Goal: Contribute content: Contribute content

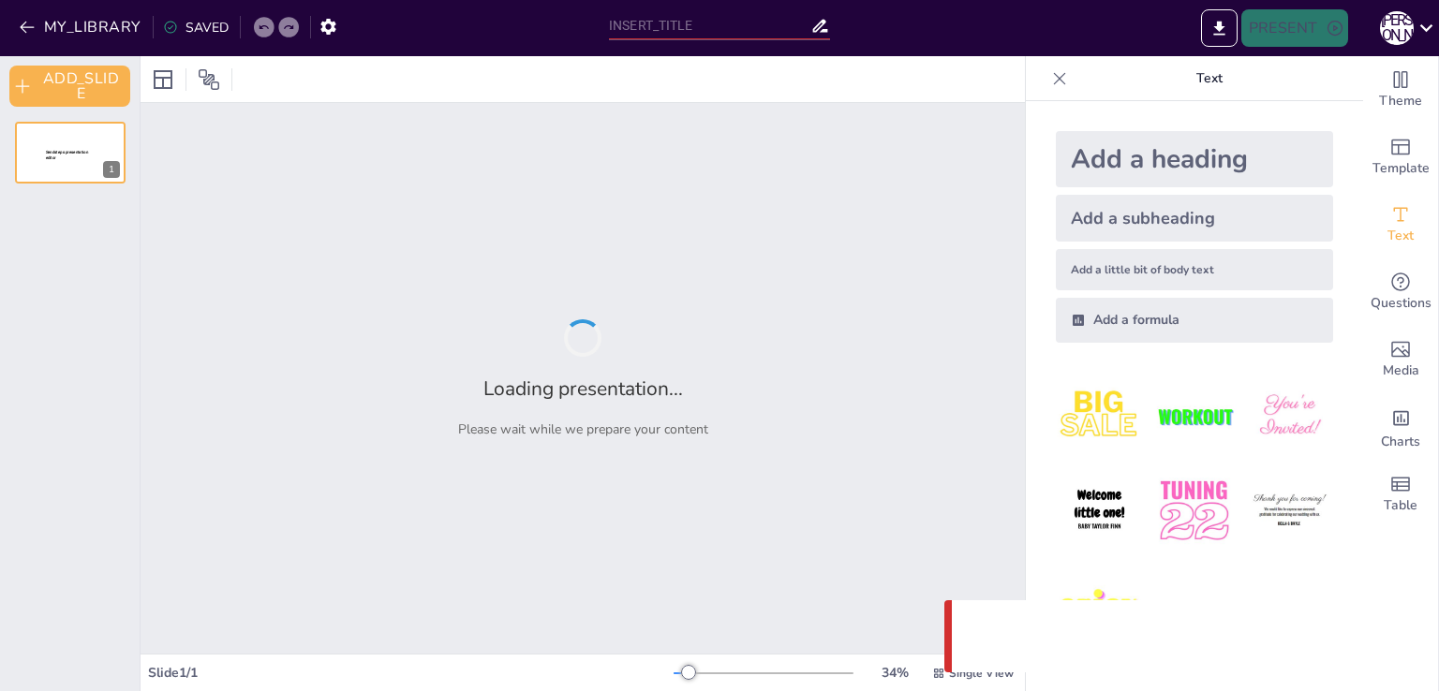
type input "Масаж та нейробіка: Ключ до здоров'я дітей 5-6 років"
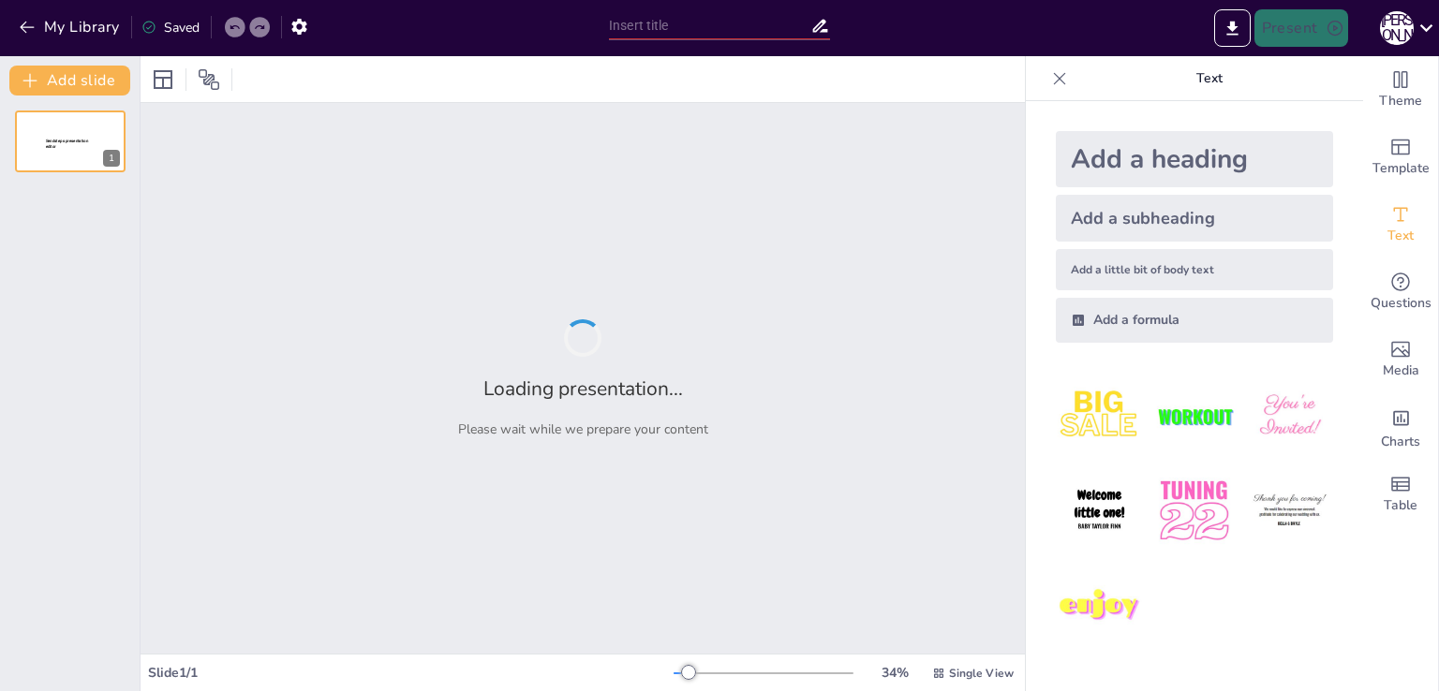
type input "Building Awareness and Resilience: The Impact of Yoga on 5-6 Year Olds"
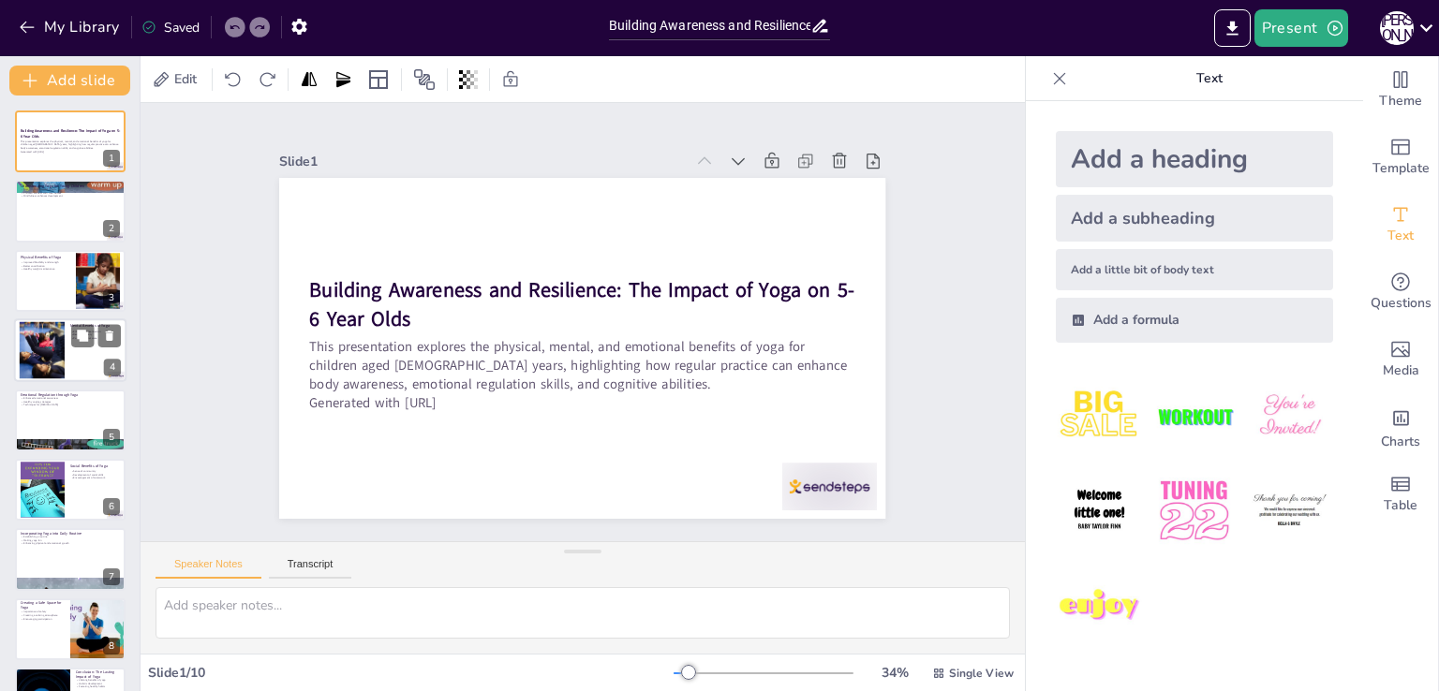
click at [49, 353] on div at bounding box center [41, 350] width 57 height 57
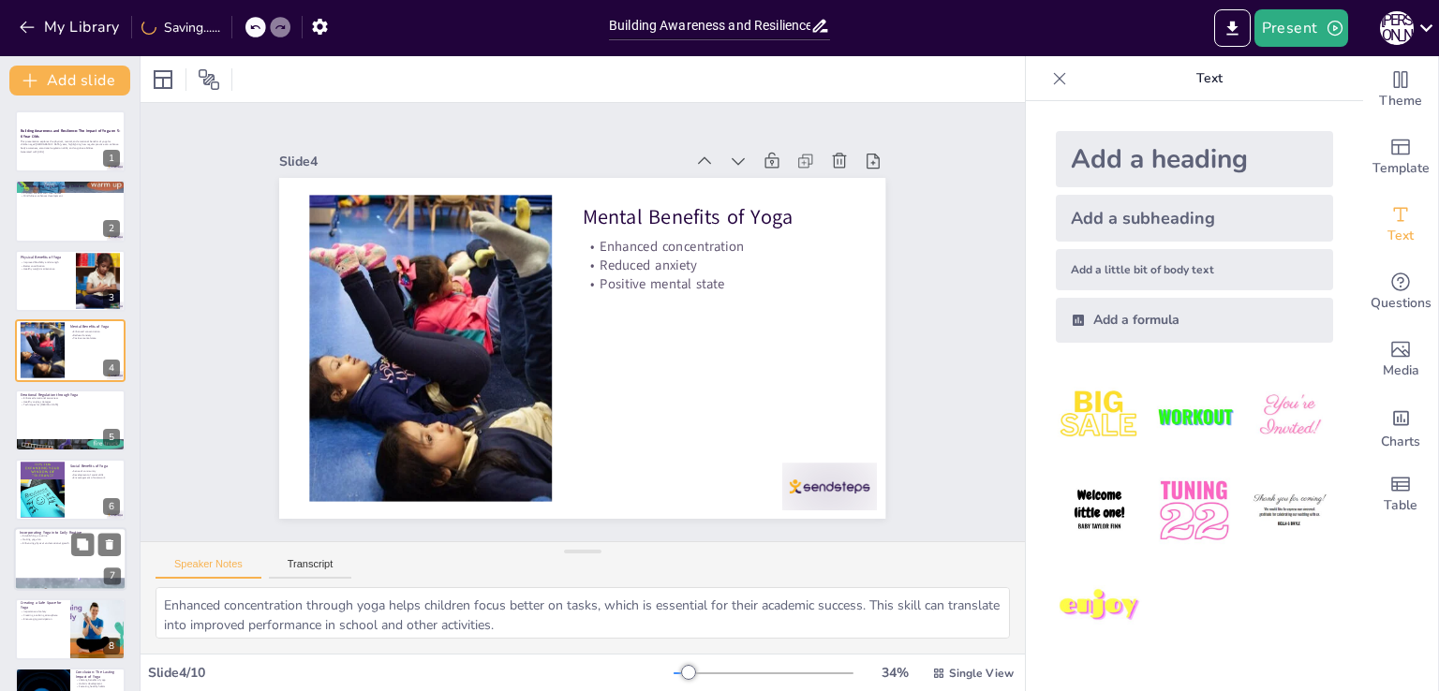
click at [42, 554] on div at bounding box center [70, 560] width 112 height 64
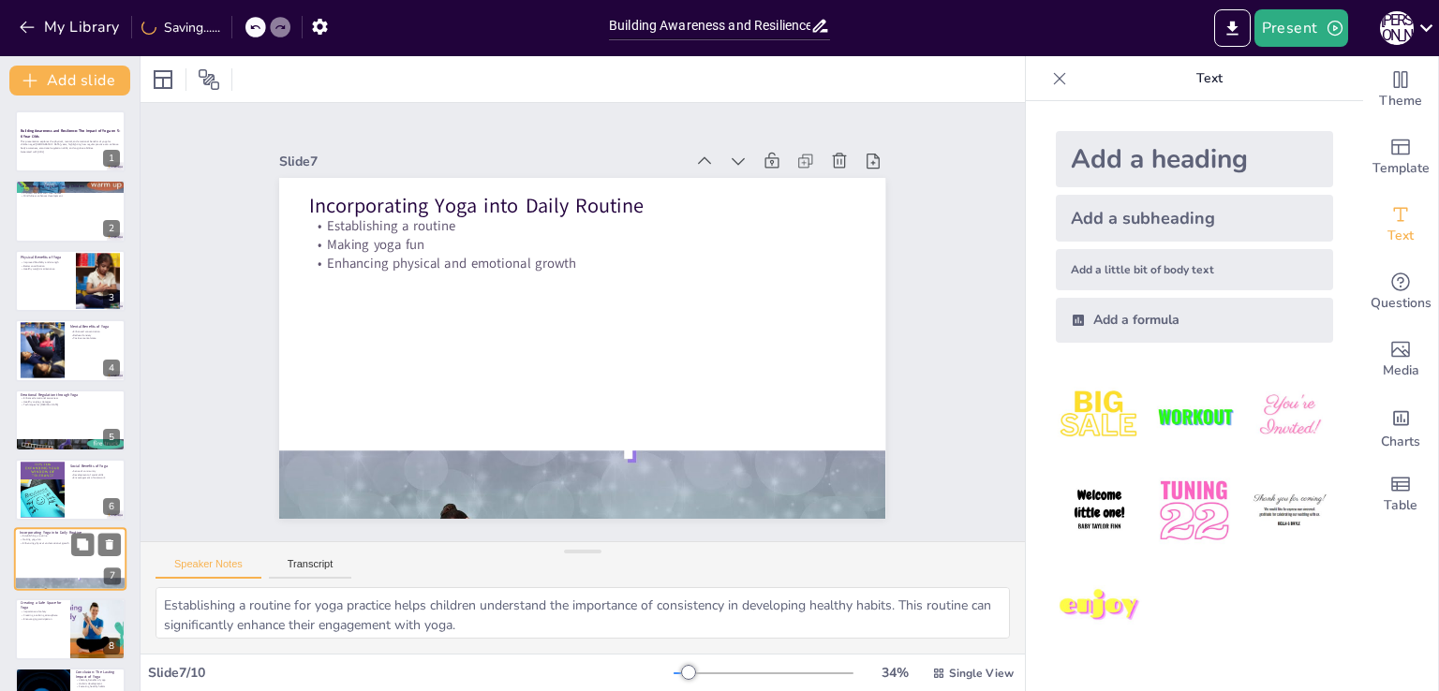
scroll to position [124, 0]
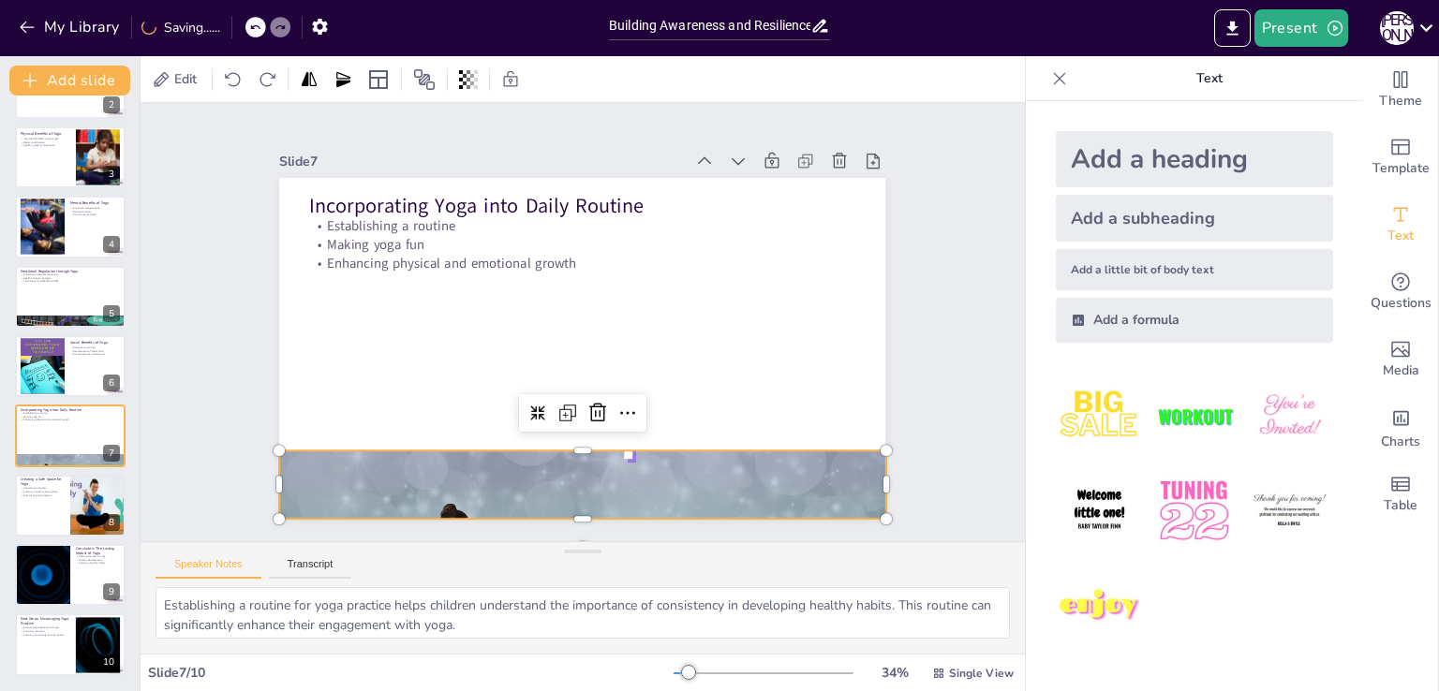
click at [539, 463] on div at bounding box center [549, 481] width 664 height 460
click at [539, 463] on div at bounding box center [532, 476] width 682 height 511
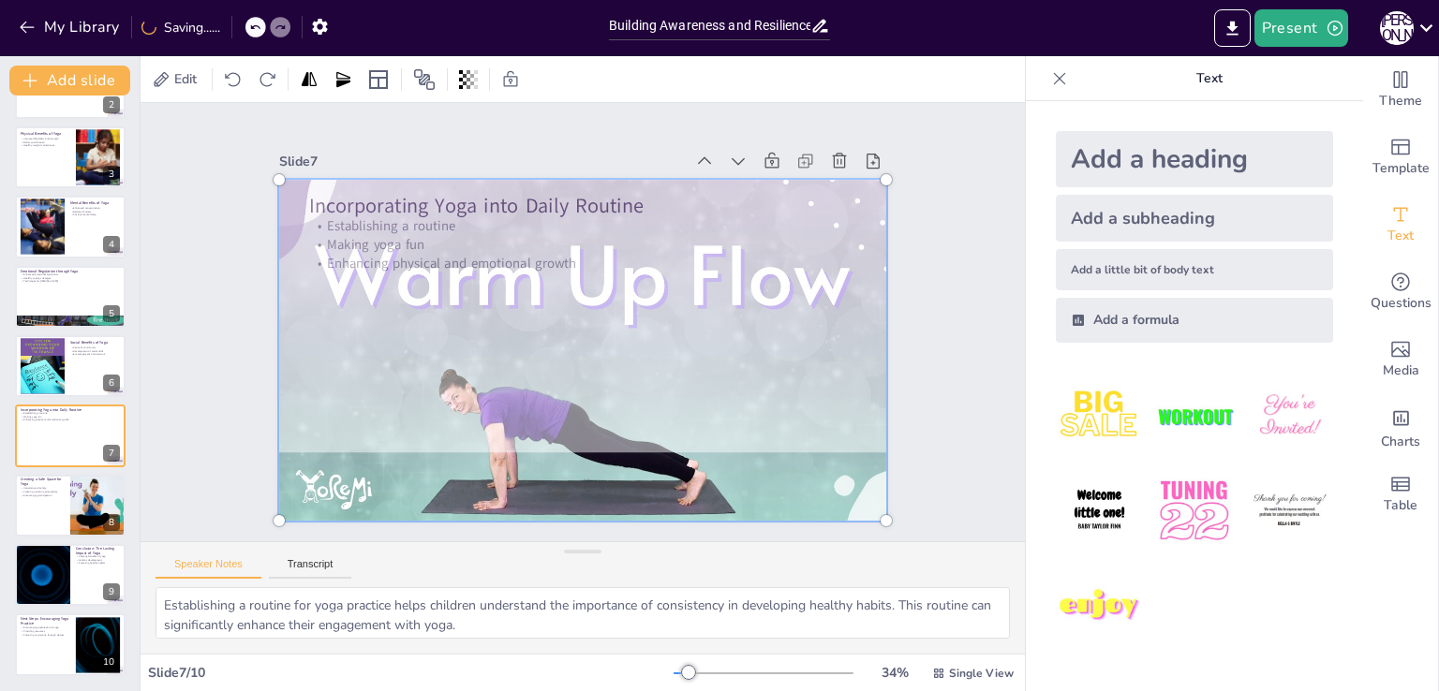
drag, startPoint x: 596, startPoint y: 466, endPoint x: 598, endPoint y: 322, distance: 144.2
click at [598, 322] on div at bounding box center [571, 348] width 722 height 588
click at [603, 480] on div at bounding box center [571, 347] width 722 height 587
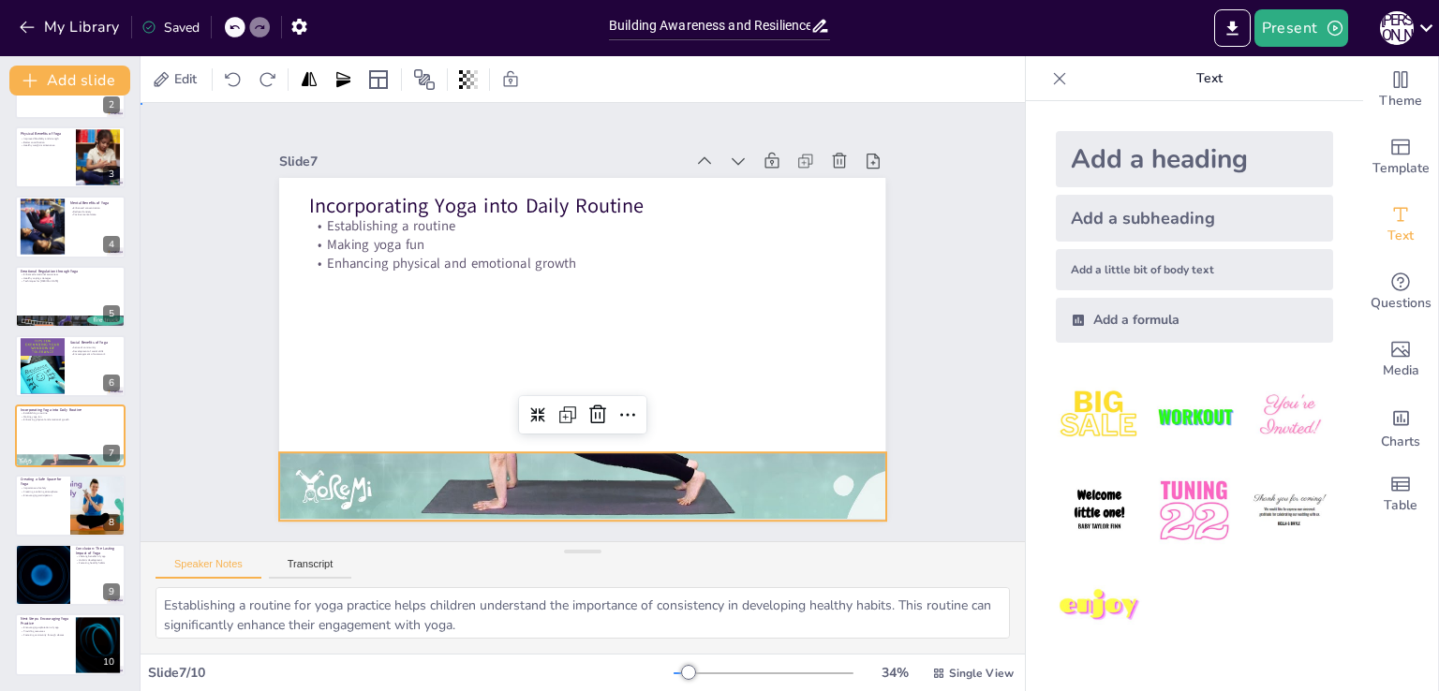
click at [186, 447] on div "Slide 1 Building Awareness and Resilience: The Impact of Yoga on 5-6 Year Olds …" at bounding box center [583, 322] width 986 height 760
click at [486, 469] on div at bounding box center [574, 348] width 682 height 511
click at [570, 447] on div at bounding box center [576, 350] width 664 height 460
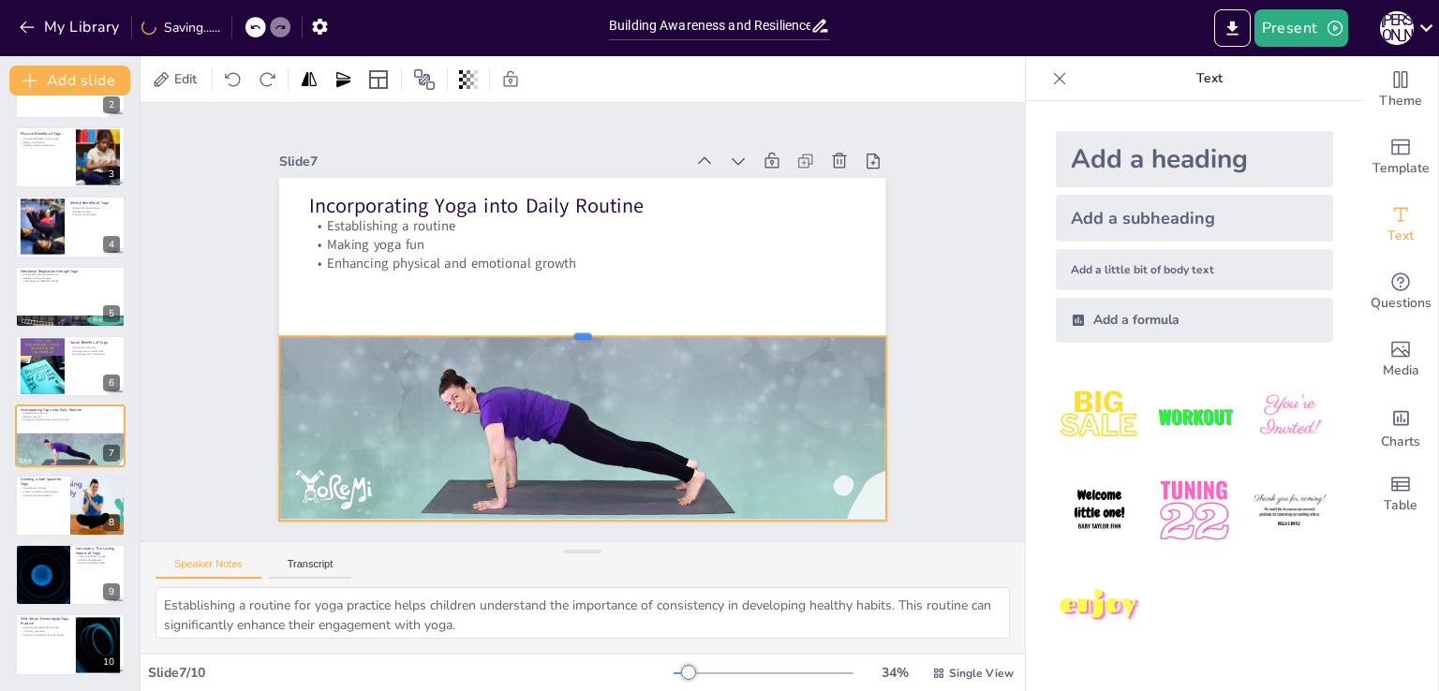
drag, startPoint x: 566, startPoint y: 443, endPoint x: 562, endPoint y: 328, distance: 115.3
click at [562, 328] on div at bounding box center [582, 328] width 604 height 79
click at [224, 372] on div "Slide 1 Building Awareness and Resilience: The Impact of Yoga on 5-6 Year Olds …" at bounding box center [582, 322] width 812 height 696
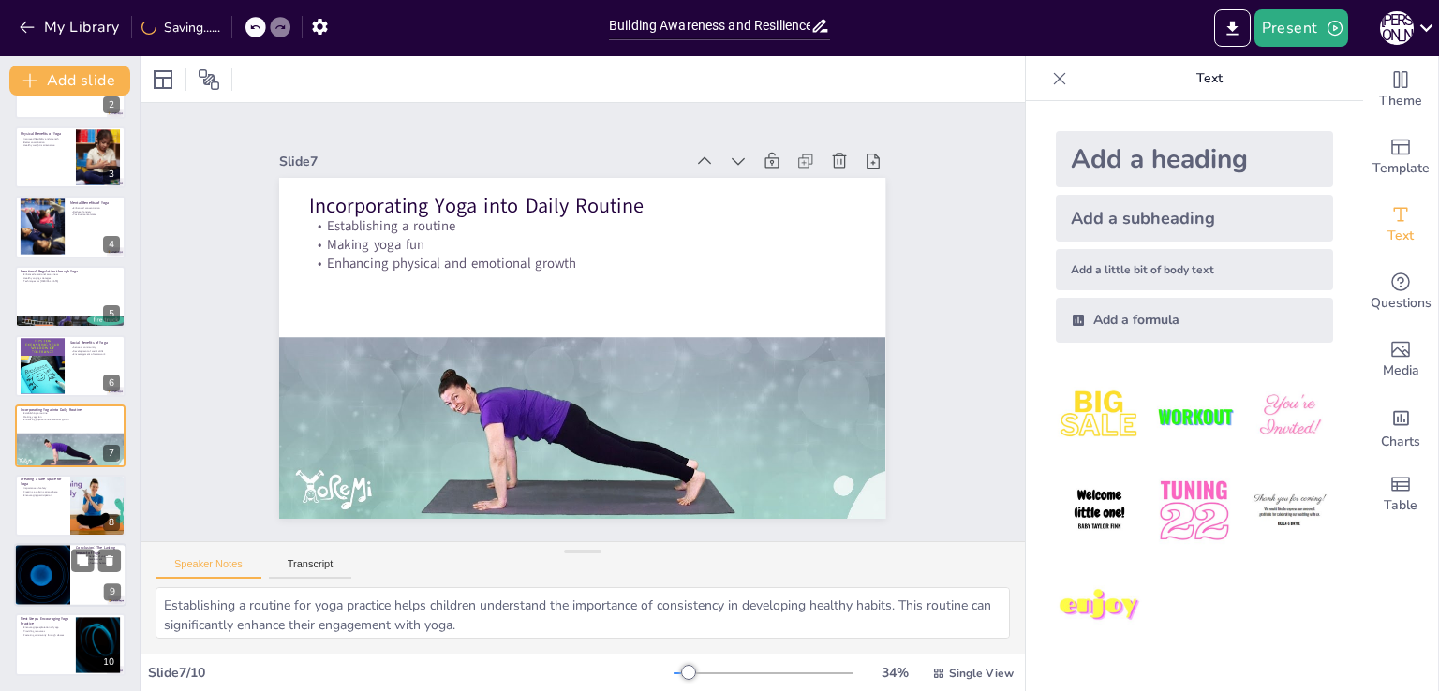
click at [66, 564] on div at bounding box center [42, 575] width 112 height 64
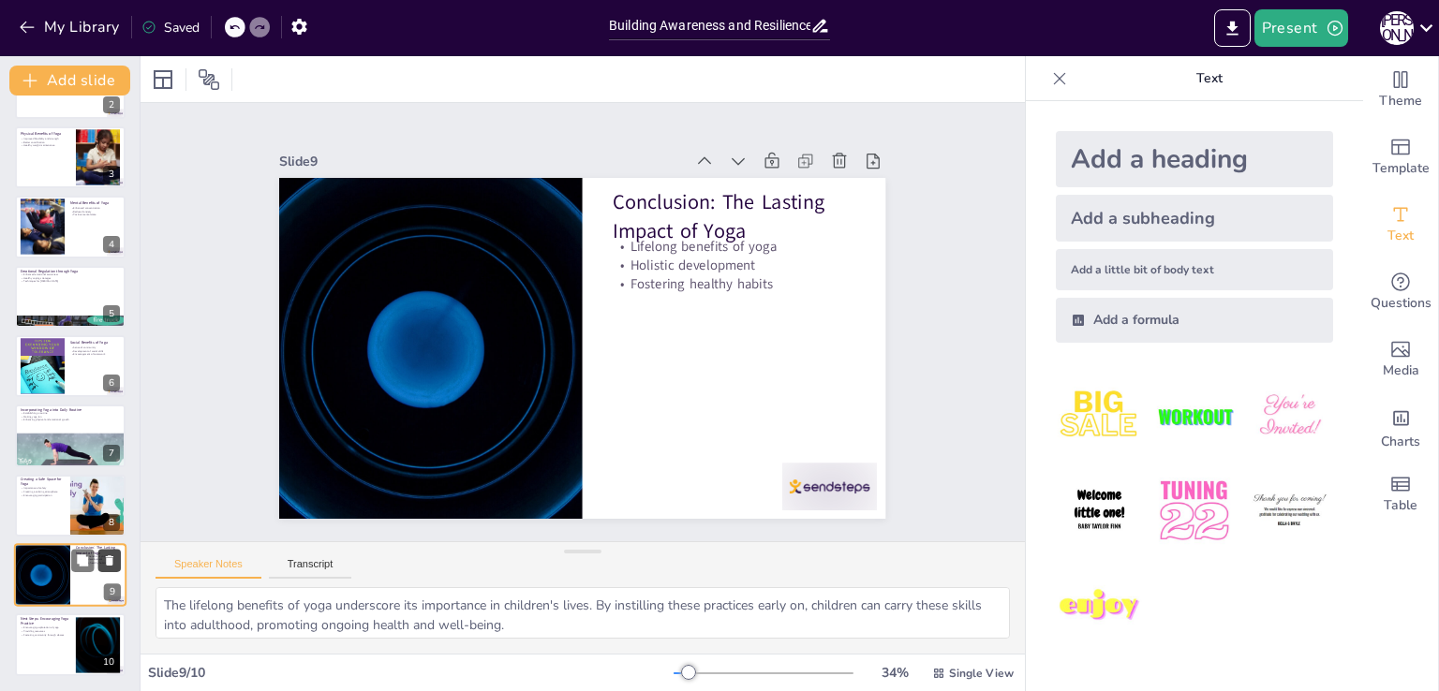
click at [111, 560] on icon at bounding box center [109, 560] width 7 height 10
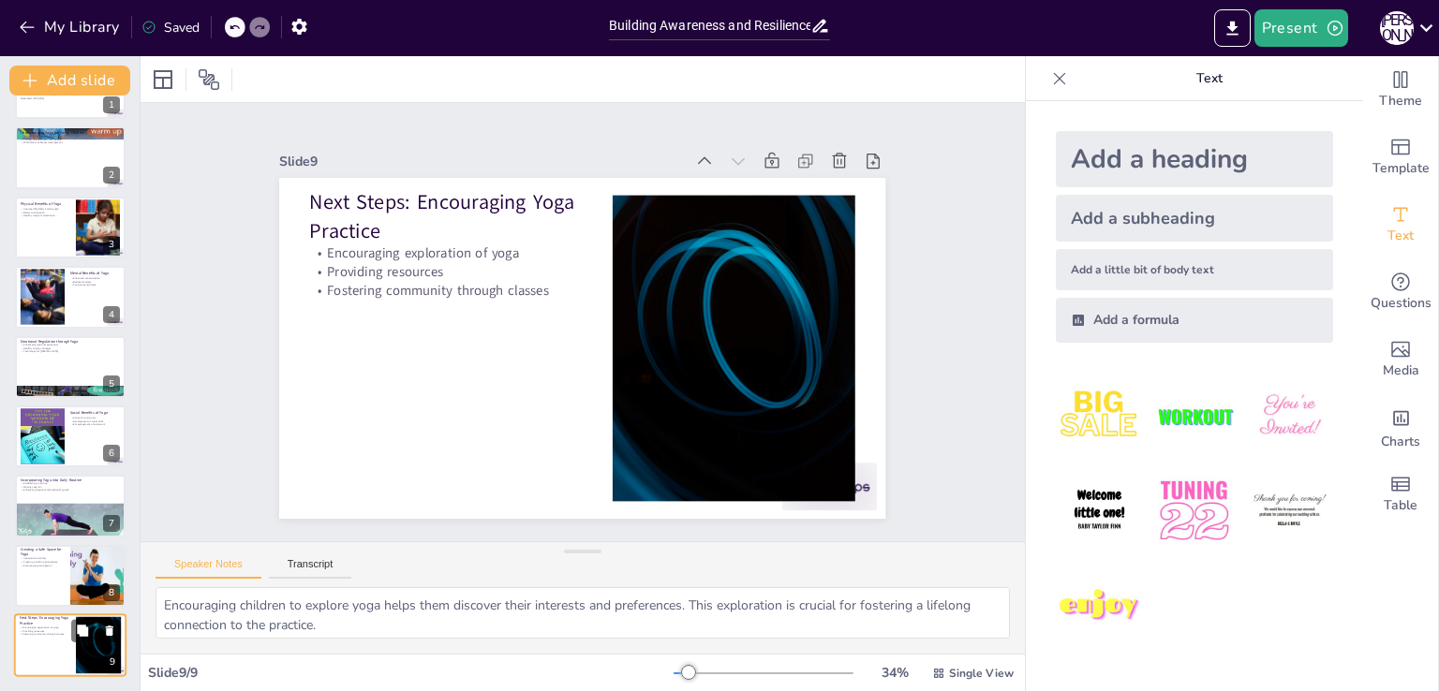
scroll to position [53, 0]
click at [109, 630] on icon at bounding box center [109, 631] width 7 height 10
type textarea "Emphasizing safety in yoga practice helps children feel secure and confident. T…"
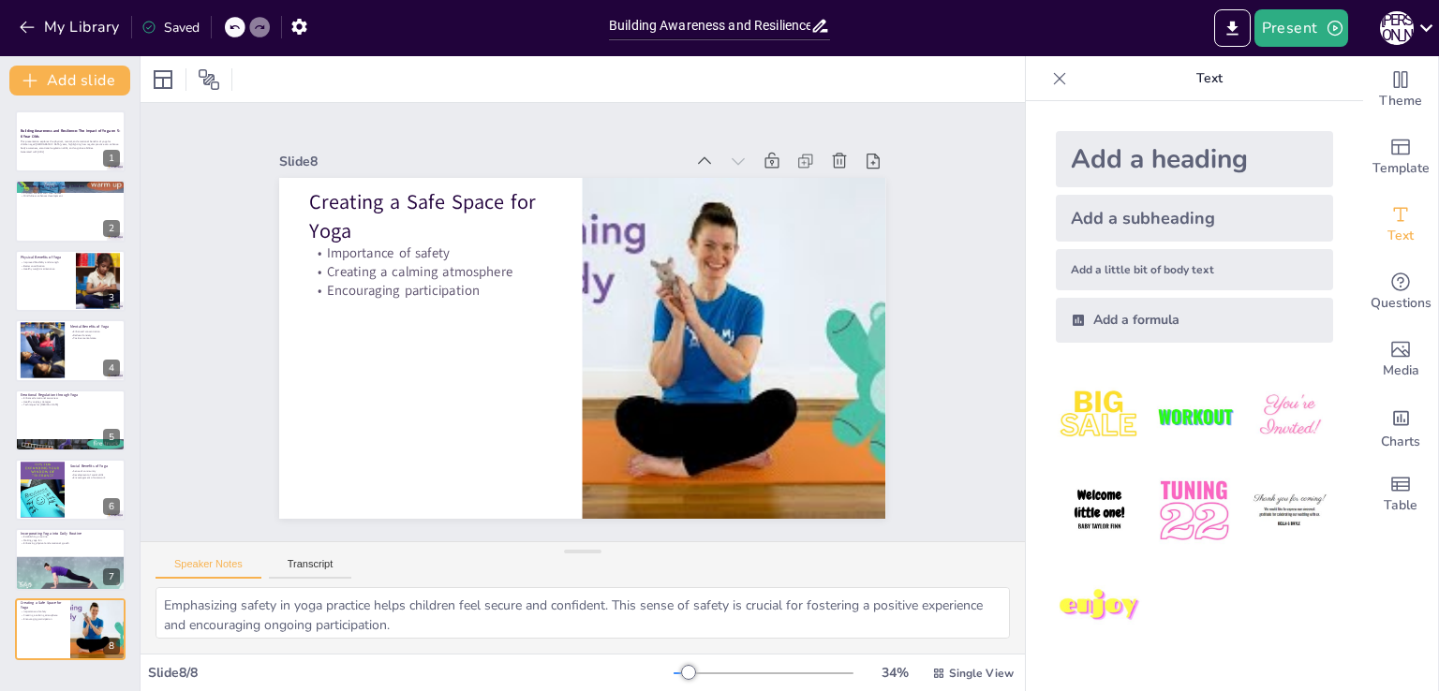
scroll to position [0, 0]
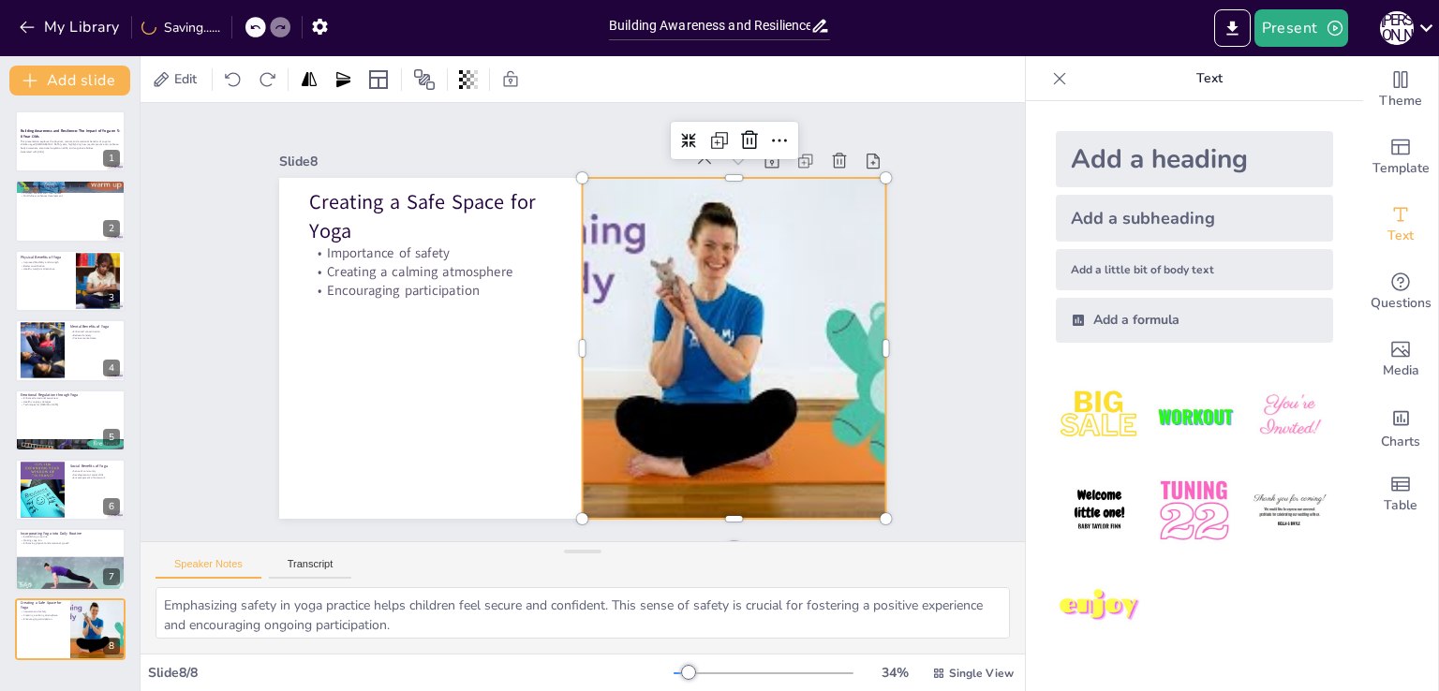
click at [667, 363] on div at bounding box center [438, 375] width 695 height 598
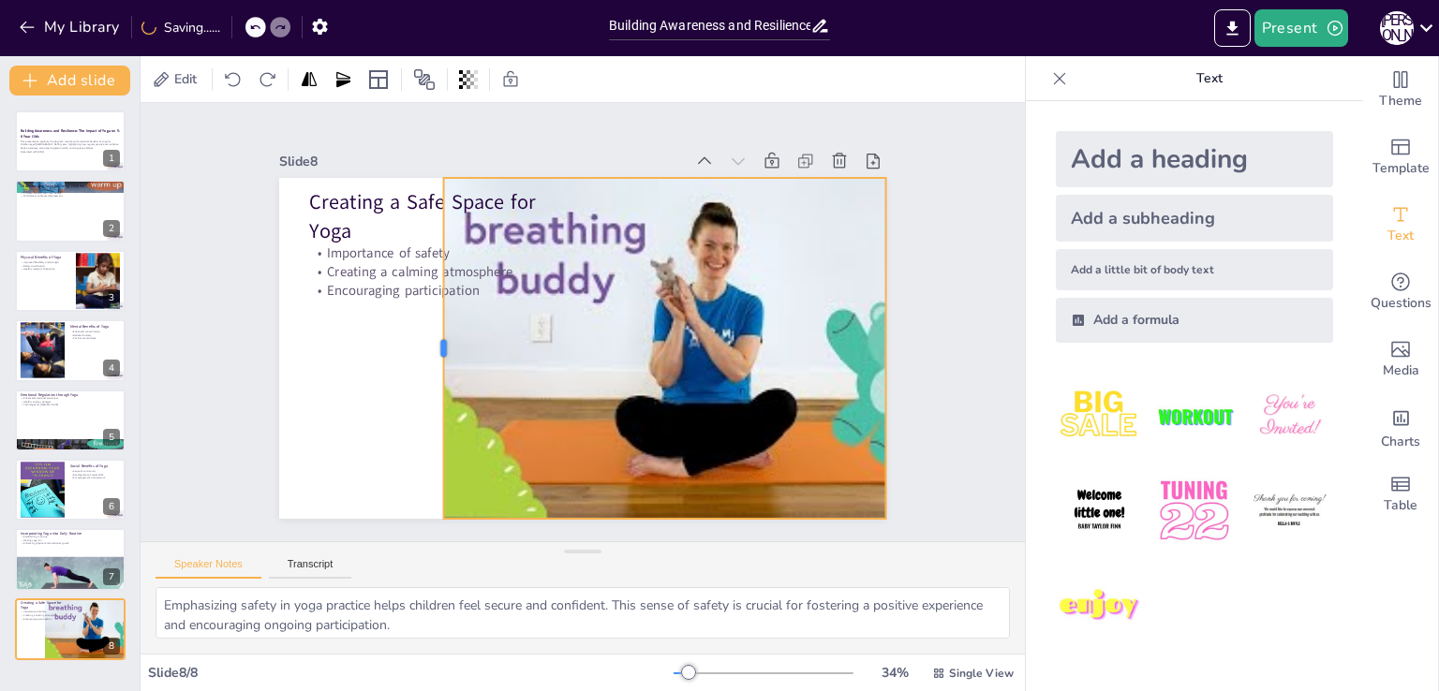
drag, startPoint x: 565, startPoint y: 340, endPoint x: 427, endPoint y: 362, distance: 139.3
click at [427, 362] on div at bounding box center [449, 257] width 213 height 285
click at [206, 381] on div "Slide 1 Building Awareness and Resilience: The Impact of Yoga on 5-6 Year Olds …" at bounding box center [582, 322] width 884 height 438
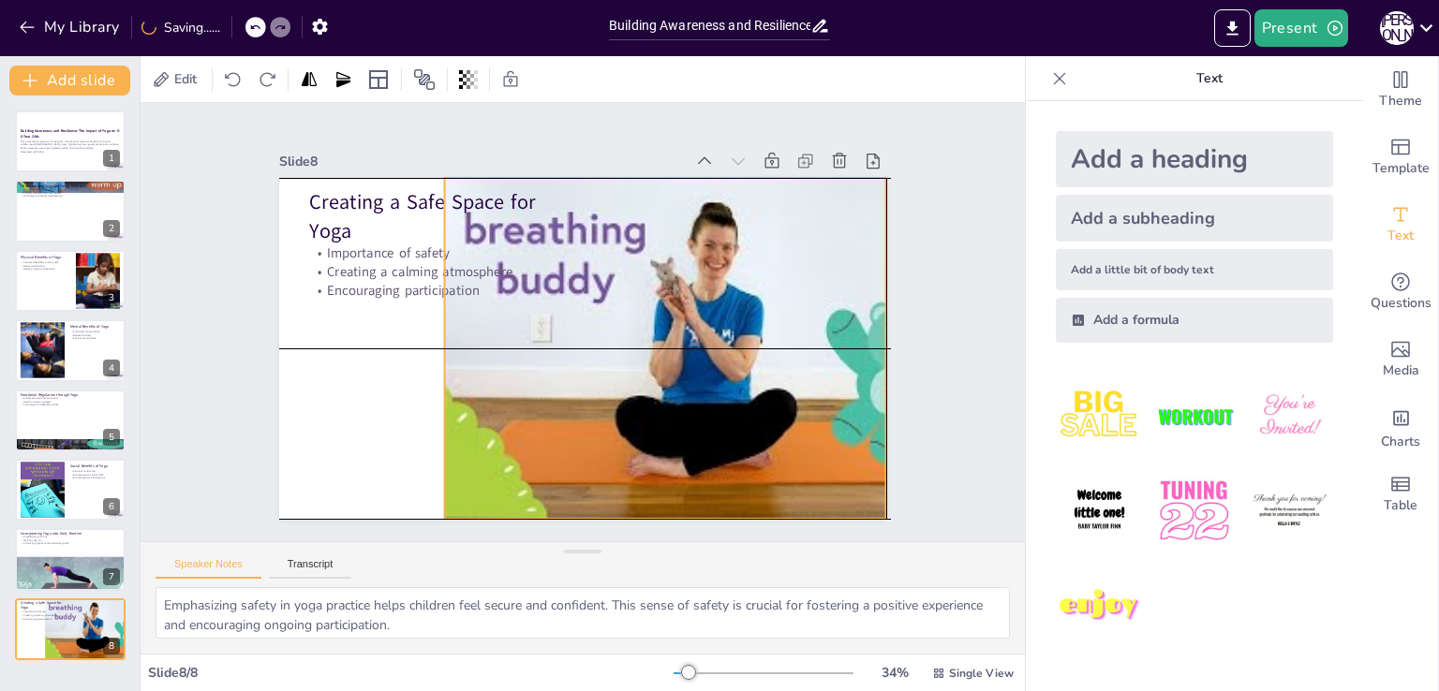
click at [533, 330] on div at bounding box center [510, 458] width 511 height 682
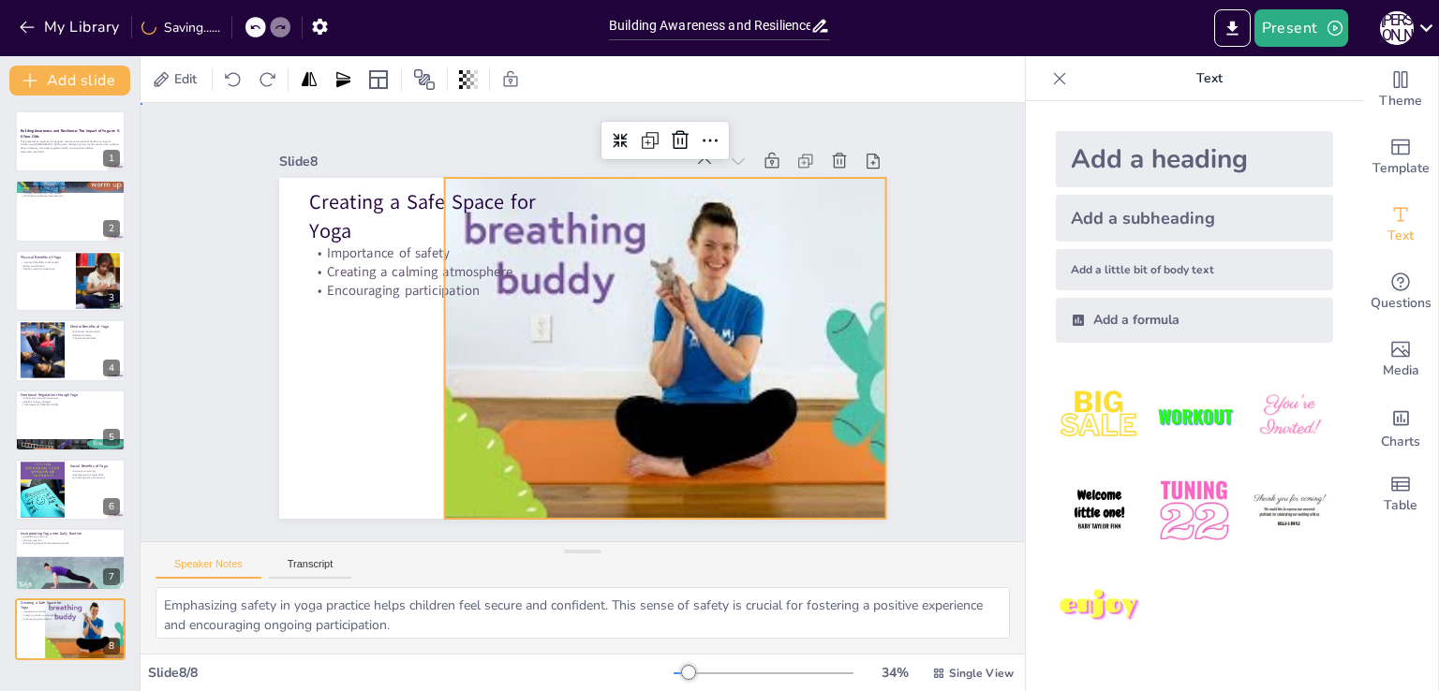
click at [258, 437] on div "Slide 1 Building Awareness and Resilience: The Impact of Yoga on 5-6 Year Olds …" at bounding box center [582, 322] width 648 height 809
click at [509, 338] on div at bounding box center [635, 466] width 598 height 695
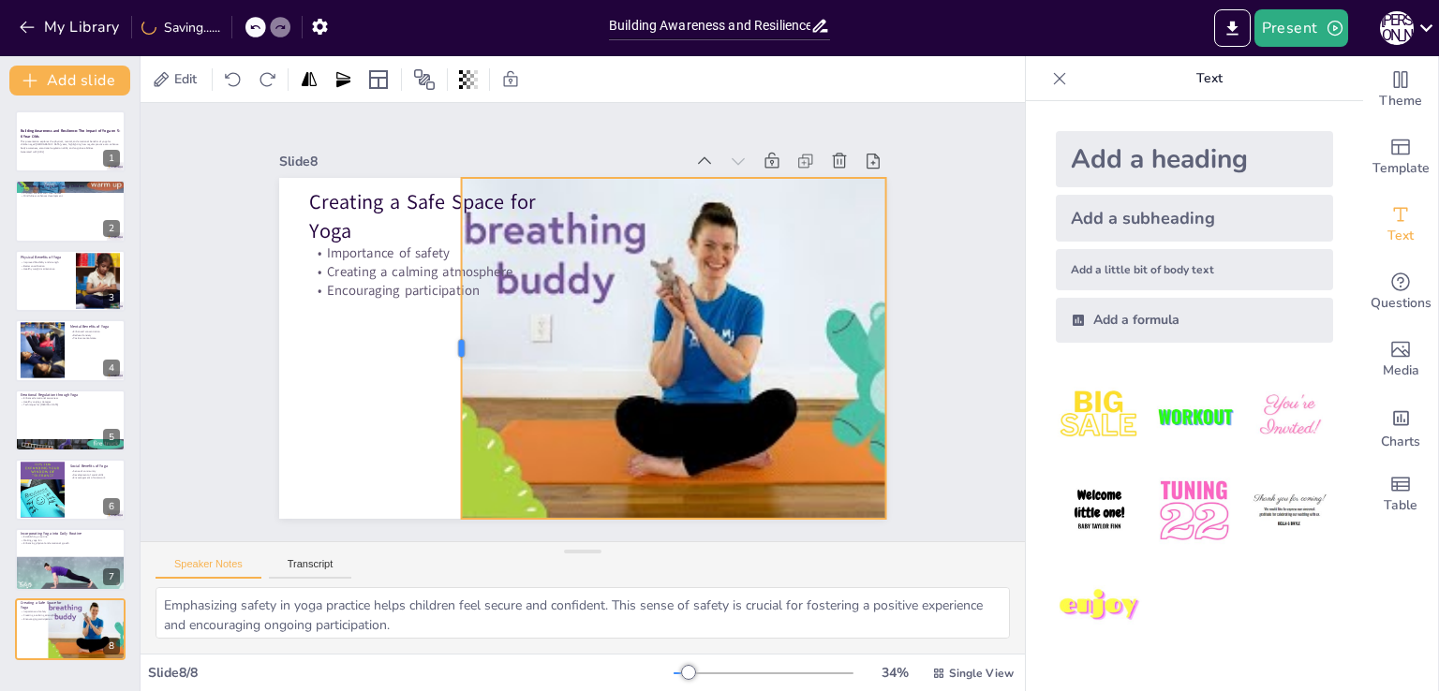
drag, startPoint x: 427, startPoint y: 342, endPoint x: 444, endPoint y: 371, distance: 33.6
click at [444, 371] on div at bounding box center [454, 293] width 153 height 317
click at [204, 370] on div "Slide 1 Building Awareness and Resilience: The Impact of Yoga on 5-6 Year Olds …" at bounding box center [582, 321] width 985 height 821
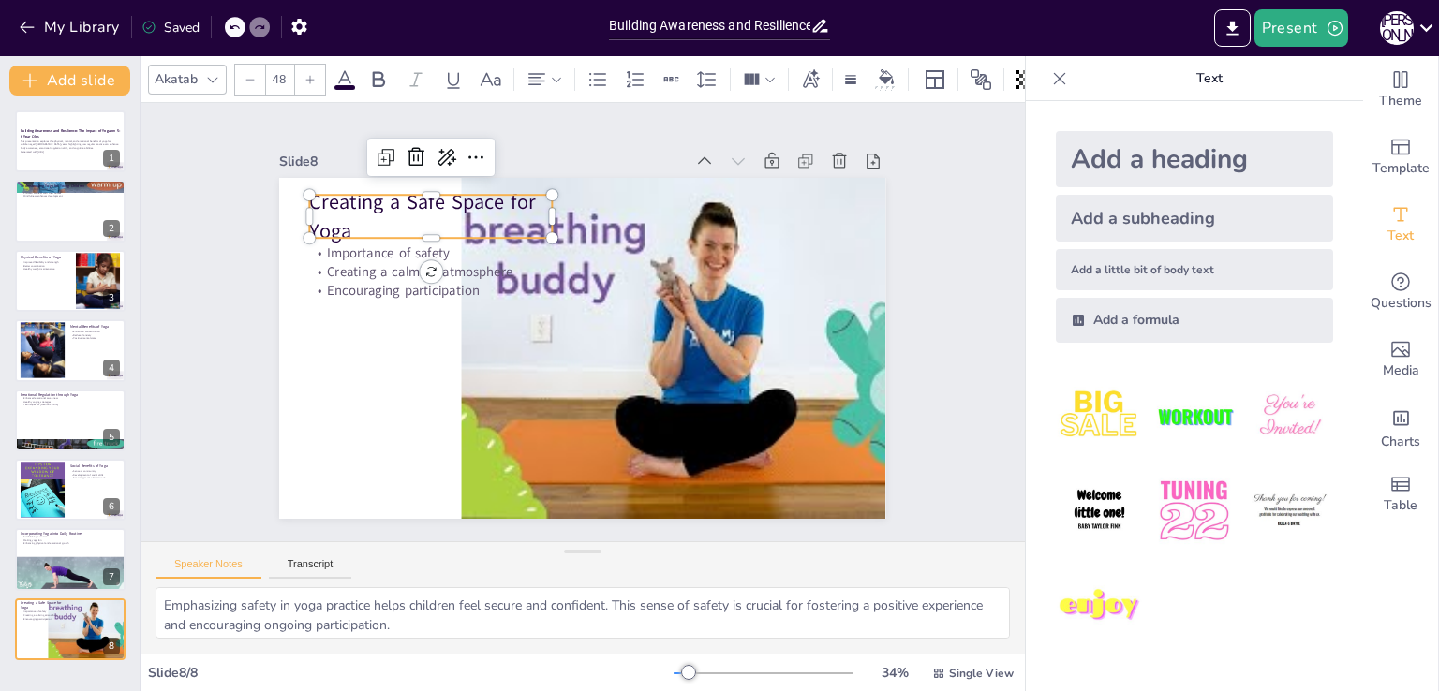
click at [659, 218] on p "Creating a Safe Space for Yoga" at bounding box center [687, 171] width 56 height 243
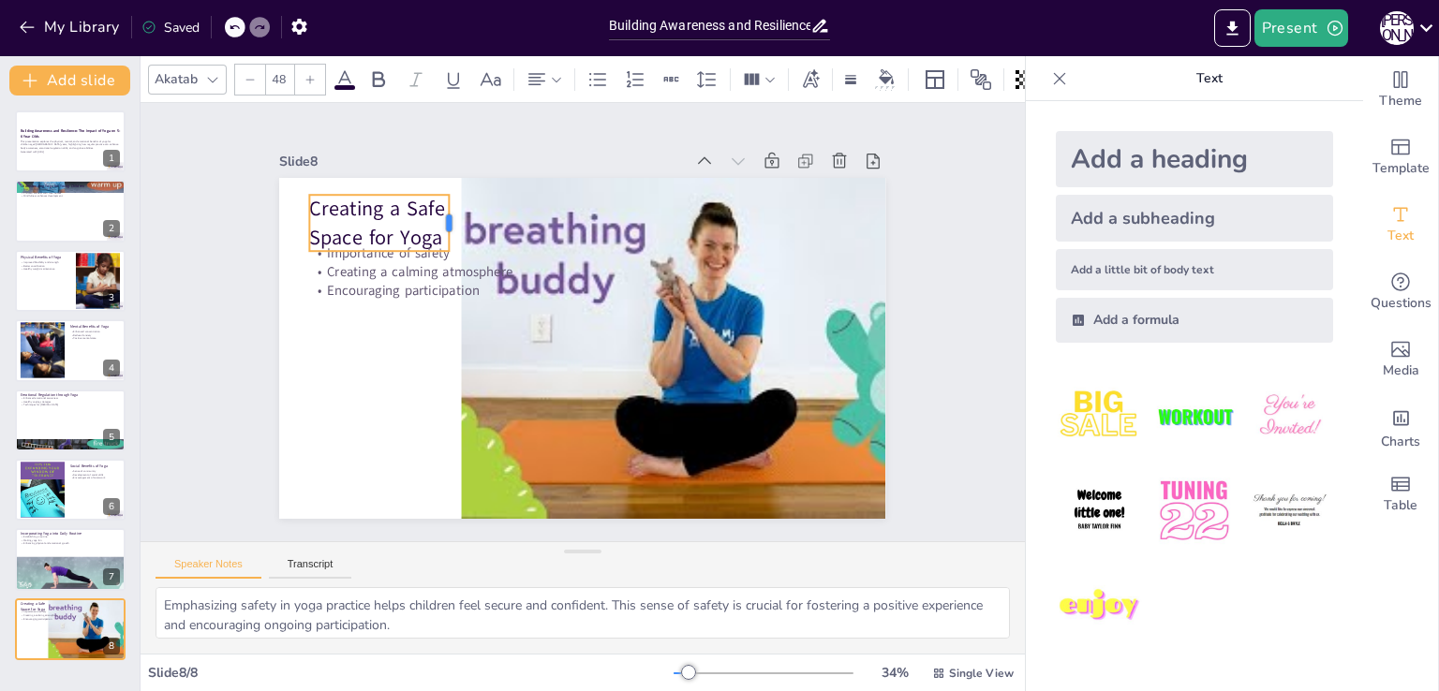
drag, startPoint x: 541, startPoint y: 211, endPoint x: 438, endPoint y: 213, distance: 103.0
click at [561, 185] on div at bounding box center [588, 162] width 54 height 45
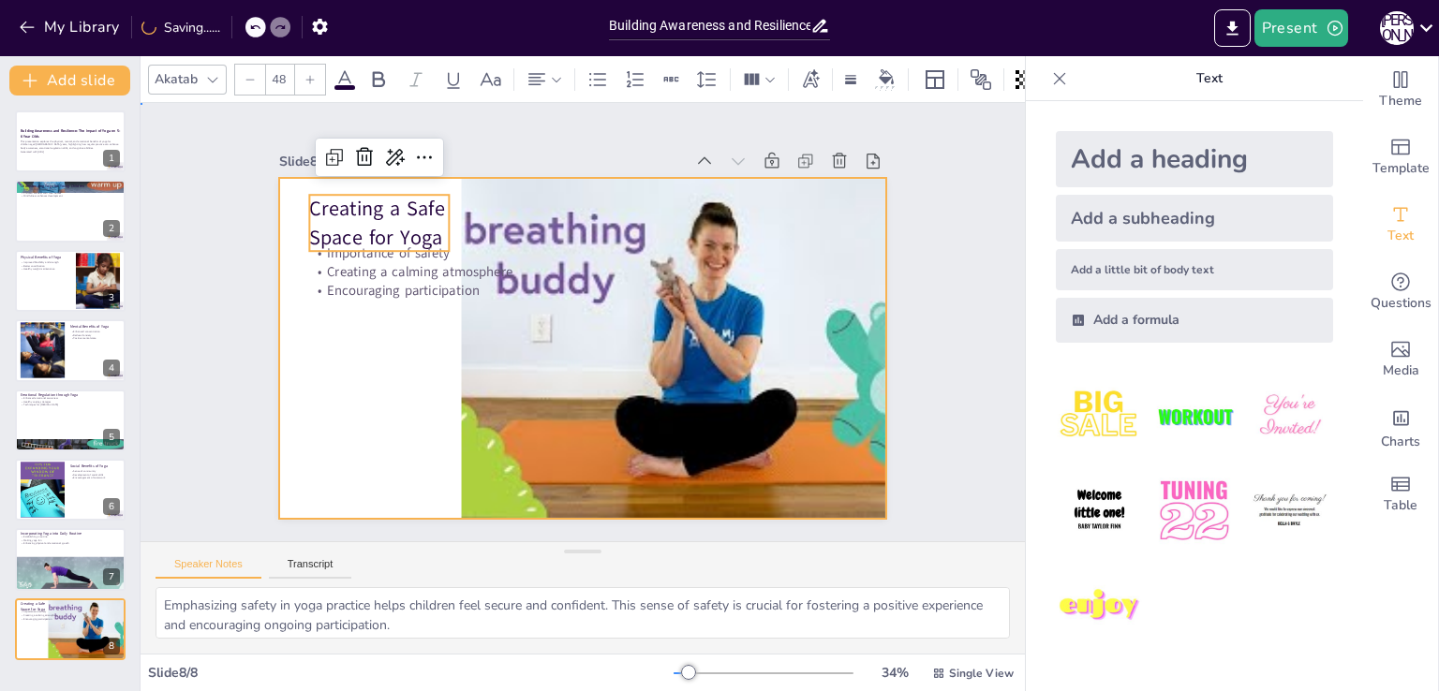
click at [389, 300] on div at bounding box center [556, 325] width 403 height 639
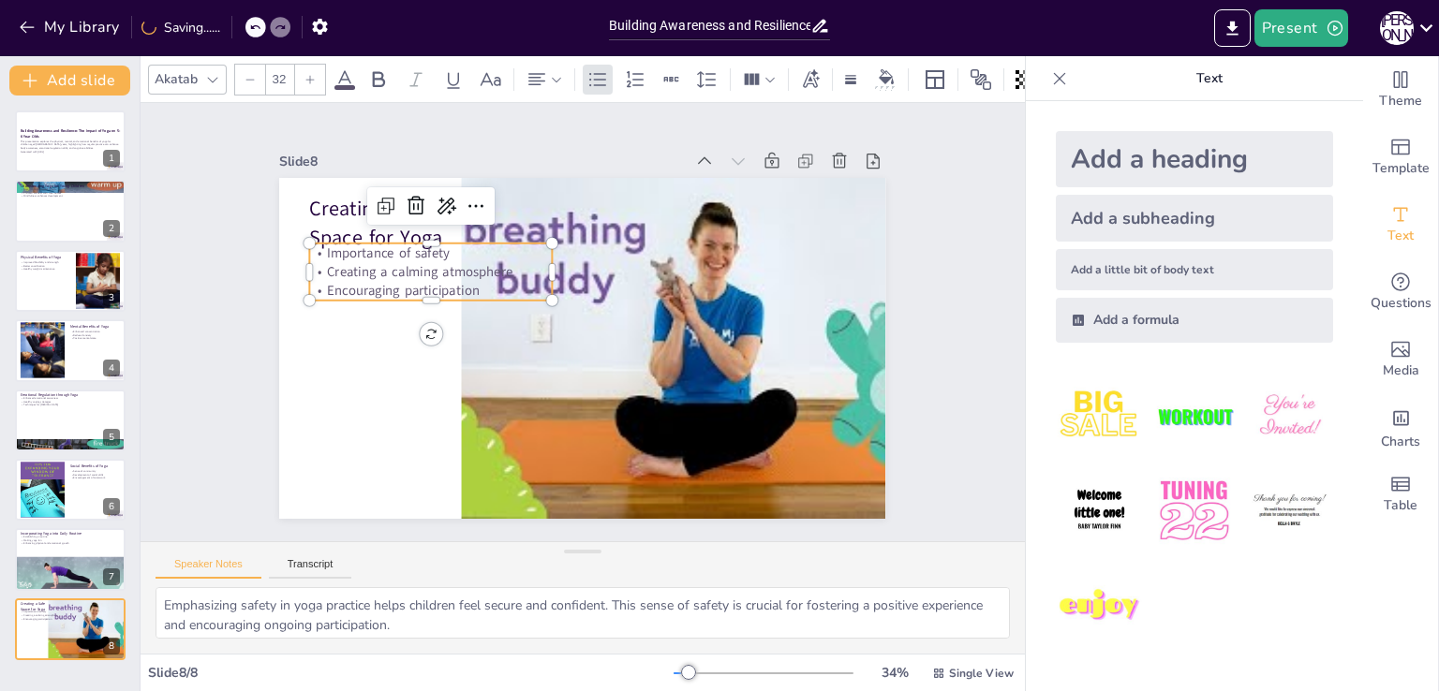
click at [405, 284] on p "Encouraging participation" at bounding box center [490, 198] width 193 height 176
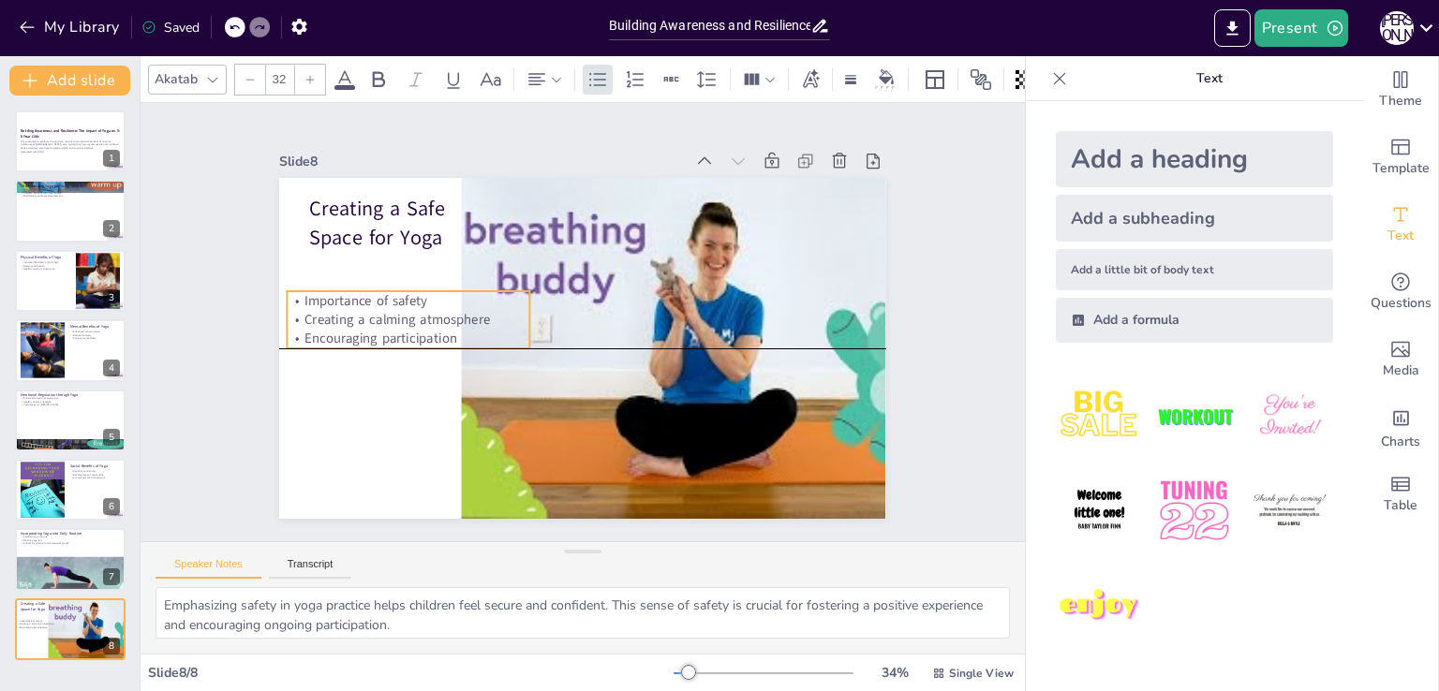
drag, startPoint x: 489, startPoint y: 256, endPoint x: 466, endPoint y: 300, distance: 49.4
click at [466, 300] on div "Importance of safety Creating a calming atmosphere Encouraging participation" at bounding box center [443, 218] width 229 height 188
click at [229, 353] on div "Slide 1 Building Awareness and Resilience: The Impact of Yoga on 5-6 Year Olds …" at bounding box center [583, 321] width 768 height 791
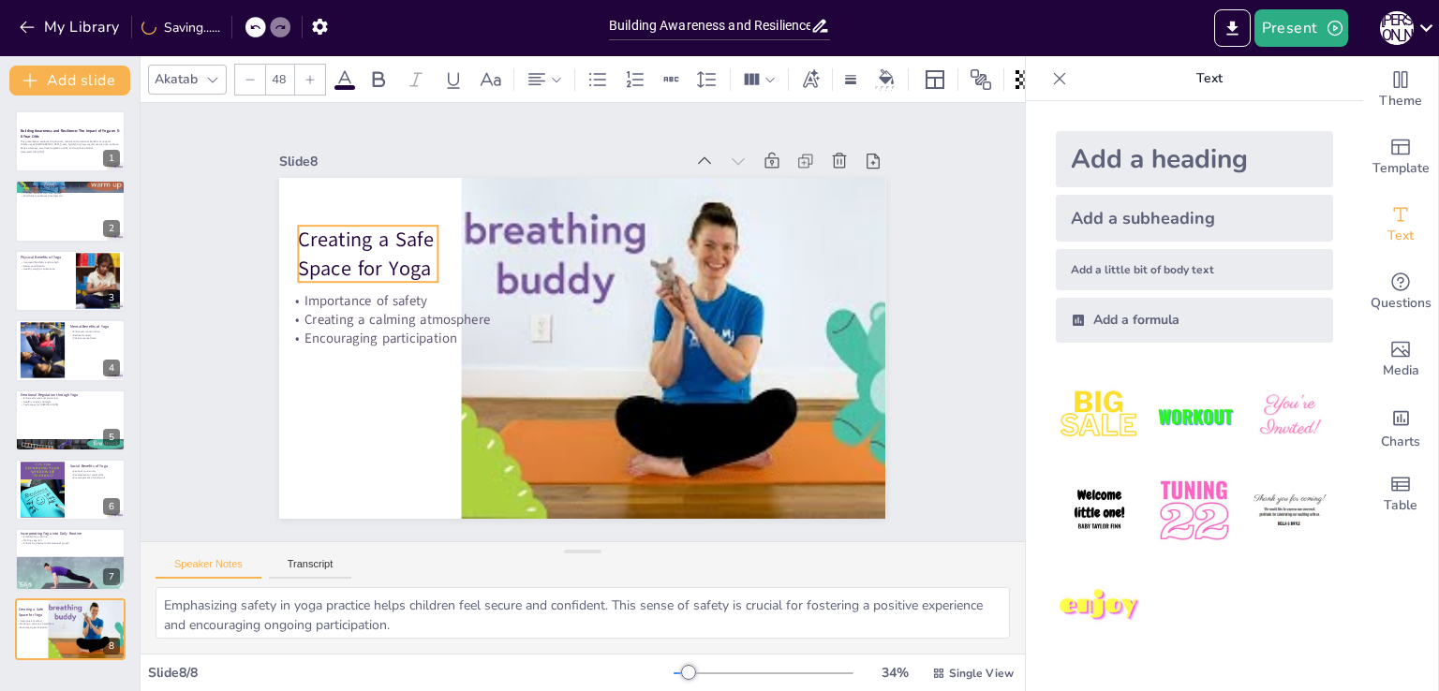
drag, startPoint x: 390, startPoint y: 240, endPoint x: 378, endPoint y: 271, distance: 32.9
click at [378, 228] on p "Creating a Safe Space for Yoga" at bounding box center [414, 173] width 151 height 109
click at [203, 376] on div "Slide 1 Building Awareness and Resilience: The Impact of Yoga on 5-6 Year Olds …" at bounding box center [582, 322] width 973 height 875
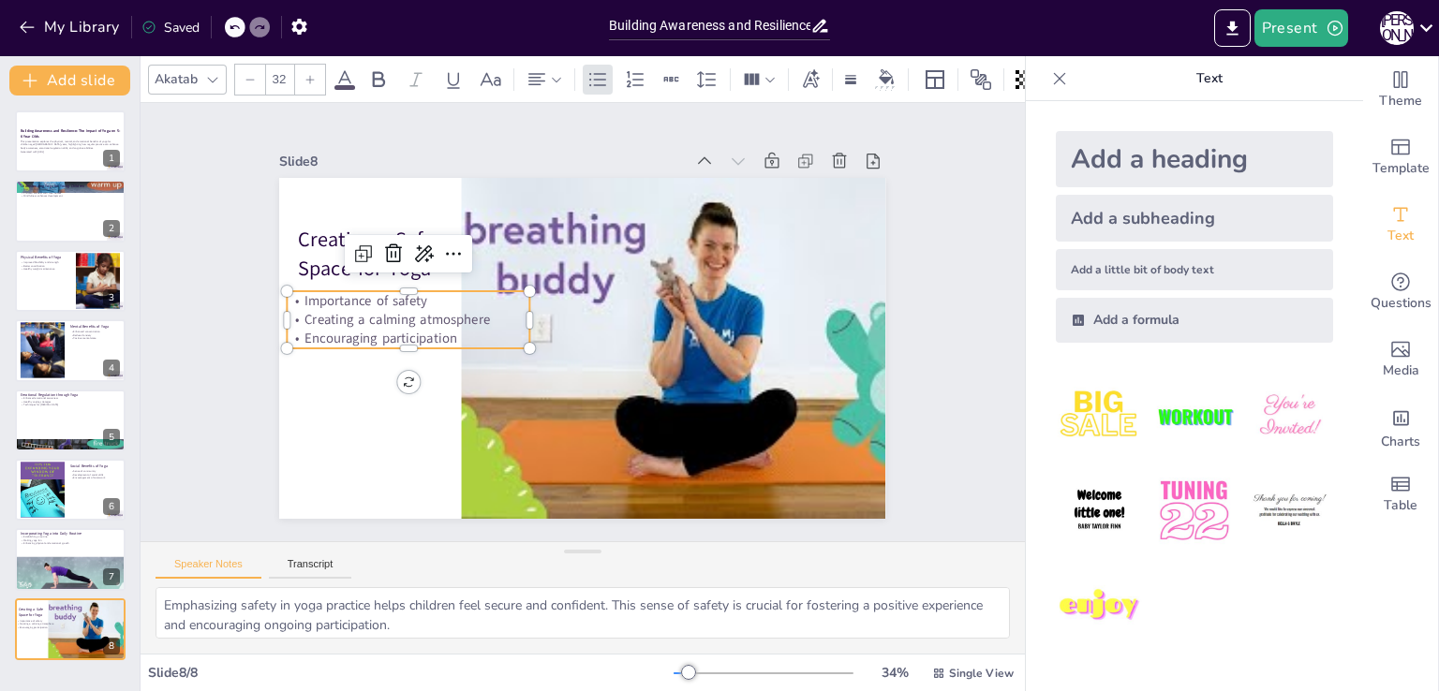
click at [586, 273] on p "Creating a calming atmosphere" at bounding box center [620, 152] width 68 height 241
click at [405, 292] on p "Creating a calming atmosphere" at bounding box center [455, 204] width 193 height 176
click at [405, 297] on p "Creating a calming atmosphere" at bounding box center [443, 218] width 207 height 157
click at [544, 271] on p "Creating a calming atmosphere" at bounding box center [566, 149] width 44 height 244
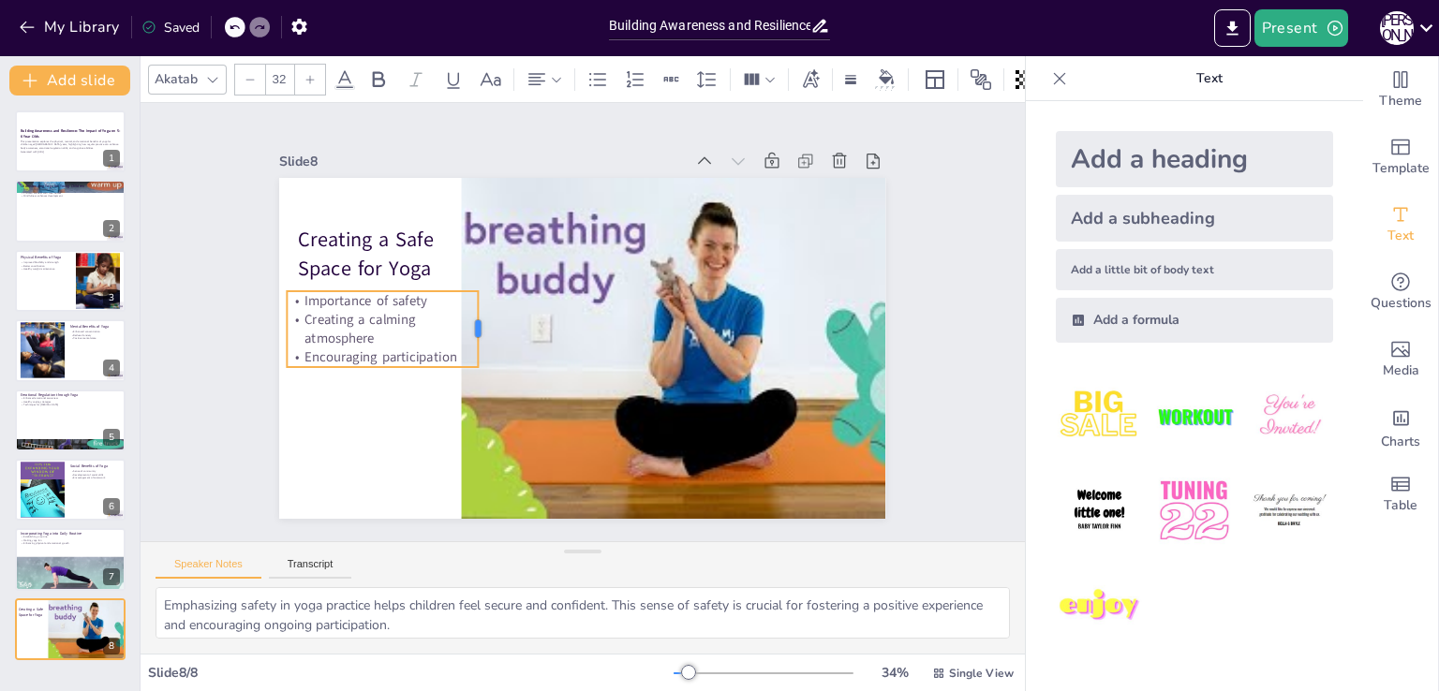
drag, startPoint x: 516, startPoint y: 312, endPoint x: 465, endPoint y: 313, distance: 51.5
click at [469, 313] on div at bounding box center [491, 289] width 44 height 75
click at [210, 432] on div "Slide 1 Building Awareness and Resilience: The Impact of Yoga on 5-6 Year Olds …" at bounding box center [582, 322] width 973 height 874
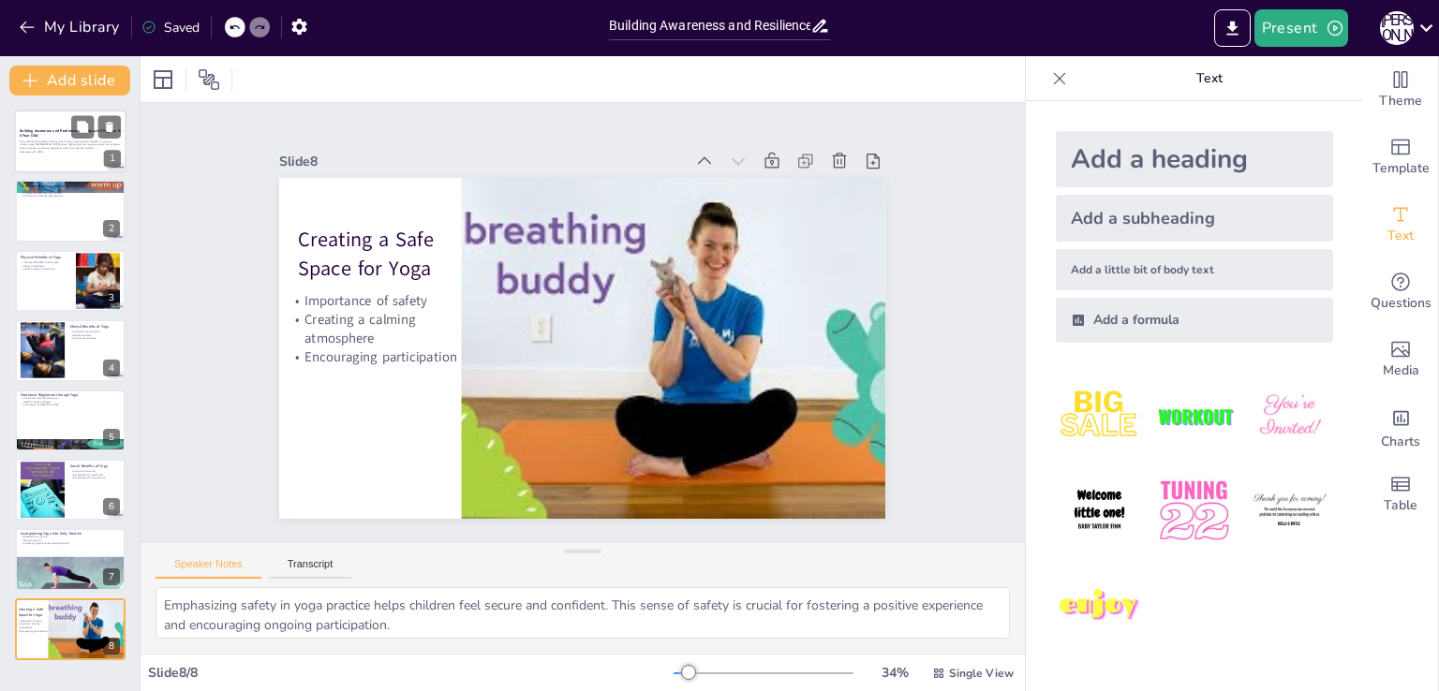
click at [54, 150] on p "This presentation explores the physical, mental, and emotional benefits of yoga…" at bounding box center [70, 145] width 101 height 10
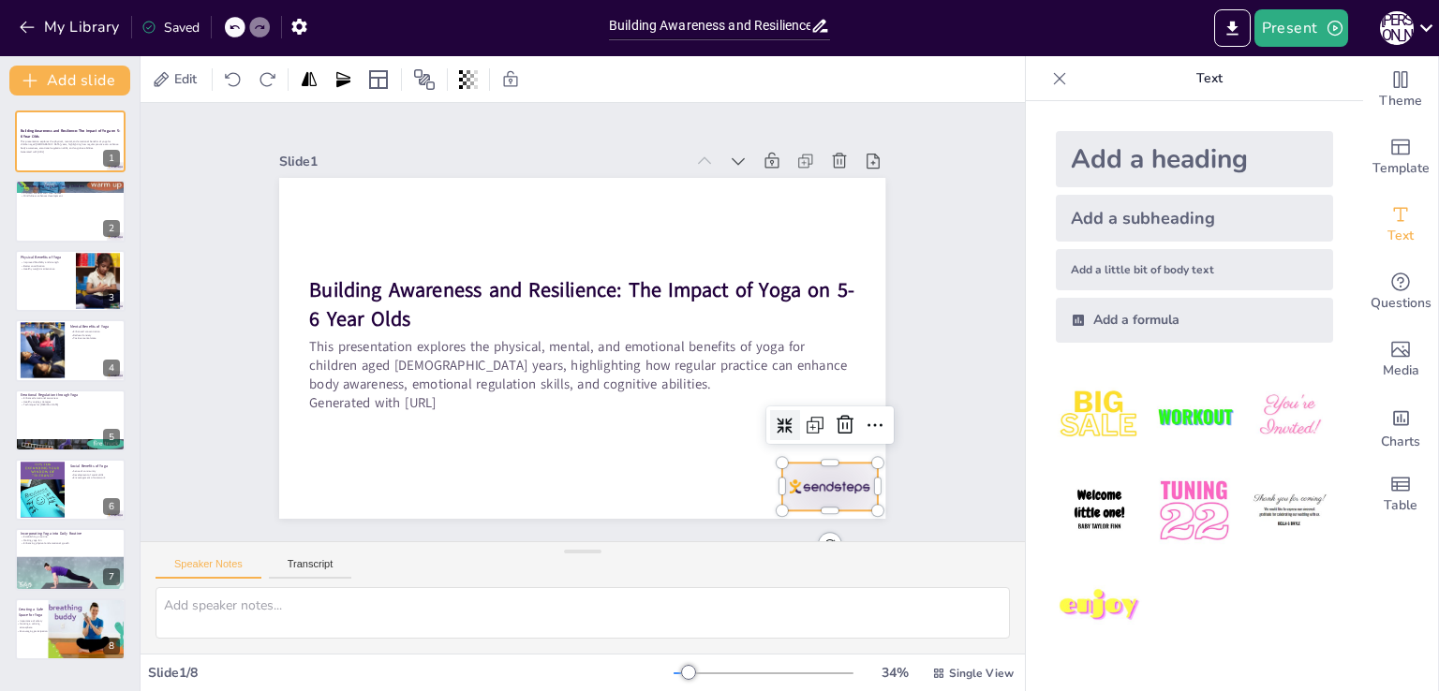
click at [707, 560] on div at bounding box center [656, 609] width 102 height 98
click at [795, 509] on icon at bounding box center [780, 524] width 30 height 30
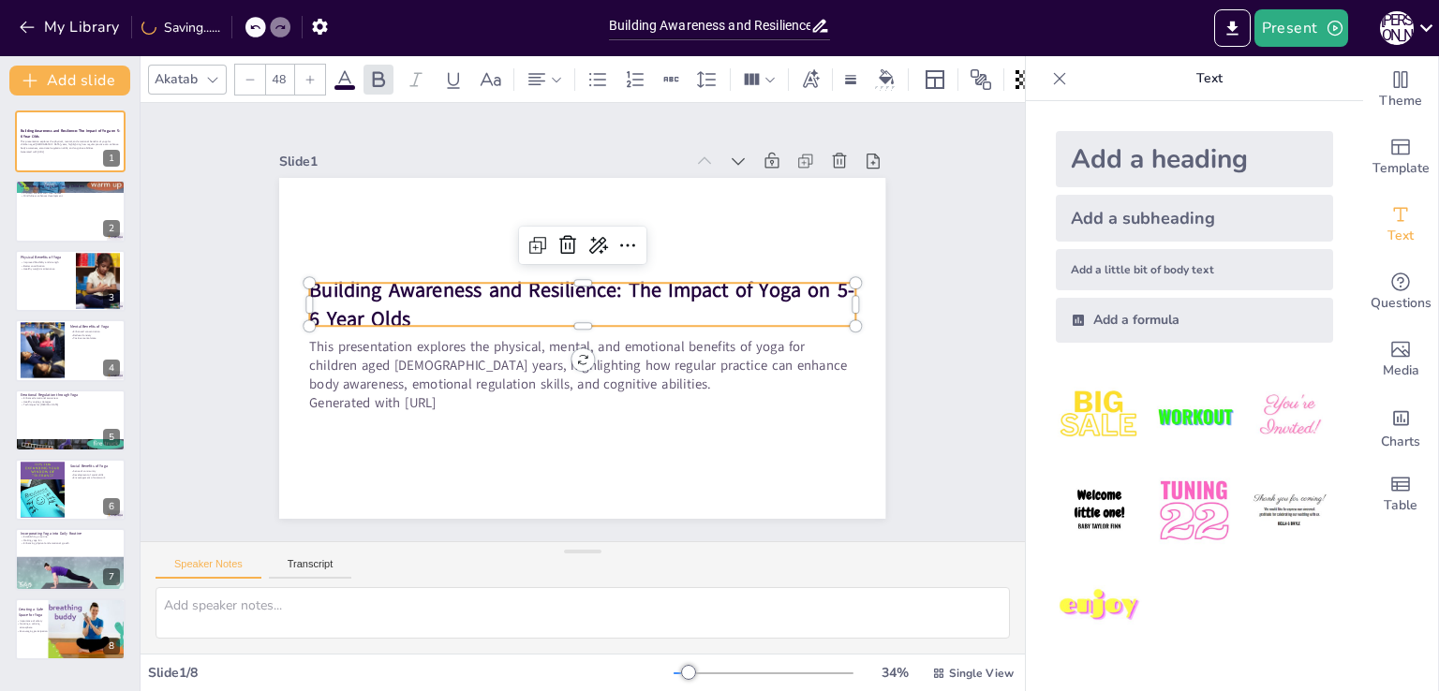
click at [416, 306] on p "Building Awareness and Resilience: The Impact of Yoga on 5-6 Year Olds" at bounding box center [587, 306] width 537 height 222
click at [394, 313] on strong "Building Awareness and Resilience: The Impact of Yoga on 5-6 Year Olds" at bounding box center [587, 292] width 535 height 195
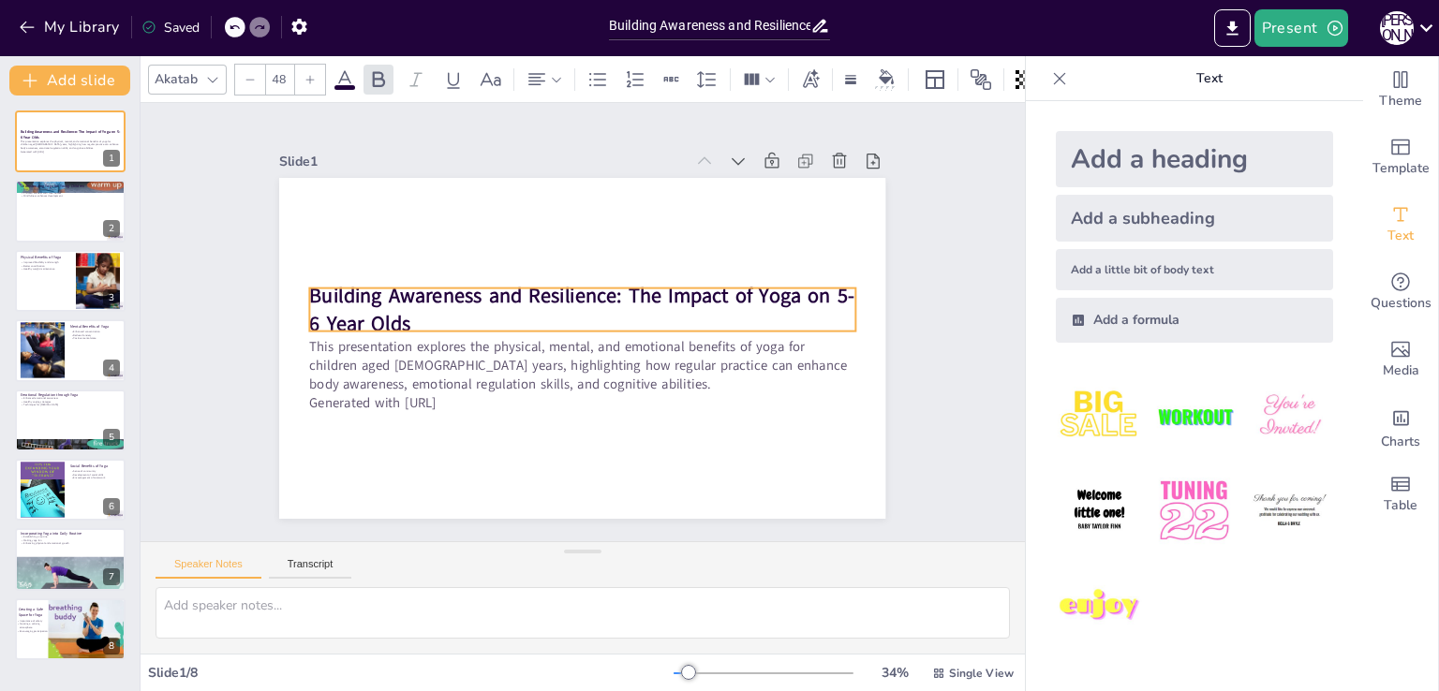
click at [567, 313] on strong "Building Awareness and Resilience: The Impact of Yoga on 5-6 Year Olds" at bounding box center [609, 323] width 84 height 547
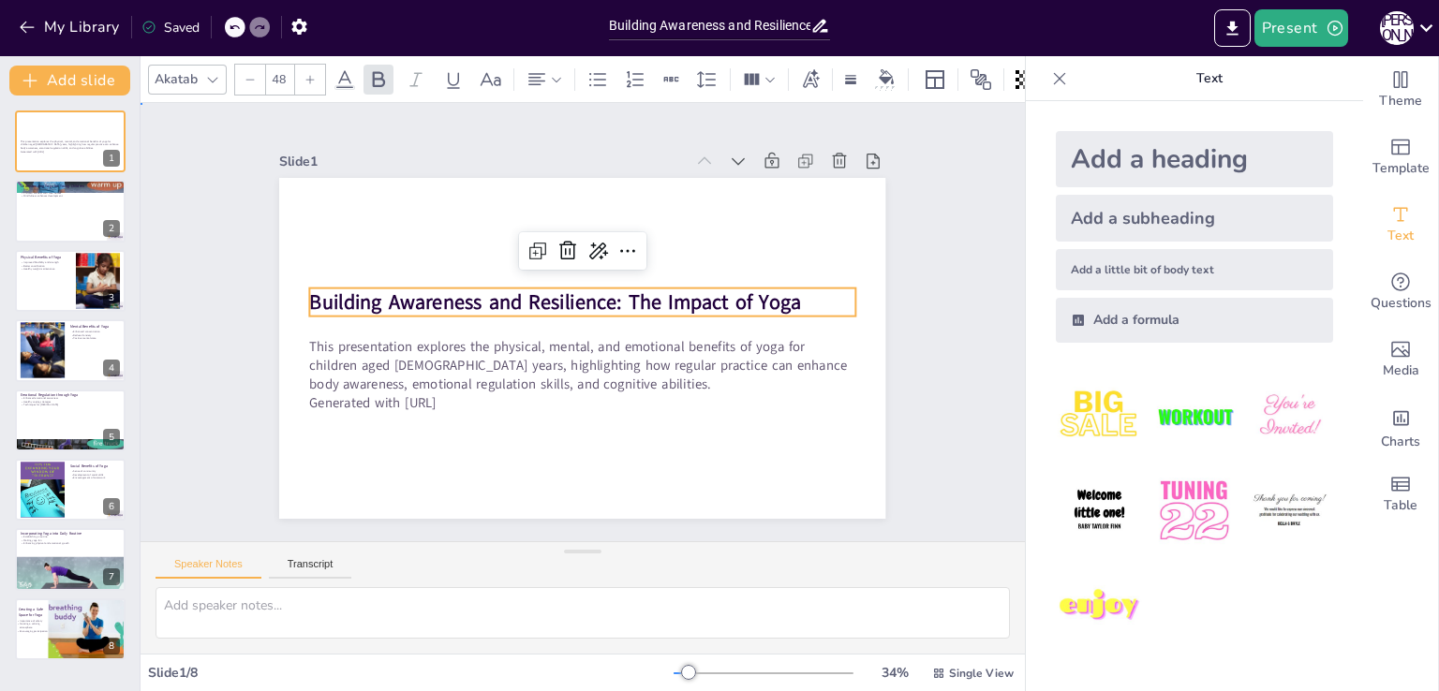
click at [220, 259] on div "Slide 1 This presentation explores the physical, mental, and emotional benefits…" at bounding box center [582, 322] width 806 height 736
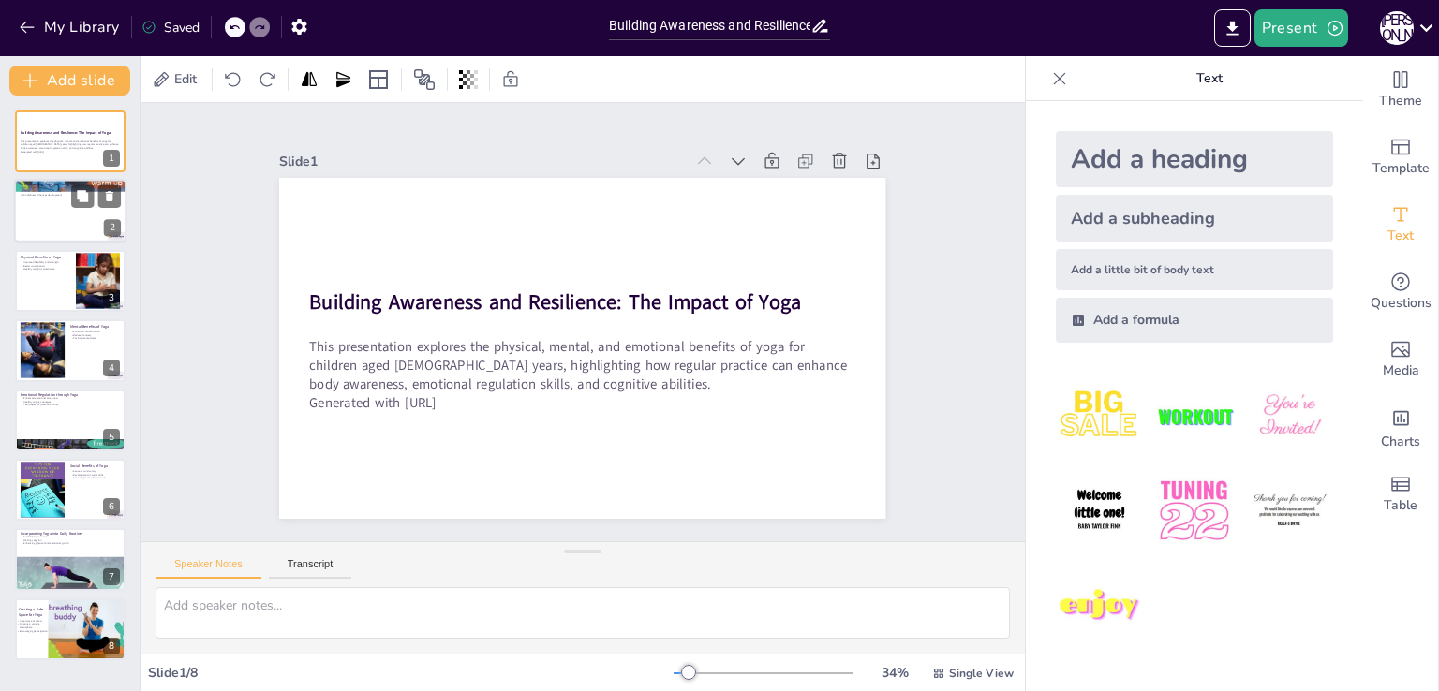
click at [64, 224] on div at bounding box center [70, 212] width 112 height 64
type textarea "Yoga serves as a holistic approach to health, combining physical, mental, and e…"
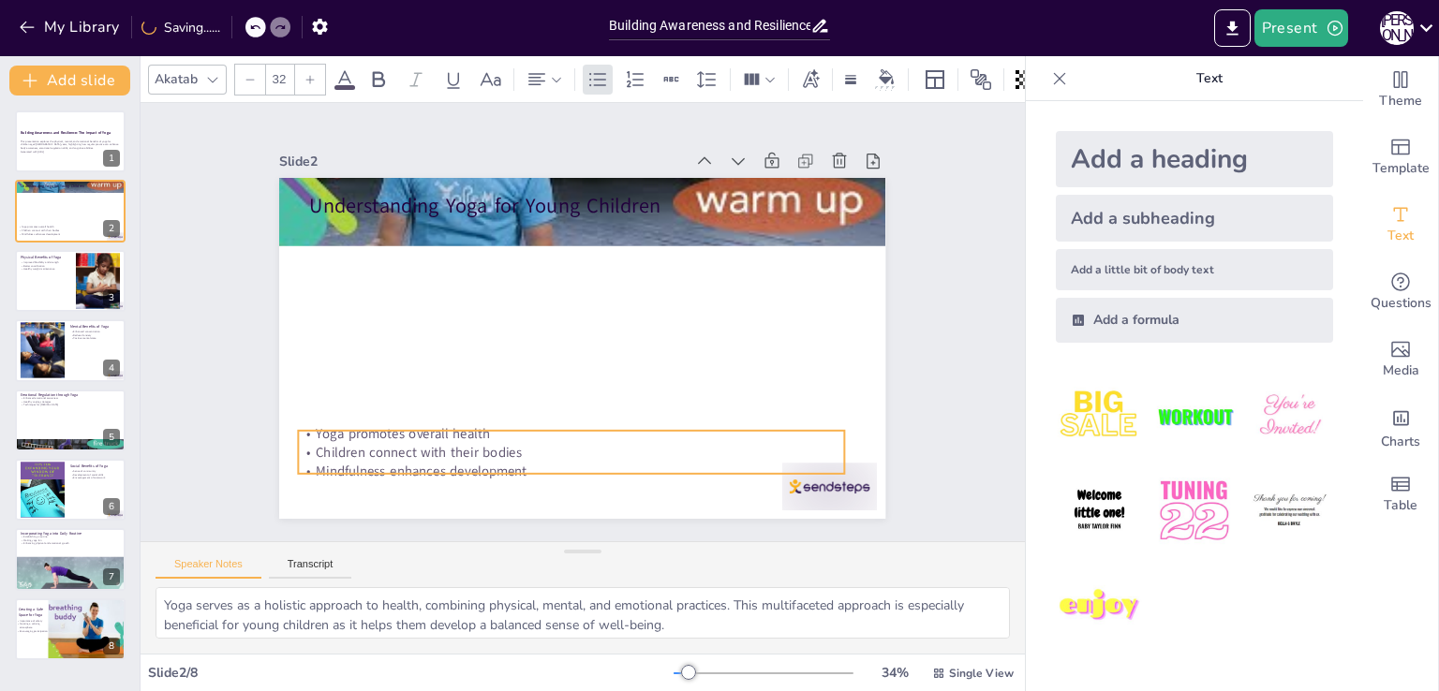
drag, startPoint x: 554, startPoint y: 257, endPoint x: 543, endPoint y: 465, distance: 208.2
click at [538, 465] on p "Mindfulness enhances development" at bounding box center [444, 265] width 186 height 524
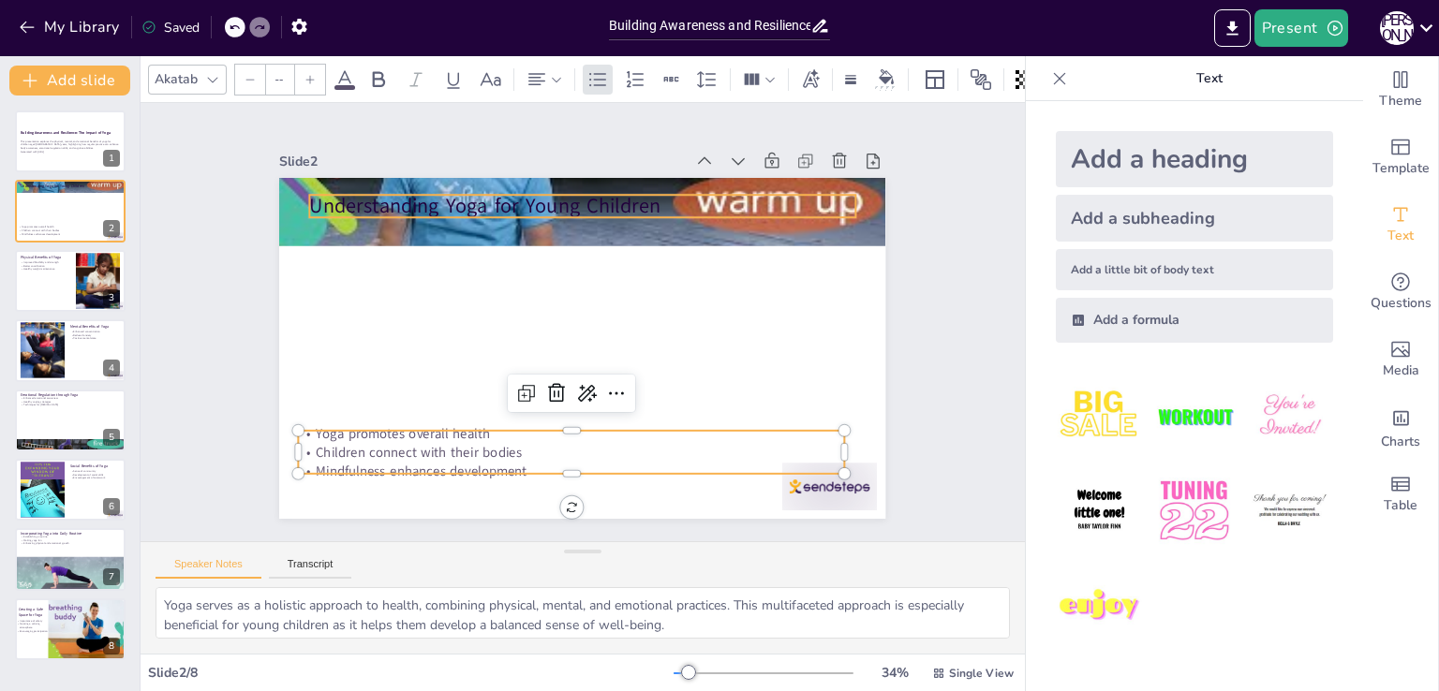
type input "48"
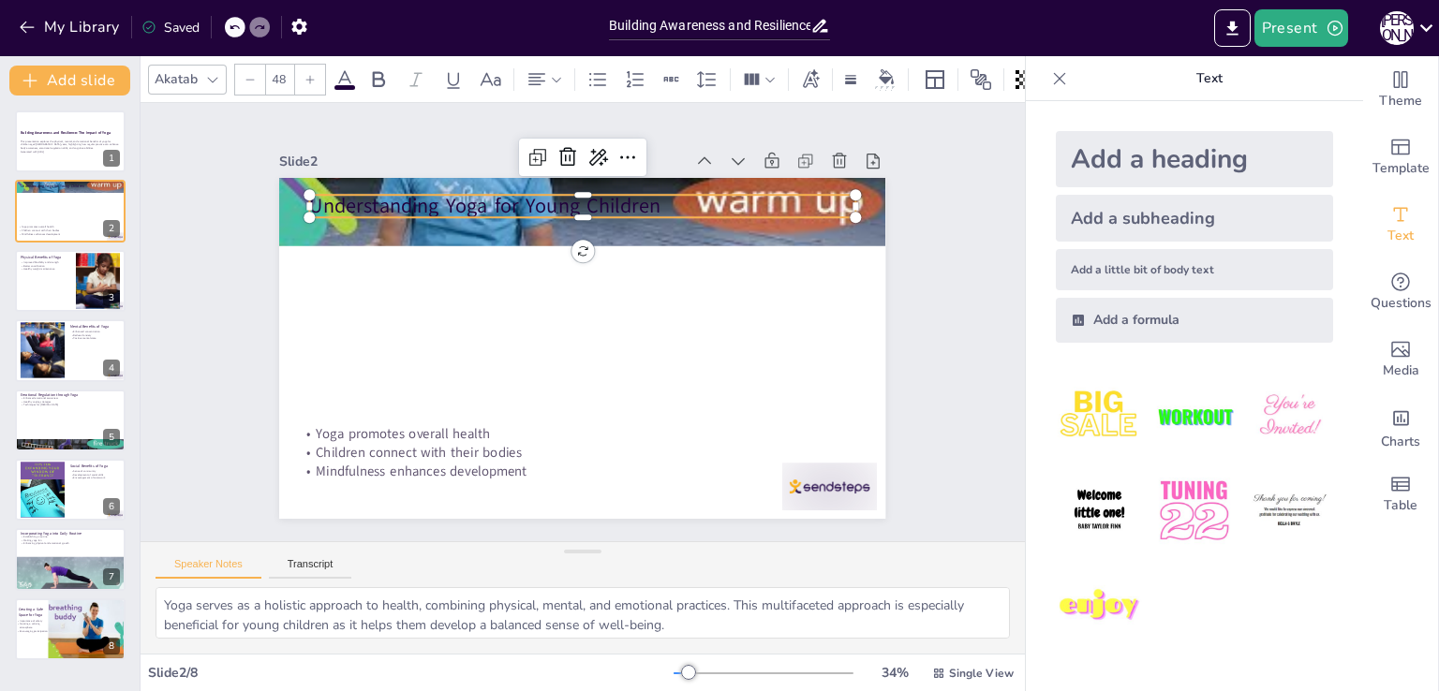
click at [448, 196] on p "Understanding Yoga for Young Children" at bounding box center [660, 236] width 424 height 386
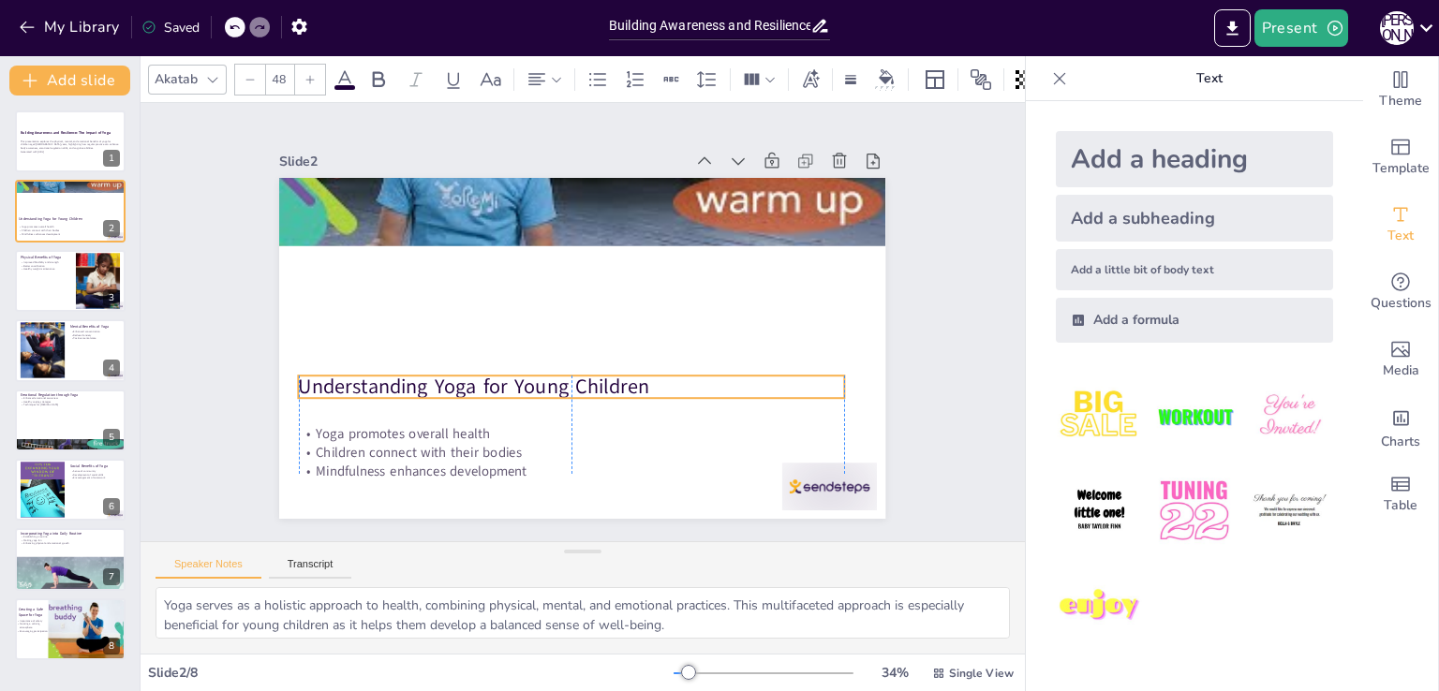
drag, startPoint x: 431, startPoint y: 209, endPoint x: 417, endPoint y: 390, distance: 181.3
click at [477, 390] on p "Understanding Yoga for Young Children" at bounding box center [519, 304] width 85 height 545
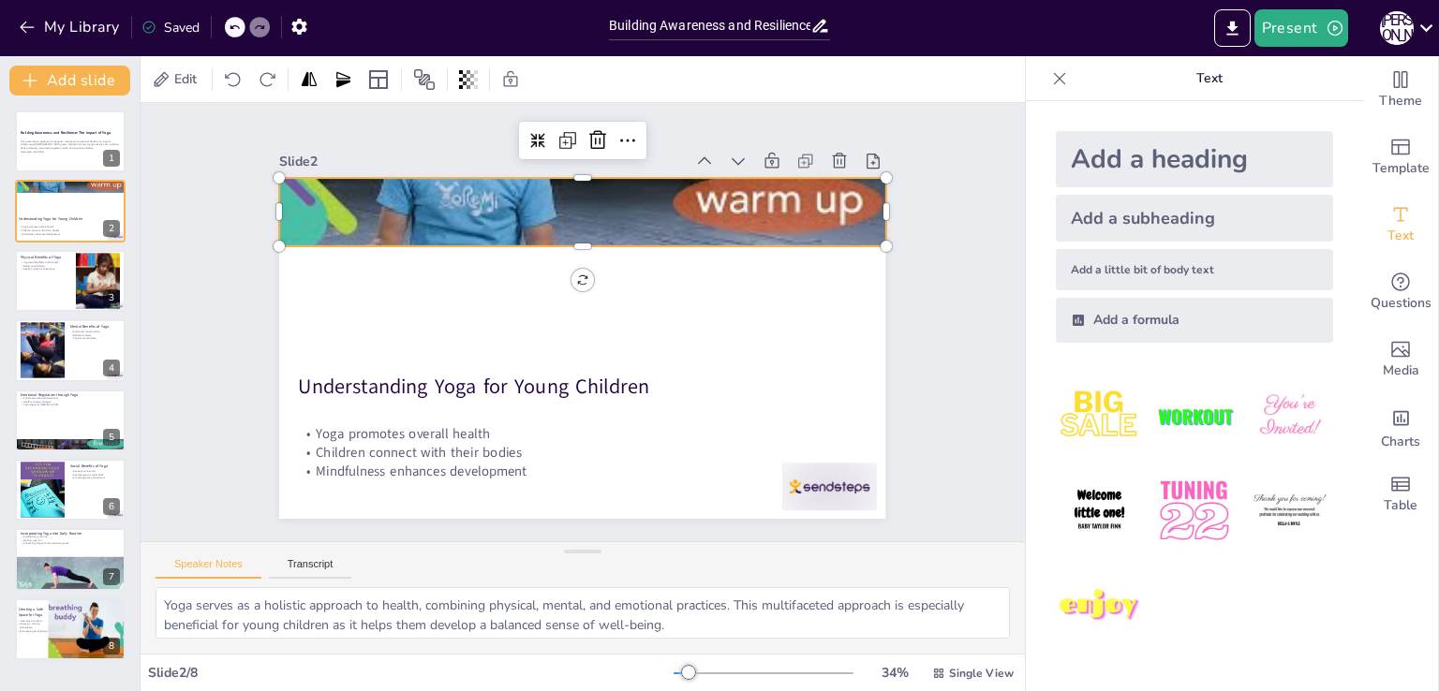
click at [498, 199] on div at bounding box center [637, 227] width 695 height 598
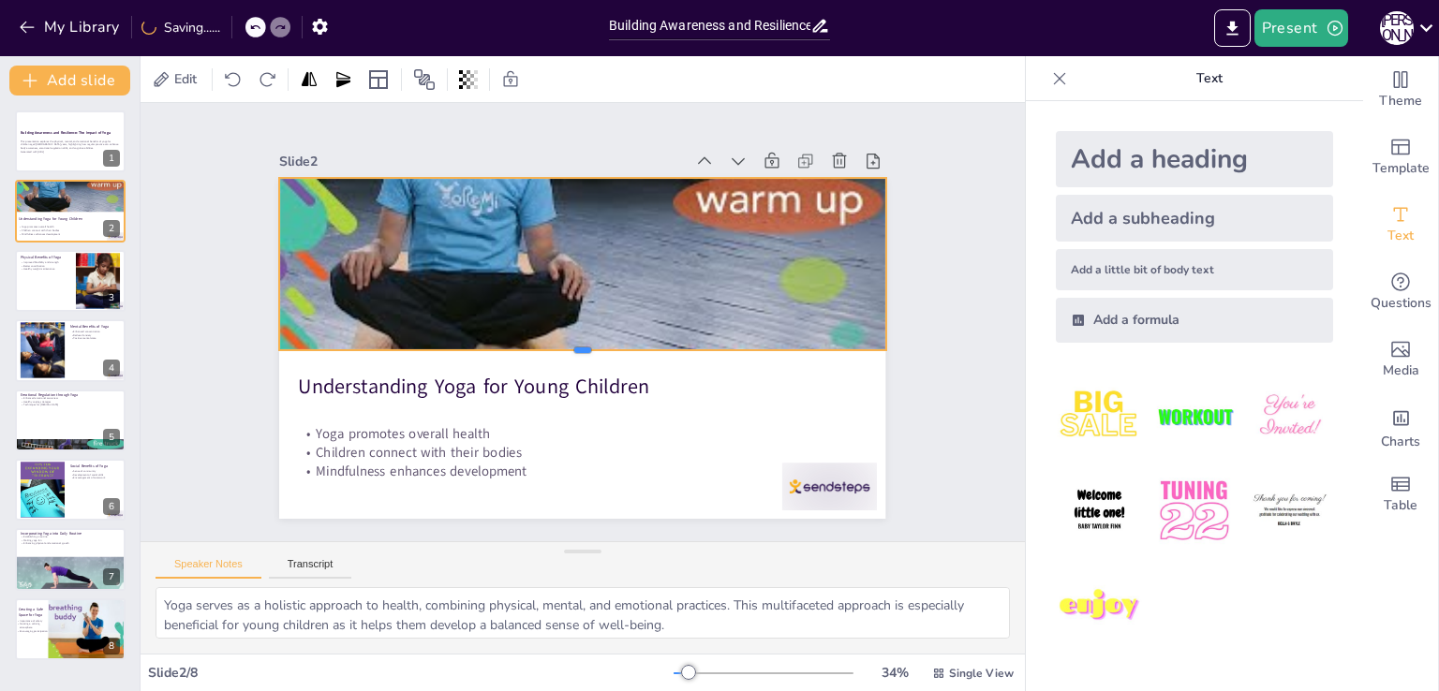
drag, startPoint x: 571, startPoint y: 239, endPoint x: 588, endPoint y: 335, distance: 97.9
click at [588, 335] on div at bounding box center [551, 337] width 260 height 560
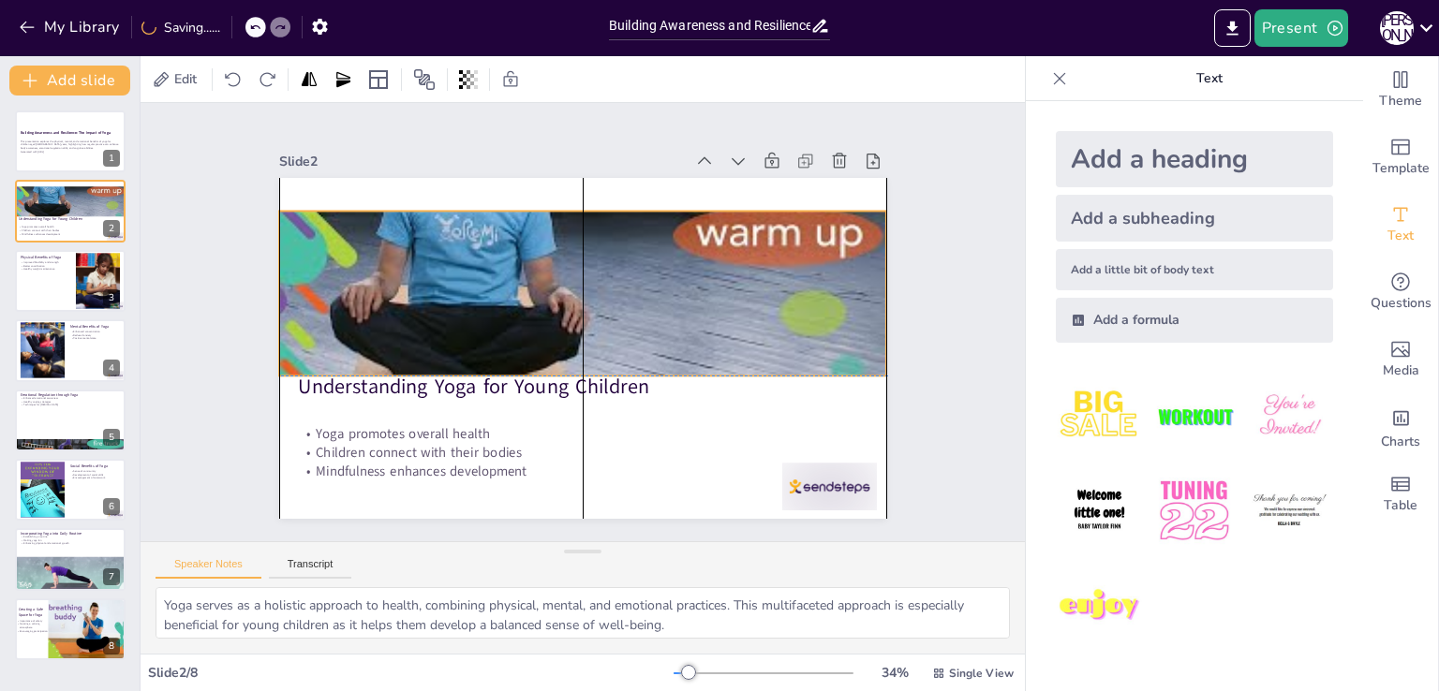
drag, startPoint x: 596, startPoint y: 230, endPoint x: 598, endPoint y: 257, distance: 26.3
click at [598, 257] on div at bounding box center [507, 339] width 460 height 664
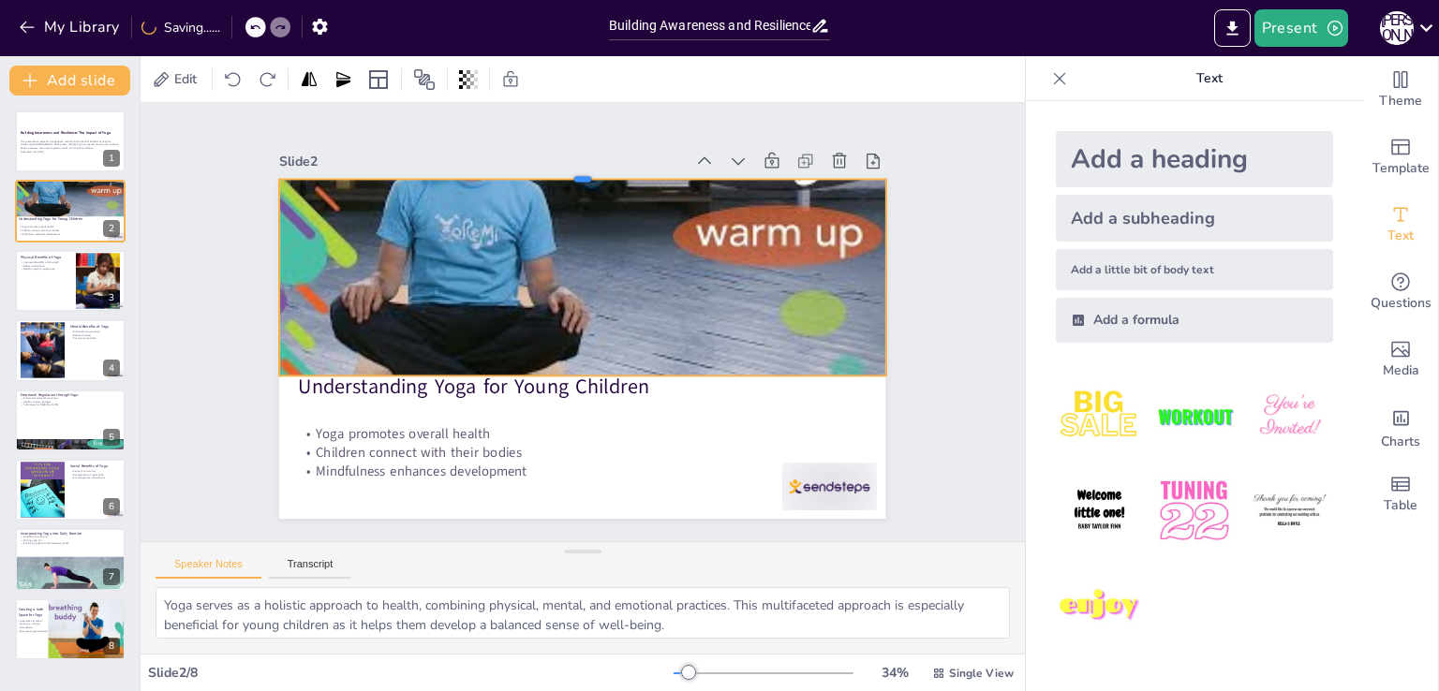
drag, startPoint x: 568, startPoint y: 203, endPoint x: 565, endPoint y: 173, distance: 30.2
click at [565, 173] on div "Understanding Yoga for Young Children Yoga promotes overall health Children con…" at bounding box center [577, 296] width 664 height 460
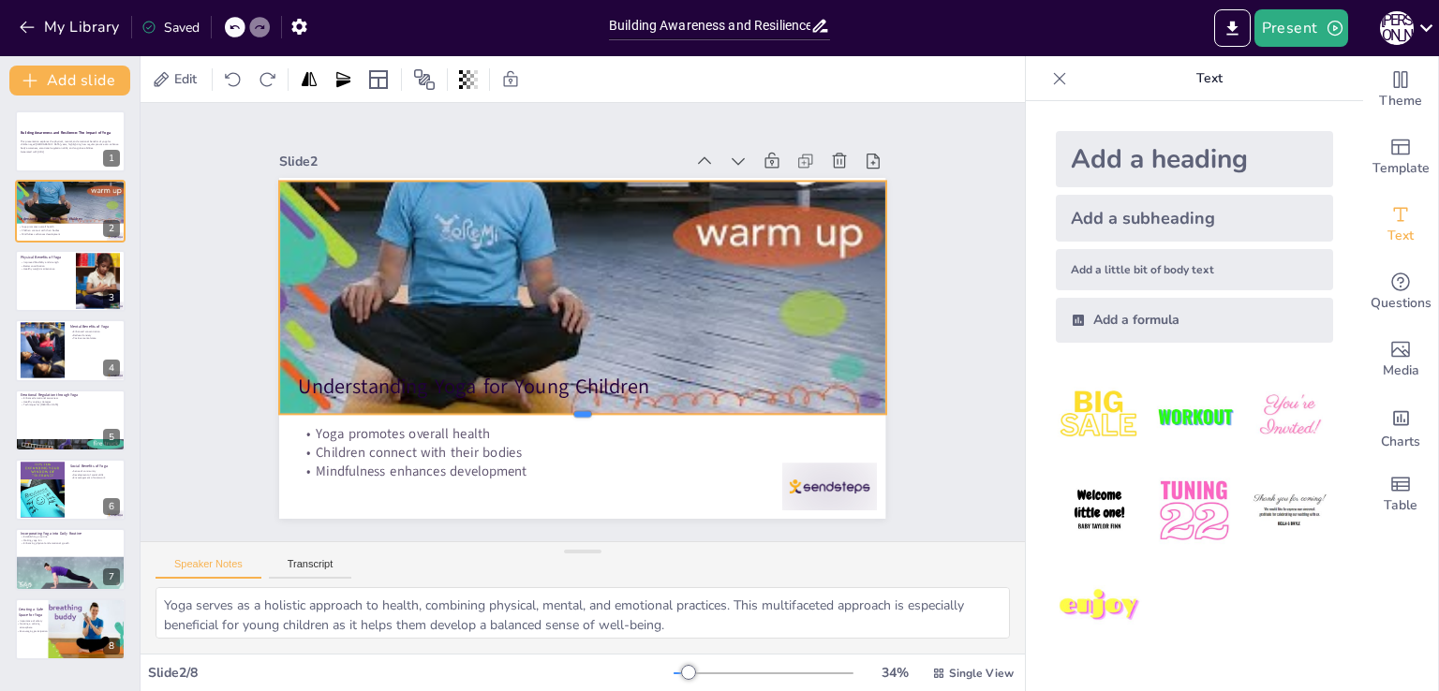
drag, startPoint x: 569, startPoint y: 371, endPoint x: 573, endPoint y: 409, distance: 38.6
click at [573, 409] on div at bounding box center [542, 413] width 560 height 260
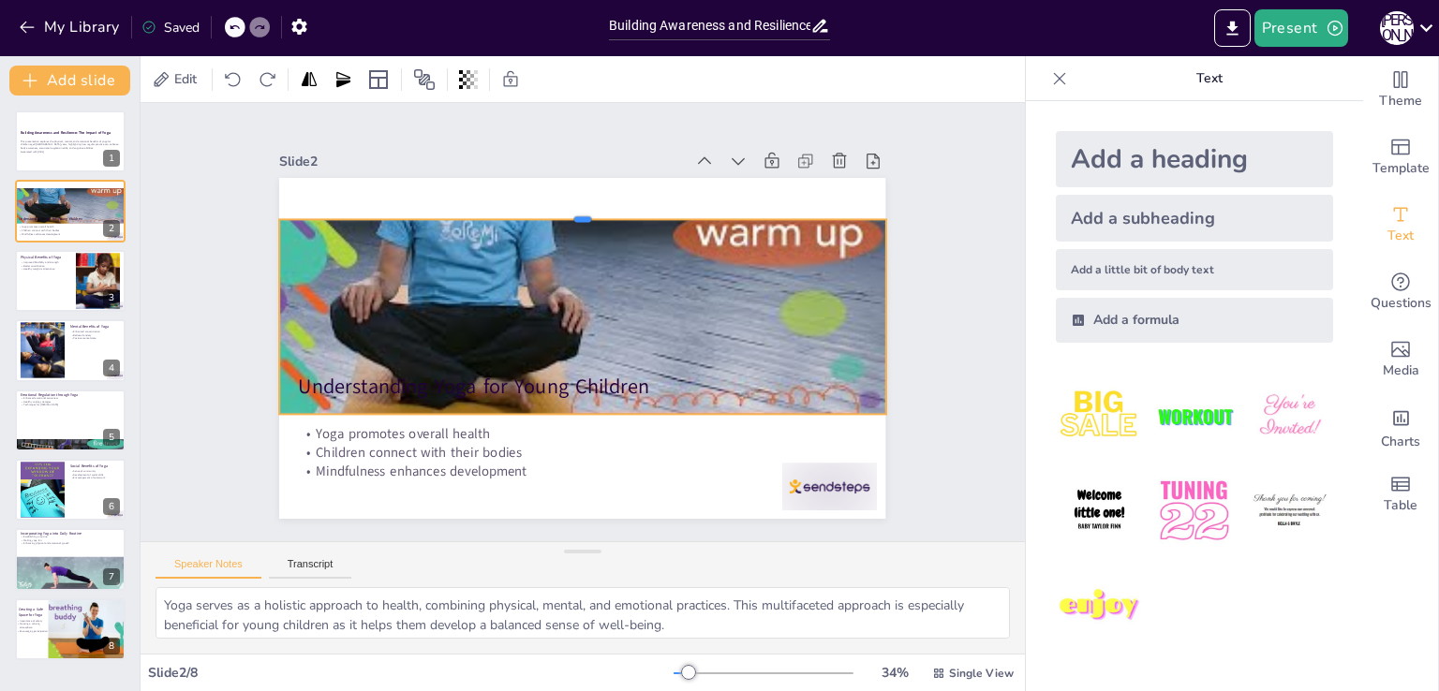
drag, startPoint x: 570, startPoint y: 170, endPoint x: 574, endPoint y: 209, distance: 38.6
click at [574, 209] on div at bounding box center [684, 367] width 260 height 560
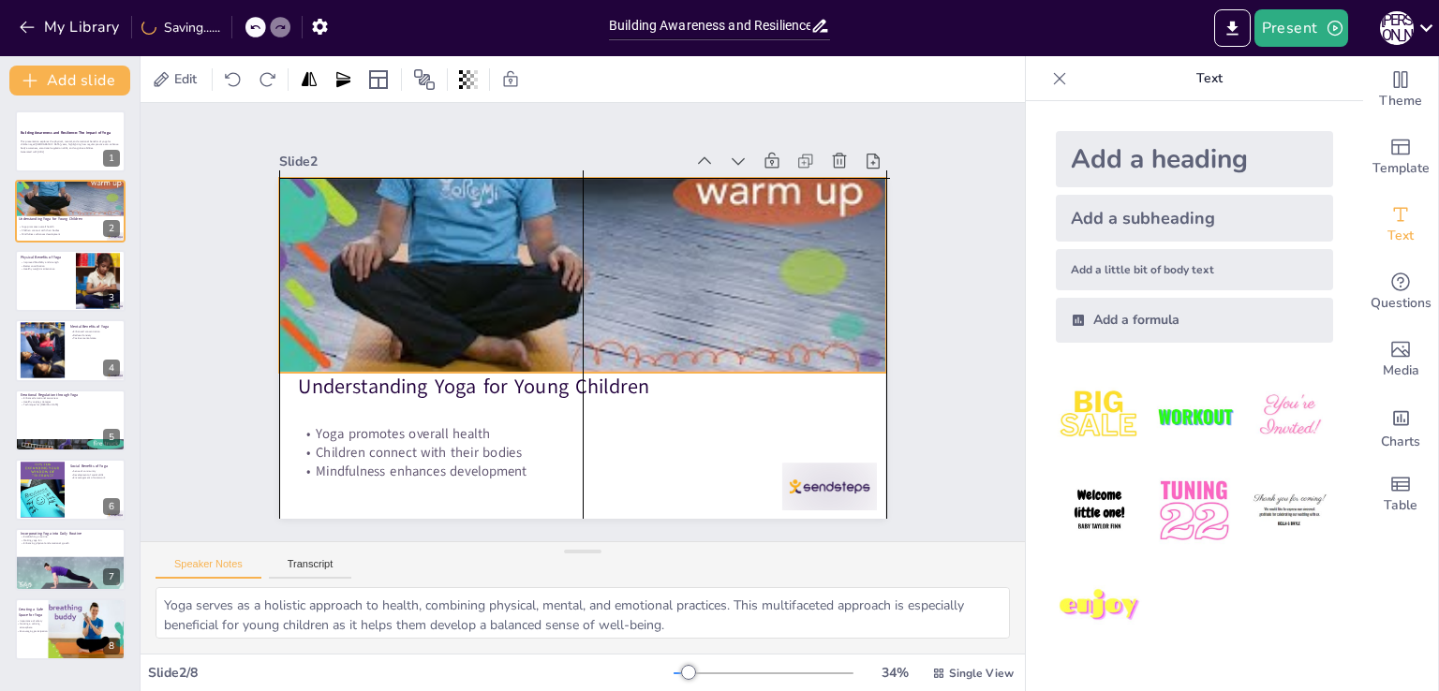
drag, startPoint x: 642, startPoint y: 316, endPoint x: 646, endPoint y: 267, distance: 48.9
click at [646, 267] on div at bounding box center [694, 359] width 511 height 682
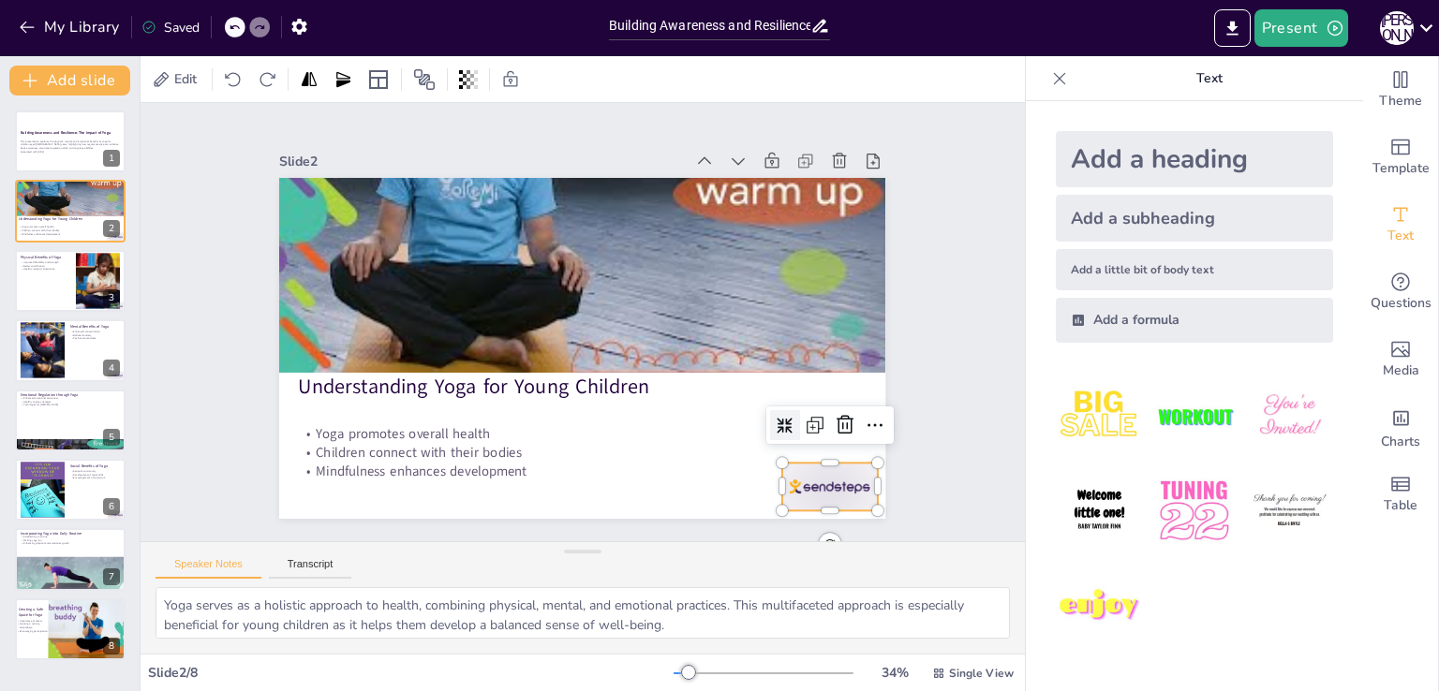
click at [674, 565] on div at bounding box center [625, 616] width 98 height 102
click at [814, 487] on icon at bounding box center [800, 501] width 28 height 28
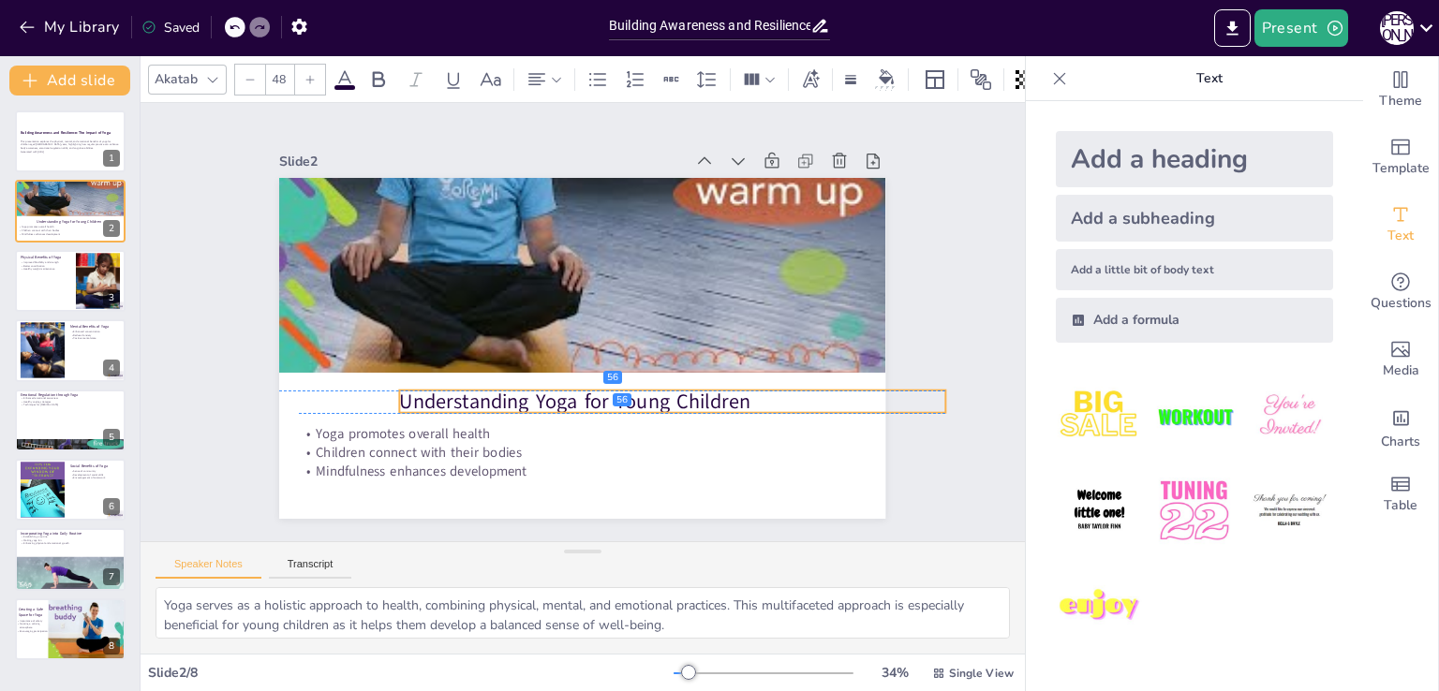
drag, startPoint x: 528, startPoint y: 387, endPoint x: 629, endPoint y: 397, distance: 101.7
click at [629, 397] on p "Understanding Yoga for Young Children" at bounding box center [642, 426] width 527 height 196
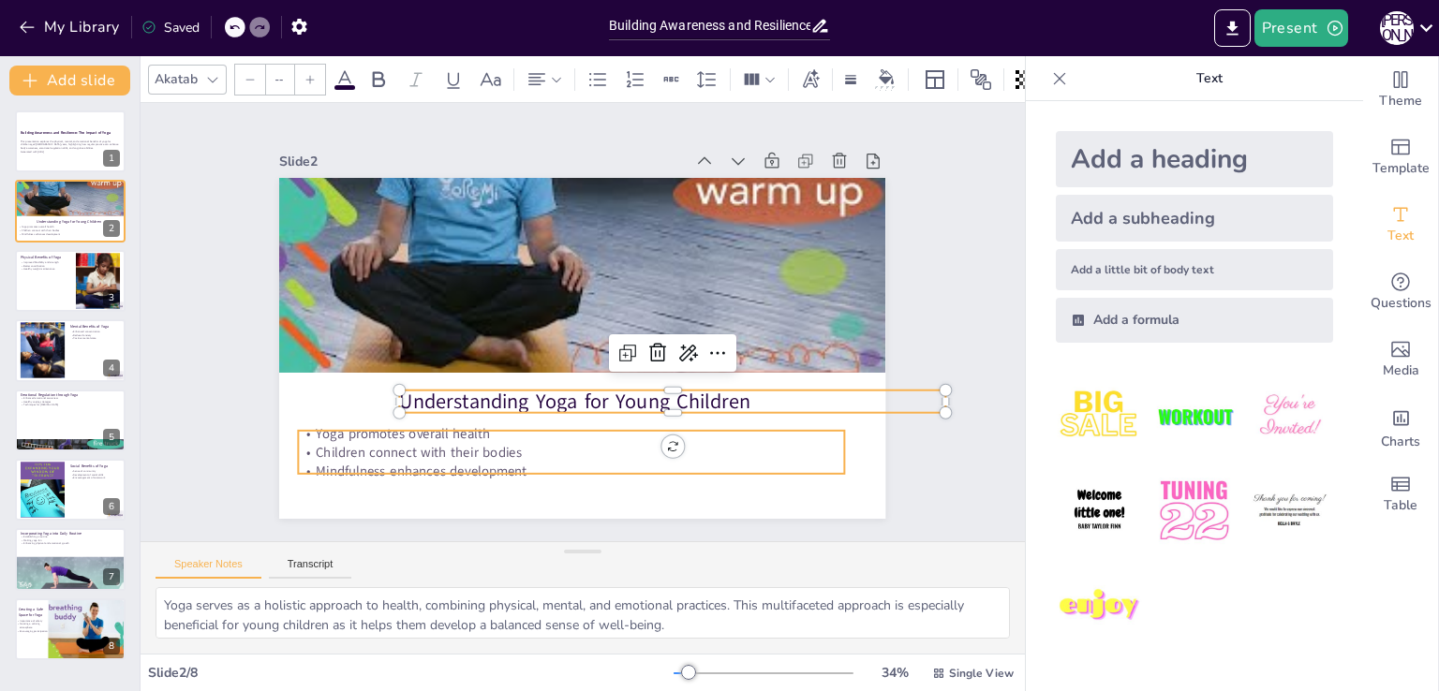
type input "32"
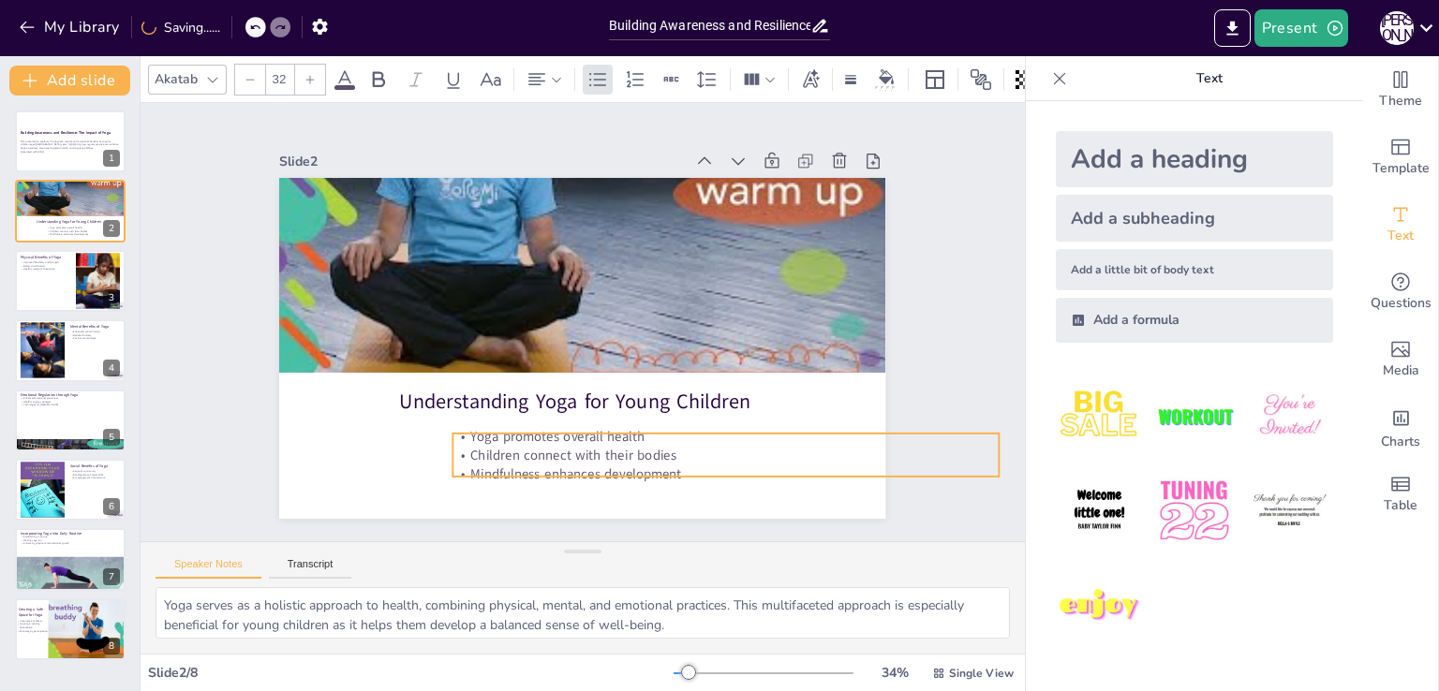
drag, startPoint x: 434, startPoint y: 456, endPoint x: 588, endPoint y: 459, distance: 154.6
click at [588, 407] on p "Mindfulness enhances development" at bounding box center [381, 262] width 481 height 289
click at [202, 423] on div "Slide 1 Building Awareness and Resilience: The Impact of Yoga This presentation…" at bounding box center [583, 321] width 951 height 917
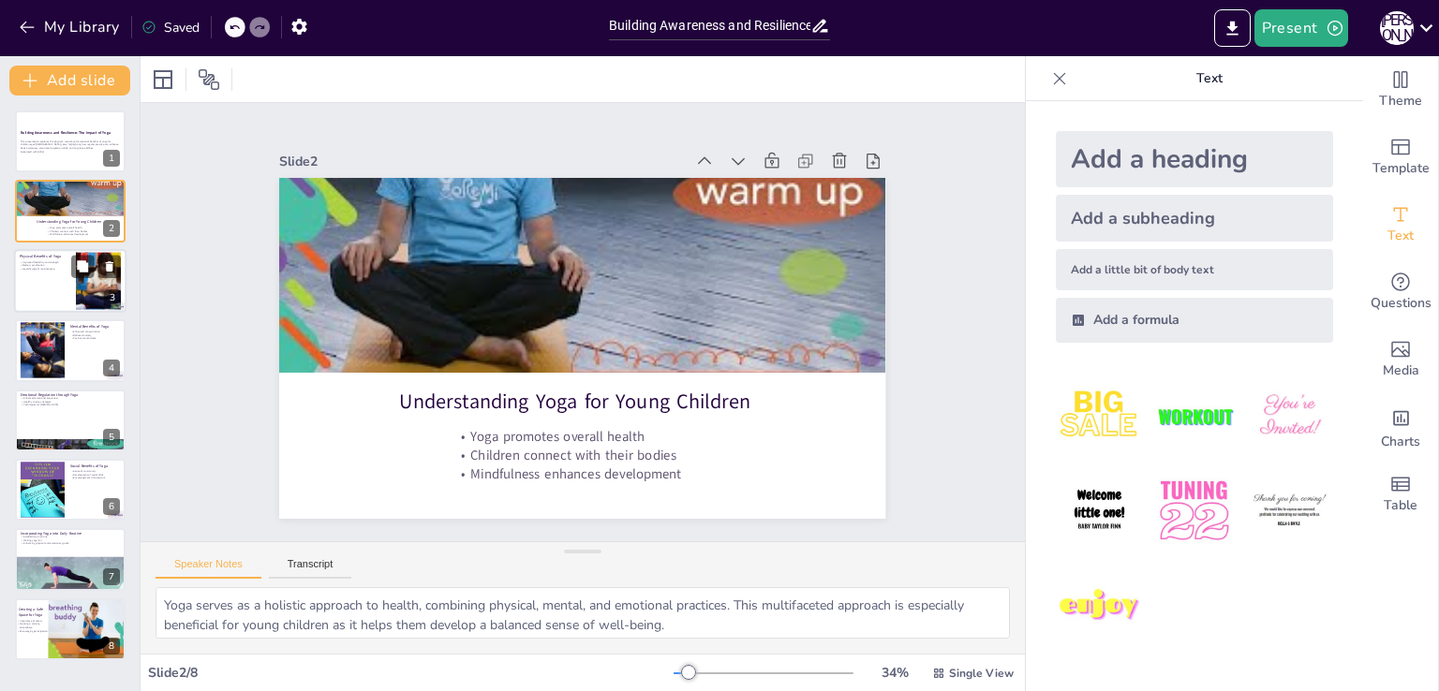
click at [54, 286] on div at bounding box center [70, 281] width 112 height 64
type textarea "Flexibility gained through yoga is crucial for young children as it allows them…"
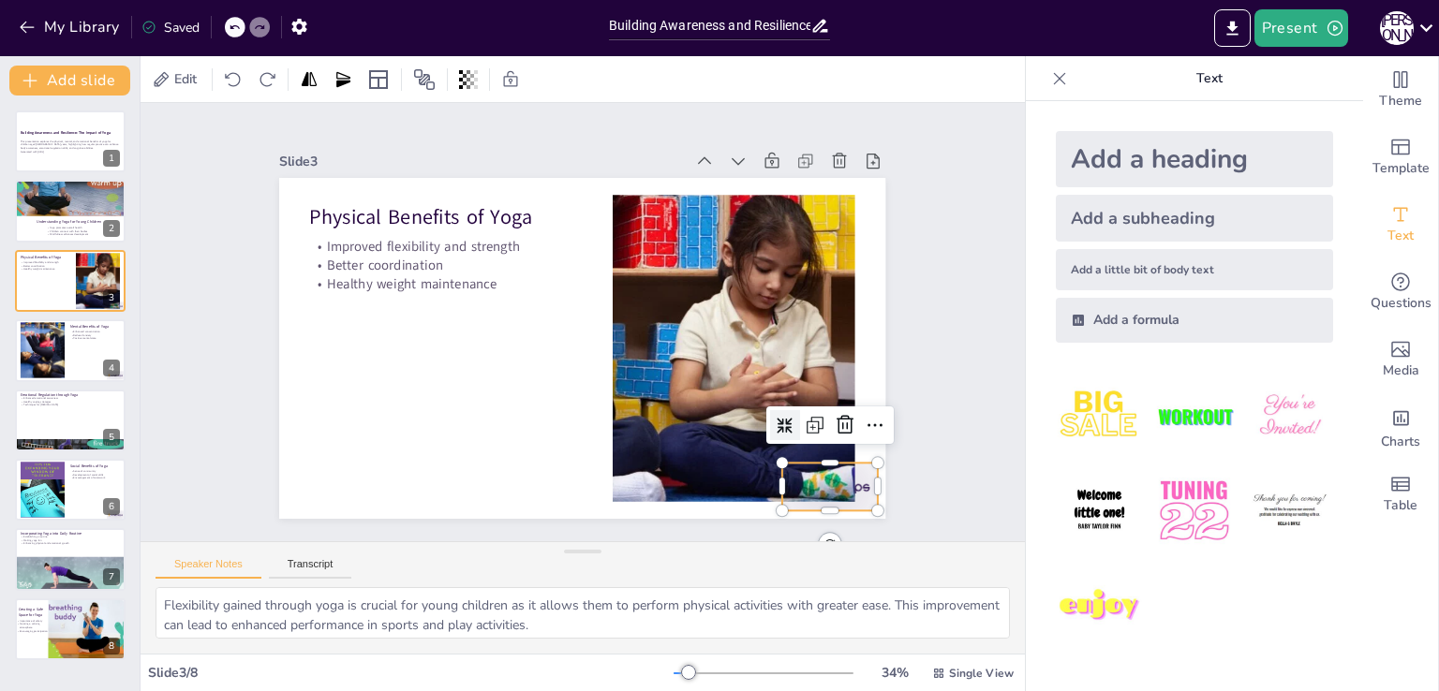
click at [739, 554] on div at bounding box center [686, 601] width 105 height 94
click at [577, 592] on icon at bounding box center [565, 603] width 22 height 22
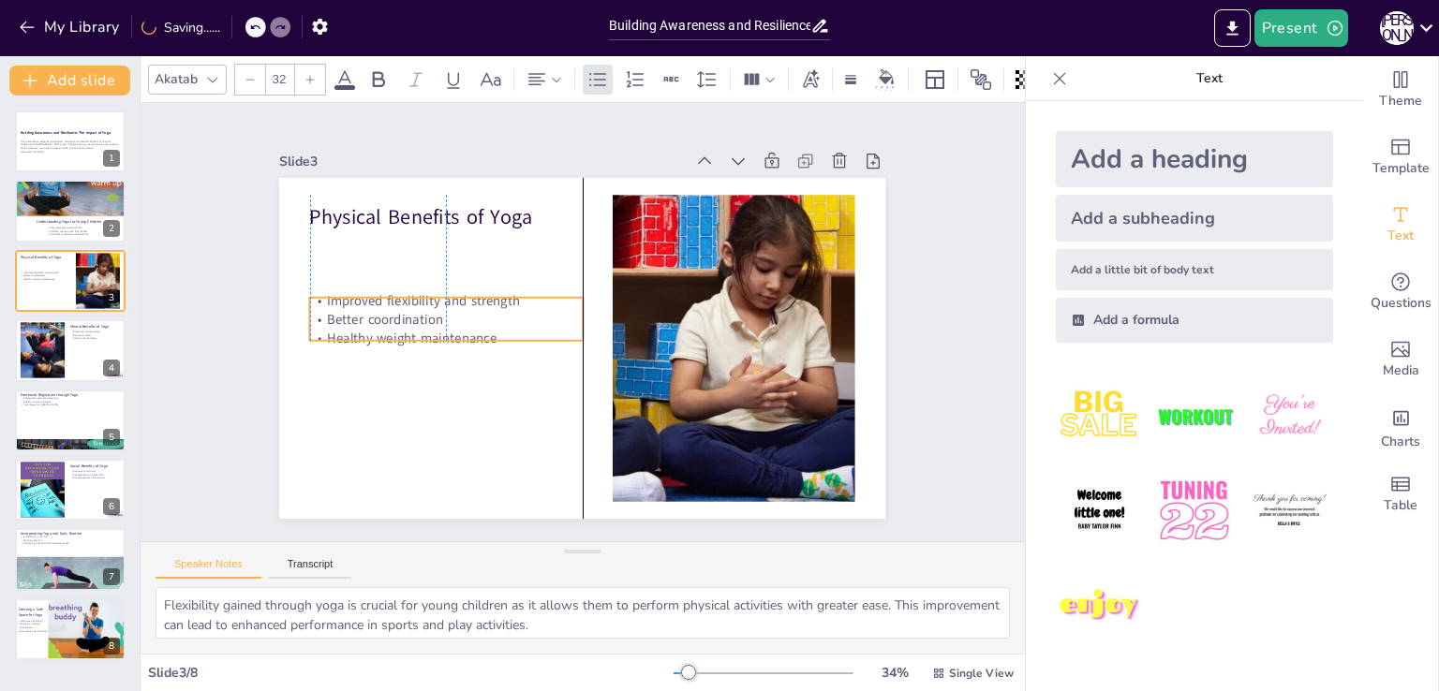
drag, startPoint x: 411, startPoint y: 278, endPoint x: 412, endPoint y: 332, distance: 54.3
click at [449, 332] on p "Healthy weight maintenance" at bounding box center [513, 204] width 128 height 257
click at [1221, 162] on div "Add a heading" at bounding box center [1194, 159] width 277 height 56
type input "68"
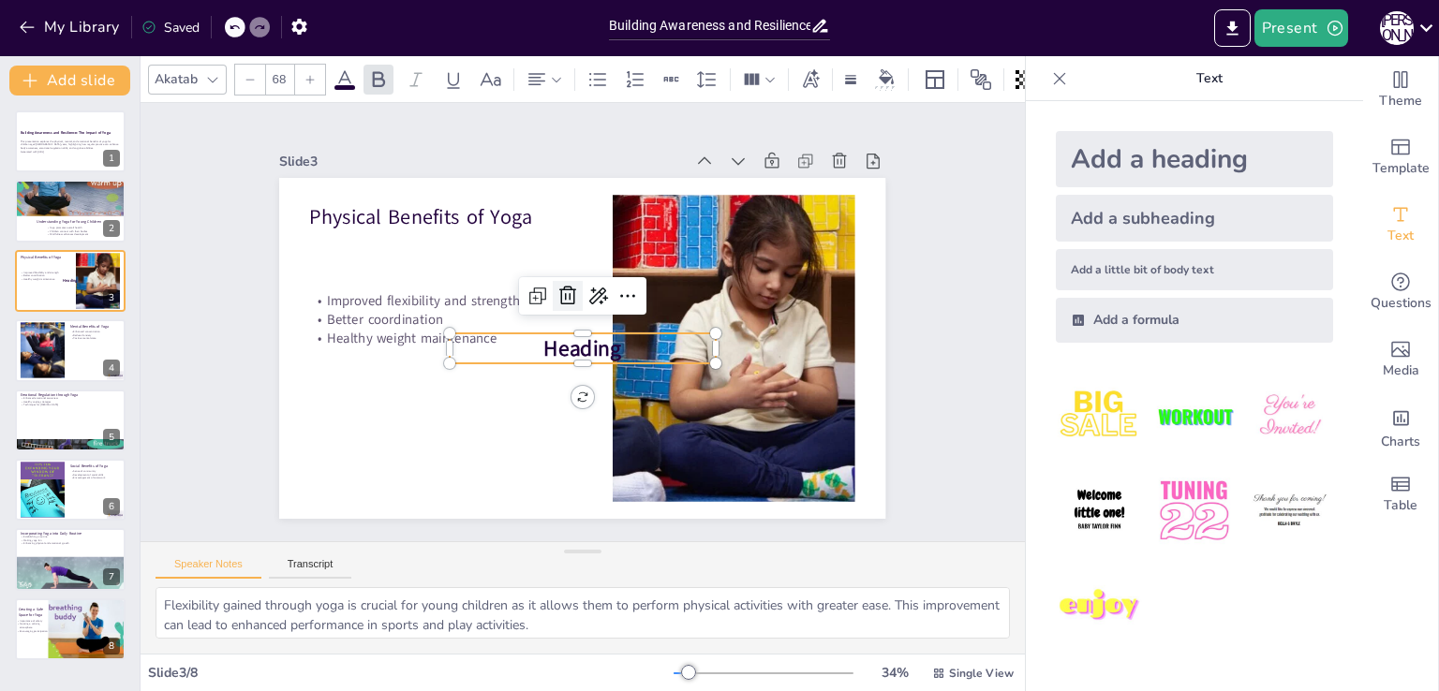
click at [579, 294] on icon at bounding box center [595, 295] width 32 height 32
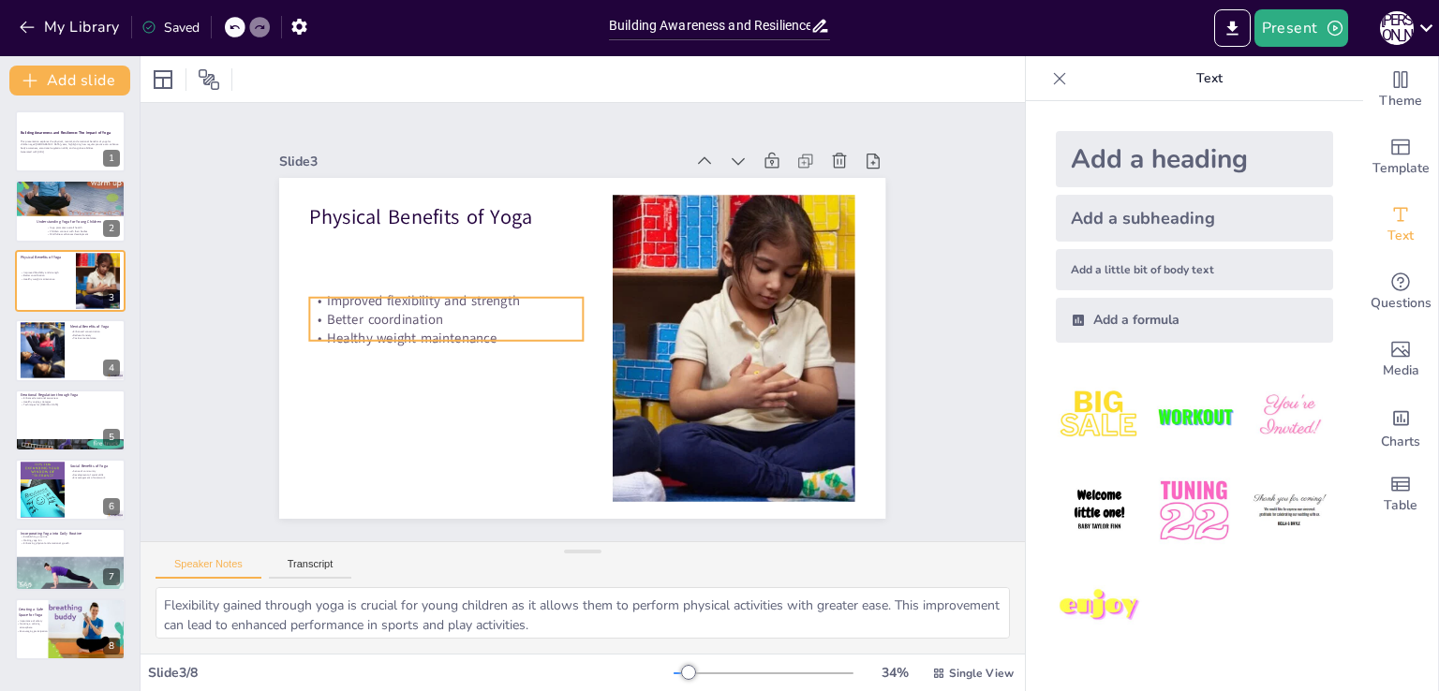
click at [484, 309] on p "Better coordination" at bounding box center [529, 196] width 128 height 257
click at [520, 309] on p "Better coordination" at bounding box center [557, 187] width 75 height 271
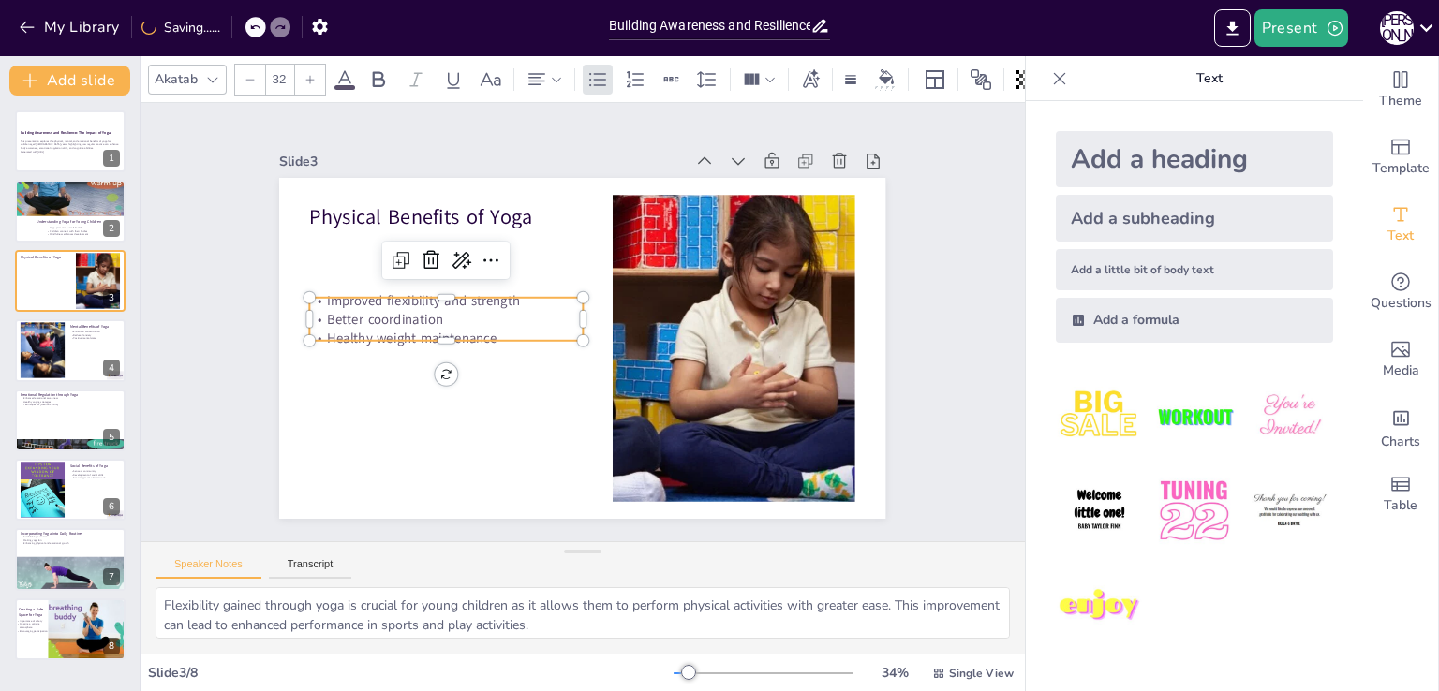
click at [417, 317] on p "Better coordination" at bounding box center [504, 210] width 175 height 231
click at [407, 317] on p "Better coordination" at bounding box center [453, 277] width 265 height 102
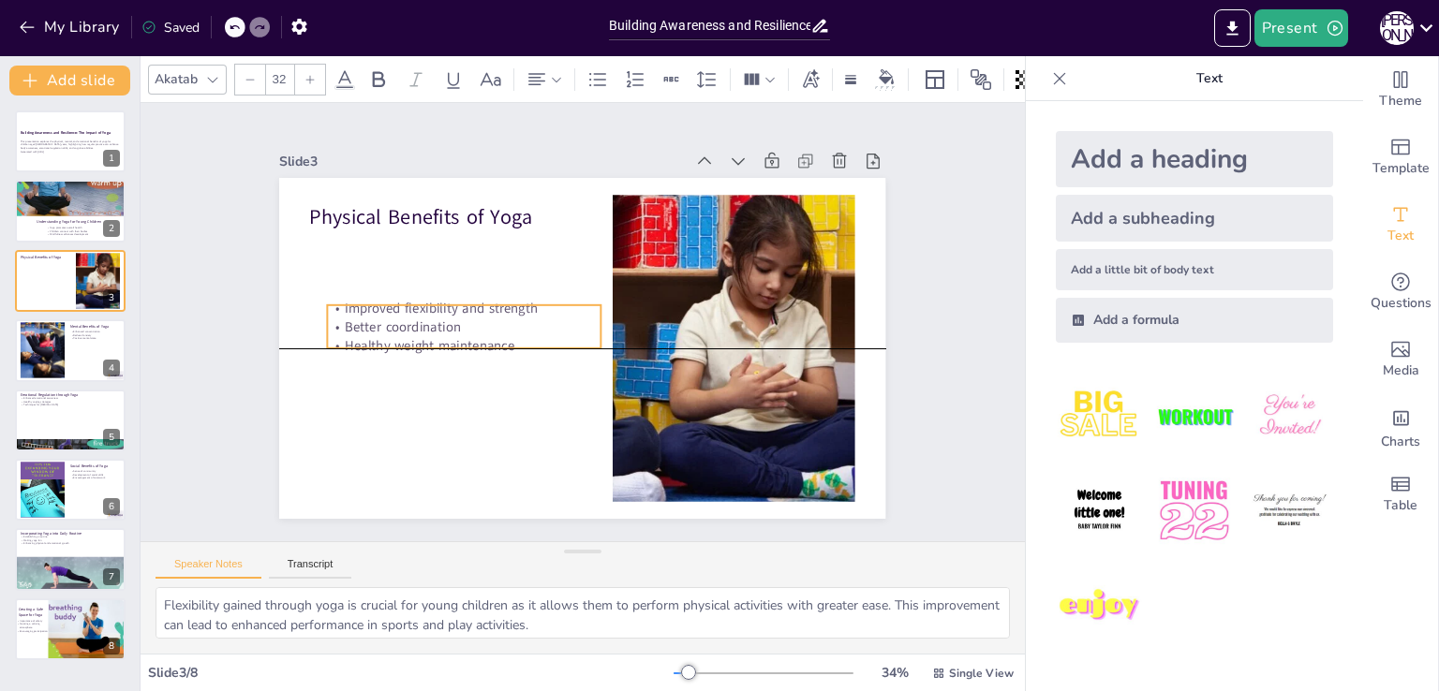
drag, startPoint x: 310, startPoint y: 296, endPoint x: 328, endPoint y: 302, distance: 18.7
click at [587, 302] on p "Improved flexibility and strength" at bounding box center [596, 203] width 19 height 273
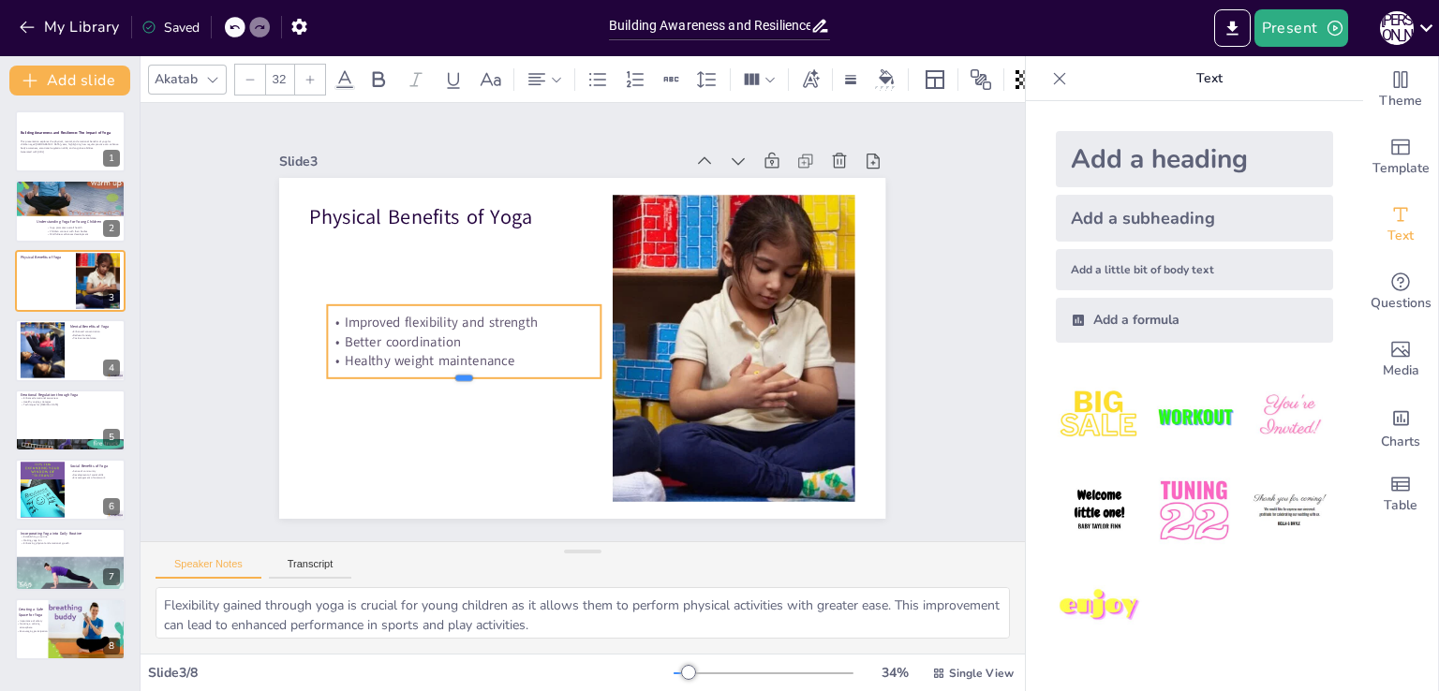
drag, startPoint x: 446, startPoint y: 342, endPoint x: 449, endPoint y: 372, distance: 30.1
click at [449, 372] on div at bounding box center [467, 251] width 149 height 244
drag, startPoint x: 508, startPoint y: 357, endPoint x: 506, endPoint y: 367, distance: 10.5
click at [506, 367] on p "Healthy weight maintenance" at bounding box center [453, 328] width 265 height 102
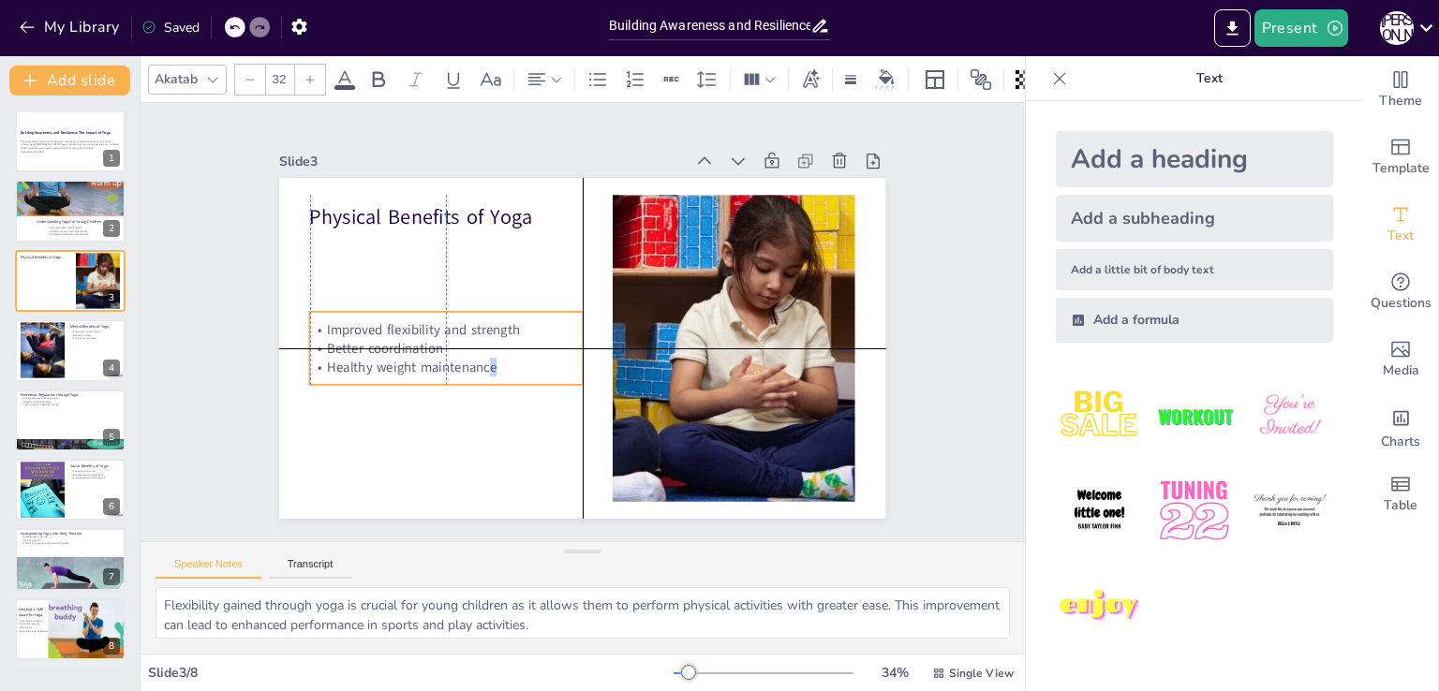
drag, startPoint x: 496, startPoint y: 361, endPoint x: 477, endPoint y: 361, distance: 19.7
click at [477, 361] on p "Healthy weight maintenance" at bounding box center [439, 308] width 257 height 128
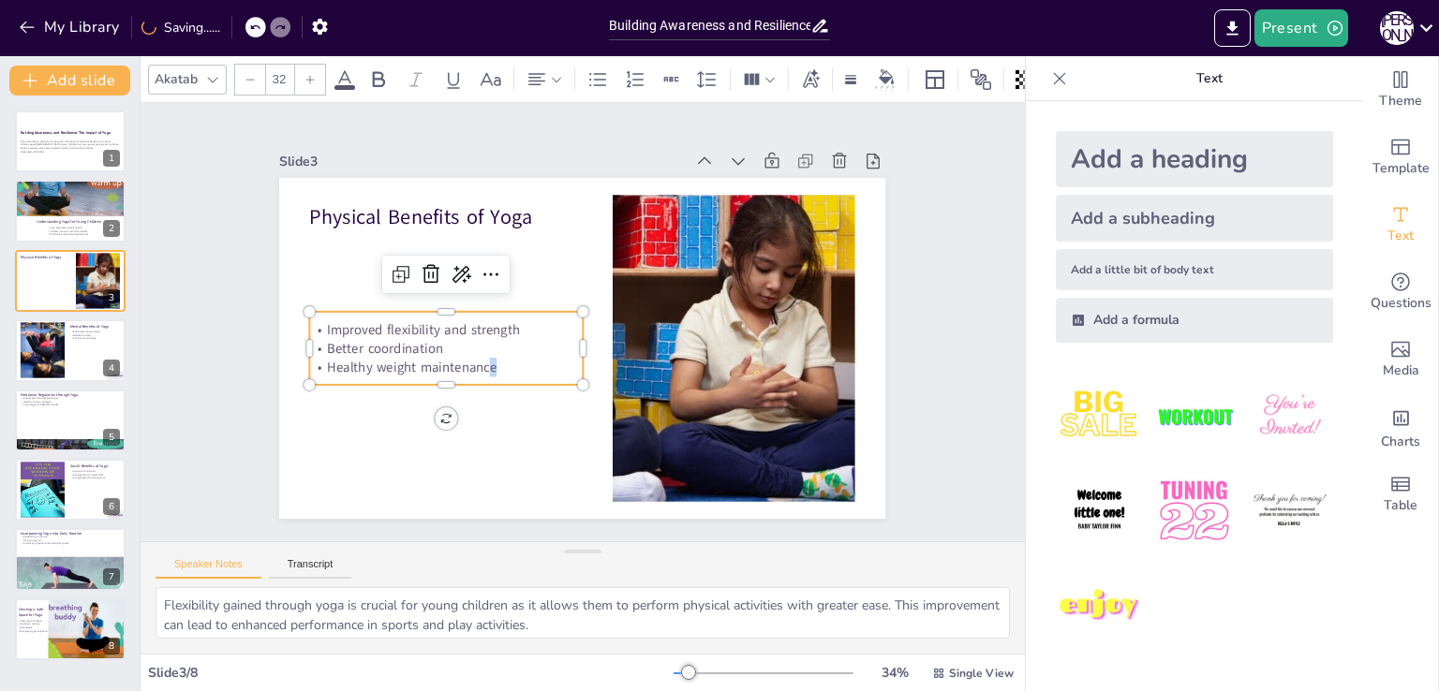
click at [477, 362] on p "Healthy weight maintenance" at bounding box center [439, 308] width 257 height 128
click at [487, 354] on p "Healthy weight maintenance" at bounding box center [465, 238] width 175 height 231
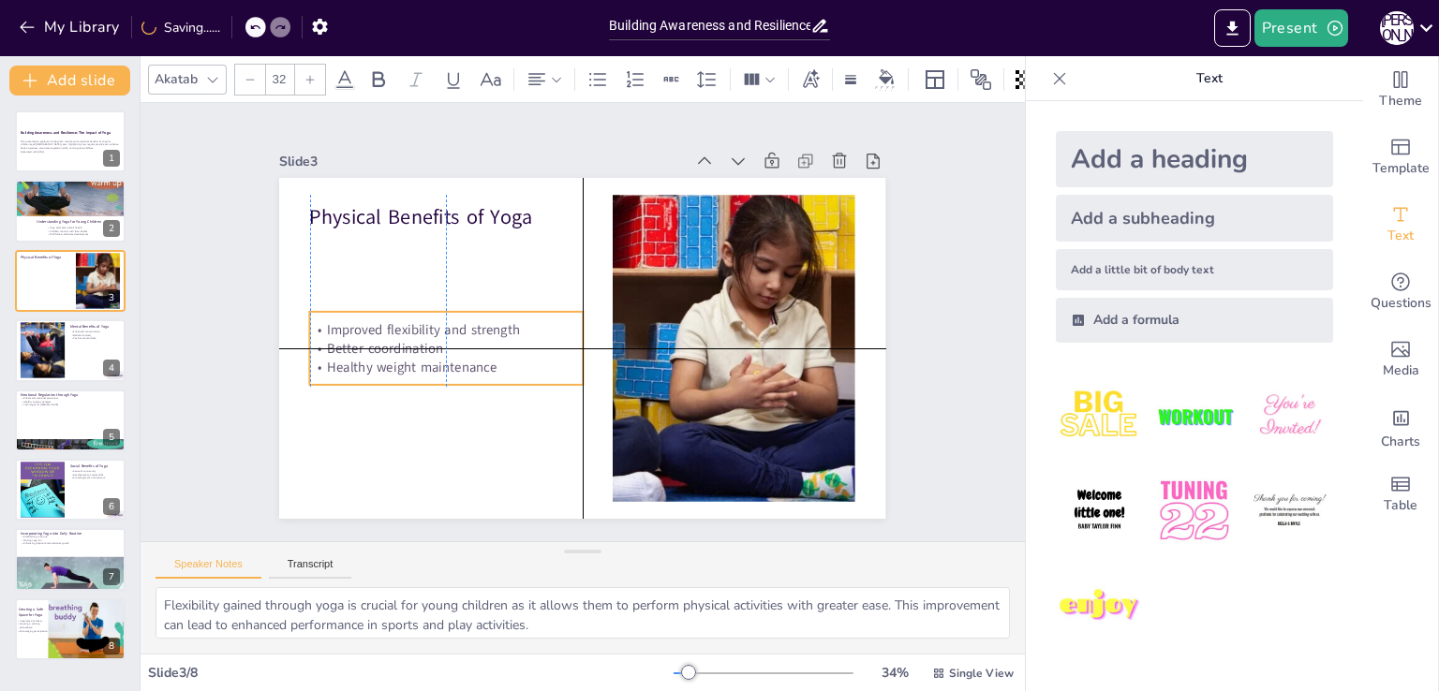
click at [480, 364] on p "Healthy weight maintenance" at bounding box center [445, 279] width 231 height 176
click at [388, 325] on p "Improved flexibility and strength" at bounding box center [486, 225] width 197 height 215
click at [327, 323] on p "Improved flexibility and strength" at bounding box center [455, 273] width 257 height 128
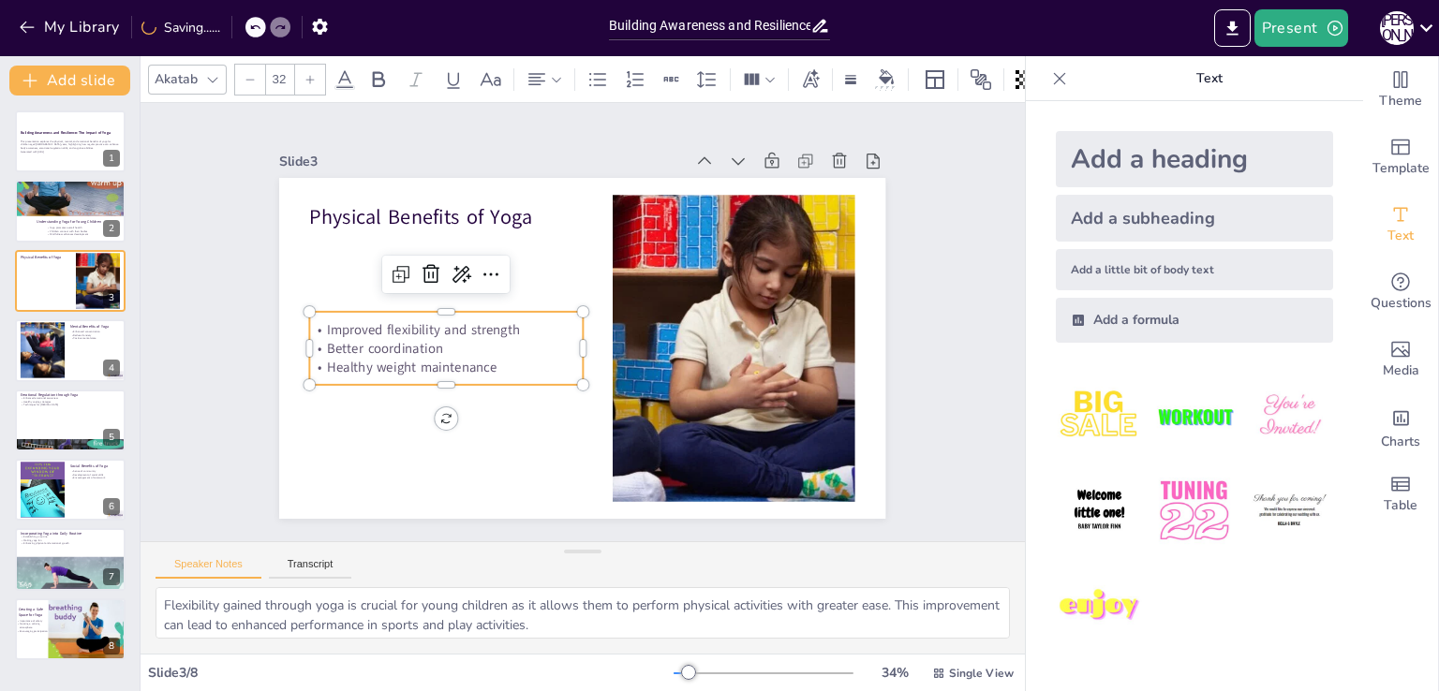
click at [338, 323] on p "Improved flexibility and strength" at bounding box center [460, 261] width 245 height 153
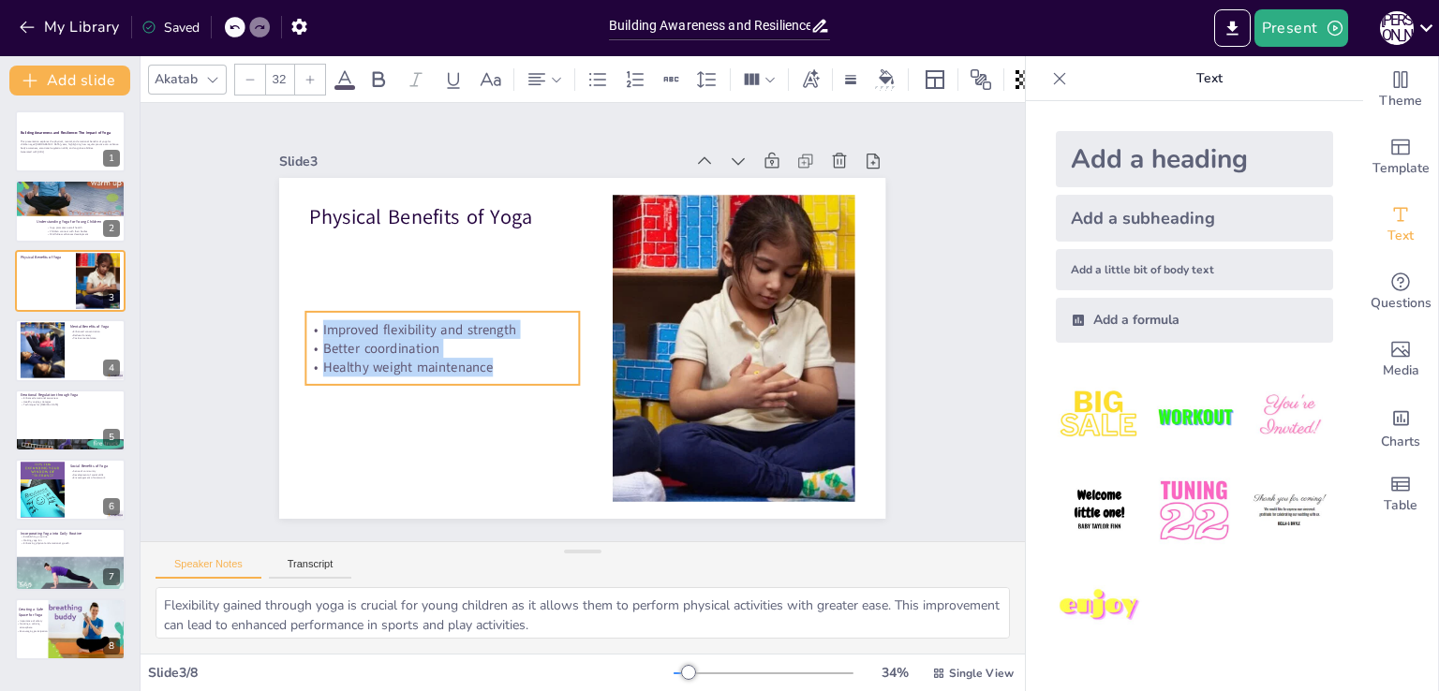
click at [480, 358] on p "Healthy weight maintenance" at bounding box center [438, 290] width 245 height 153
click at [499, 251] on icon at bounding box center [506, 247] width 15 height 7
click at [304, 77] on icon at bounding box center [309, 79] width 11 height 11
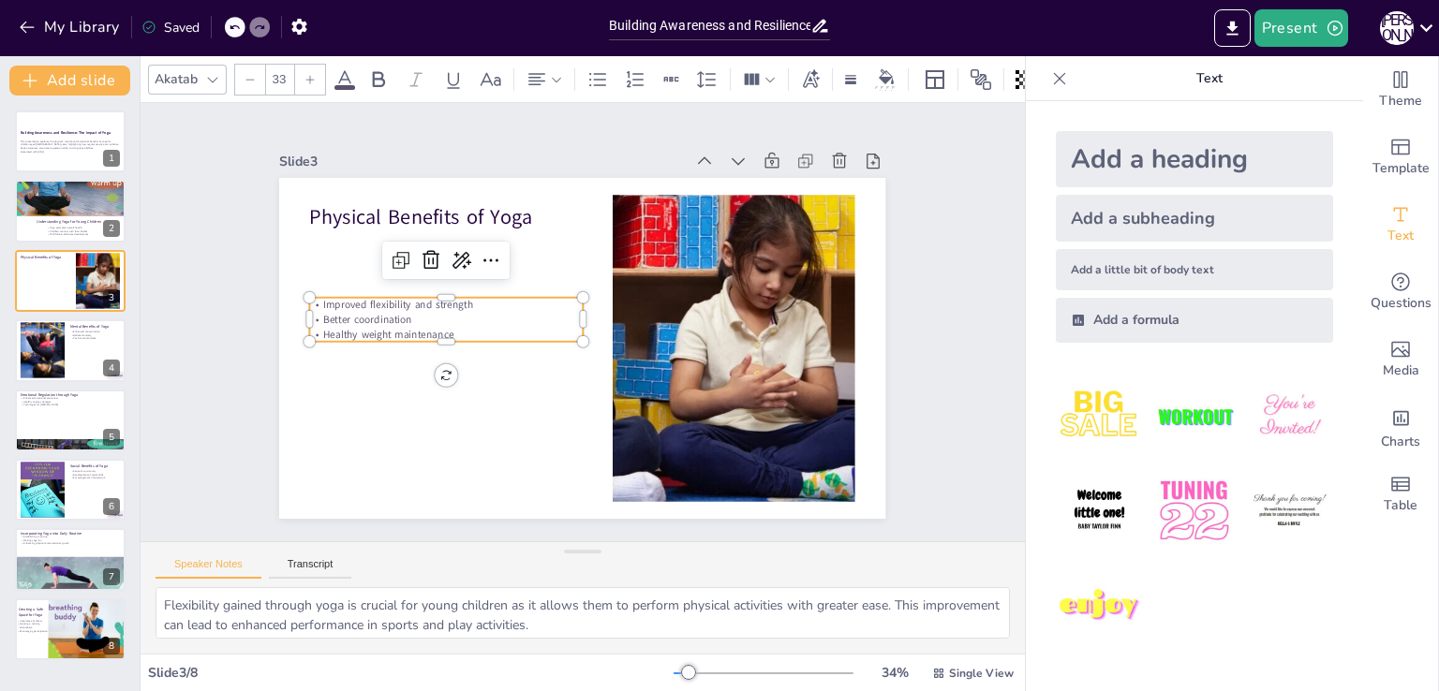
click at [304, 77] on icon at bounding box center [309, 79] width 11 height 11
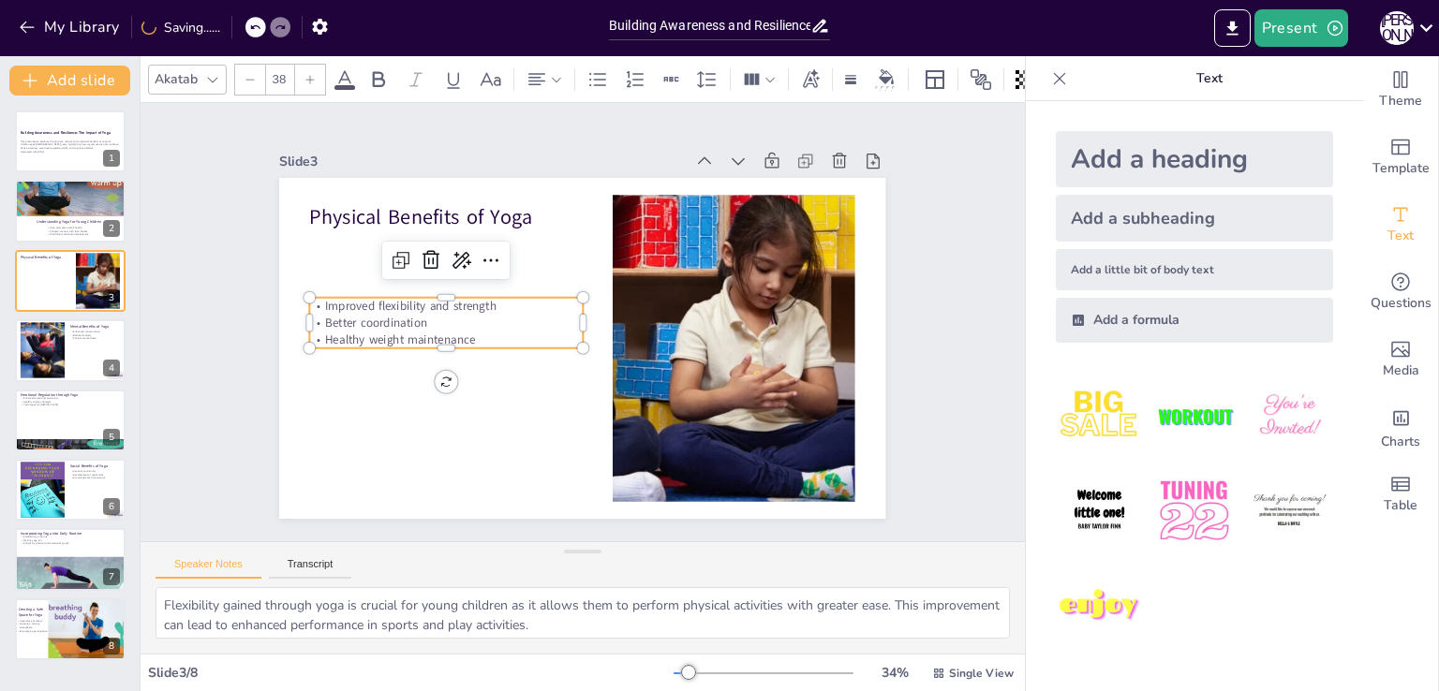
click at [304, 77] on icon at bounding box center [309, 79] width 11 height 11
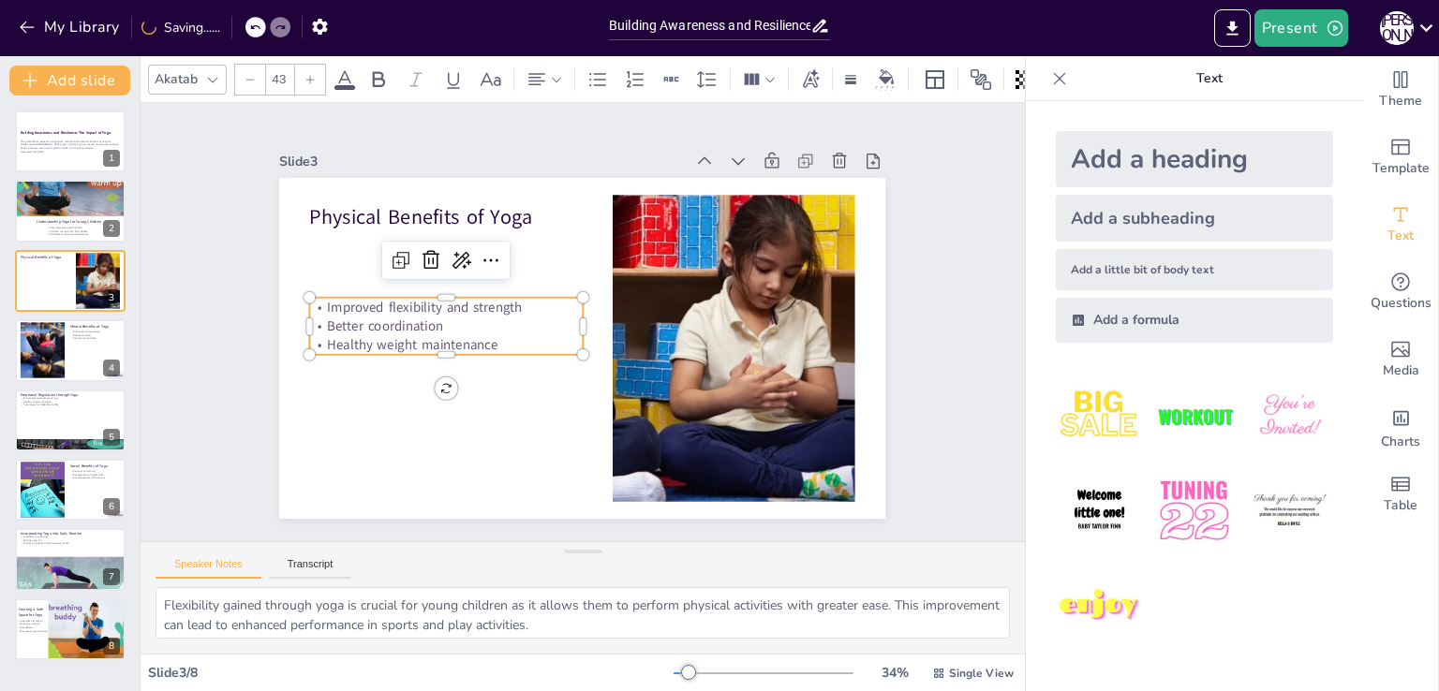
click at [304, 77] on icon at bounding box center [309, 79] width 11 height 11
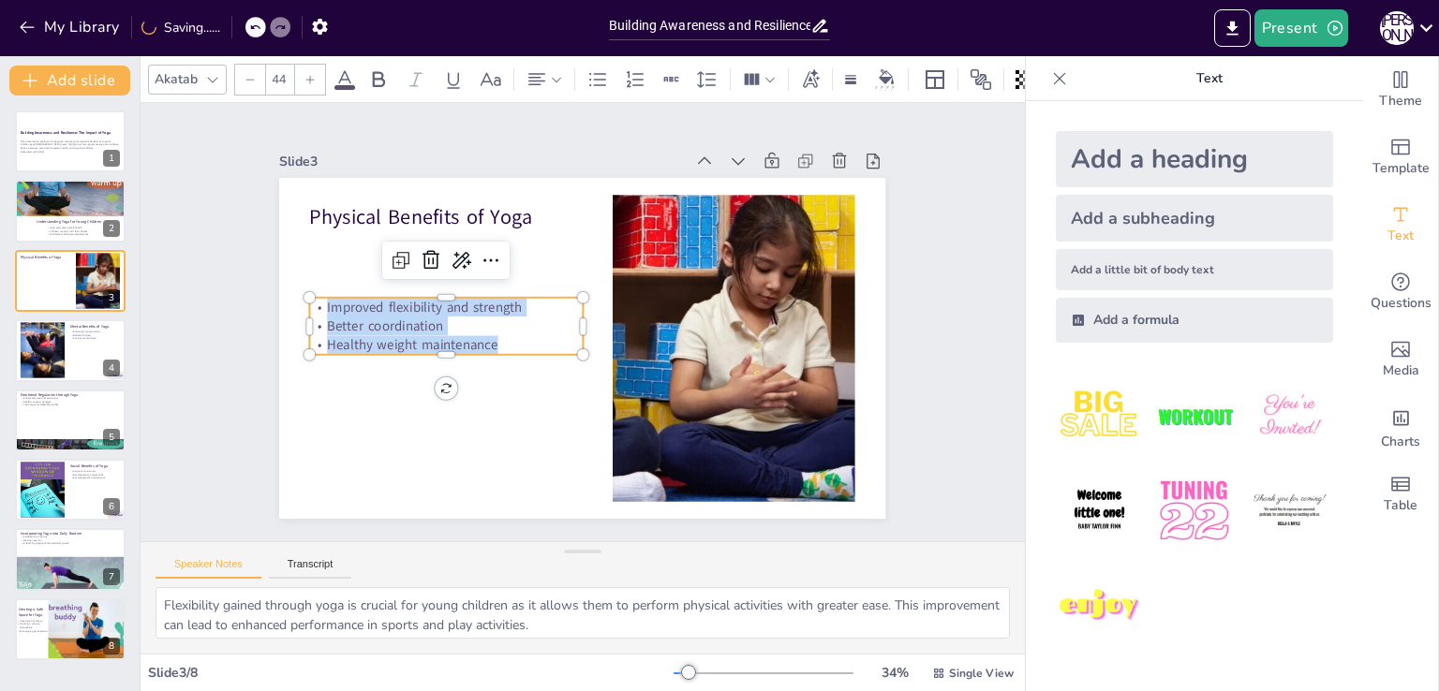
click at [304, 77] on icon at bounding box center [309, 79] width 11 height 11
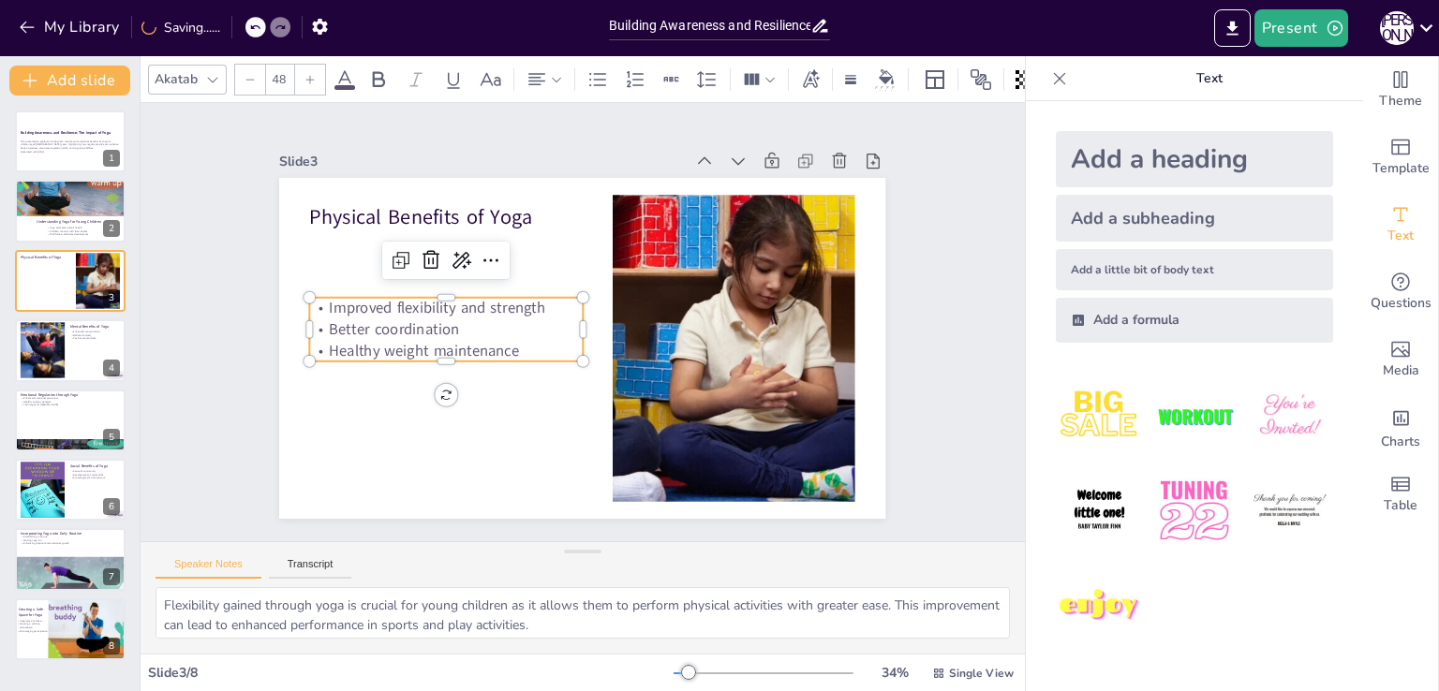
click at [304, 77] on icon at bounding box center [309, 79] width 11 height 11
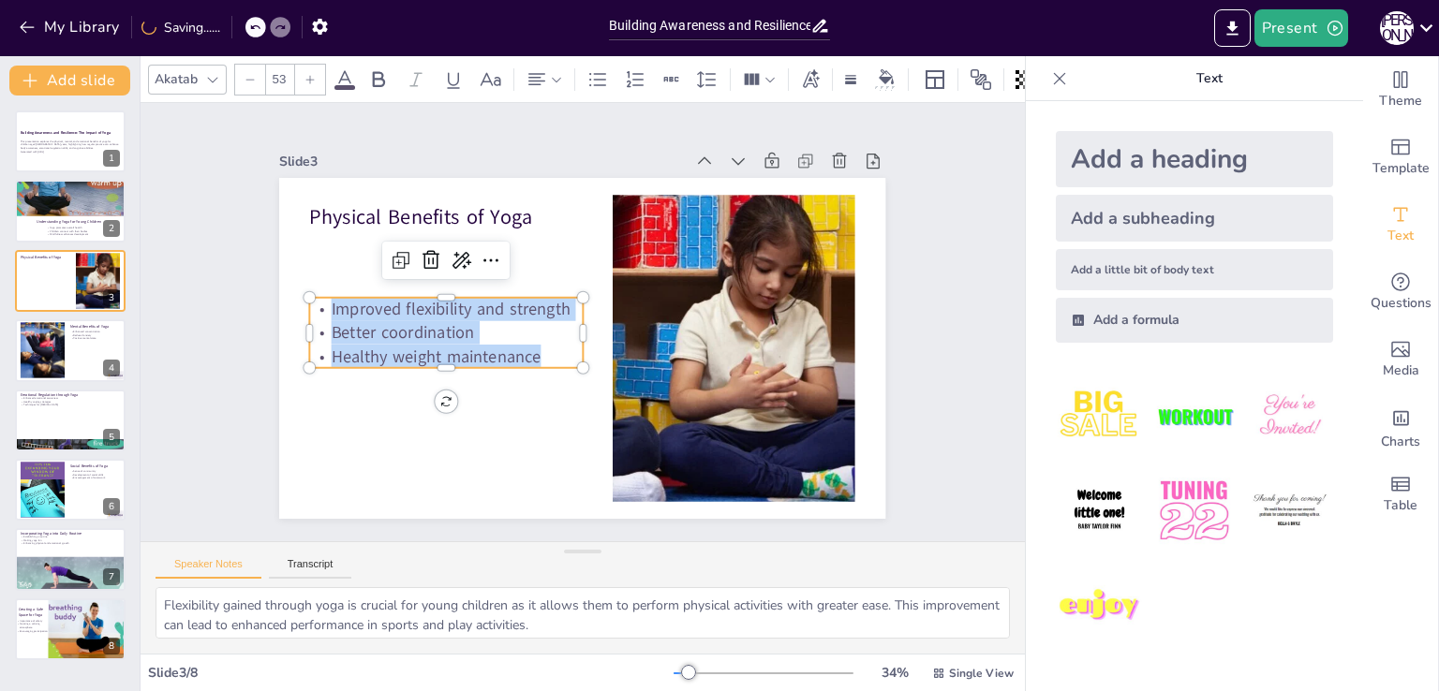
click at [304, 77] on icon at bounding box center [309, 79] width 11 height 11
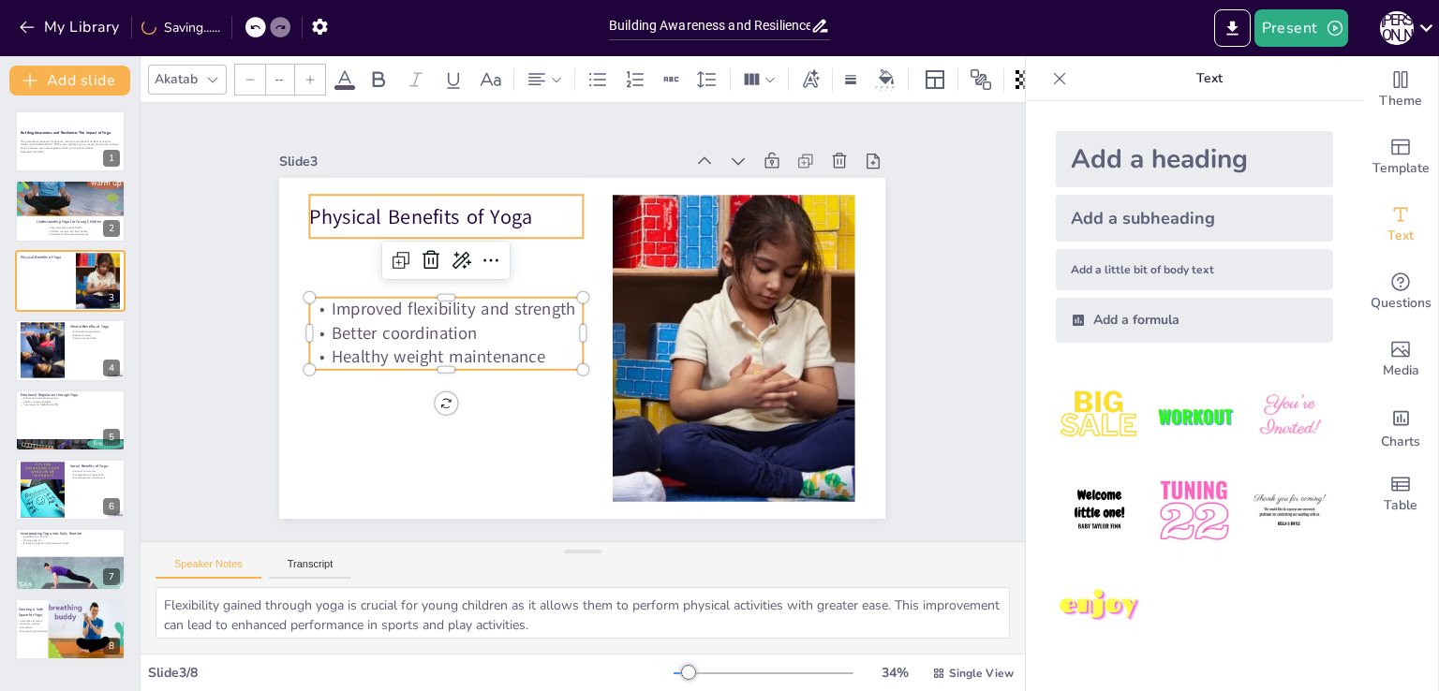
type input "48"
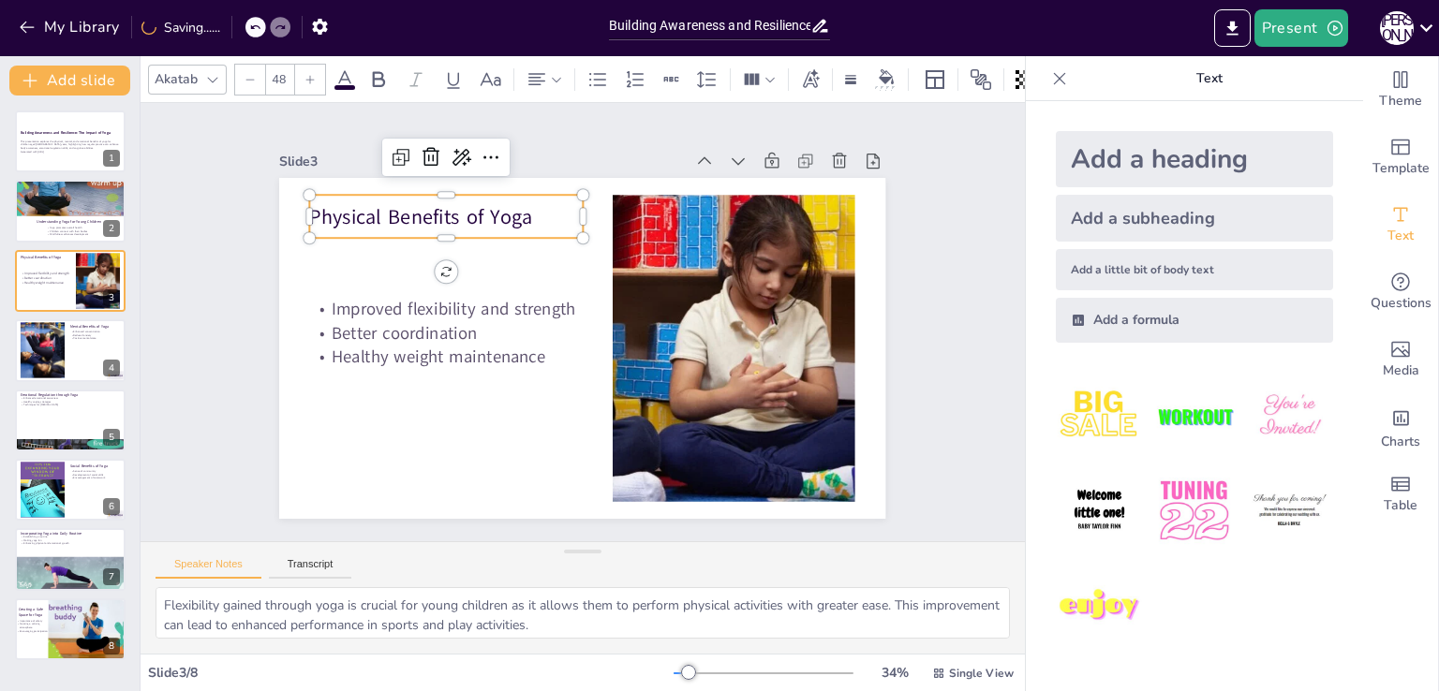
click at [341, 203] on p "Physical Benefits of Yoga" at bounding box center [470, 191] width 273 height 84
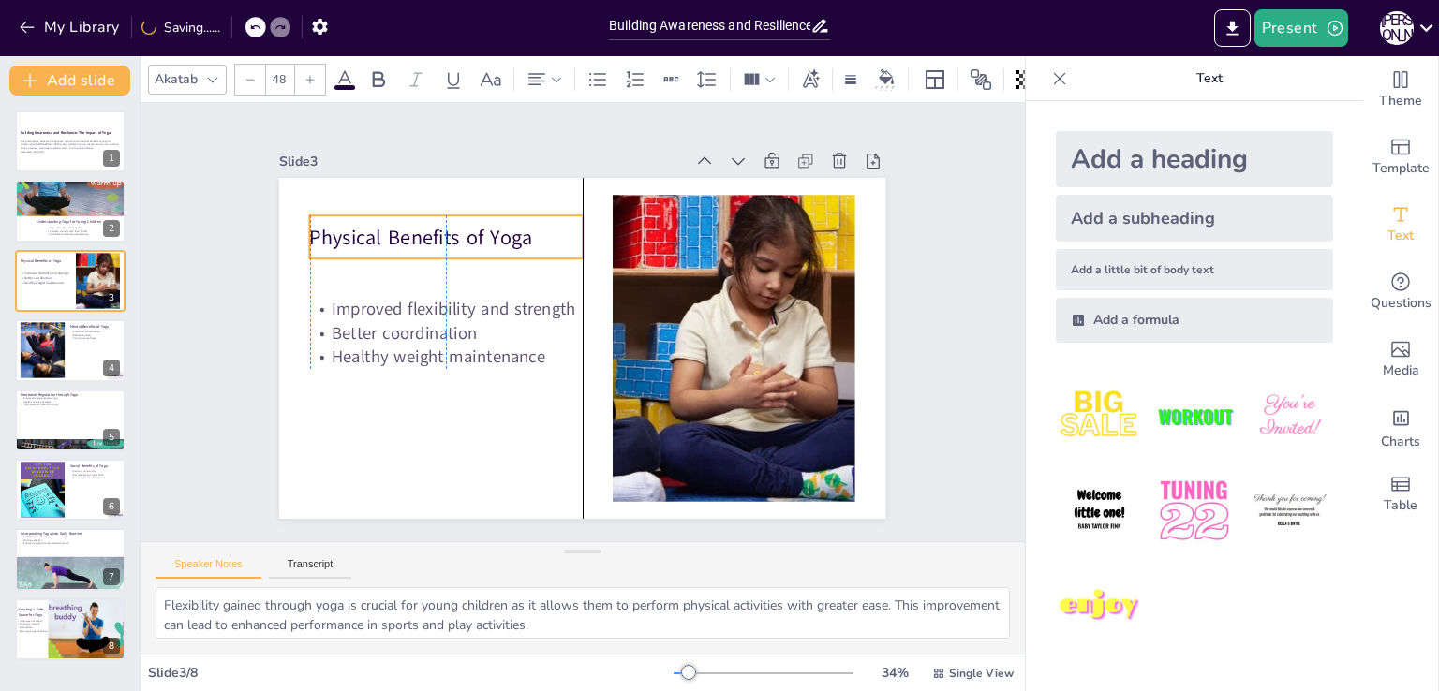
drag, startPoint x: 361, startPoint y: 226, endPoint x: 365, endPoint y: 246, distance: 21.1
click at [365, 246] on div "Physical Benefits of Yoga" at bounding box center [479, 199] width 273 height 125
click at [61, 374] on div at bounding box center [41, 350] width 57 height 57
type textarea "Enhanced concentration through yoga helps children focus better on tasks, which…"
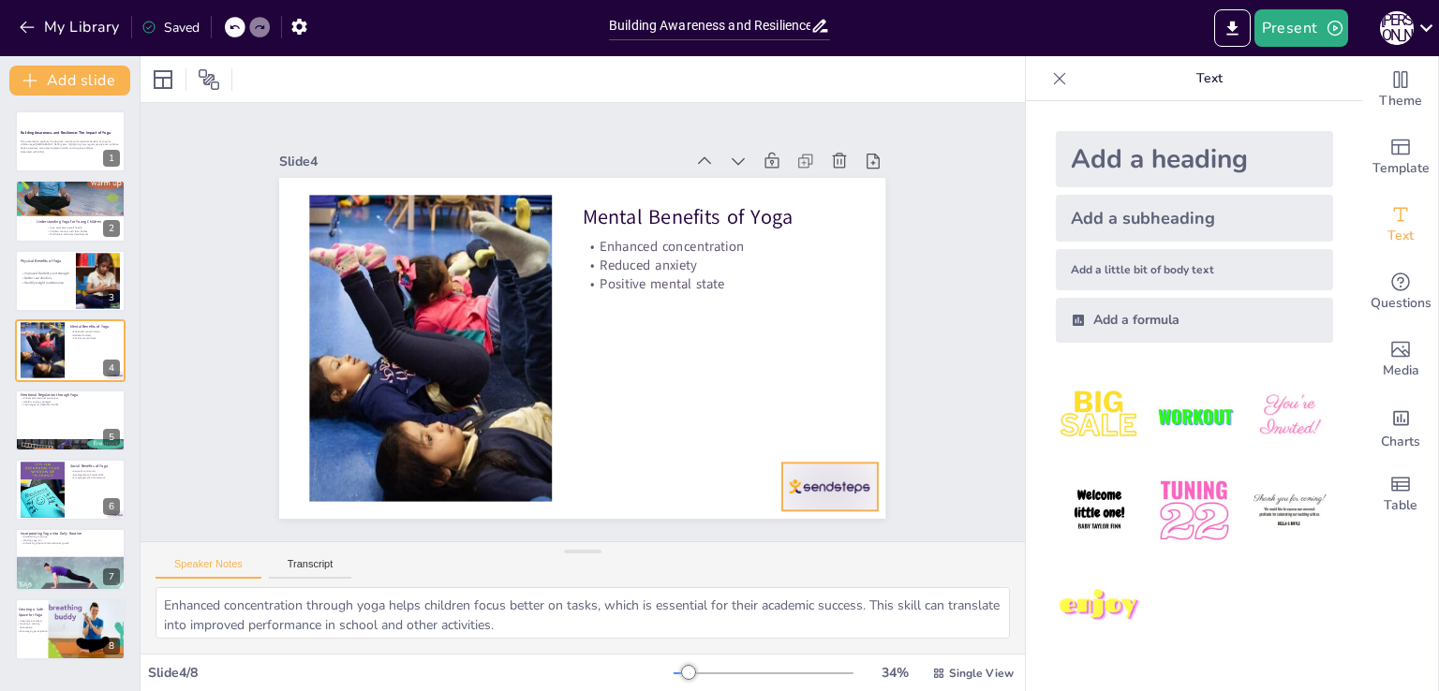
click at [373, 472] on div at bounding box center [331, 481] width 81 height 106
click at [770, 530] on icon at bounding box center [757, 542] width 23 height 24
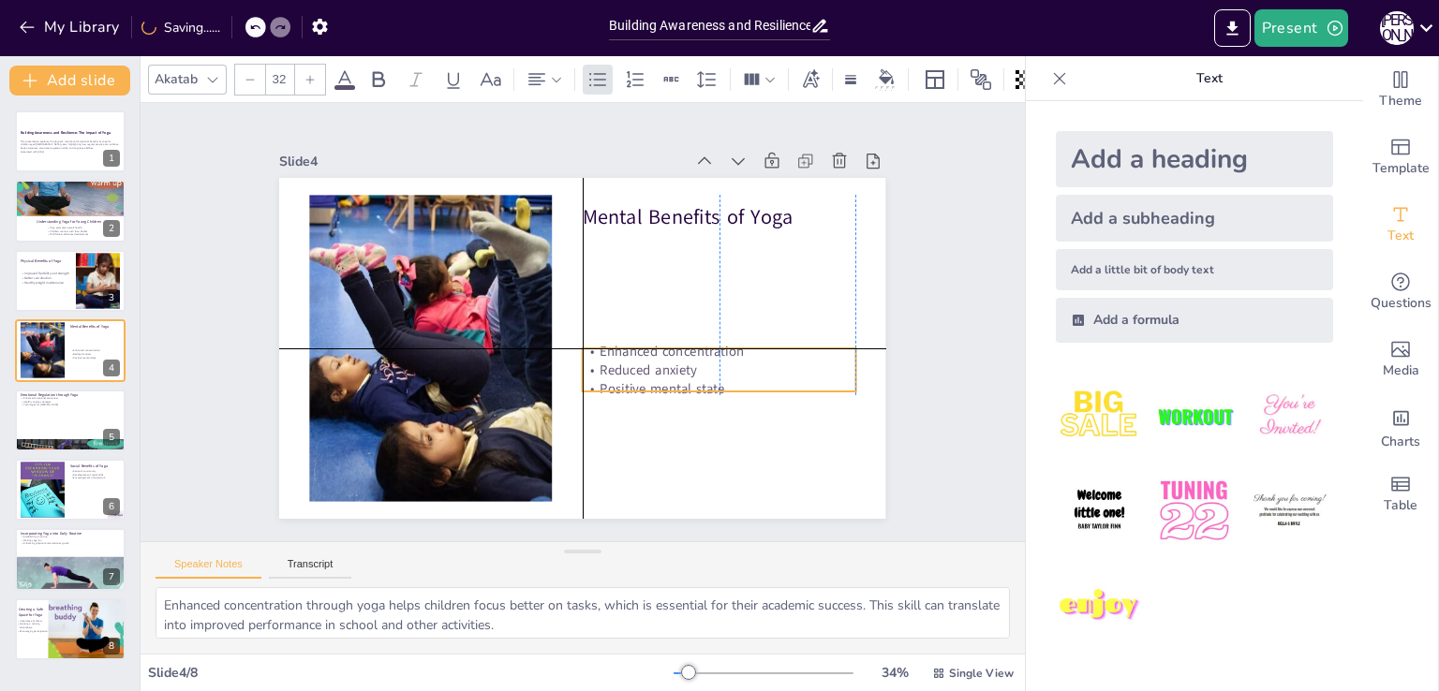
drag, startPoint x: 656, startPoint y: 273, endPoint x: 651, endPoint y: 379, distance: 106.9
click at [651, 379] on p "Positive mental state" at bounding box center [624, 468] width 197 height 215
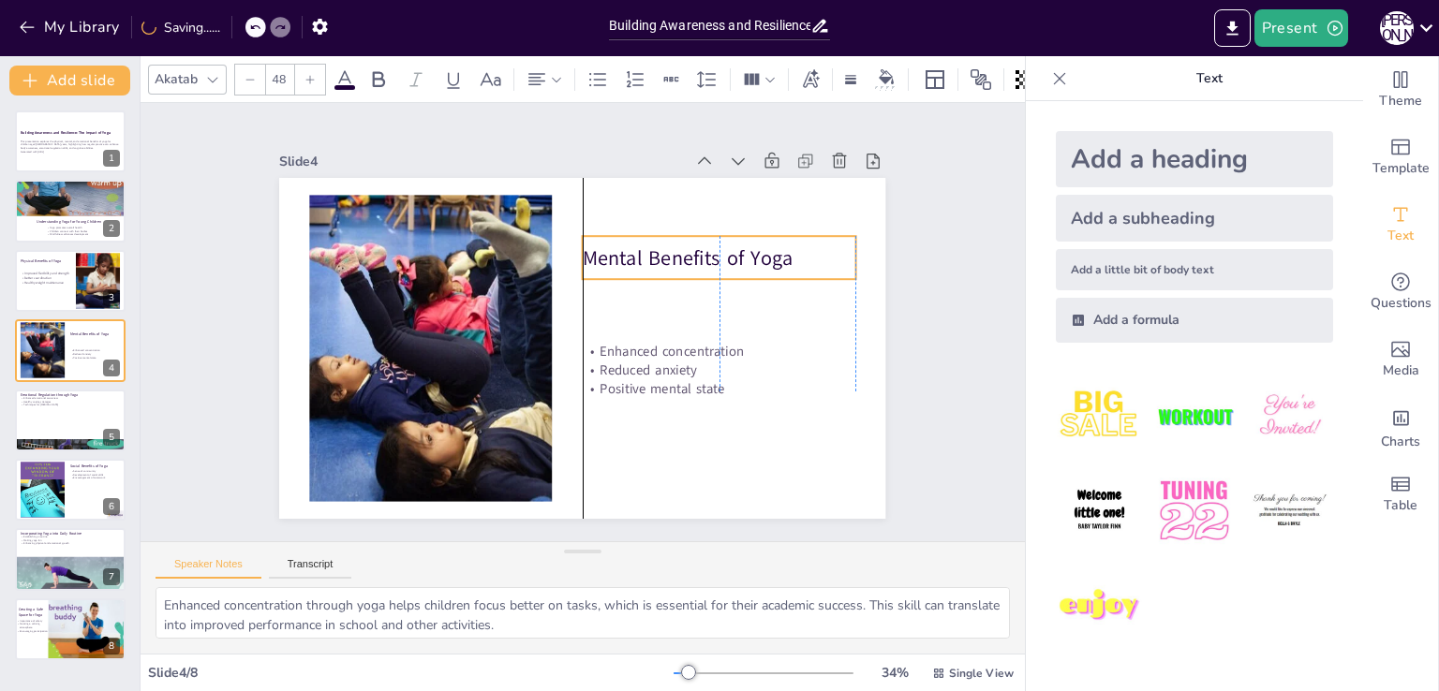
drag, startPoint x: 641, startPoint y: 208, endPoint x: 639, endPoint y: 249, distance: 41.3
click at [639, 290] on p "Mental Benefits of Yoga" at bounding box center [696, 420] width 137 height 260
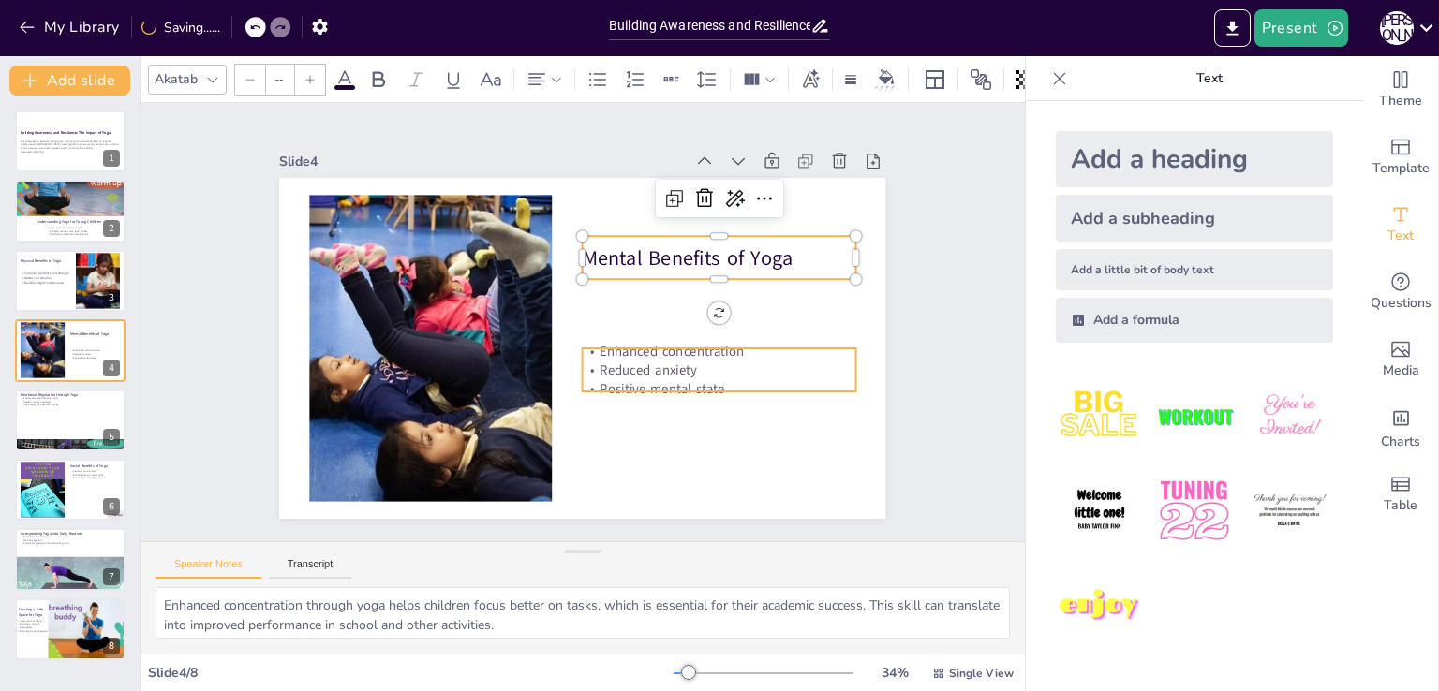
type input "32"
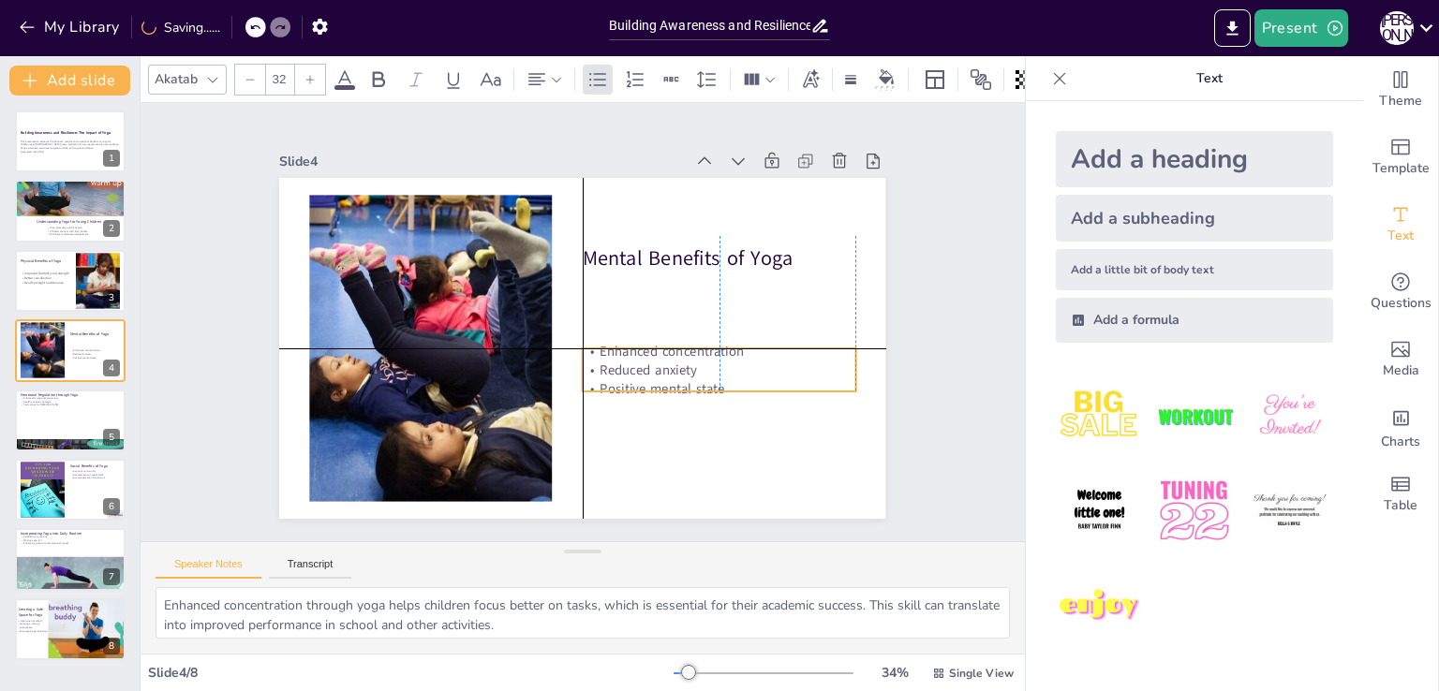
click at [590, 345] on p "Enhanced concentration" at bounding box center [685, 415] width 245 height 153
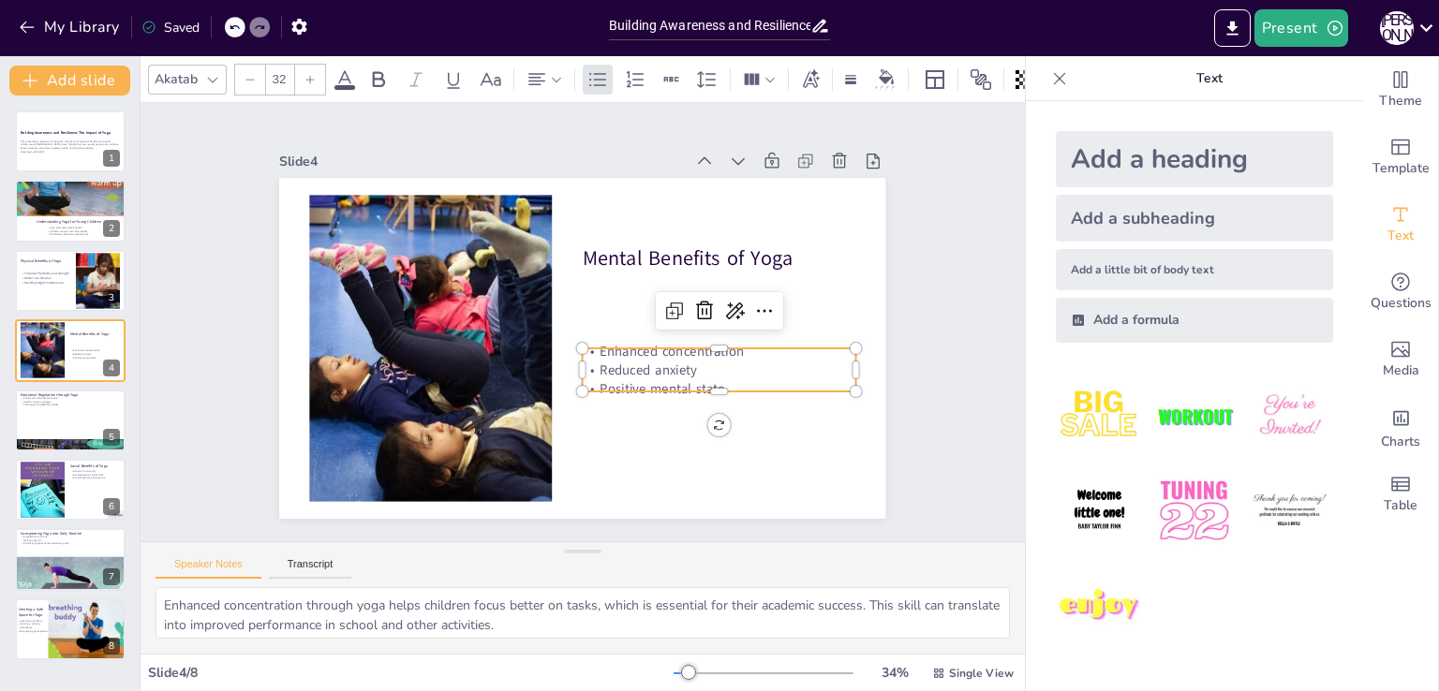
click at [593, 345] on p "Enhanced concentration" at bounding box center [702, 392] width 265 height 102
click at [593, 345] on p "Enhanced concentration" at bounding box center [675, 426] width 231 height 175
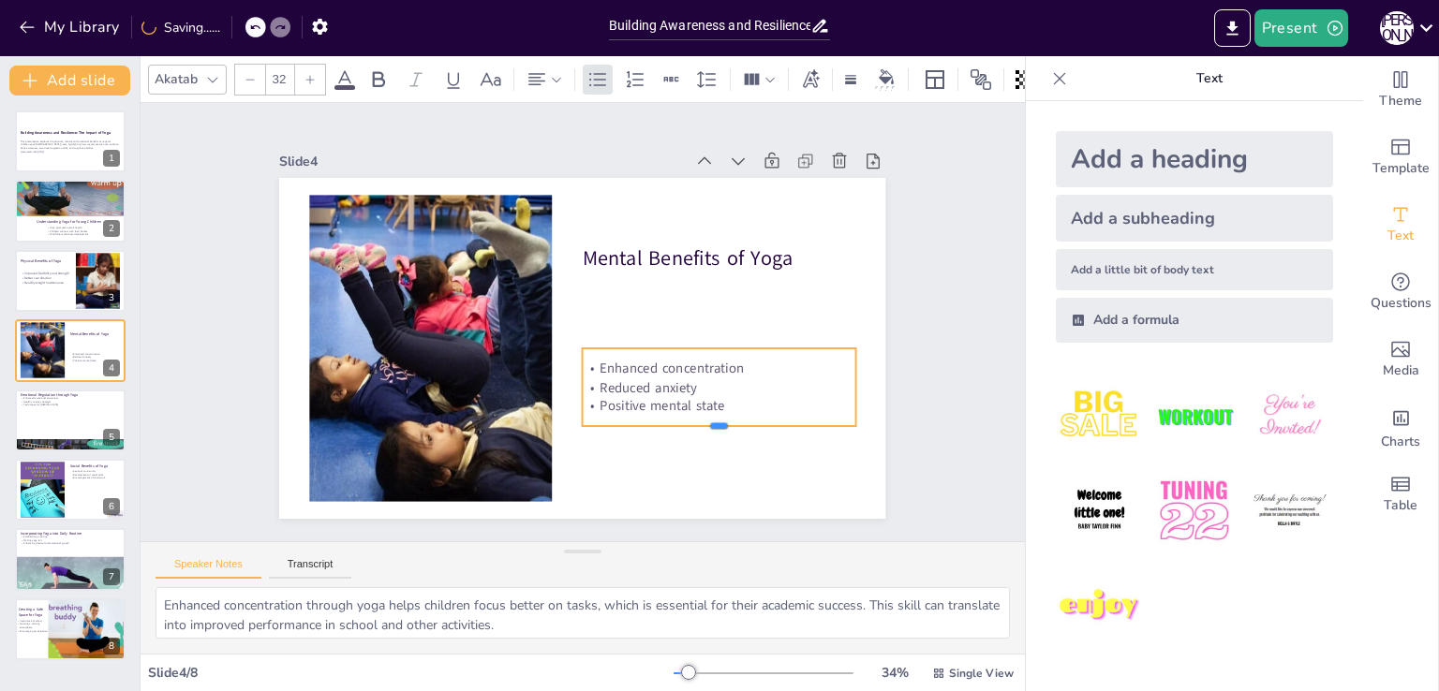
drag, startPoint x: 701, startPoint y: 387, endPoint x: 706, endPoint y: 421, distance: 35.1
click at [706, 424] on div at bounding box center [693, 459] width 270 height 71
click at [712, 395] on p "Positive mental state" at bounding box center [658, 463] width 245 height 153
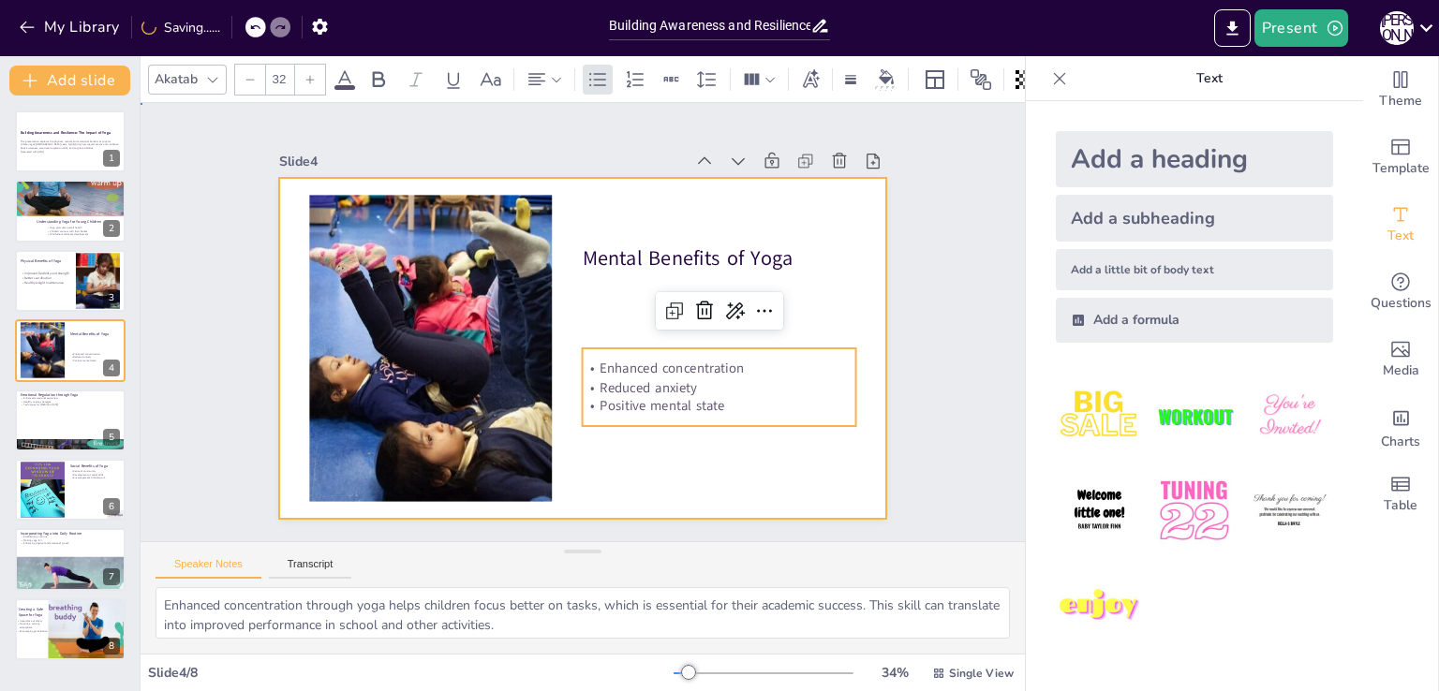
click at [636, 451] on div at bounding box center [572, 346] width 692 height 558
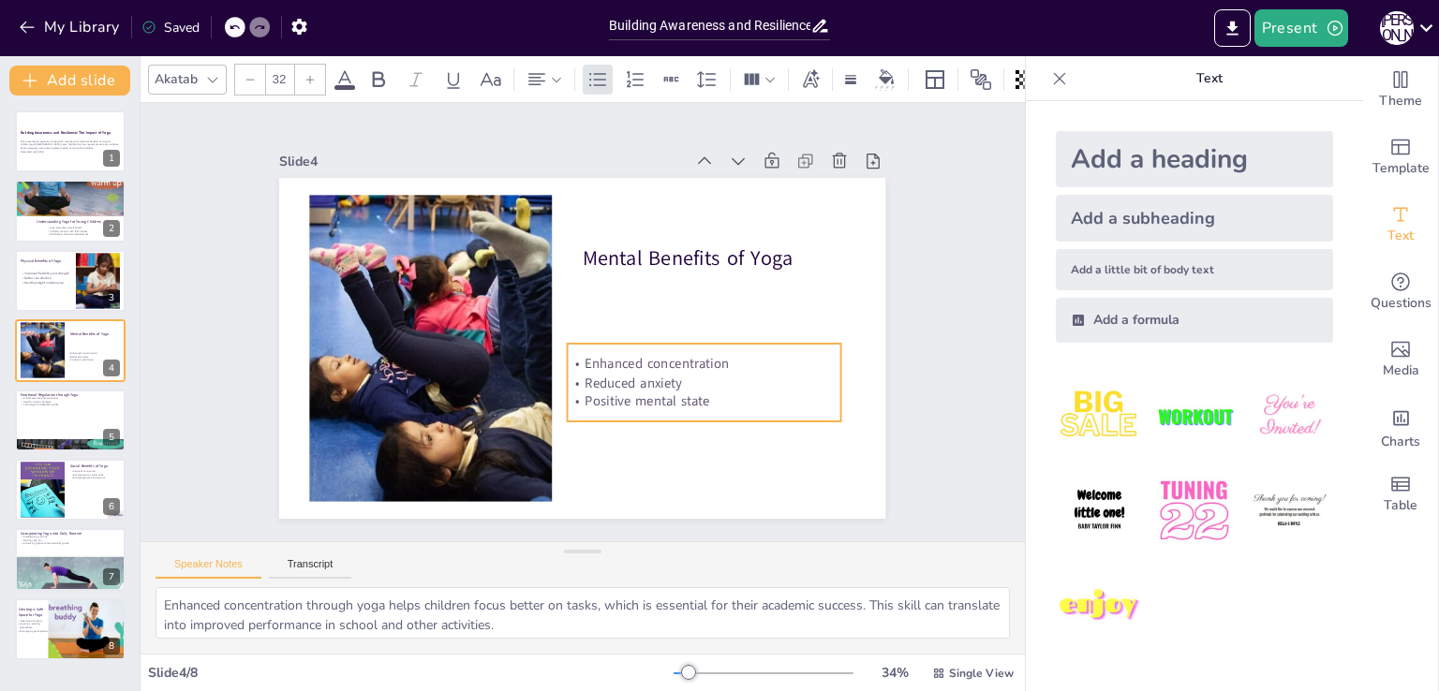
drag, startPoint x: 705, startPoint y: 398, endPoint x: 690, endPoint y: 393, distance: 15.7
click at [596, 393] on p "Positive mental state" at bounding box center [545, 462] width 102 height 265
click at [596, 357] on p "Enhanced concentration" at bounding box center [655, 426] width 231 height 175
click at [596, 357] on p "Enhanced concentration" at bounding box center [633, 439] width 197 height 215
click at [549, 357] on p "Enhanced concentration" at bounding box center [511, 431] width 75 height 271
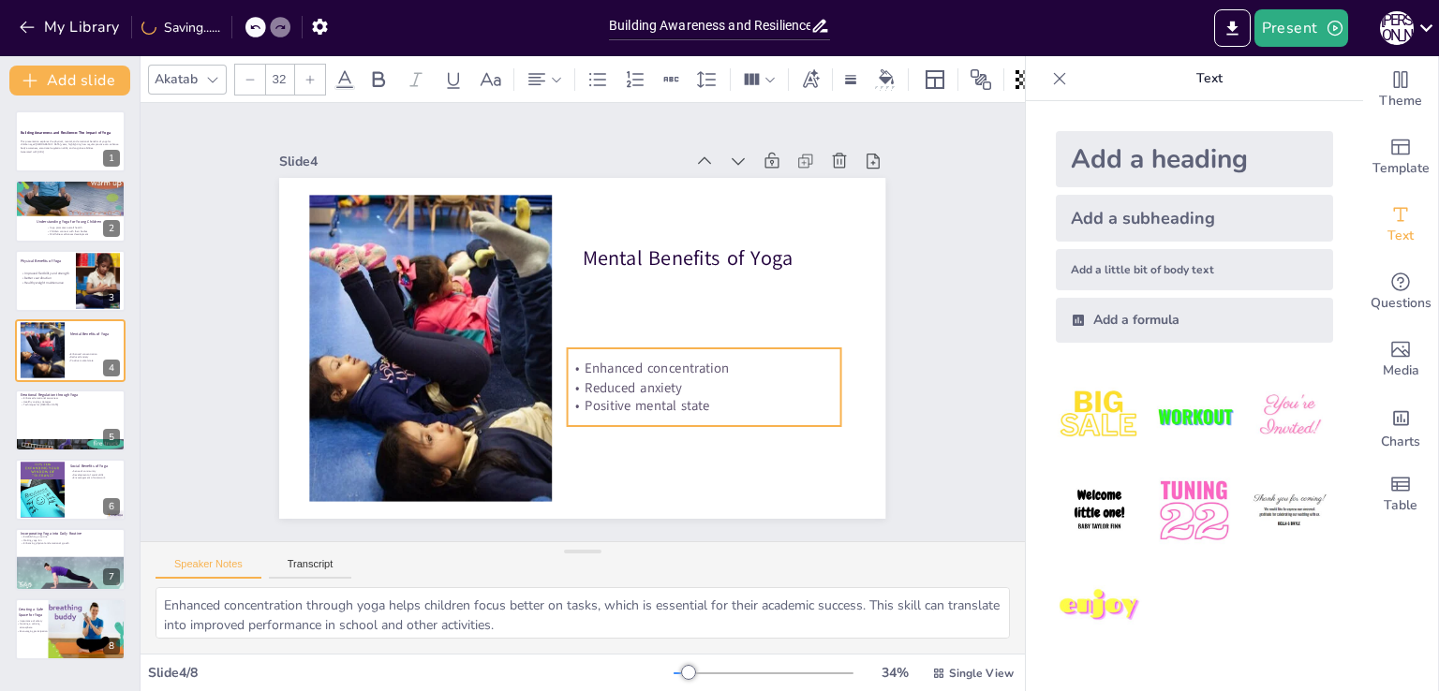
click at [596, 357] on p "Enhanced concentration" at bounding box center [683, 404] width 265 height 102
click at [596, 357] on p "Enhanced concentration" at bounding box center [698, 380] width 273 height 47
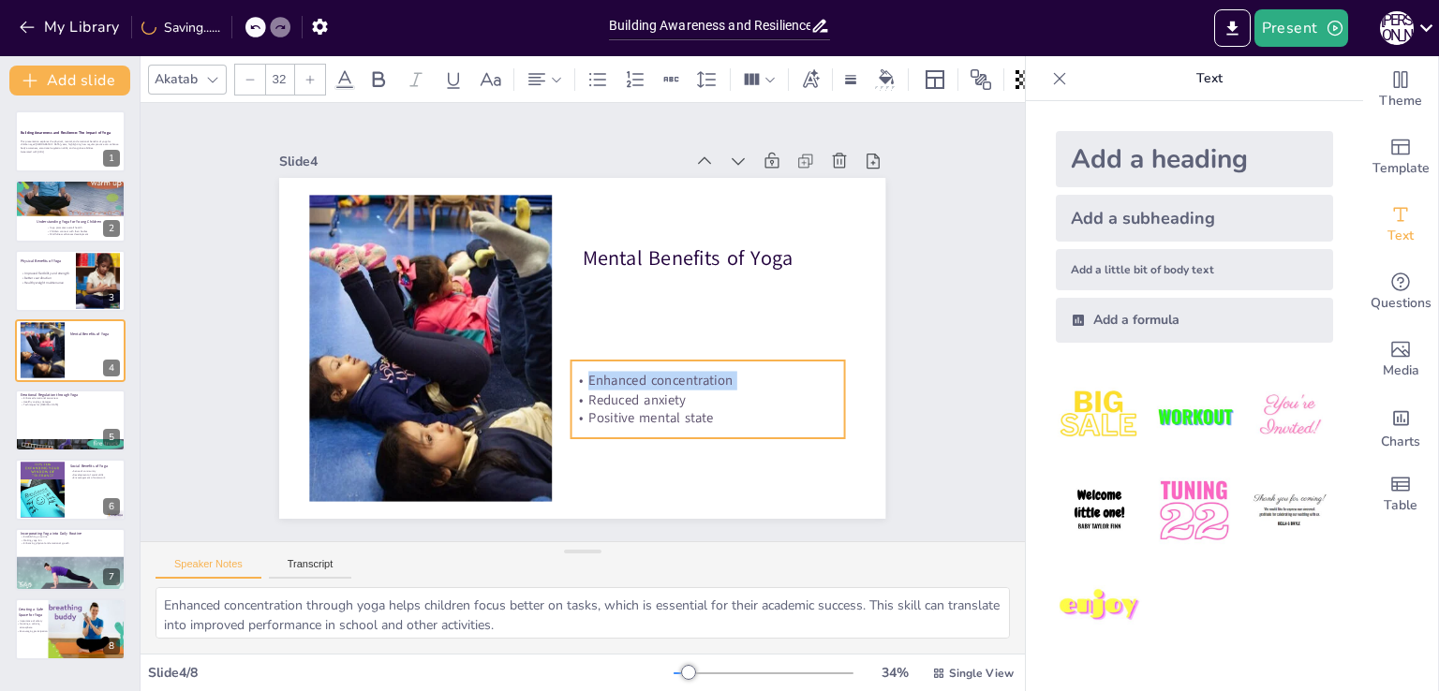
click at [537, 362] on p "Enhanced concentration" at bounding box center [499, 432] width 75 height 271
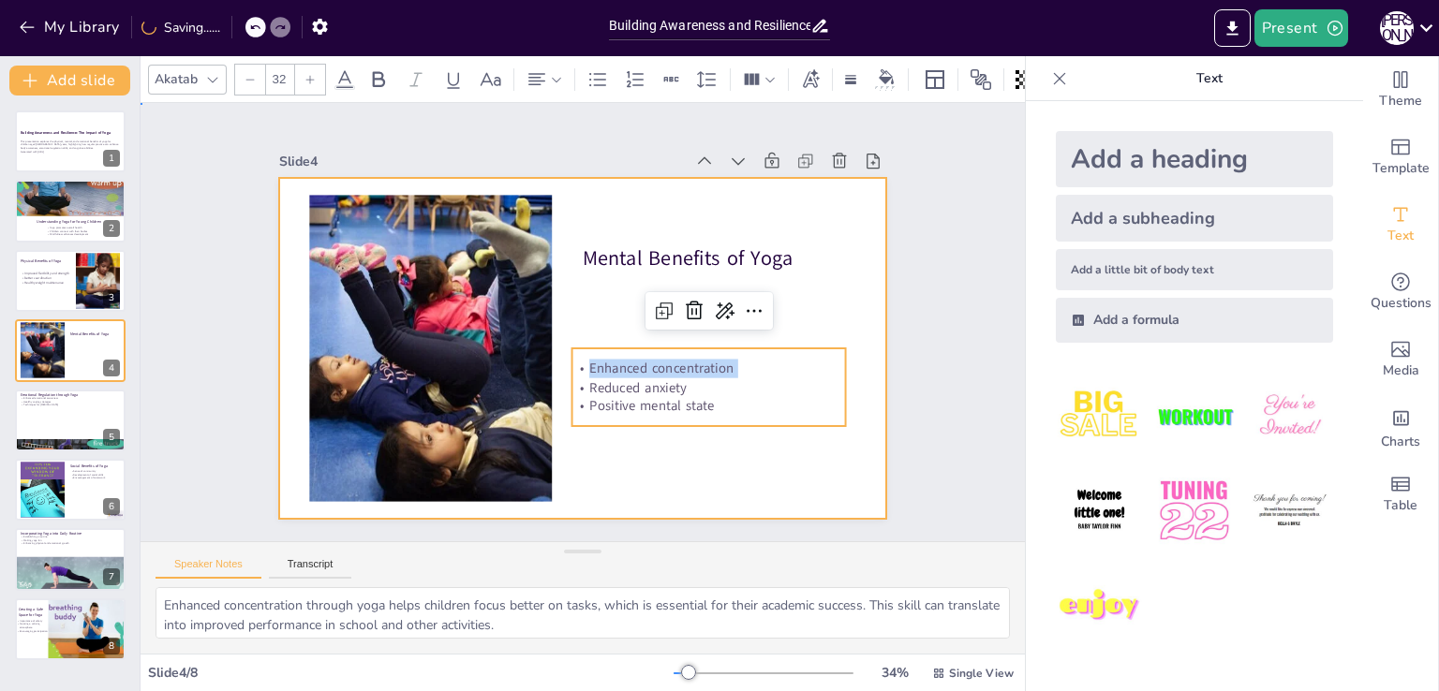
click at [618, 464] on div at bounding box center [572, 346] width 692 height 558
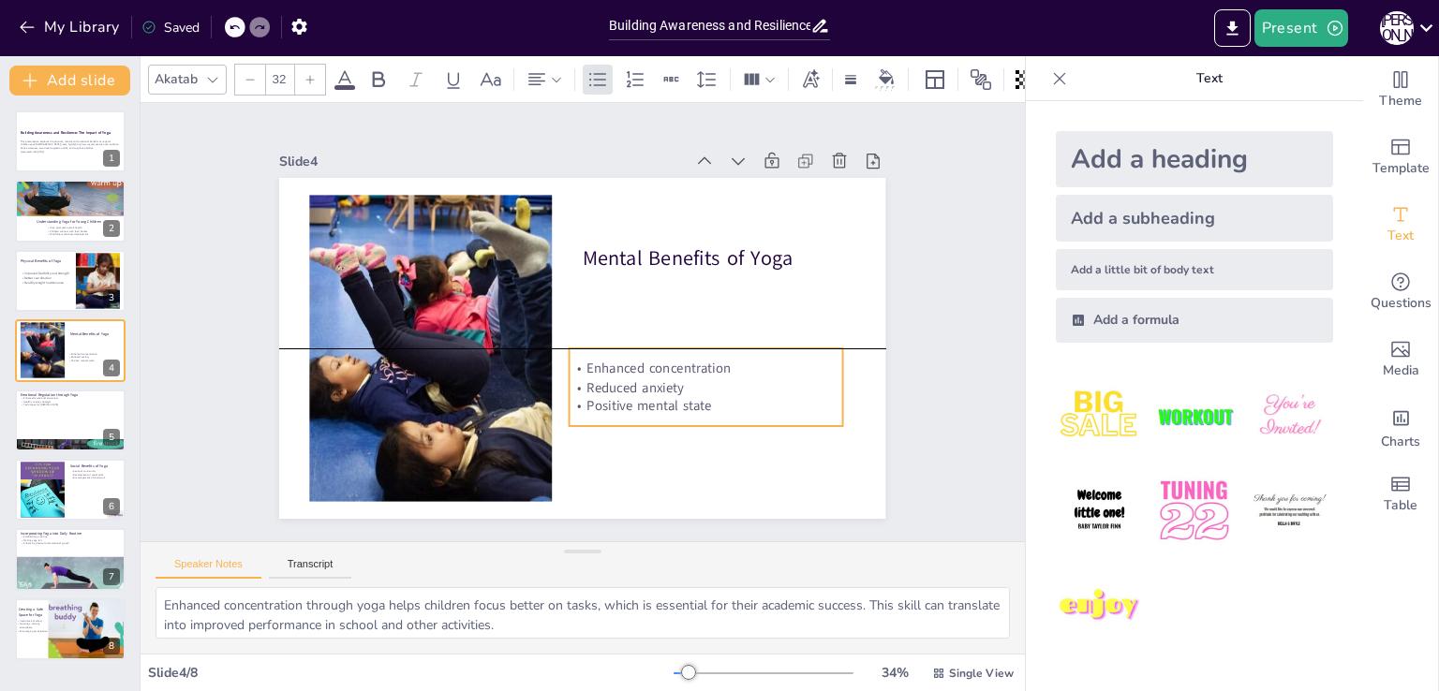
click at [674, 400] on p "Positive mental state" at bounding box center [586, 470] width 175 height 231
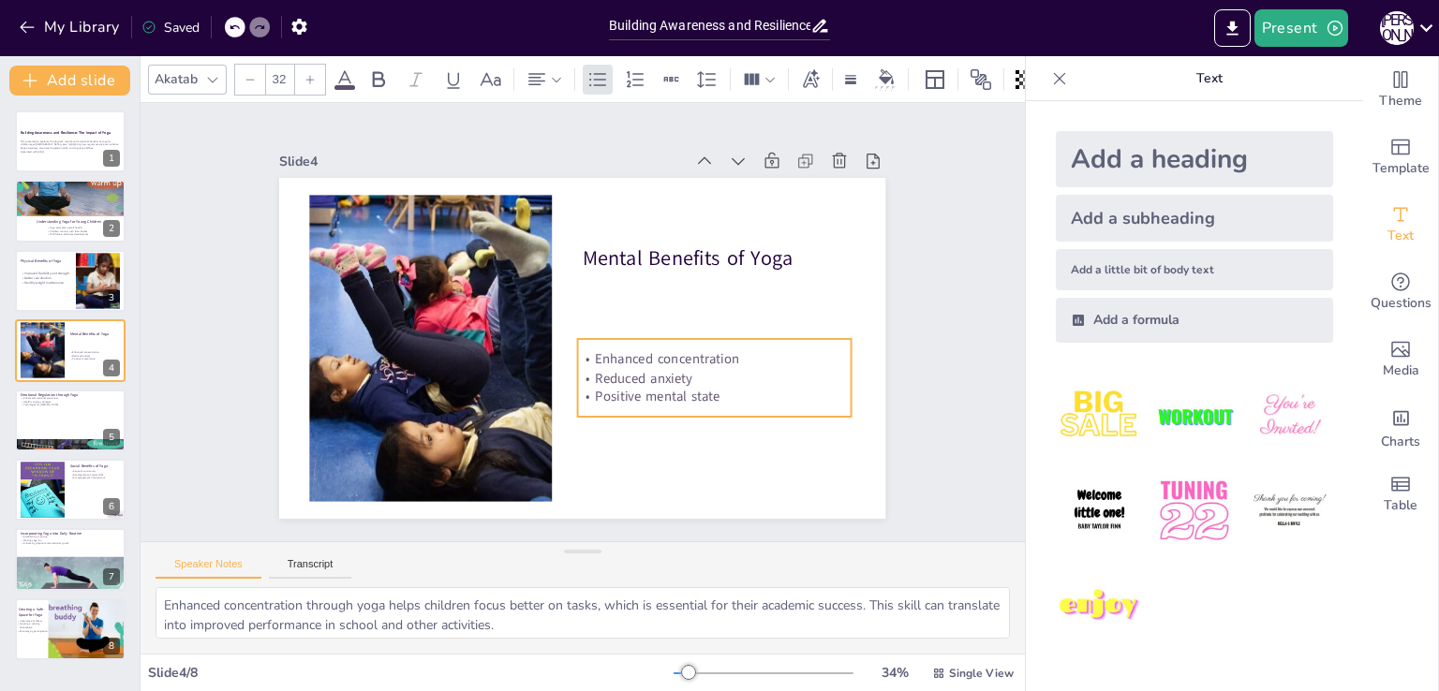
drag, startPoint x: 594, startPoint y: 362, endPoint x: 599, endPoint y: 352, distance: 10.9
click at [599, 352] on p "Enhanced concentration" at bounding box center [703, 385] width 271 height 75
click at [599, 352] on p "Enhanced concentration" at bounding box center [667, 429] width 231 height 175
click at [599, 352] on p "Enhanced concentration" at bounding box center [696, 398] width 265 height 102
click at [556, 352] on p "Enhanced concentration" at bounding box center [533, 449] width 48 height 273
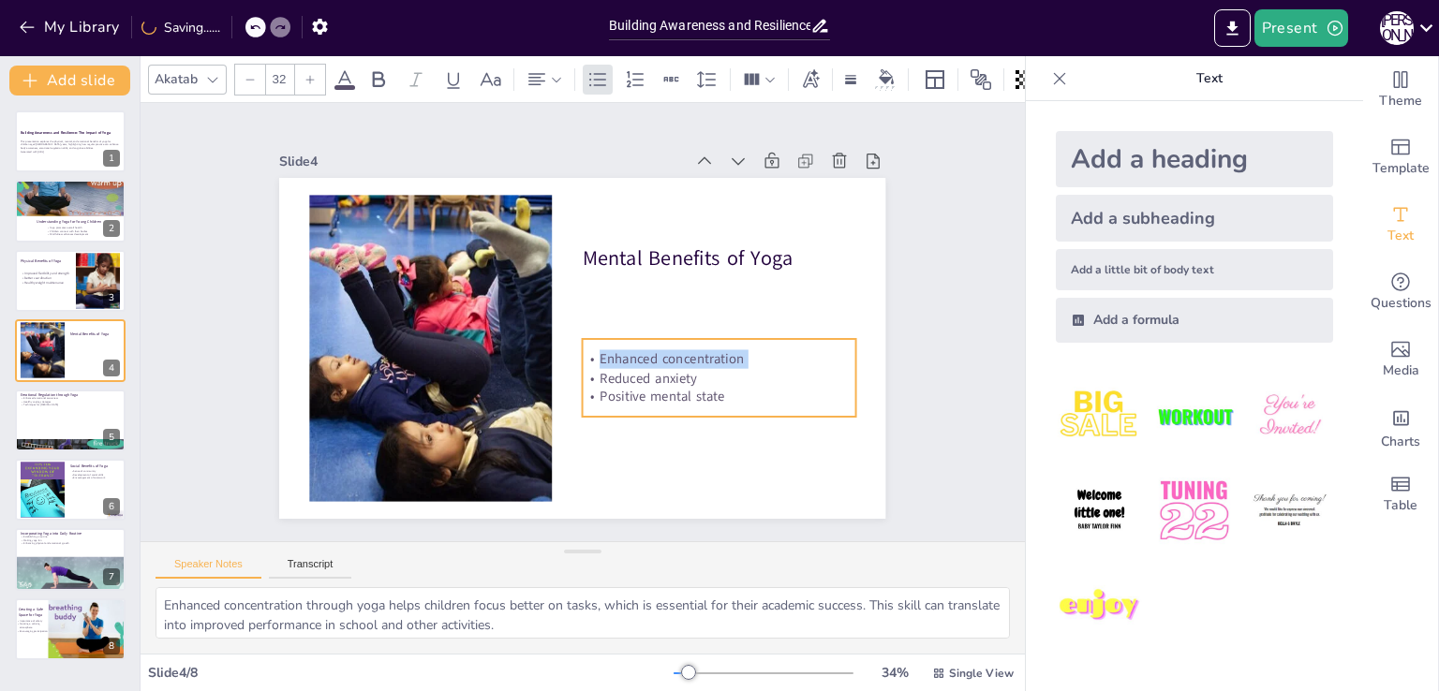
click at [599, 352] on p "Enhanced concentration" at bounding box center [708, 386] width 271 height 75
click at [599, 352] on p "Enhanced concentration" at bounding box center [700, 399] width 265 height 102
click at [599, 352] on p "Enhanced concentration" at bounding box center [670, 432] width 231 height 175
click at [599, 297] on p "Enhanced concentration" at bounding box center [473, 233] width 257 height 128
click at [599, 352] on p "Enhanced concentration" at bounding box center [659, 441] width 215 height 197
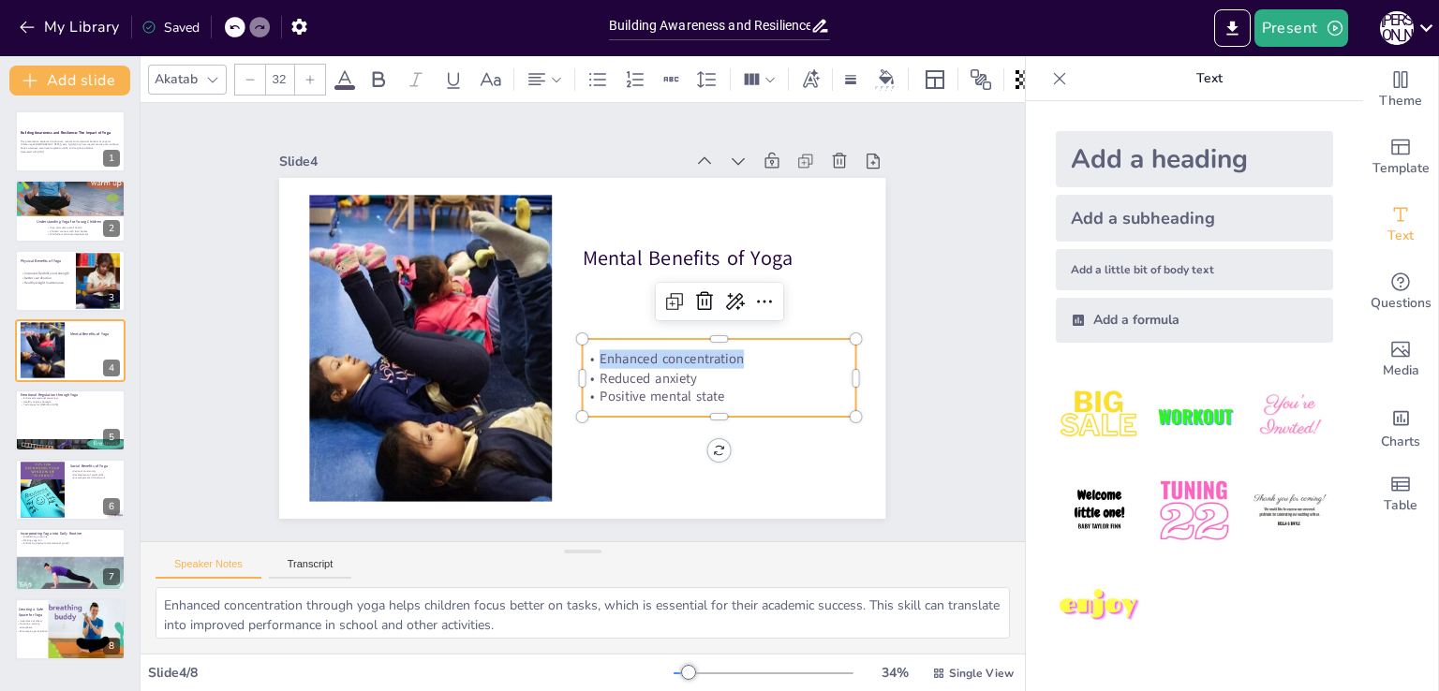
click at [599, 352] on p "Enhanced concentration" at bounding box center [618, 458] width 153 height 245
click at [596, 351] on p "Enhanced concentration" at bounding box center [660, 440] width 215 height 197
click at [596, 351] on p "Enhanced concentration" at bounding box center [670, 431] width 231 height 175
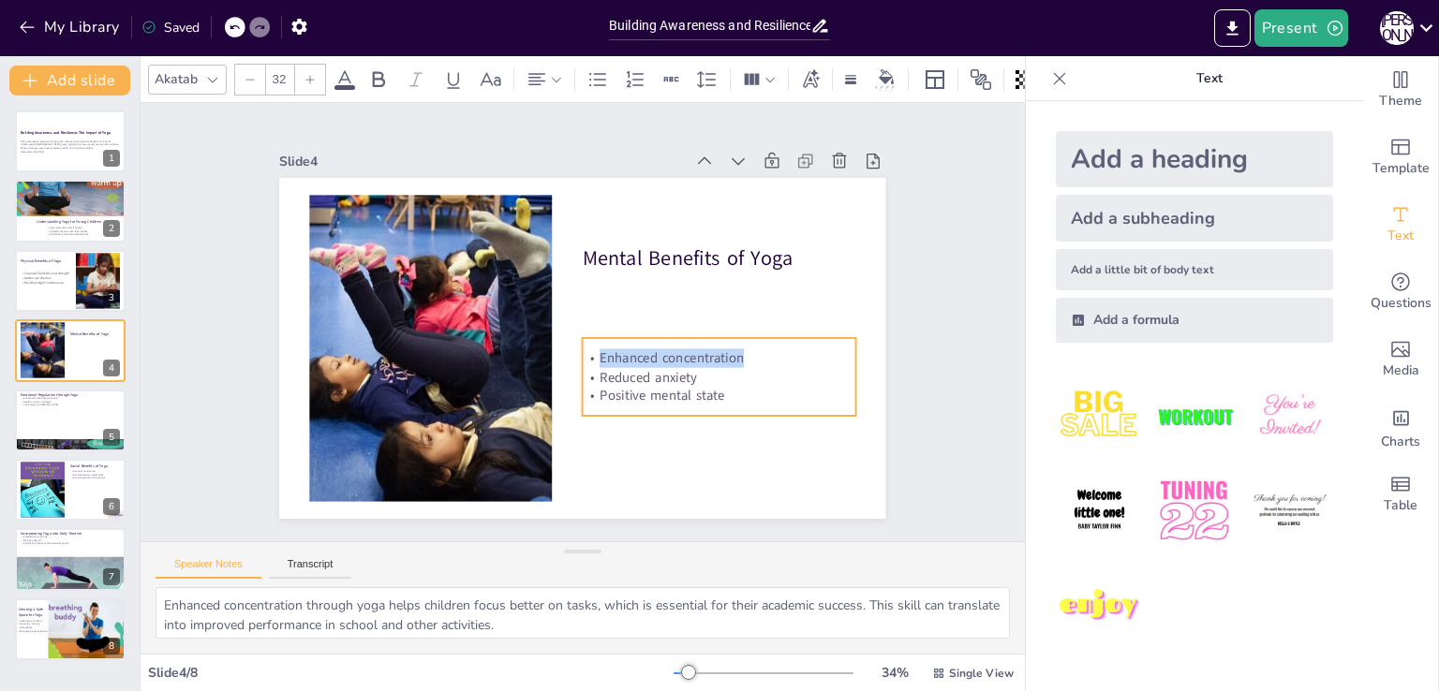
click at [555, 351] on p "Enhanced concentration" at bounding box center [532, 453] width 47 height 273
click at [313, 74] on icon at bounding box center [309, 79] width 11 height 11
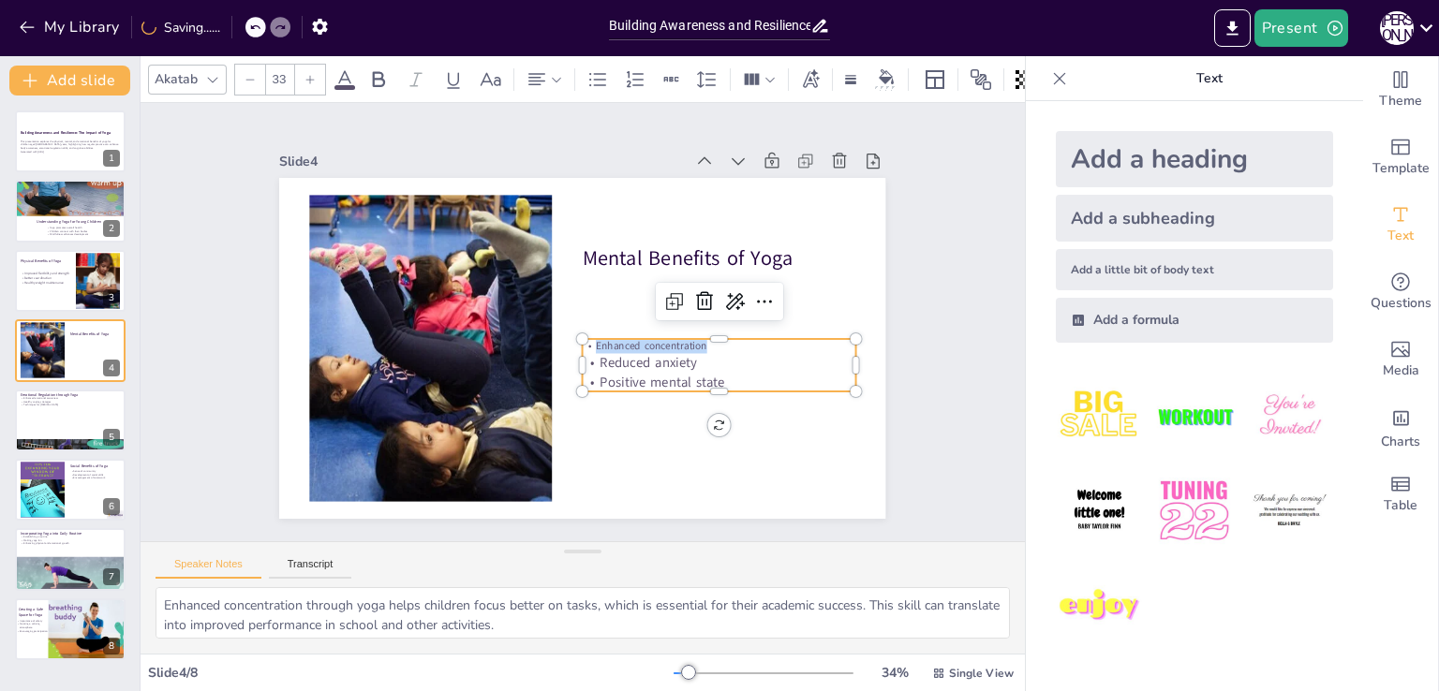
click at [313, 74] on icon at bounding box center [309, 79] width 11 height 11
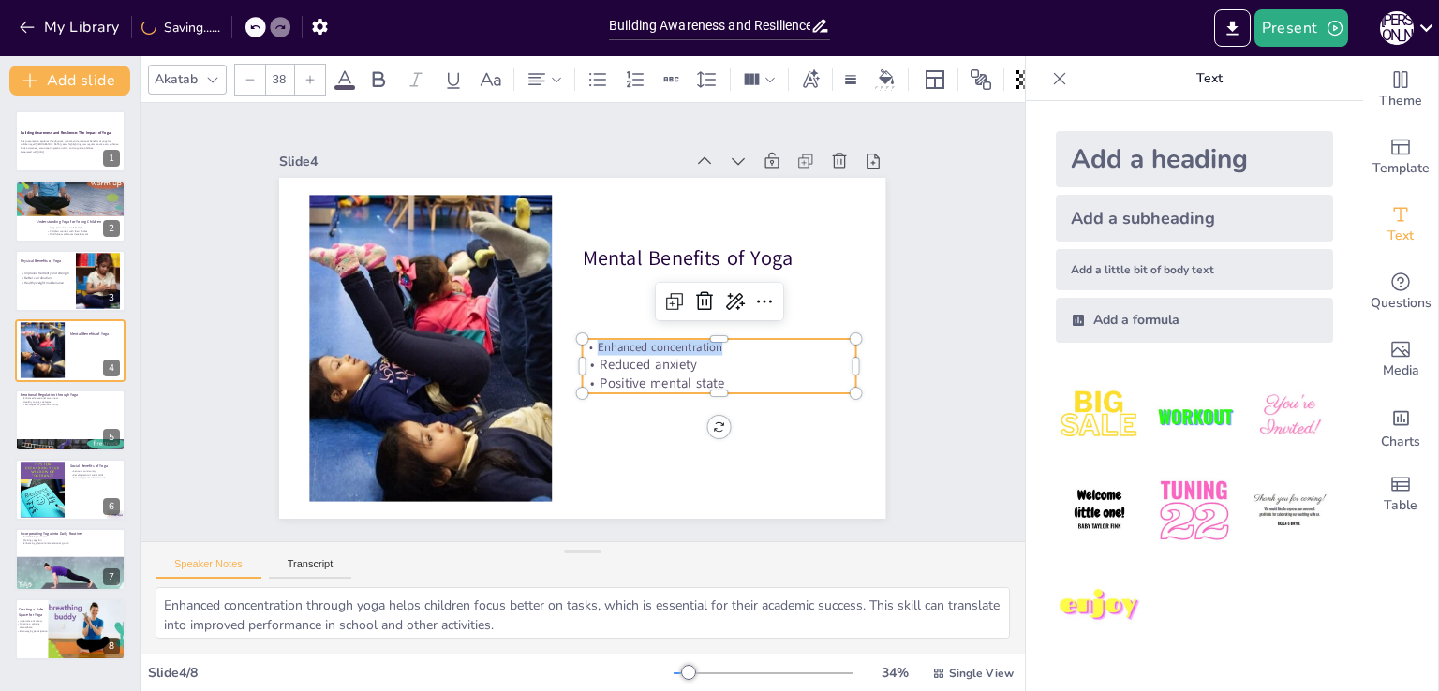
click at [313, 74] on icon at bounding box center [309, 79] width 11 height 11
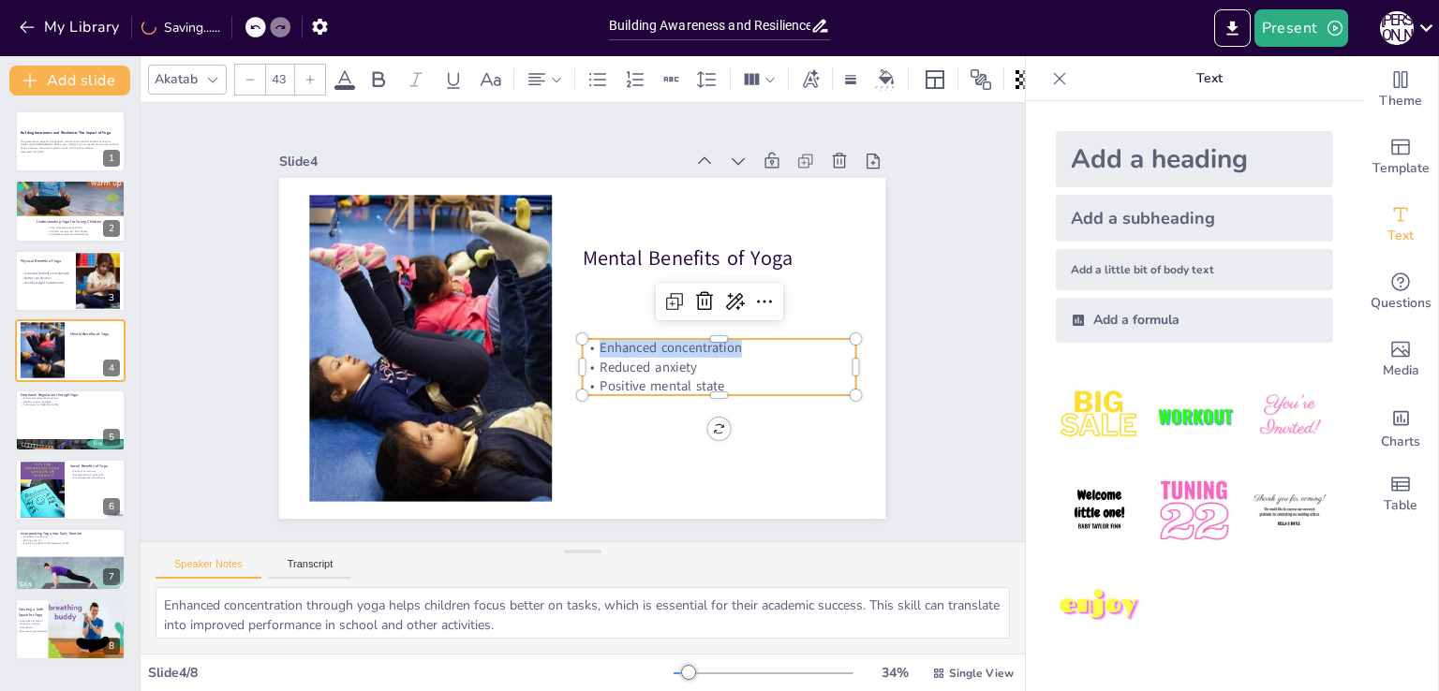
click at [313, 74] on icon at bounding box center [309, 79] width 11 height 11
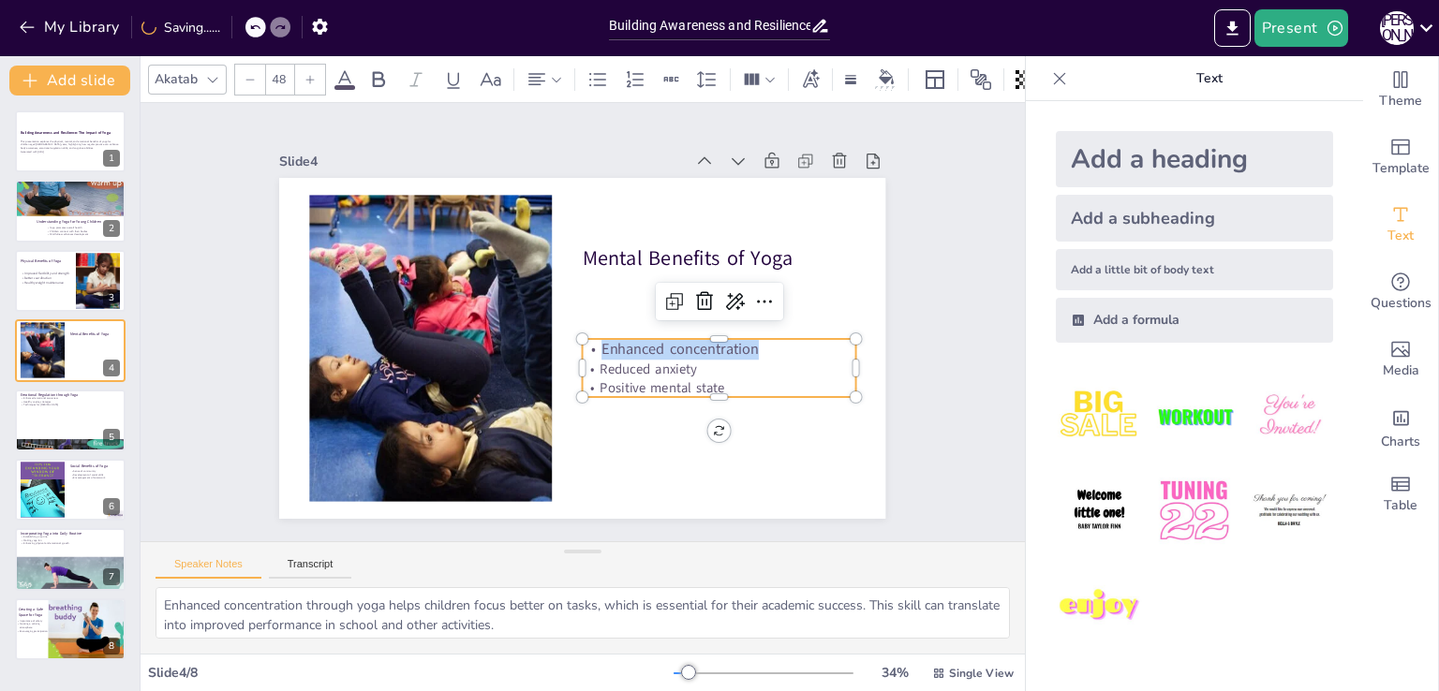
click at [313, 74] on icon at bounding box center [309, 79] width 11 height 11
click at [257, 73] on div at bounding box center [250, 80] width 30 height 30
click at [547, 367] on p "Reduced anxiety" at bounding box center [483, 427] width 128 height 257
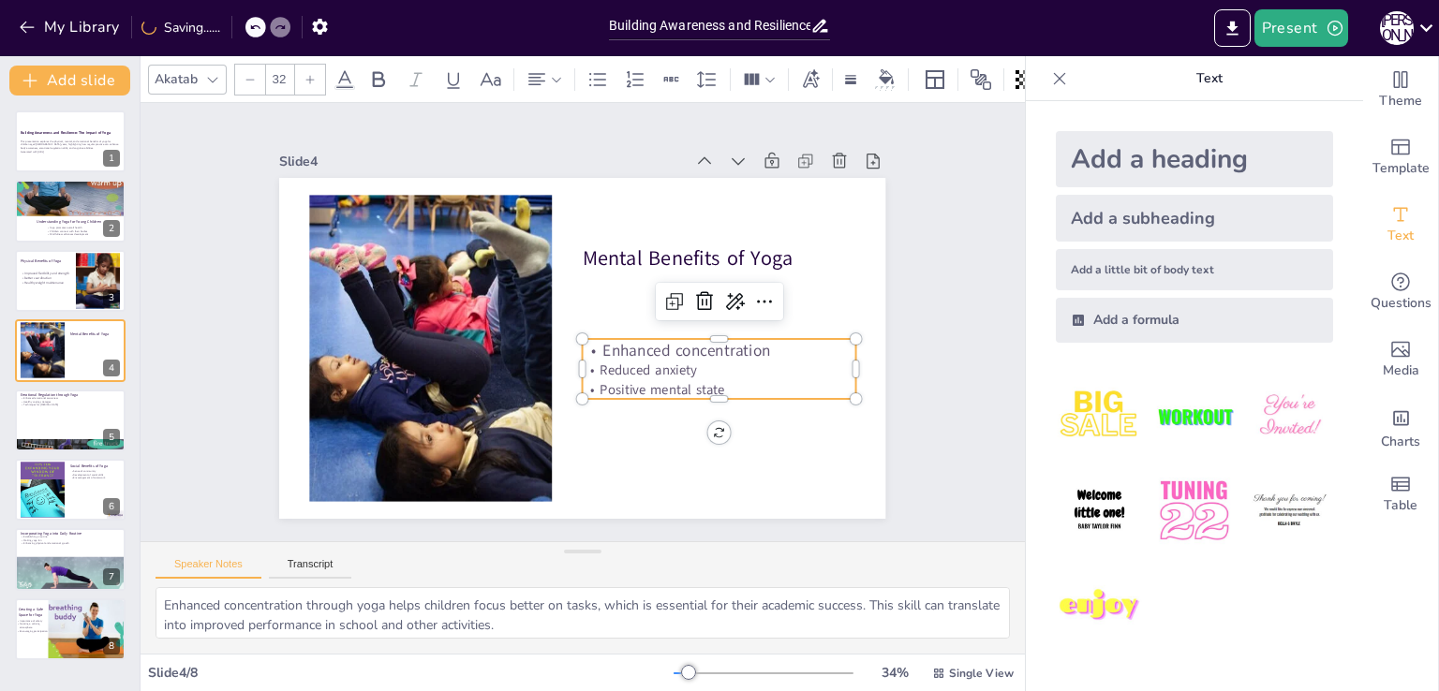
click at [602, 367] on p "Reduced anxiety" at bounding box center [651, 449] width 215 height 197
click at [602, 367] on p "Reduced anxiety" at bounding box center [609, 464] width 153 height 245
click at [602, 367] on p "Reduced anxiety" at bounding box center [687, 422] width 257 height 128
click at [602, 367] on p "Reduced anxiety" at bounding box center [651, 449] width 215 height 197
click at [602, 367] on p "Reduced anxiety" at bounding box center [609, 464] width 153 height 245
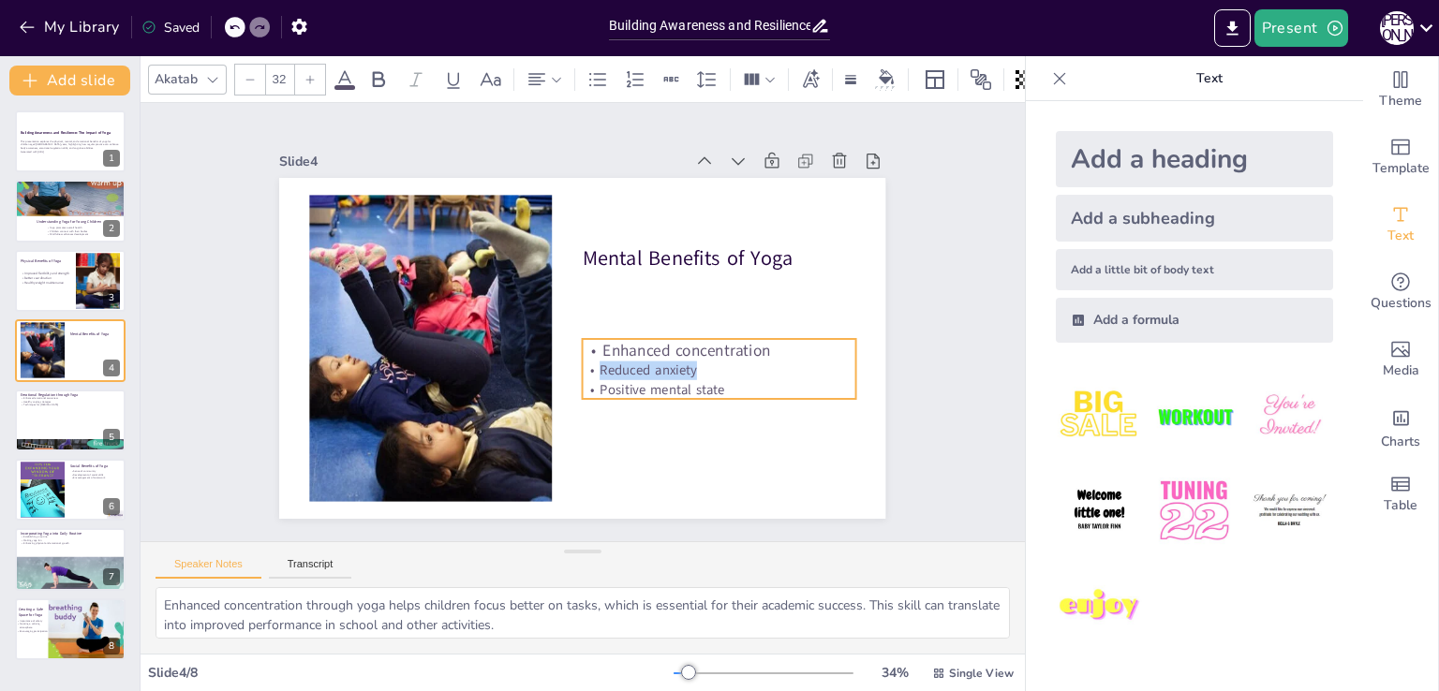
click at [602, 367] on p "Reduced anxiety" at bounding box center [676, 432] width 245 height 153
click at [602, 367] on p "Reduced anxiety" at bounding box center [697, 410] width 265 height 102
click at [311, 74] on icon at bounding box center [309, 79] width 11 height 11
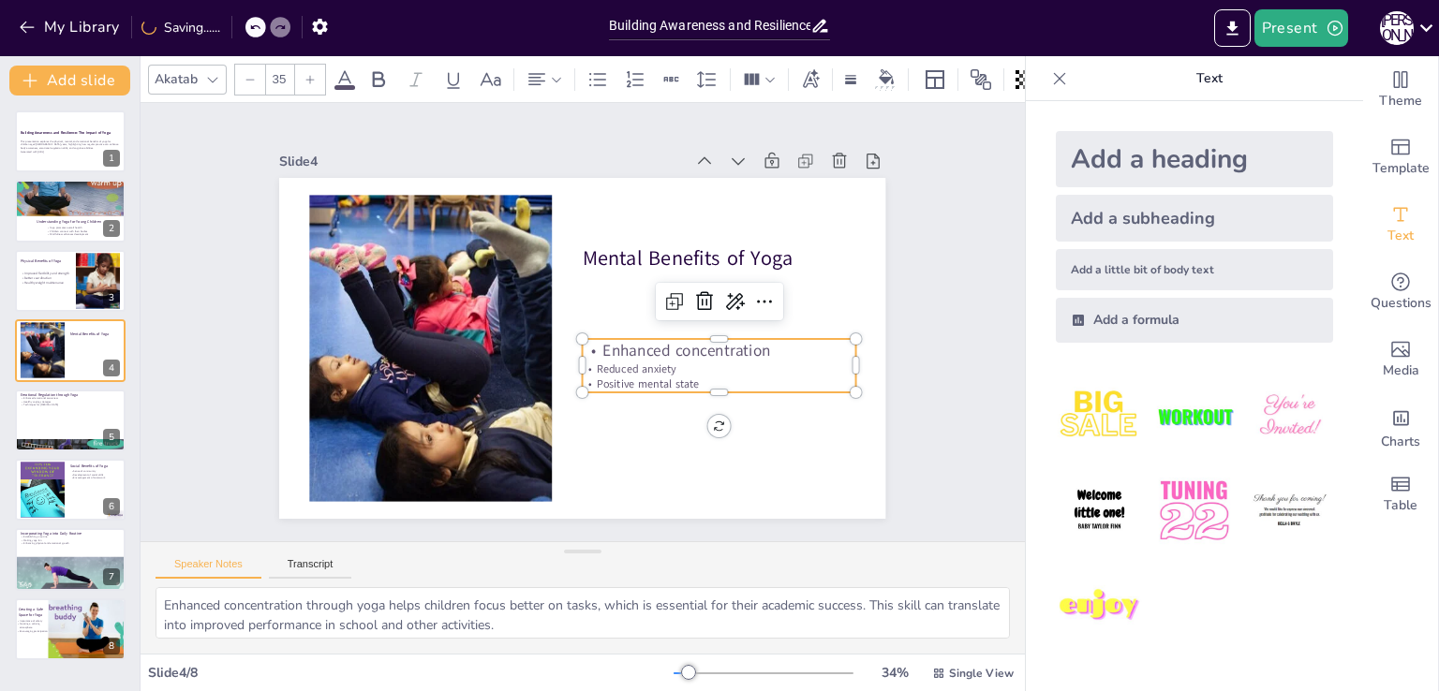
click at [311, 74] on icon at bounding box center [309, 79] width 11 height 11
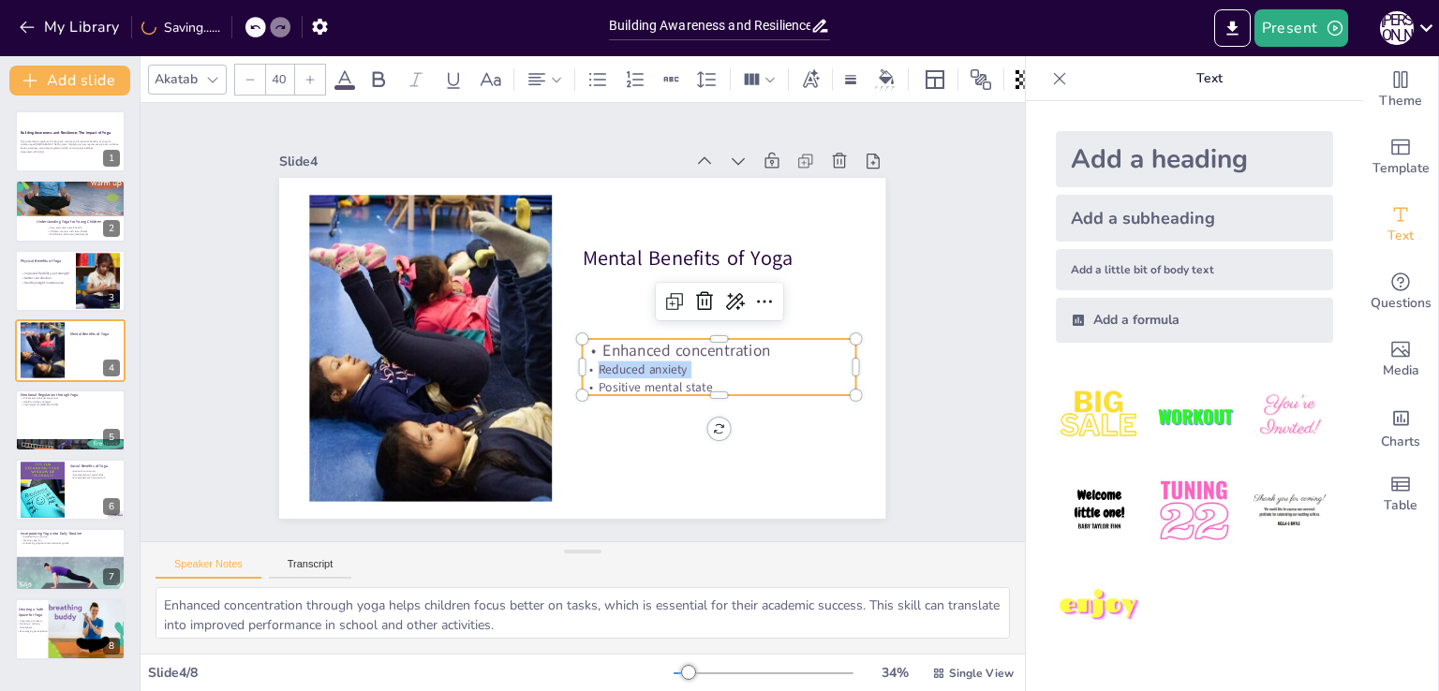
click at [311, 74] on icon at bounding box center [309, 79] width 11 height 11
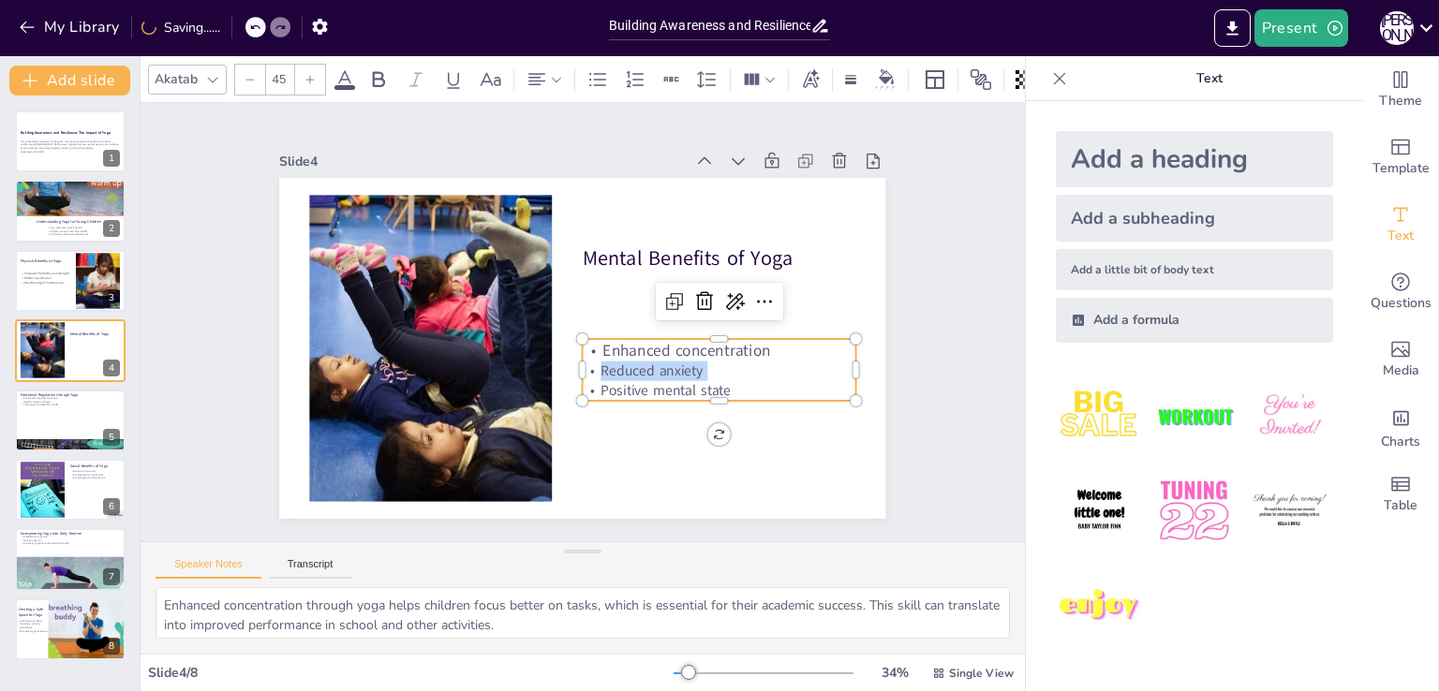
click at [311, 74] on icon at bounding box center [309, 79] width 11 height 11
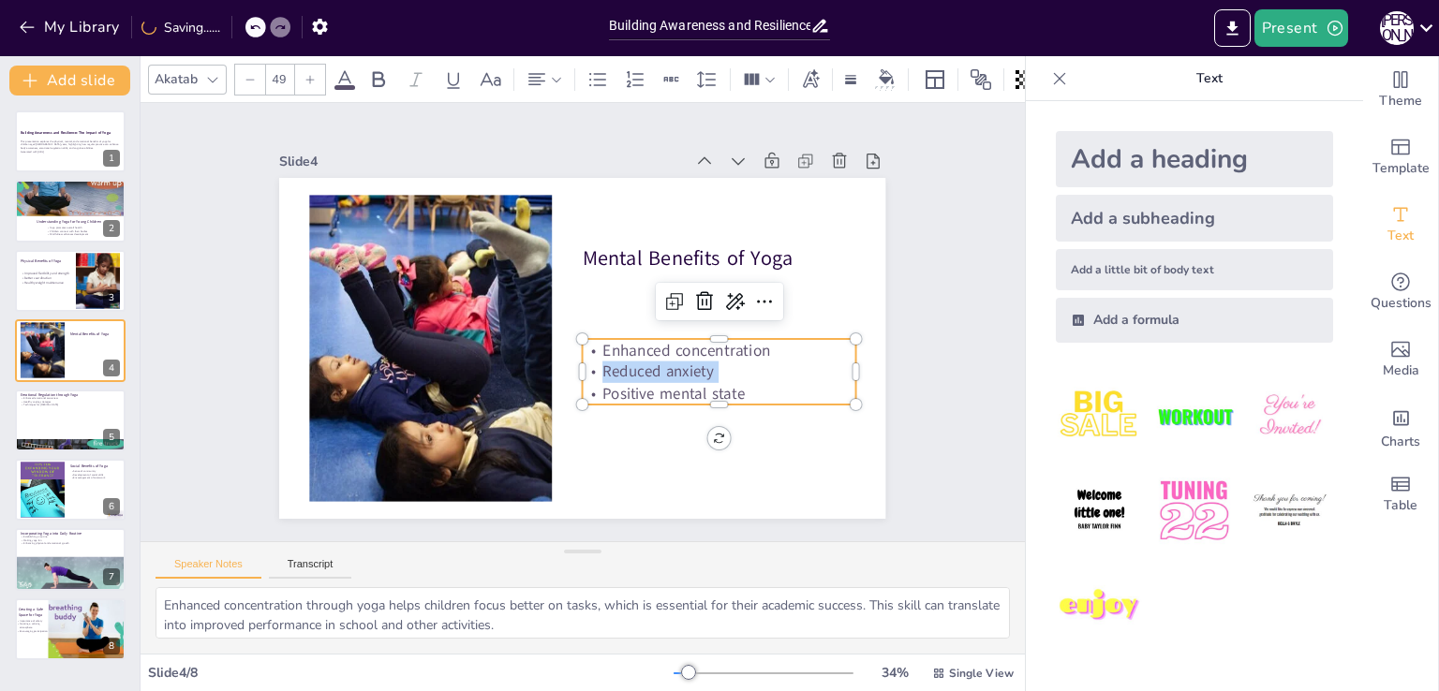
type input "50"
click at [609, 390] on p "Positive mental state" at bounding box center [556, 474] width 105 height 266
click at [614, 390] on p "Positive mental state" at bounding box center [678, 443] width 258 height 131
click at [614, 390] on p "Positive mental state" at bounding box center [664, 452] width 247 height 155
click at [614, 390] on p "Positive mental state" at bounding box center [690, 432] width 266 height 105
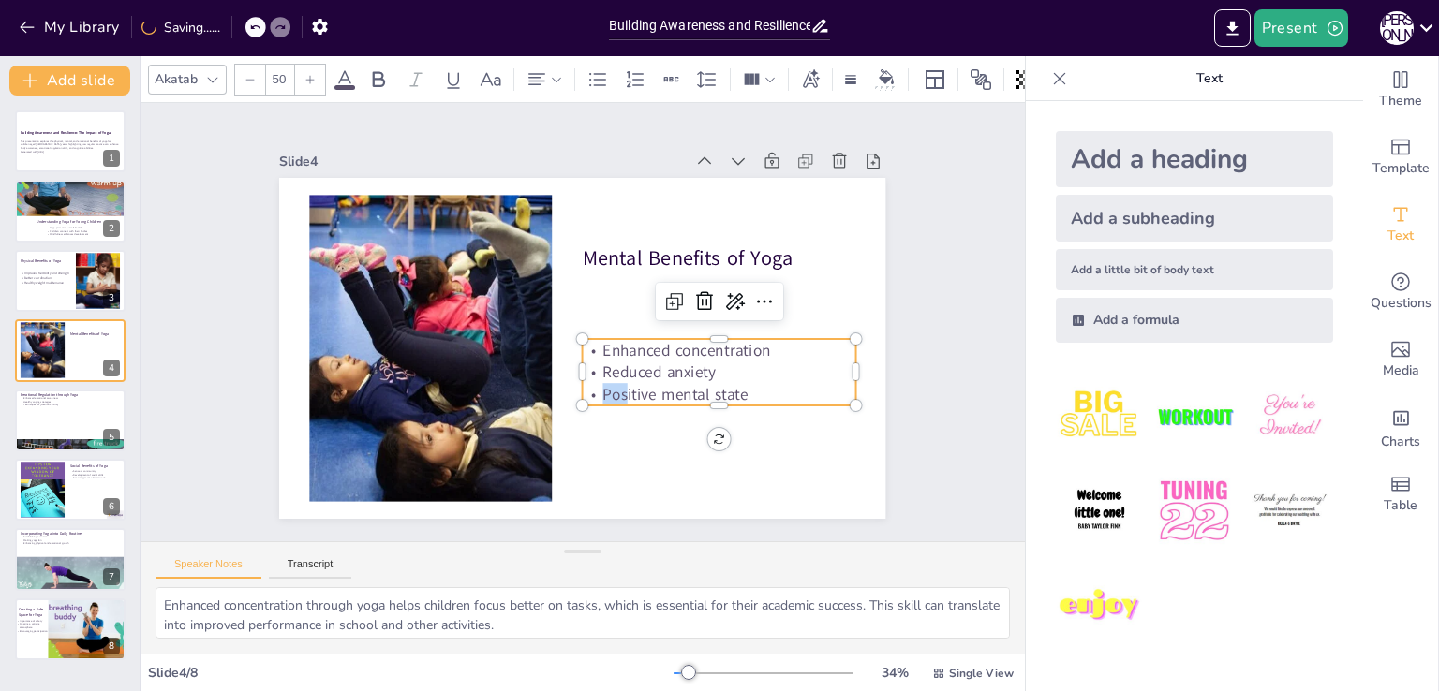
click at [614, 390] on p "Positive mental state" at bounding box center [587, 476] width 155 height 247
click at [614, 390] on p "Positive mental state" at bounding box center [678, 443] width 258 height 131
click at [55, 403] on p "Techniques for [MEDICAL_DATA]" at bounding box center [70, 405] width 101 height 4
type textarea "Enhanced emotional awareness through yoga helps children recognize their feelin…"
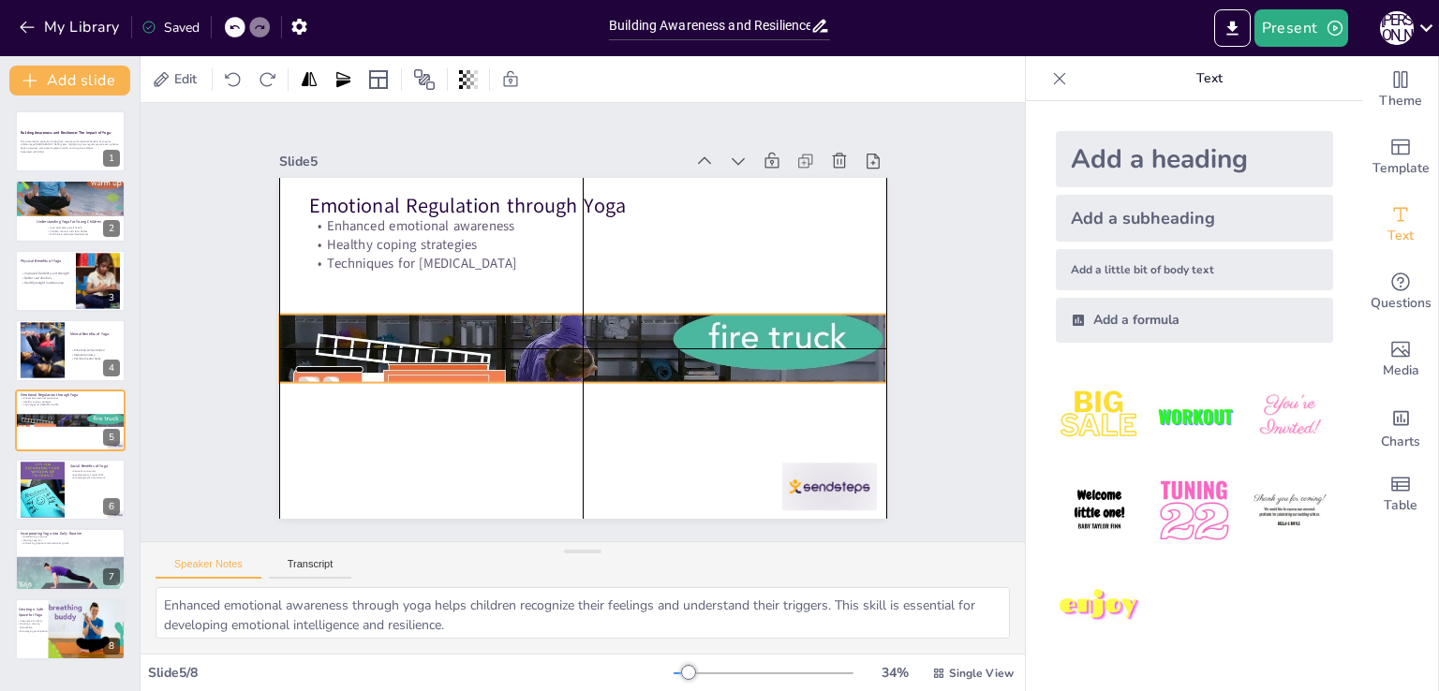
drag, startPoint x: 556, startPoint y: 471, endPoint x: 557, endPoint y: 331, distance: 140.5
click at [557, 331] on div at bounding box center [567, 343] width 690 height 632
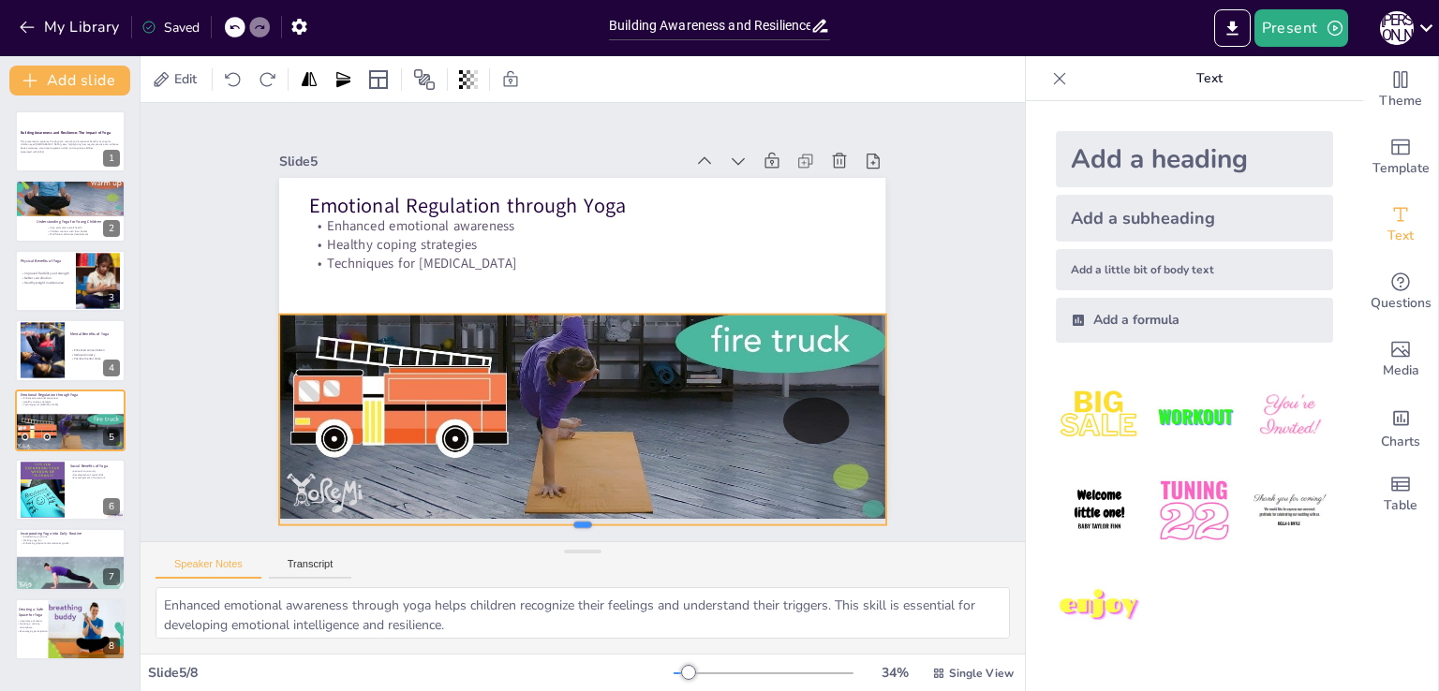
drag, startPoint x: 569, startPoint y: 375, endPoint x: 581, endPoint y: 517, distance: 142.8
click at [581, 517] on div at bounding box center [517, 521] width 581 height 201
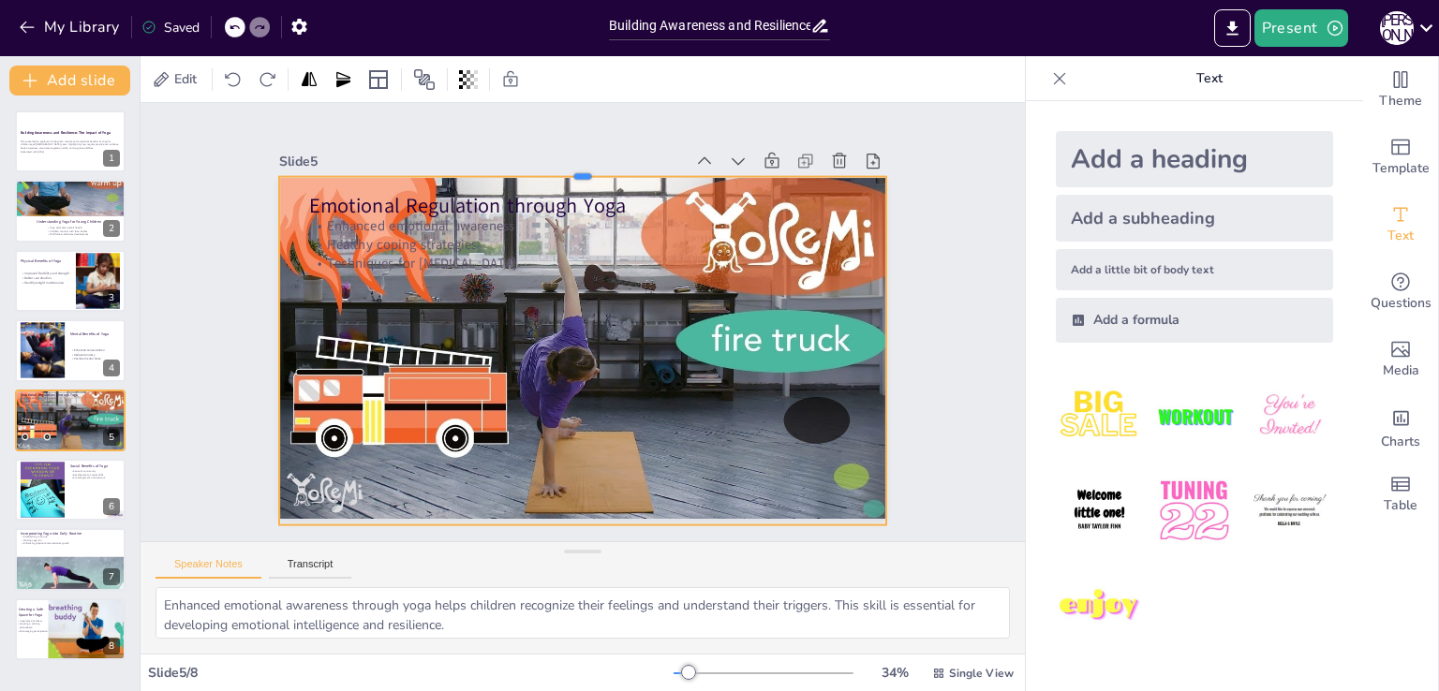
drag, startPoint x: 566, startPoint y: 304, endPoint x: 560, endPoint y: 167, distance: 137.8
click at [560, 261] on div at bounding box center [672, 445] width 499 height 368
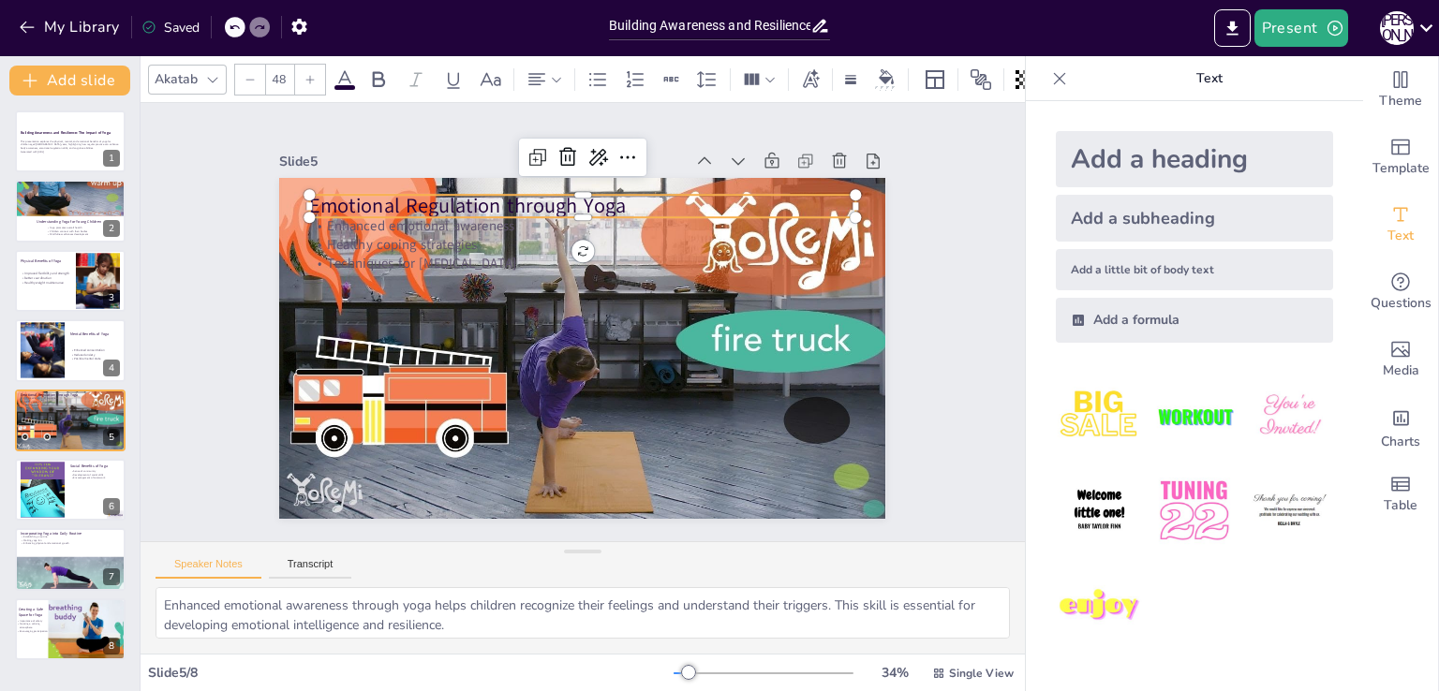
click at [375, 199] on p "Emotional Regulation through Yoga" at bounding box center [629, 216] width 509 height 247
click at [880, 72] on icon at bounding box center [885, 76] width 15 height 15
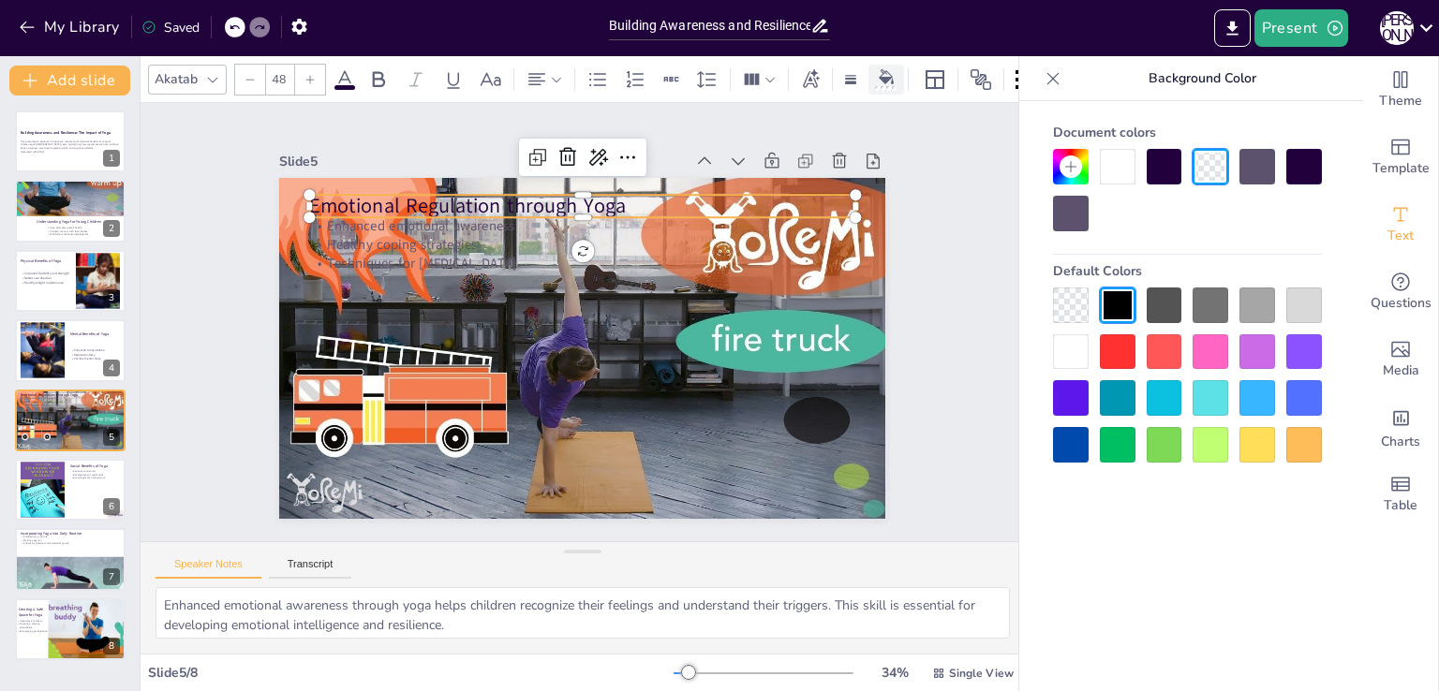
click at [880, 72] on icon at bounding box center [885, 76] width 15 height 15
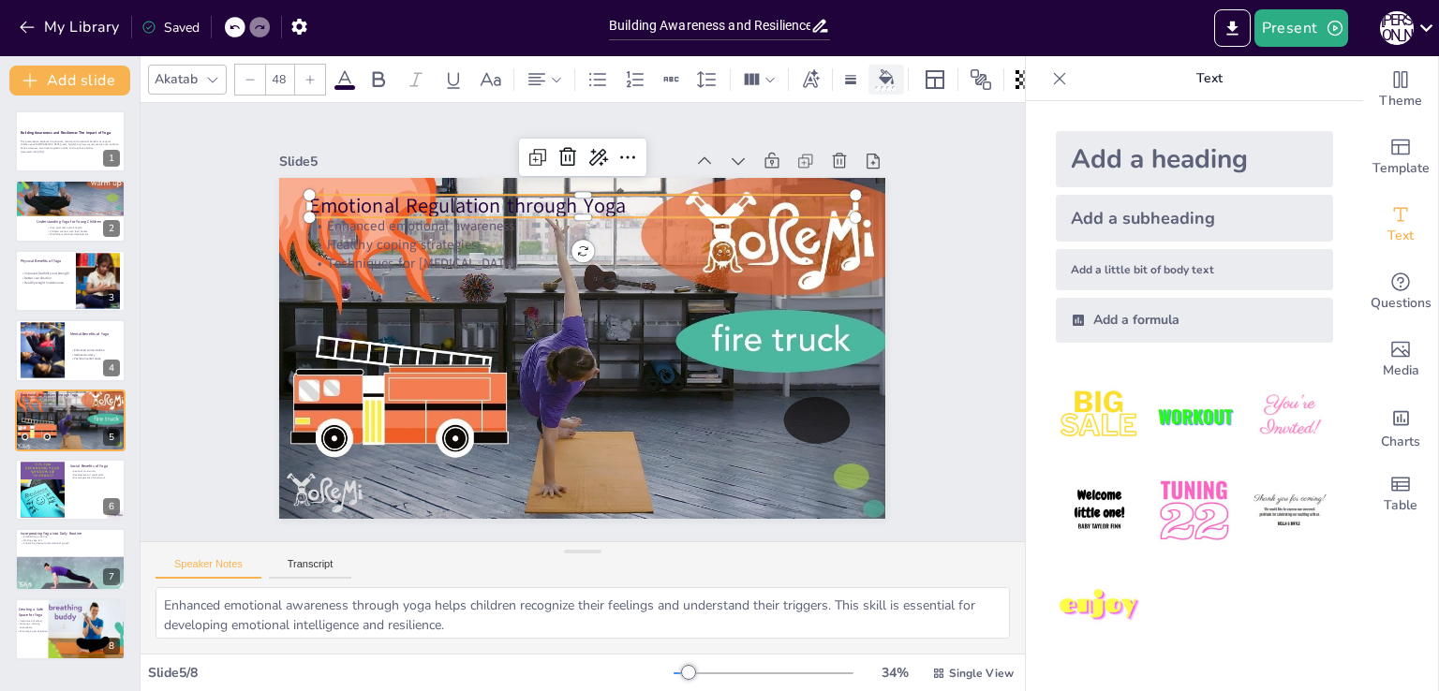
click at [884, 69] on icon at bounding box center [885, 76] width 15 height 15
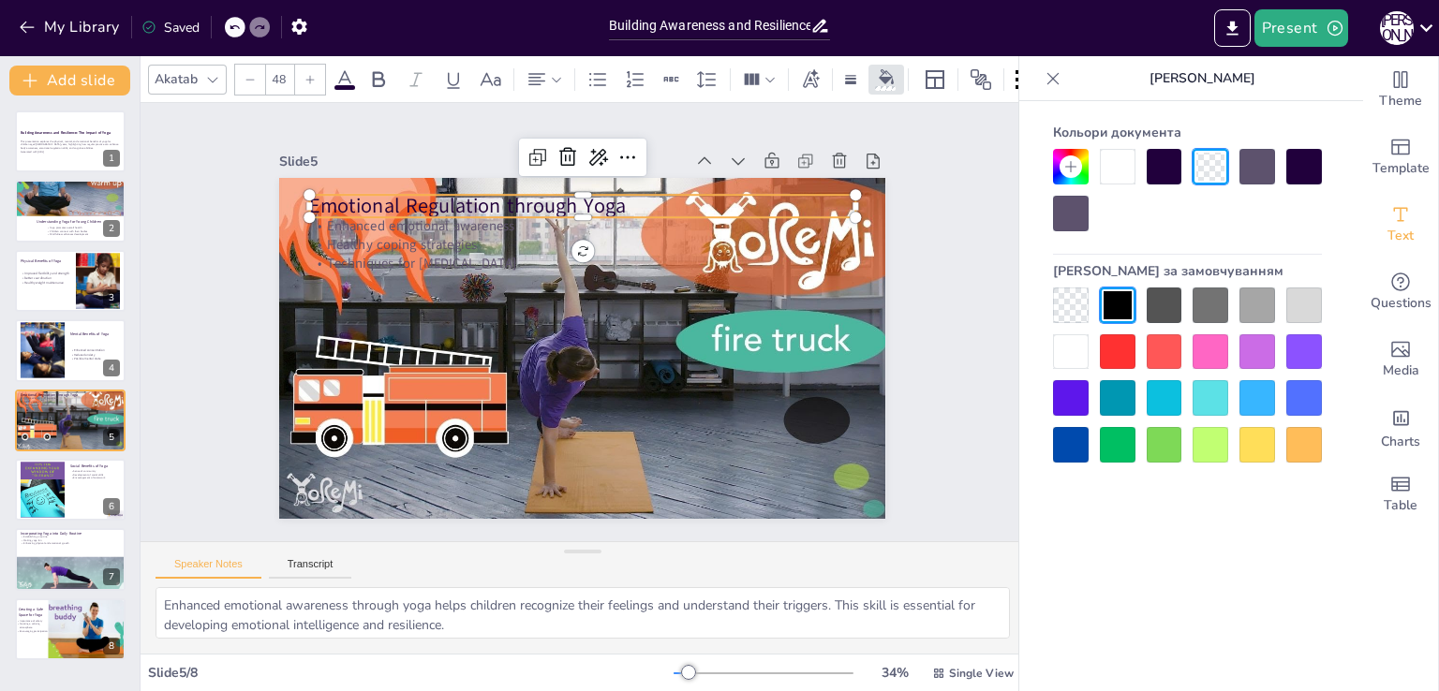
click at [1064, 170] on icon at bounding box center [1070, 166] width 15 height 15
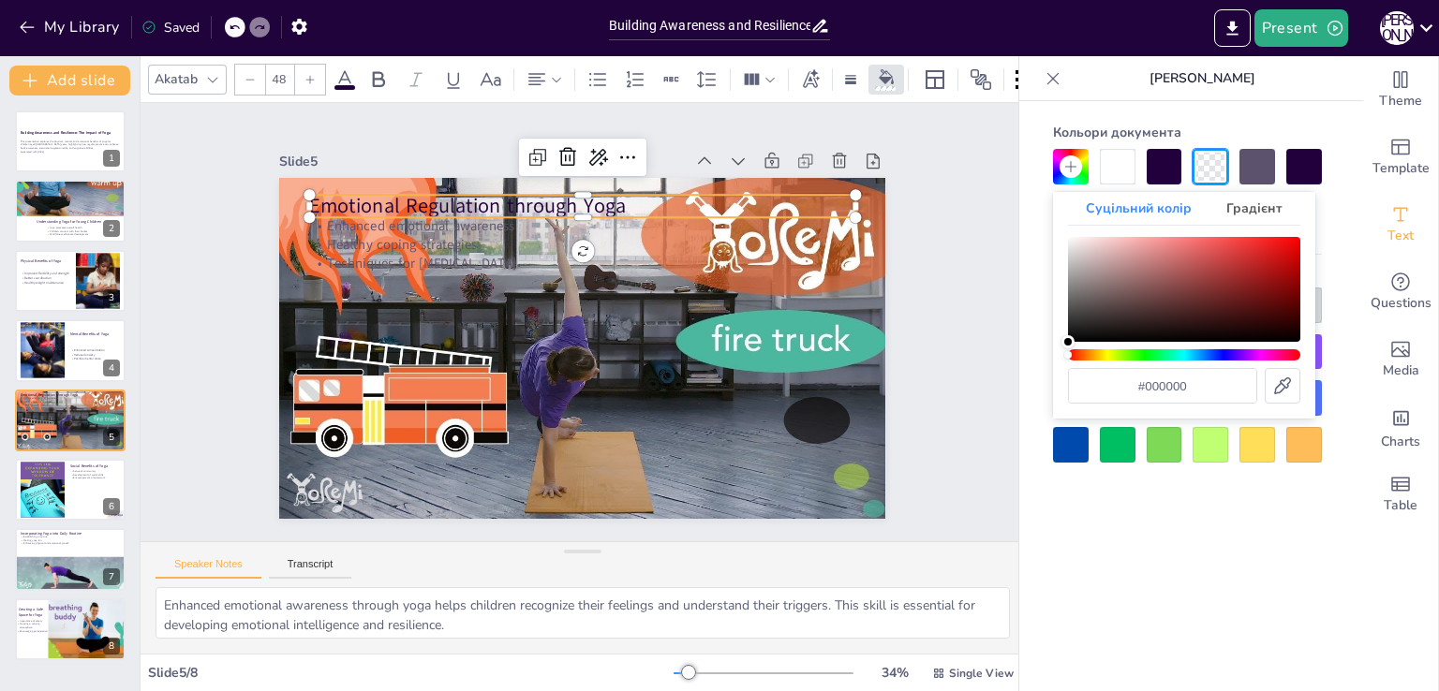
type input "#c91919"
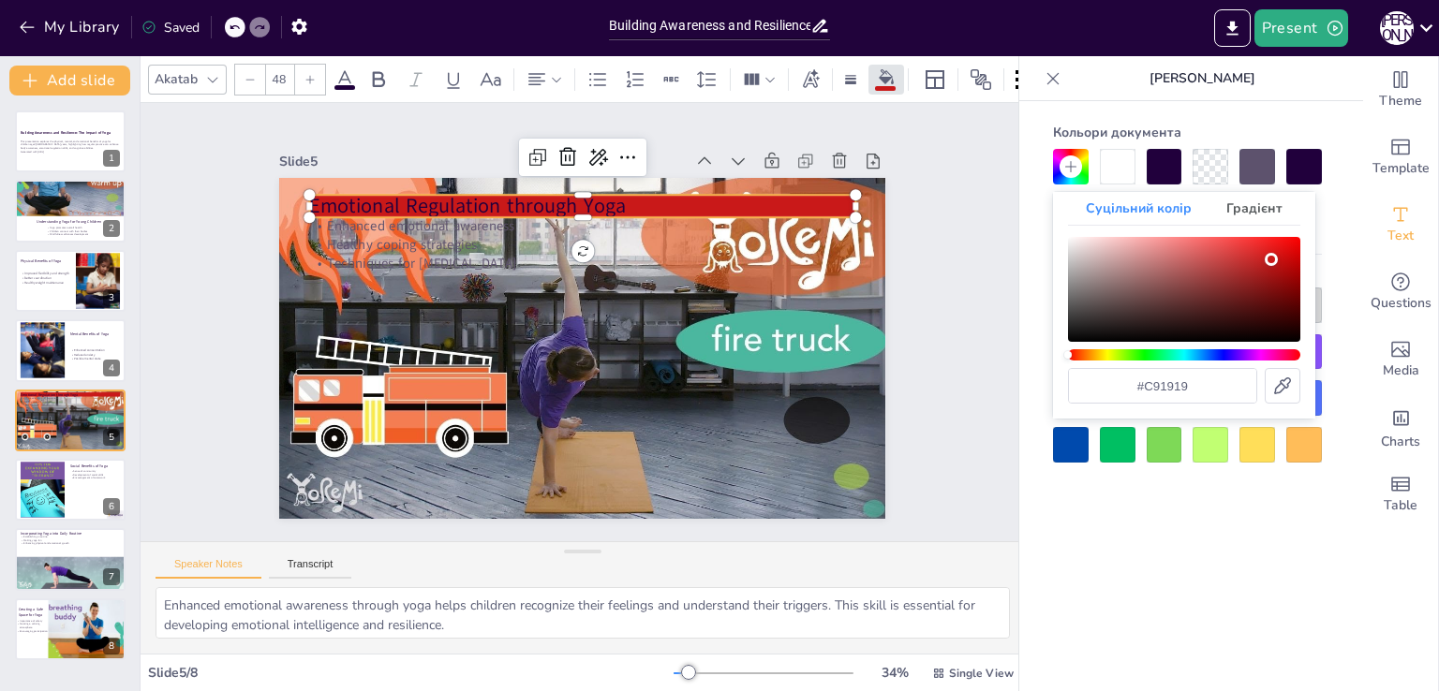
click at [1271, 259] on div "Колір" at bounding box center [1184, 289] width 232 height 105
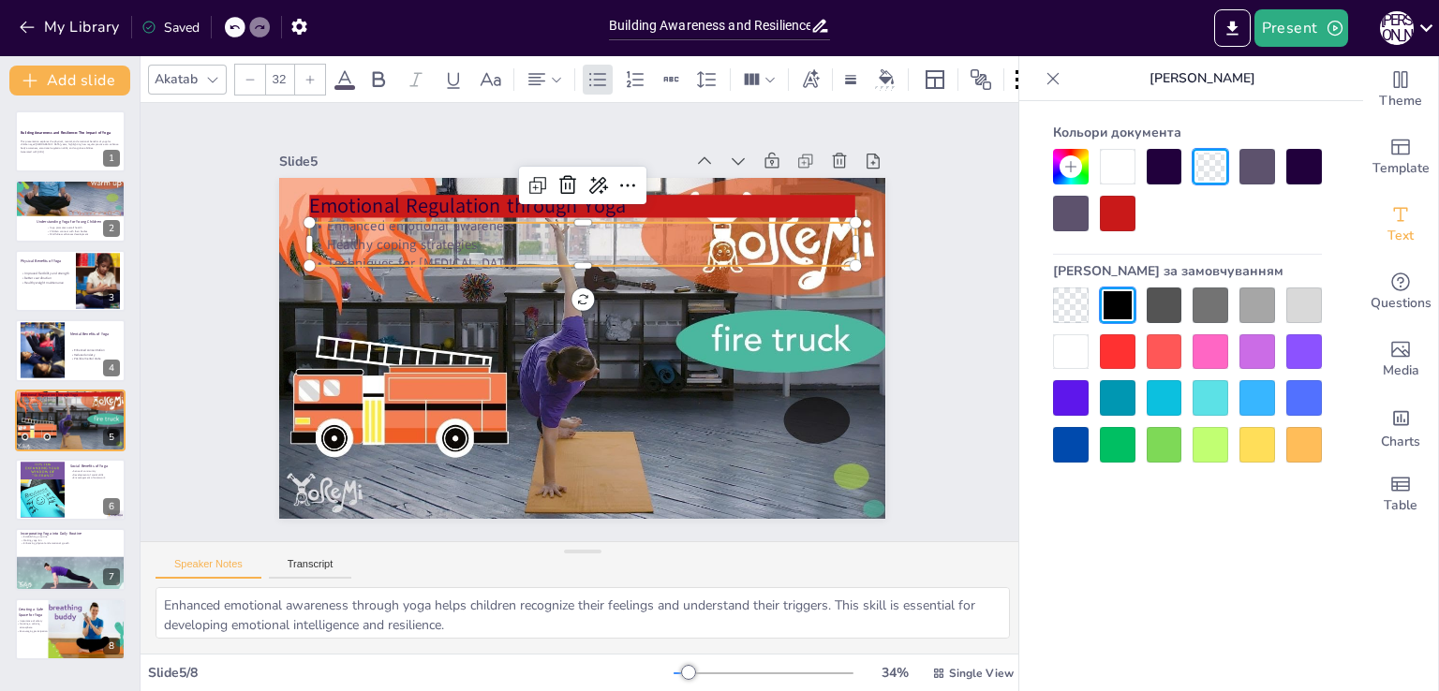
click at [436, 248] on p "Techniques for [MEDICAL_DATA]" at bounding box center [617, 275] width 452 height 336
click at [1125, 207] on div at bounding box center [1118, 214] width 36 height 36
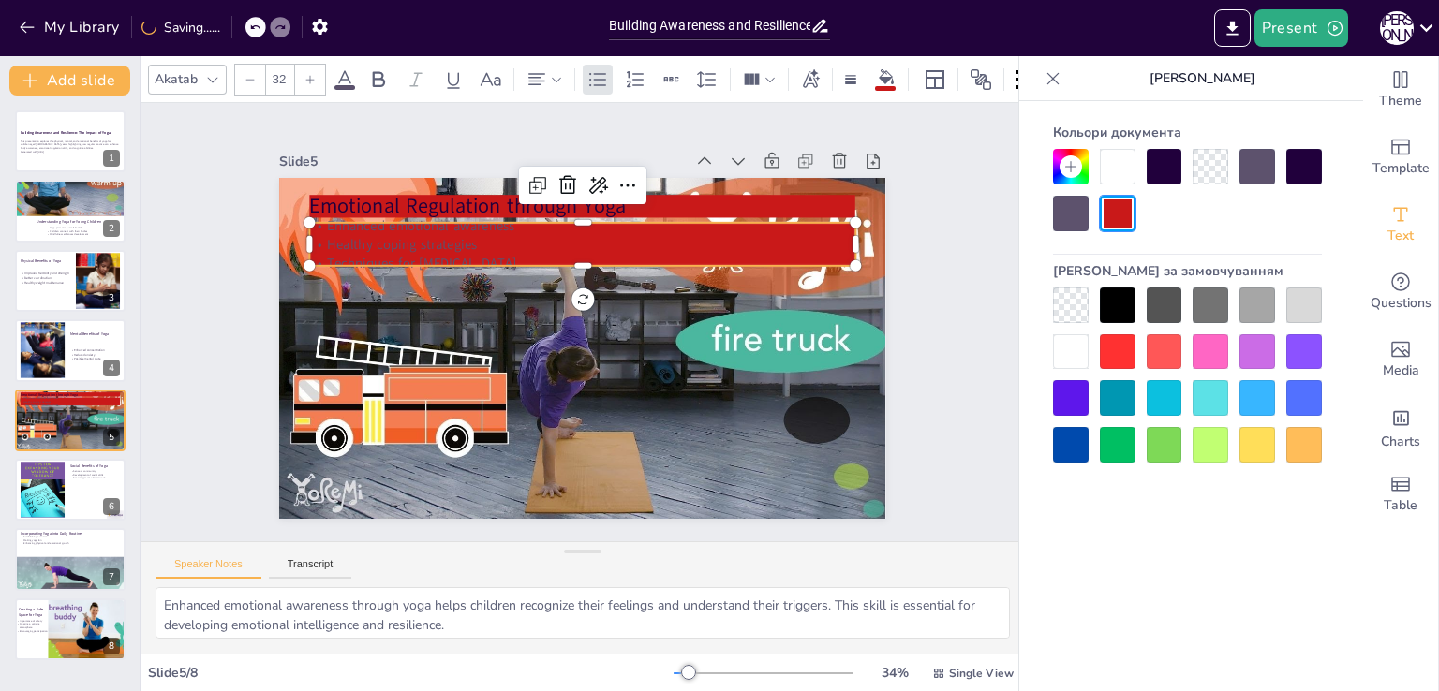
click at [528, 249] on p "Techniques for [MEDICAL_DATA]" at bounding box center [607, 268] width 506 height 239
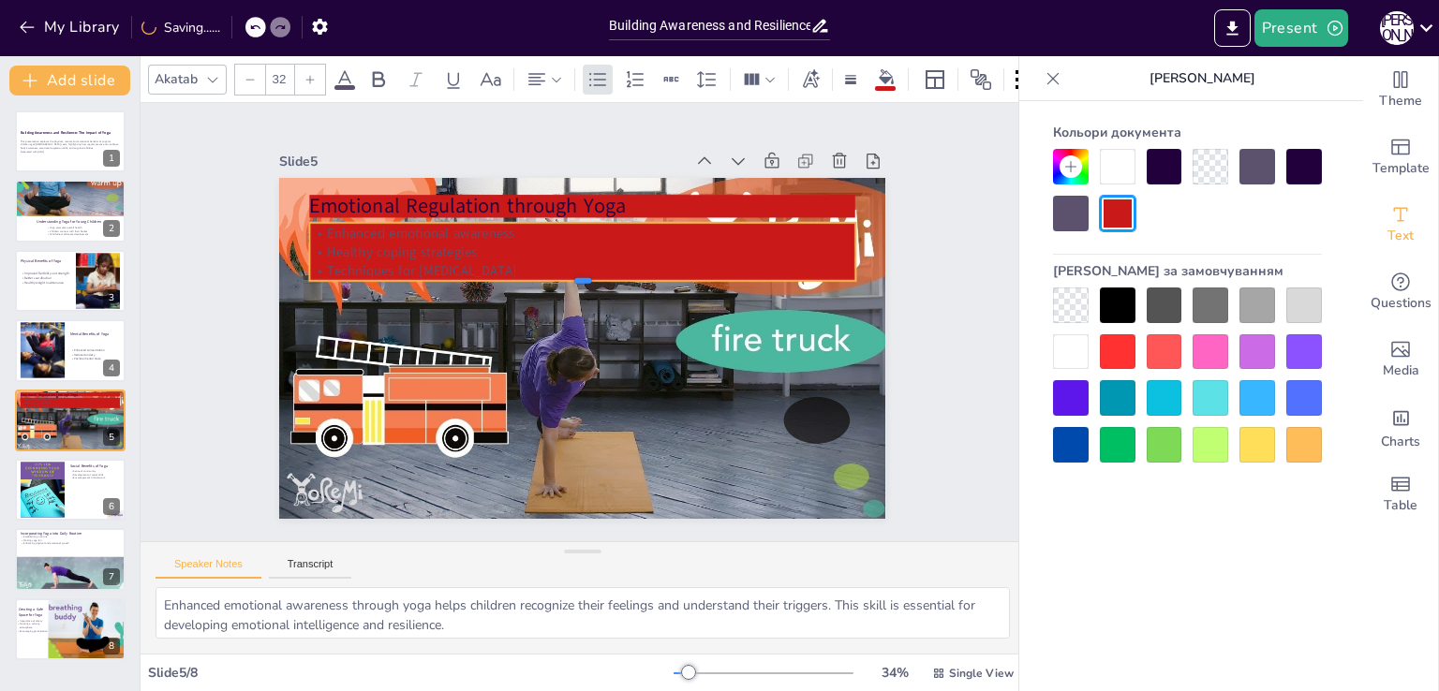
drag, startPoint x: 569, startPoint y: 262, endPoint x: 569, endPoint y: 277, distance: 15.0
click at [569, 277] on div at bounding box center [586, 289] width 544 height 72
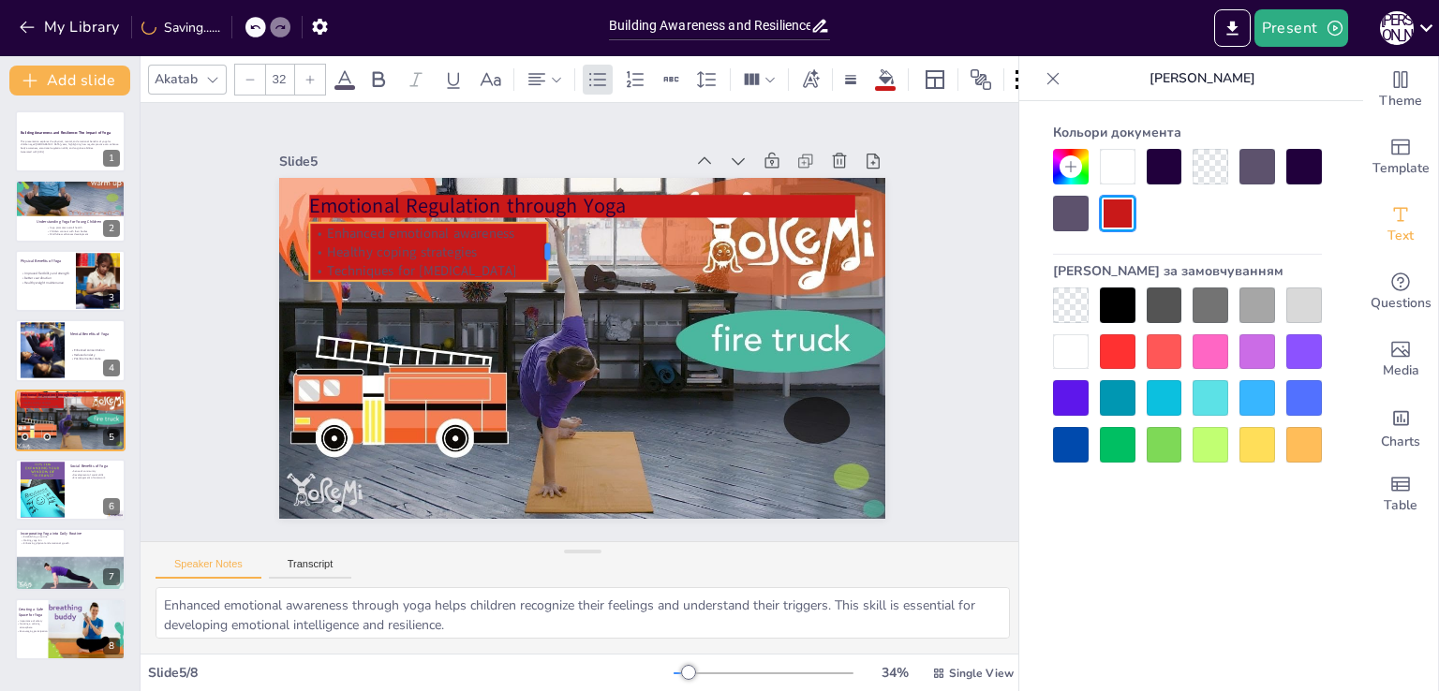
drag, startPoint x: 840, startPoint y: 243, endPoint x: 533, endPoint y: 248, distance: 307.2
click at [606, 249] on div at bounding box center [635, 267] width 59 height 37
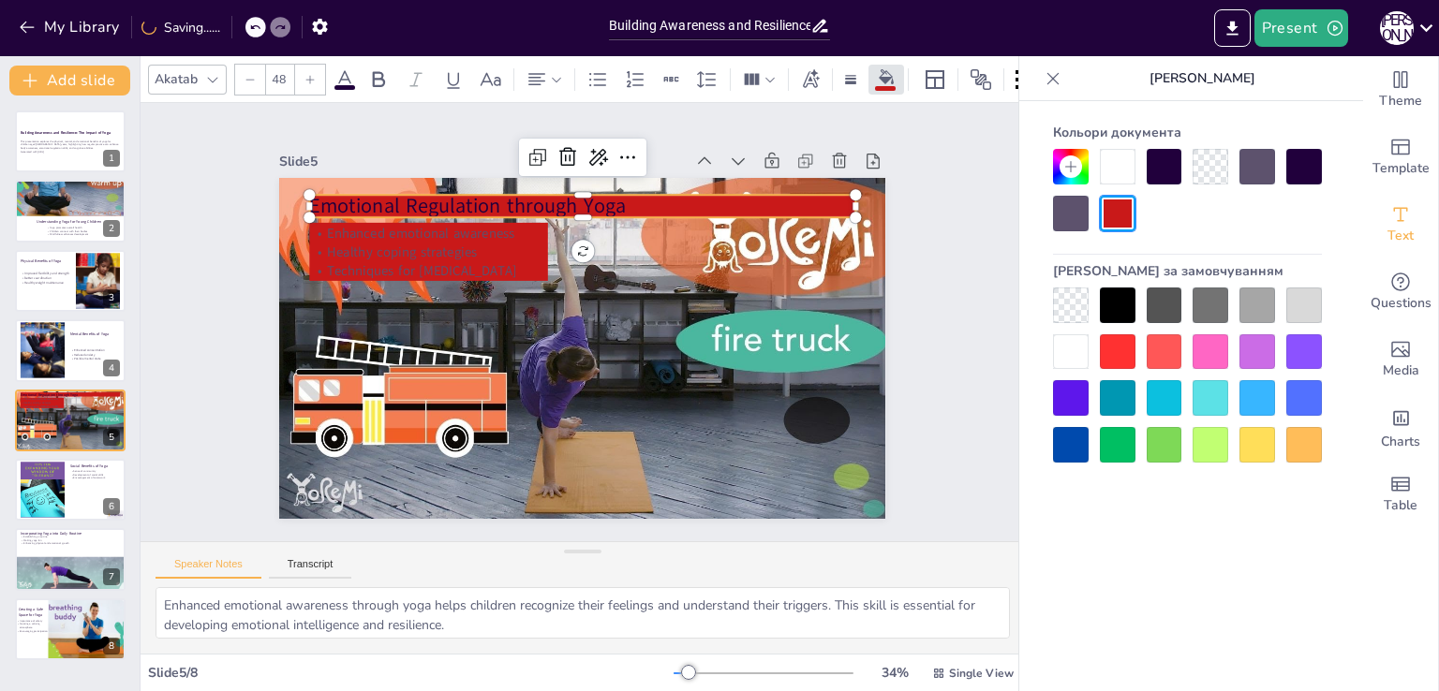
click at [675, 199] on p "Emotional Regulation through Yoga" at bounding box center [683, 264] width 298 height 486
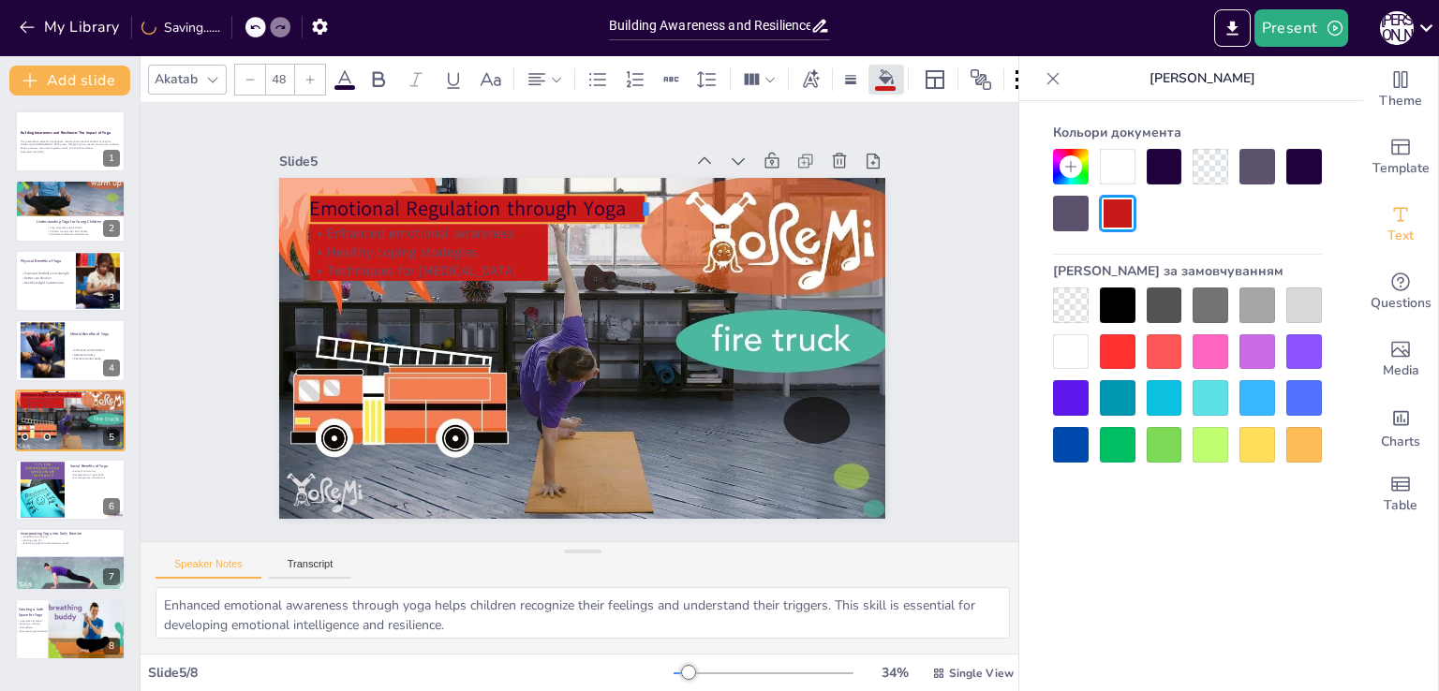
drag, startPoint x: 845, startPoint y: 198, endPoint x: 635, endPoint y: 199, distance: 209.8
click at [699, 328] on div at bounding box center [715, 340] width 32 height 25
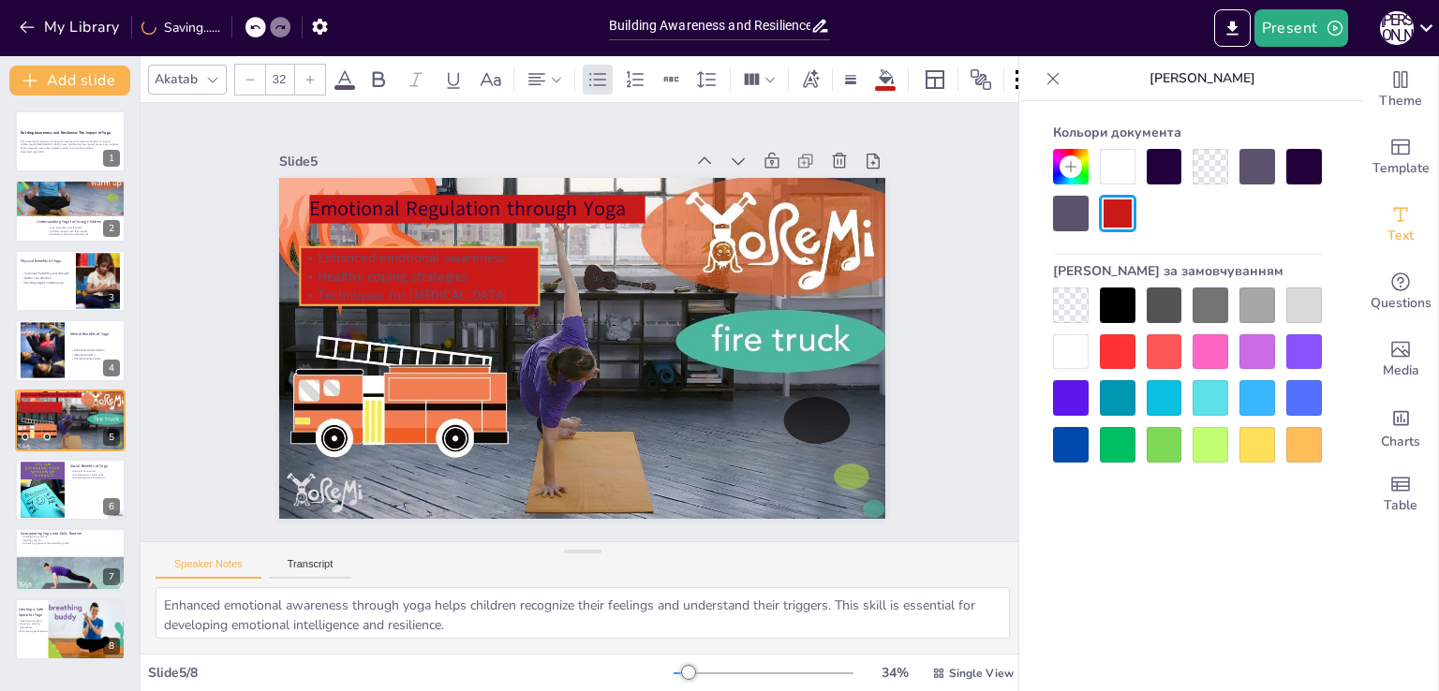
drag, startPoint x: 508, startPoint y: 244, endPoint x: 498, endPoint y: 268, distance: 26.1
click at [627, 268] on p "Healthy coping strategies" at bounding box center [661, 172] width 68 height 237
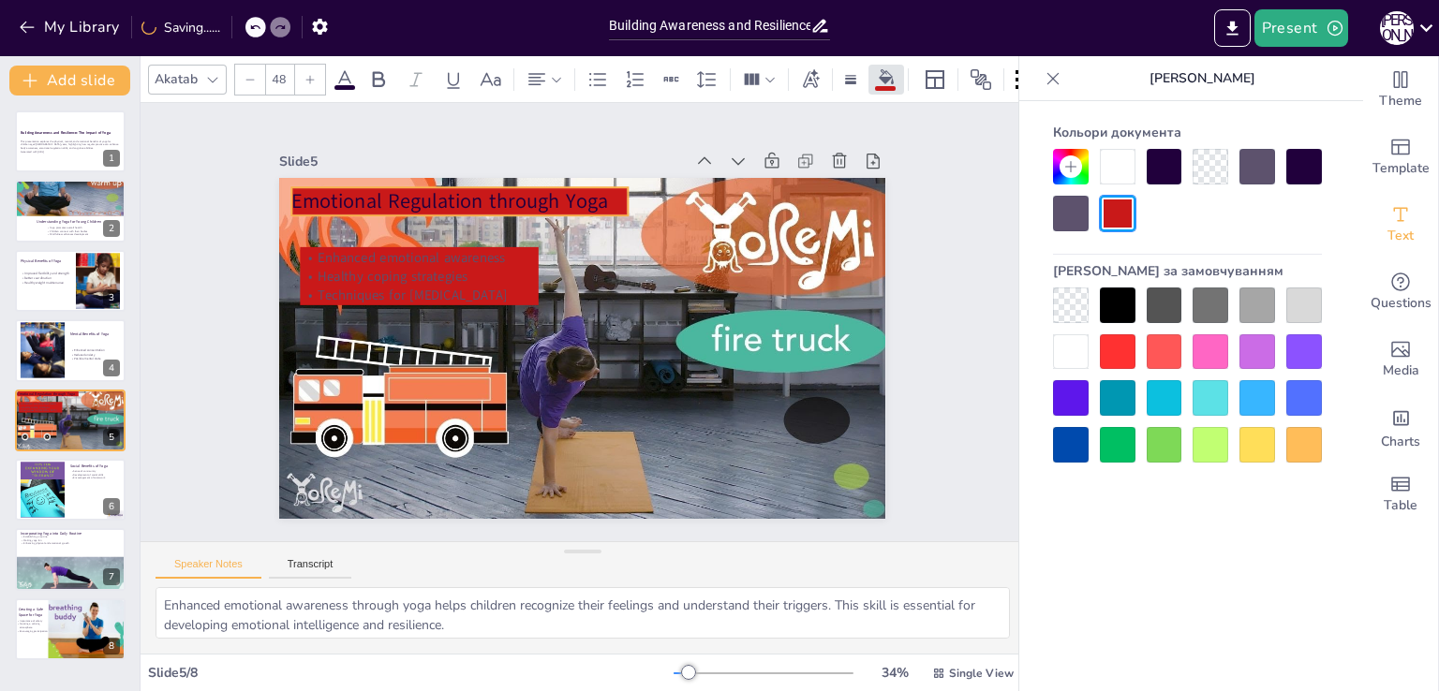
drag, startPoint x: 622, startPoint y: 211, endPoint x: 604, endPoint y: 203, distance: 19.3
click at [604, 203] on p "Emotional Regulation through Yoga" at bounding box center [659, 169] width 130 height 328
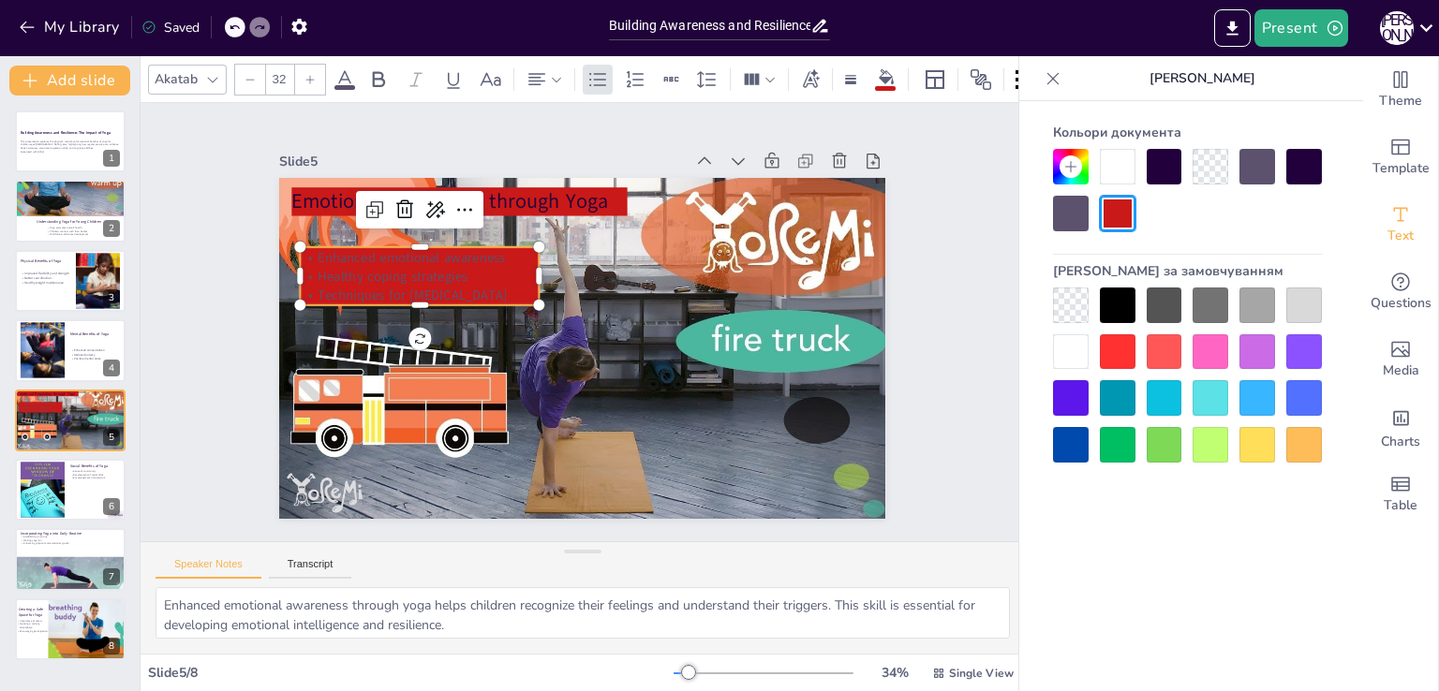
click at [465, 286] on p "Techniques for [MEDICAL_DATA]" at bounding box center [454, 218] width 215 height 136
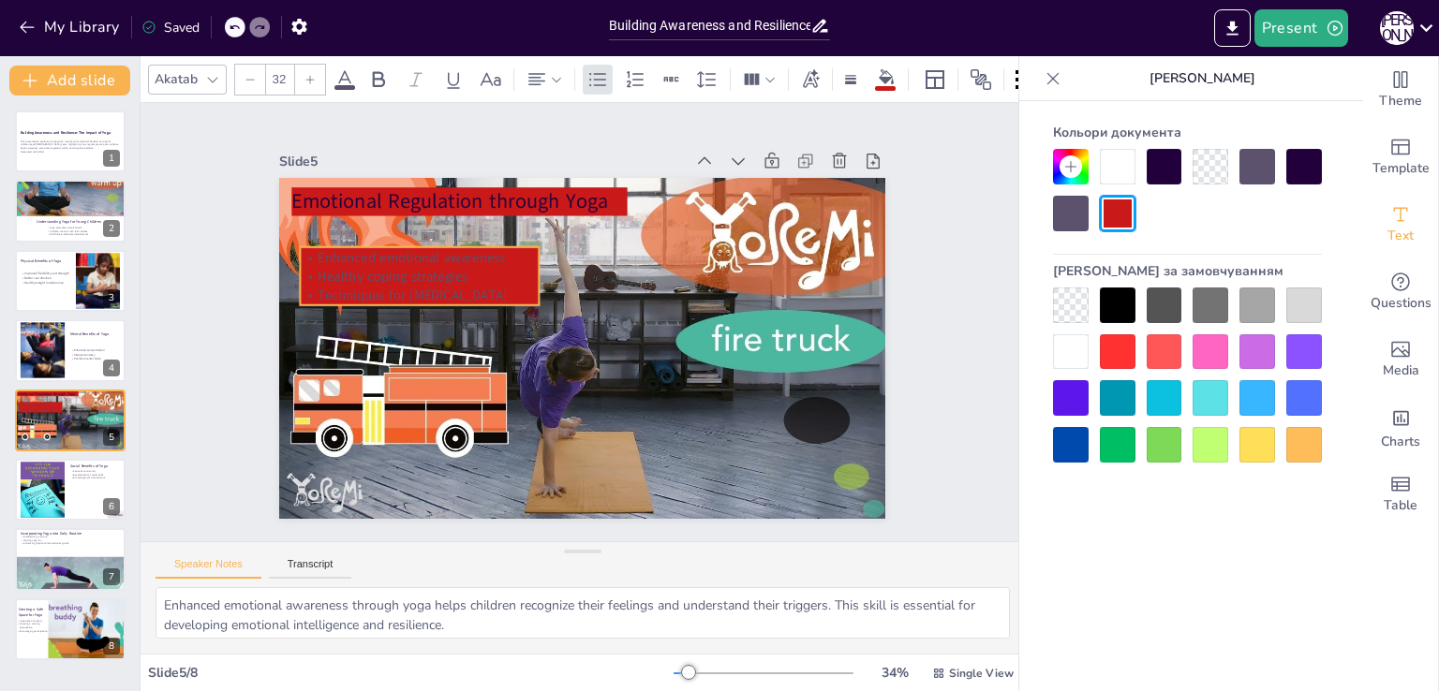
click at [465, 286] on p "Techniques for [MEDICAL_DATA]" at bounding box center [454, 218] width 215 height 136
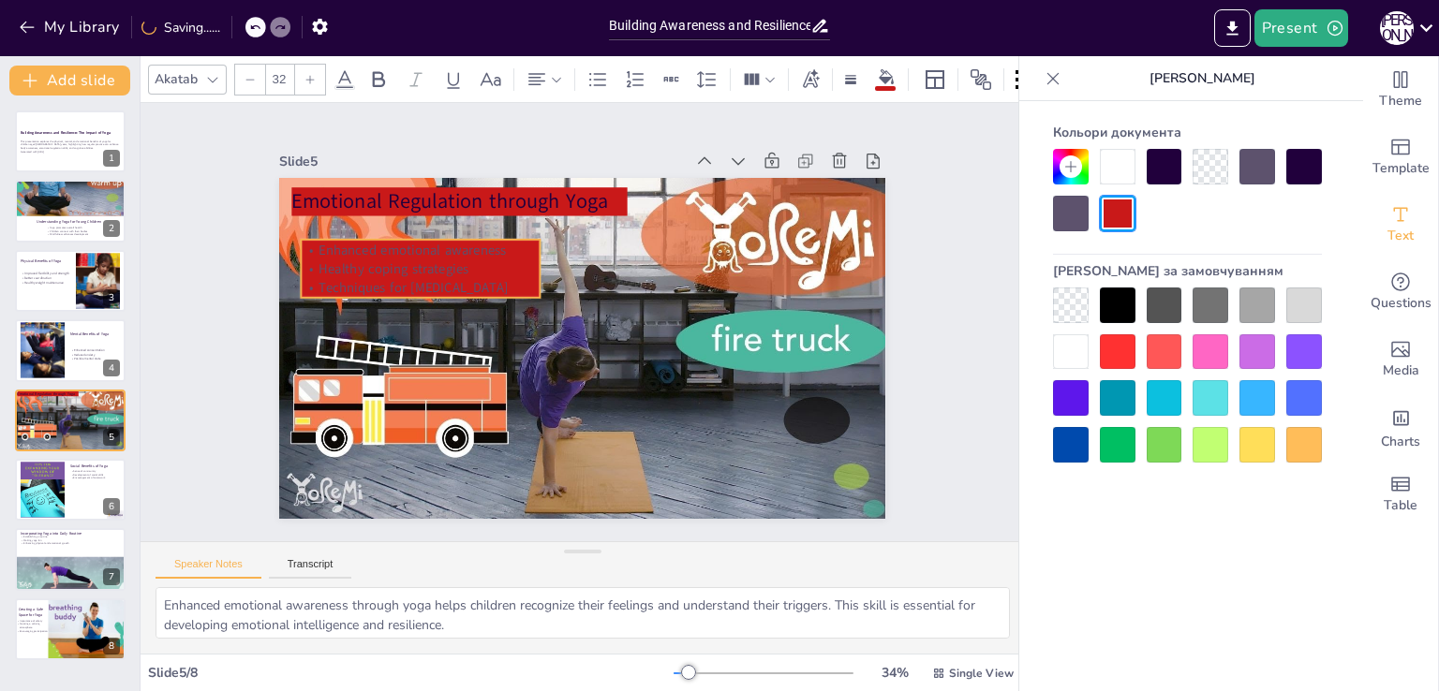
click at [510, 282] on p "Techniques for [MEDICAL_DATA]" at bounding box center [449, 225] width 226 height 114
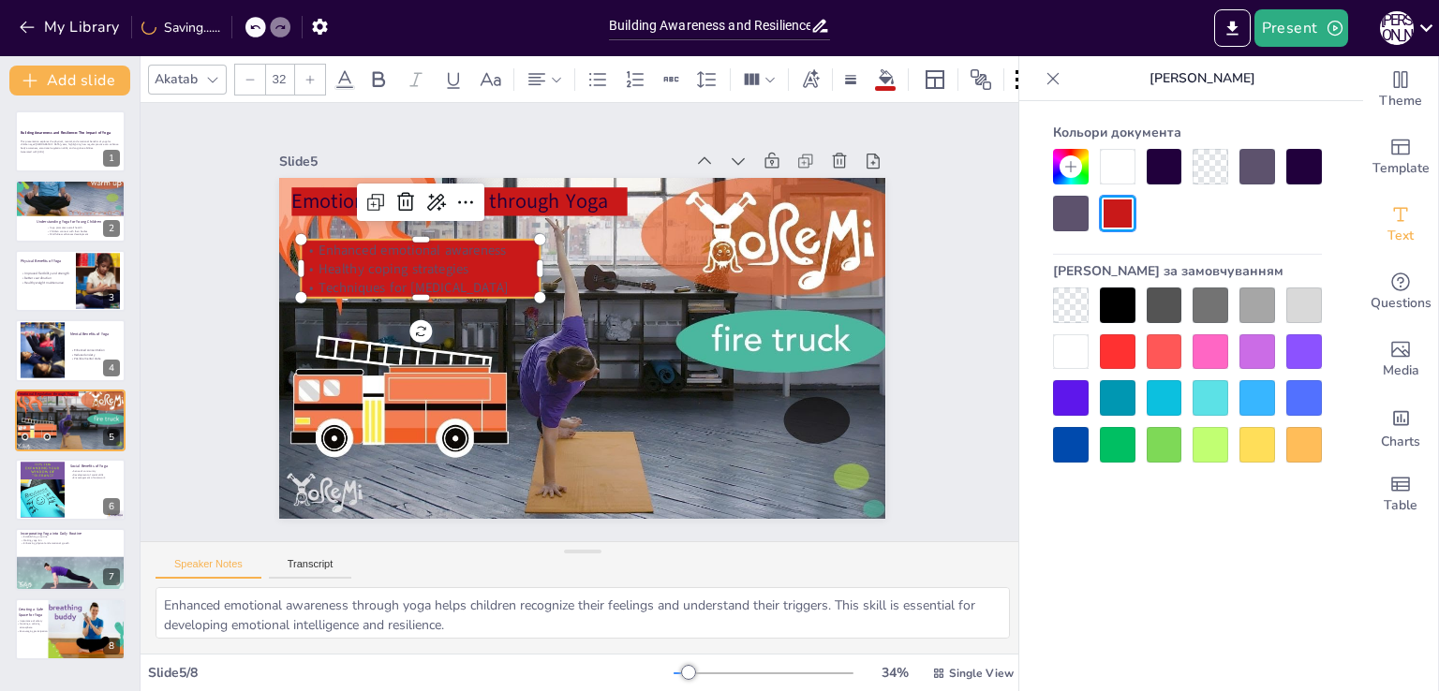
click at [508, 273] on p "Techniques for [MEDICAL_DATA]" at bounding box center [548, 161] width 114 height 226
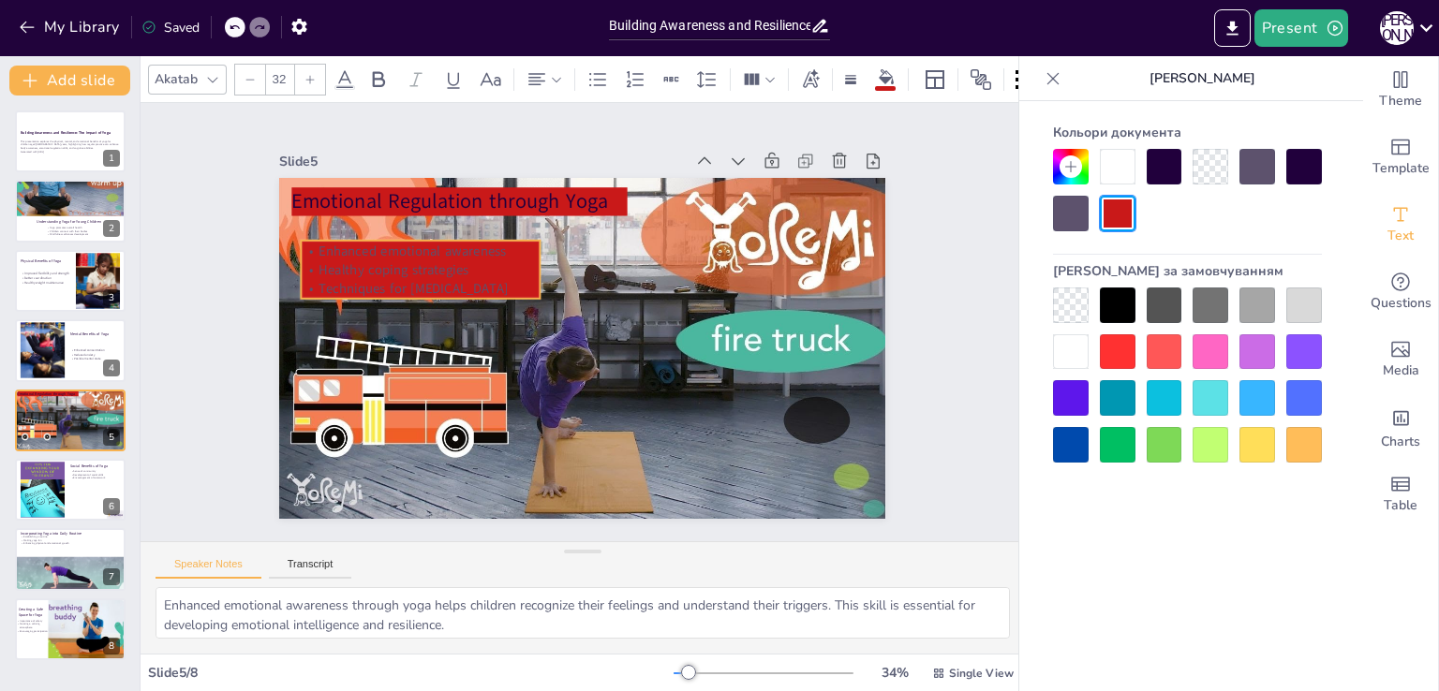
click at [334, 247] on p "Enhanced emotional awareness" at bounding box center [450, 204] width 232 height 92
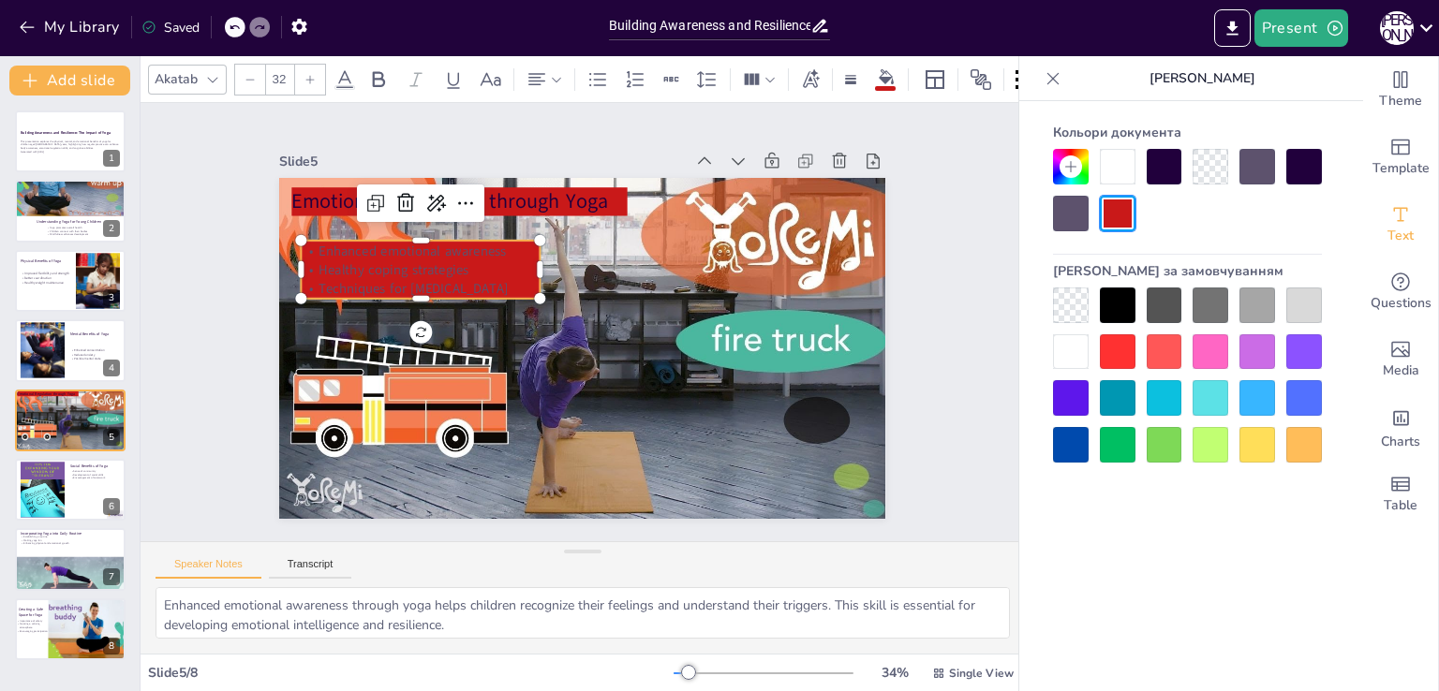
click at [391, 244] on p "Enhanced emotional awareness" at bounding box center [493, 169] width 204 height 155
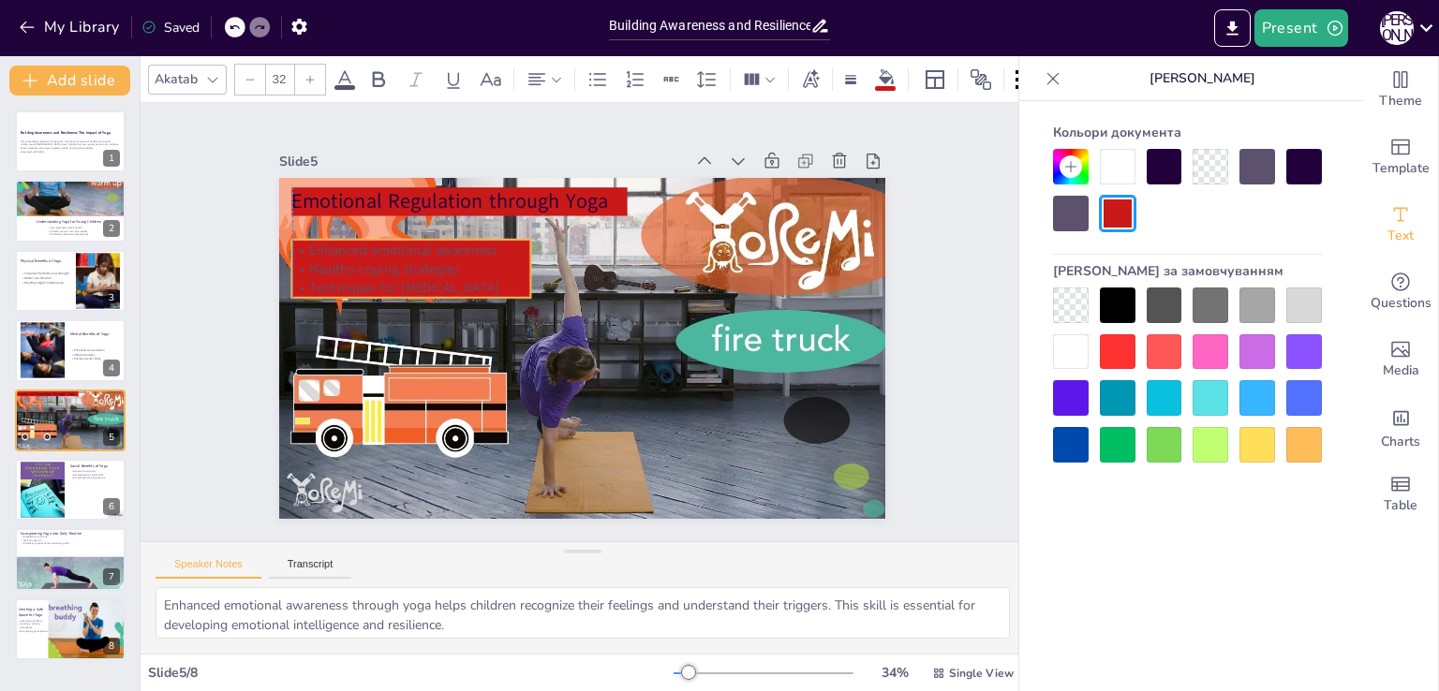
click at [362, 242] on p "Enhanced emotional awareness" at bounding box center [469, 174] width 215 height 136
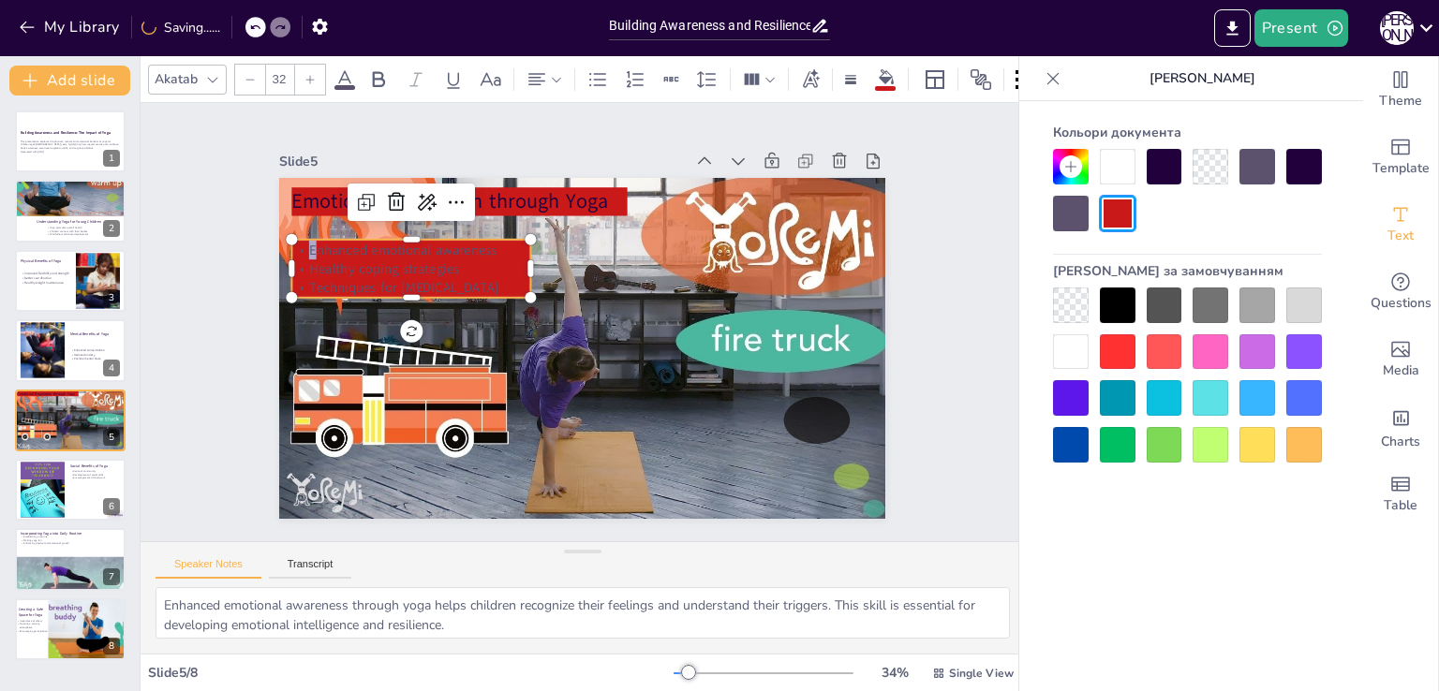
click at [326, 244] on p "Enhanced emotional awareness" at bounding box center [442, 201] width 232 height 92
click at [362, 242] on p "Enhanced emotional awareness" at bounding box center [469, 174] width 215 height 136
click at [343, 244] on p "Enhanced emotional awareness" at bounding box center [456, 186] width 226 height 114
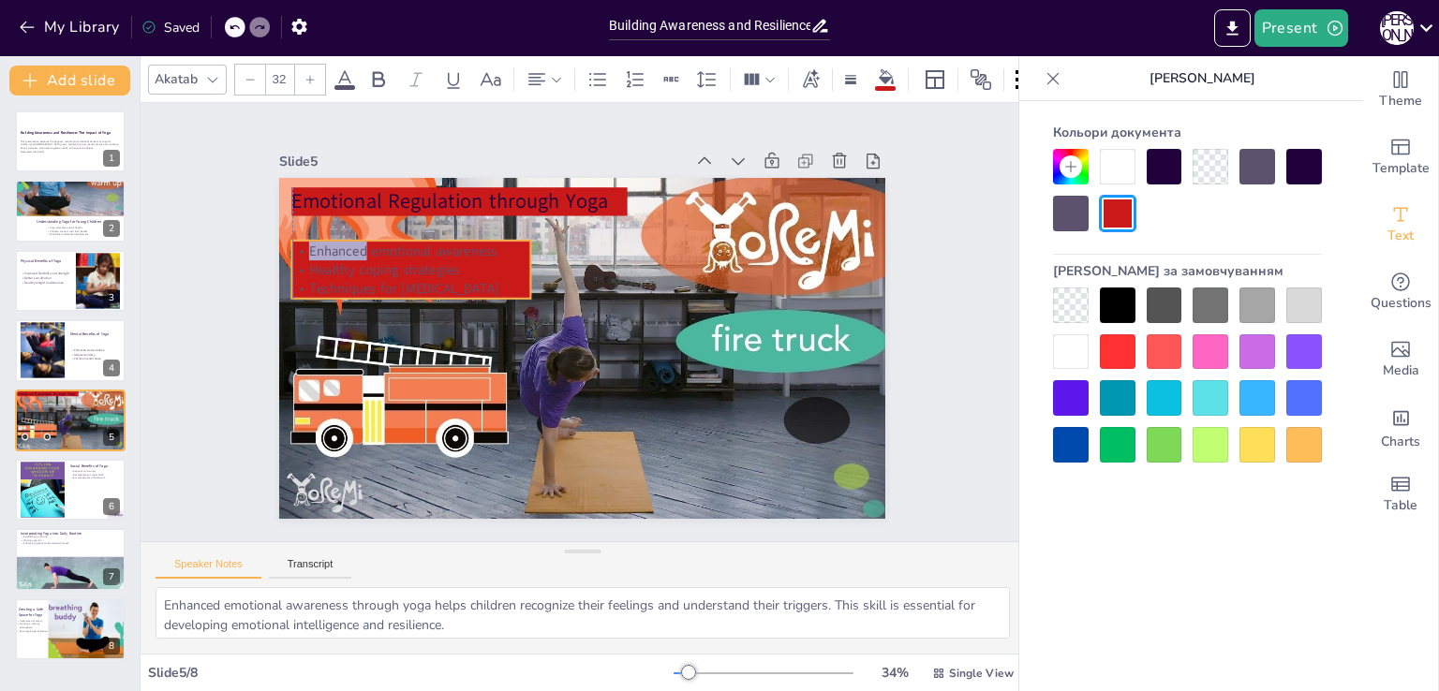
click at [434, 242] on p "Enhanced emotional awareness" at bounding box center [520, 146] width 173 height 189
click at [383, 243] on p "Enhanced emotional awareness" at bounding box center [485, 164] width 204 height 155
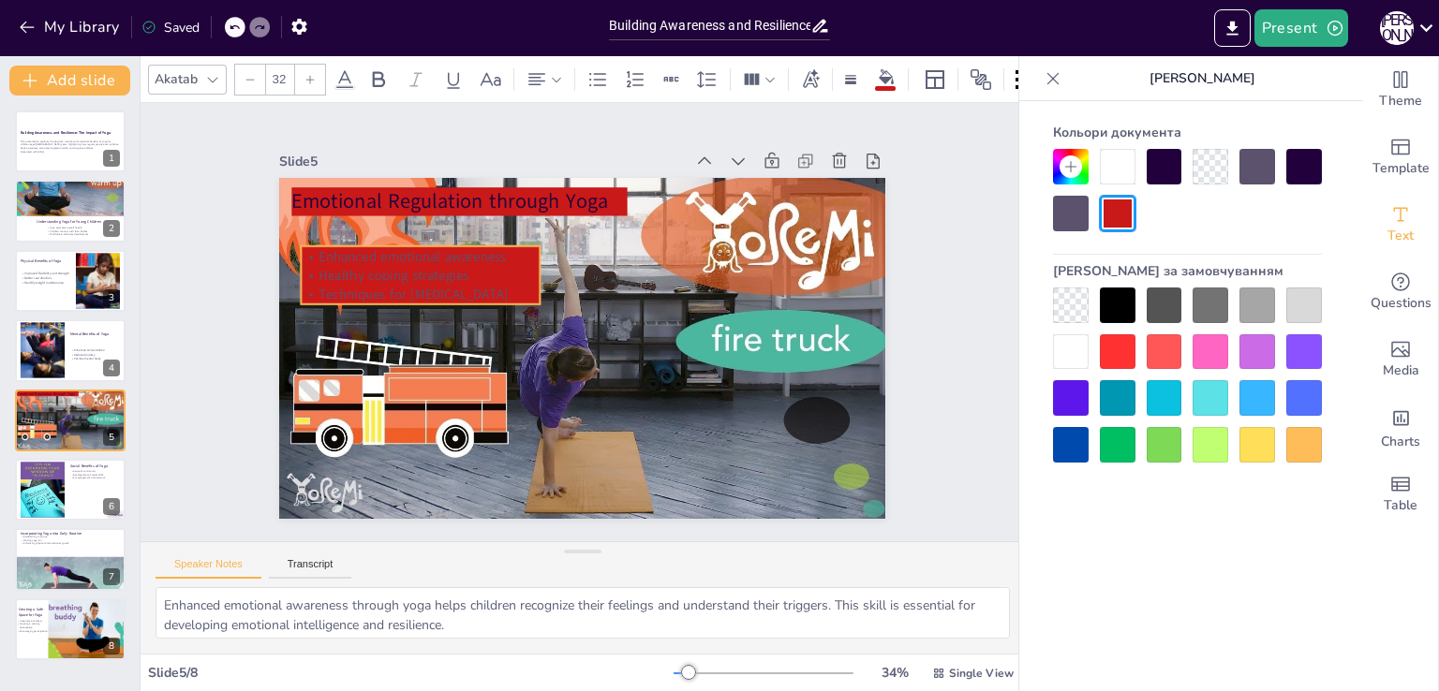
drag, startPoint x: 308, startPoint y: 245, endPoint x: 317, endPoint y: 250, distance: 10.5
click at [388, 250] on p "Enhanced emotional awareness" at bounding box center [490, 173] width 204 height 155
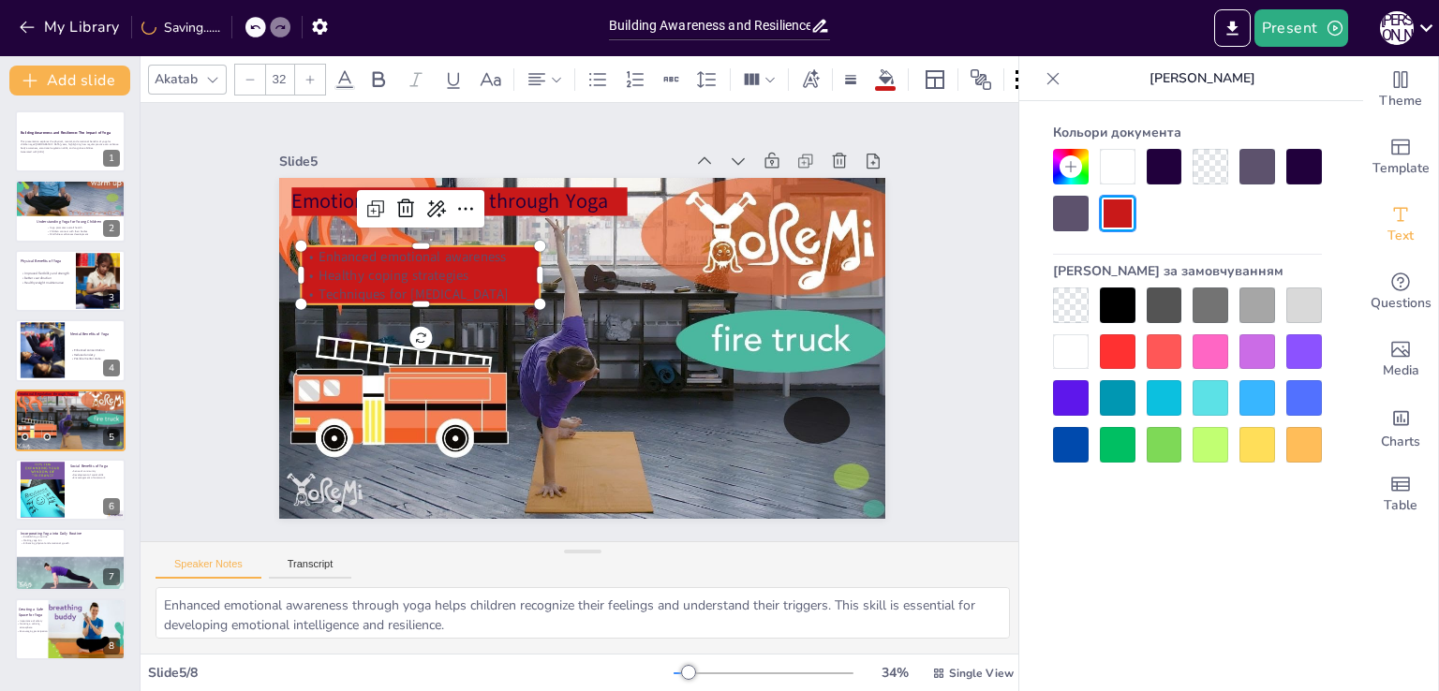
click at [332, 250] on p "Enhanced emotional awareness" at bounding box center [448, 210] width 232 height 92
click at [319, 250] on p "Enhanced emotional awareness" at bounding box center [437, 224] width 237 height 68
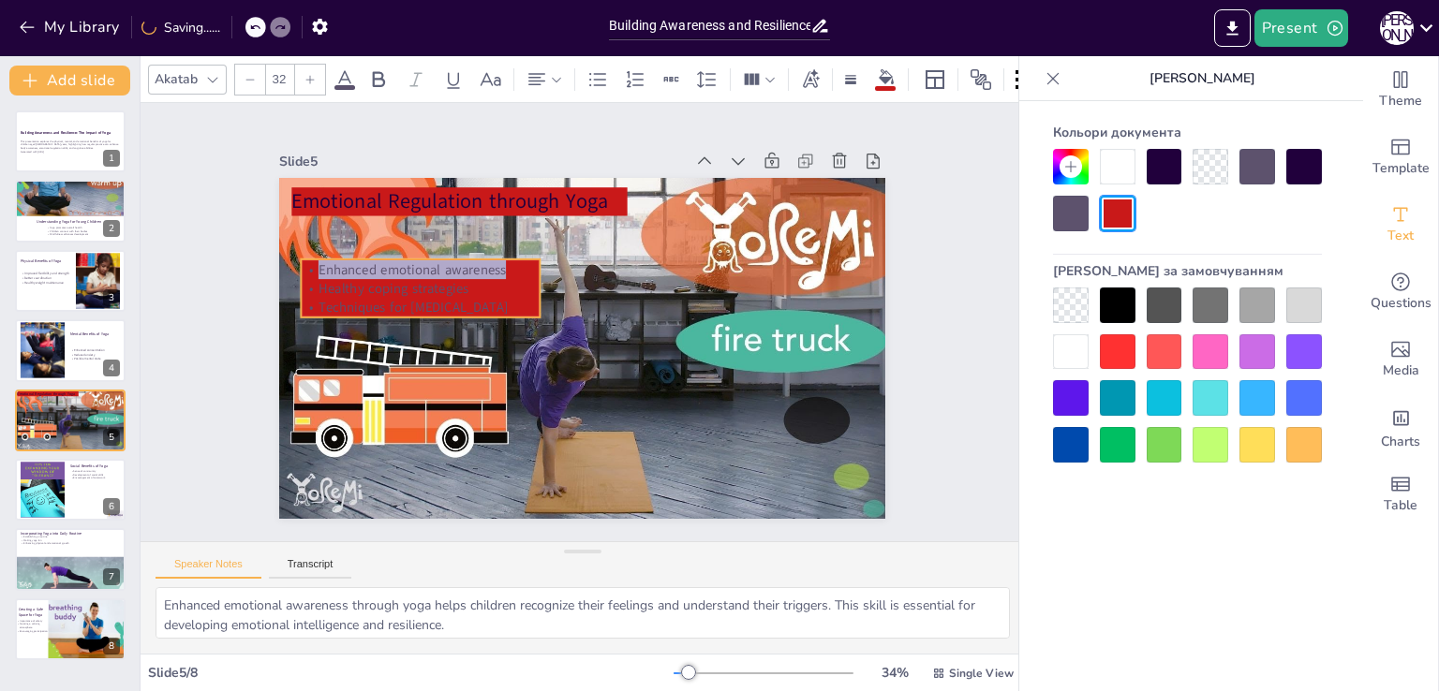
drag, startPoint x: 317, startPoint y: 250, endPoint x: 317, endPoint y: 263, distance: 13.1
click at [361, 263] on p "Enhanced emotional awareness" at bounding box center [468, 195] width 215 height 136
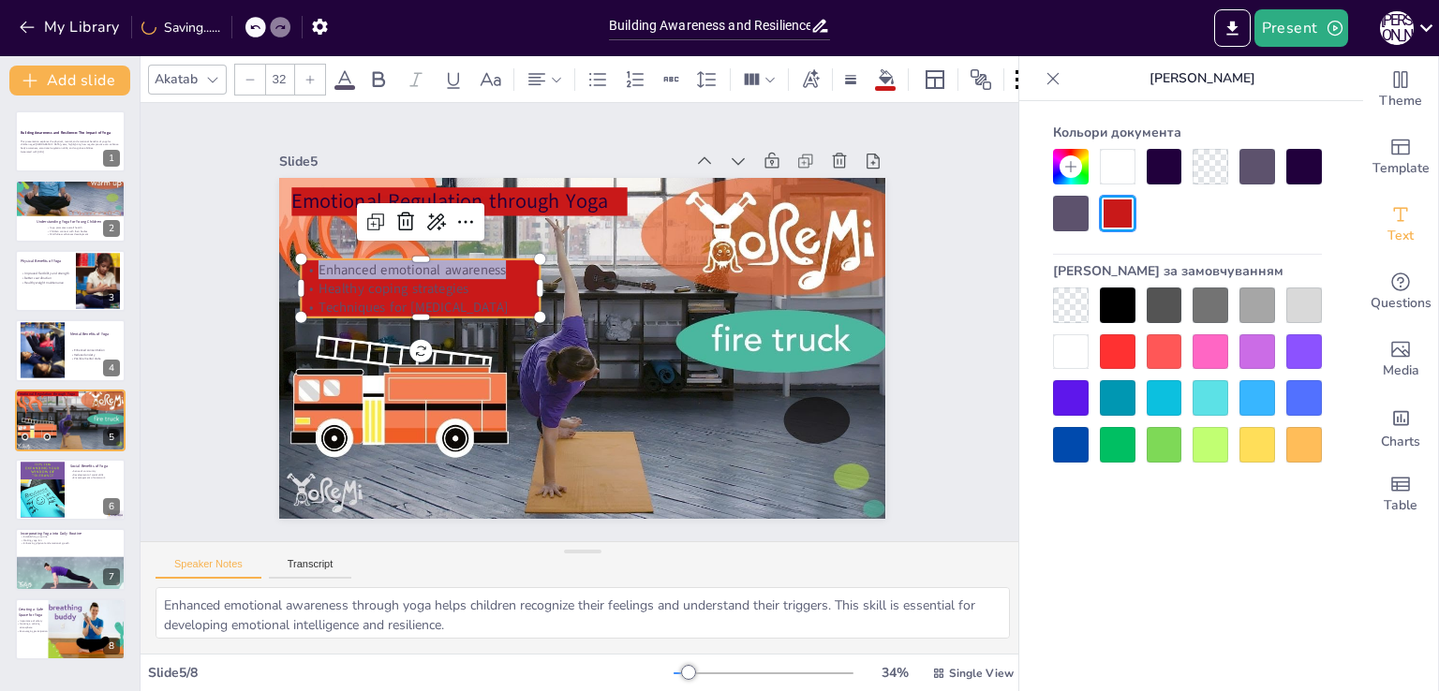
click at [329, 263] on p "Enhanced emotional awareness" at bounding box center [445, 222] width 232 height 92
click at [480, 263] on p "Enhanced emotional awareness" at bounding box center [548, 155] width 136 height 215
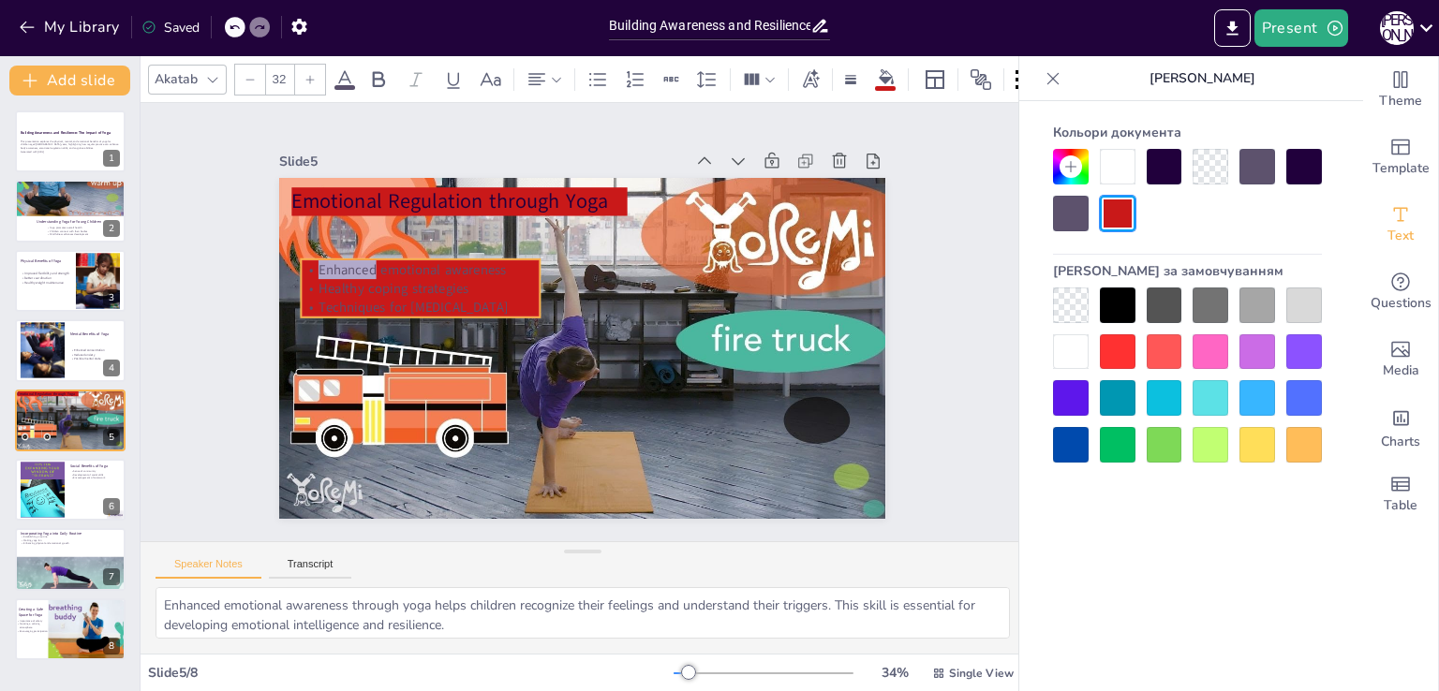
click at [329, 263] on p "Enhanced emotional awareness" at bounding box center [445, 222] width 232 height 92
click at [403, 261] on p "Enhanced emotional awareness" at bounding box center [497, 174] width 189 height 173
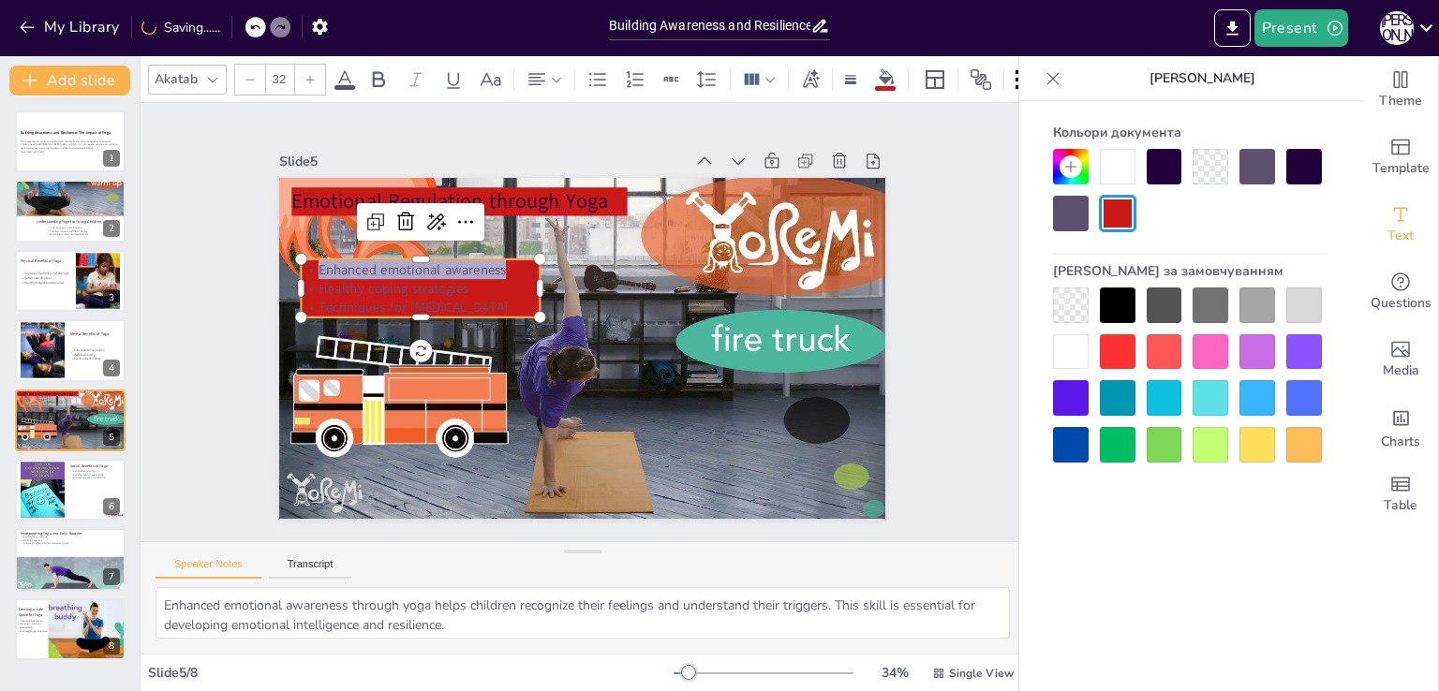
click at [307, 76] on icon at bounding box center [309, 79] width 11 height 11
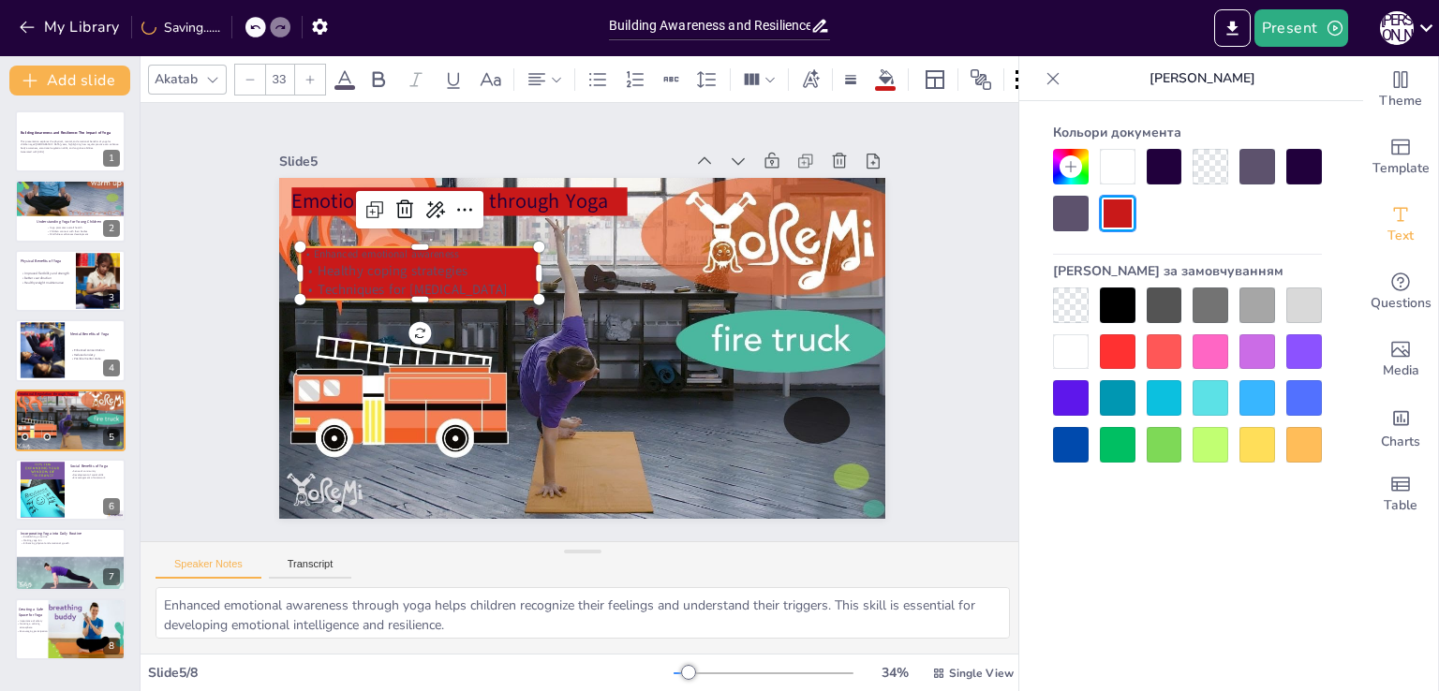
click at [307, 76] on icon at bounding box center [309, 79] width 11 height 11
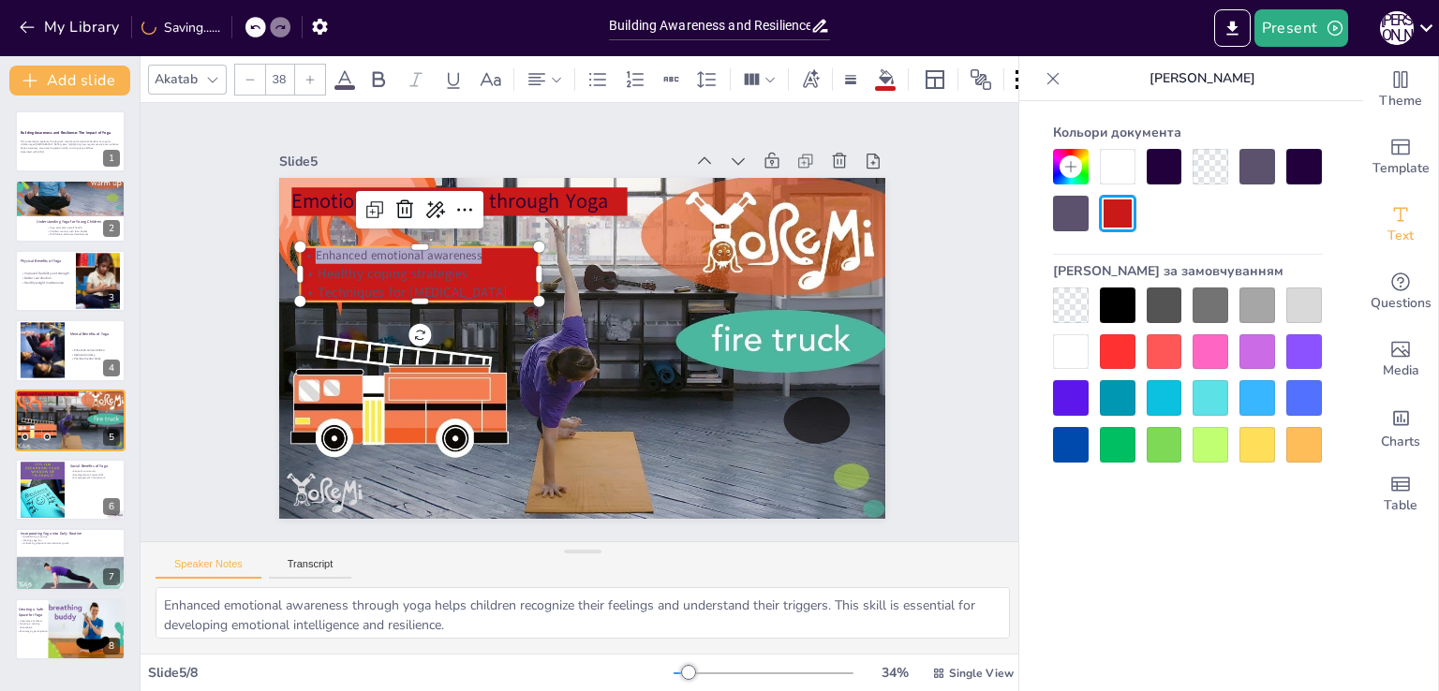
click at [307, 76] on icon at bounding box center [309, 79] width 11 height 11
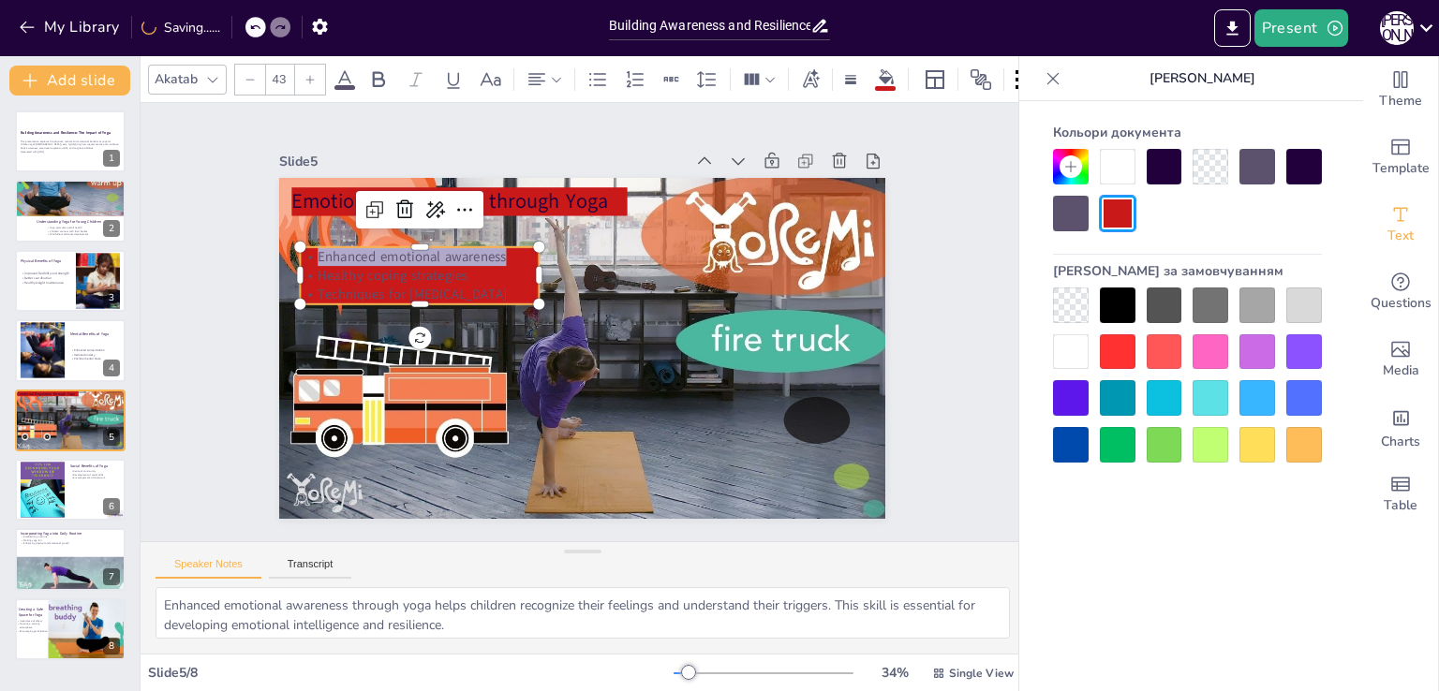
click at [307, 76] on icon at bounding box center [309, 79] width 11 height 11
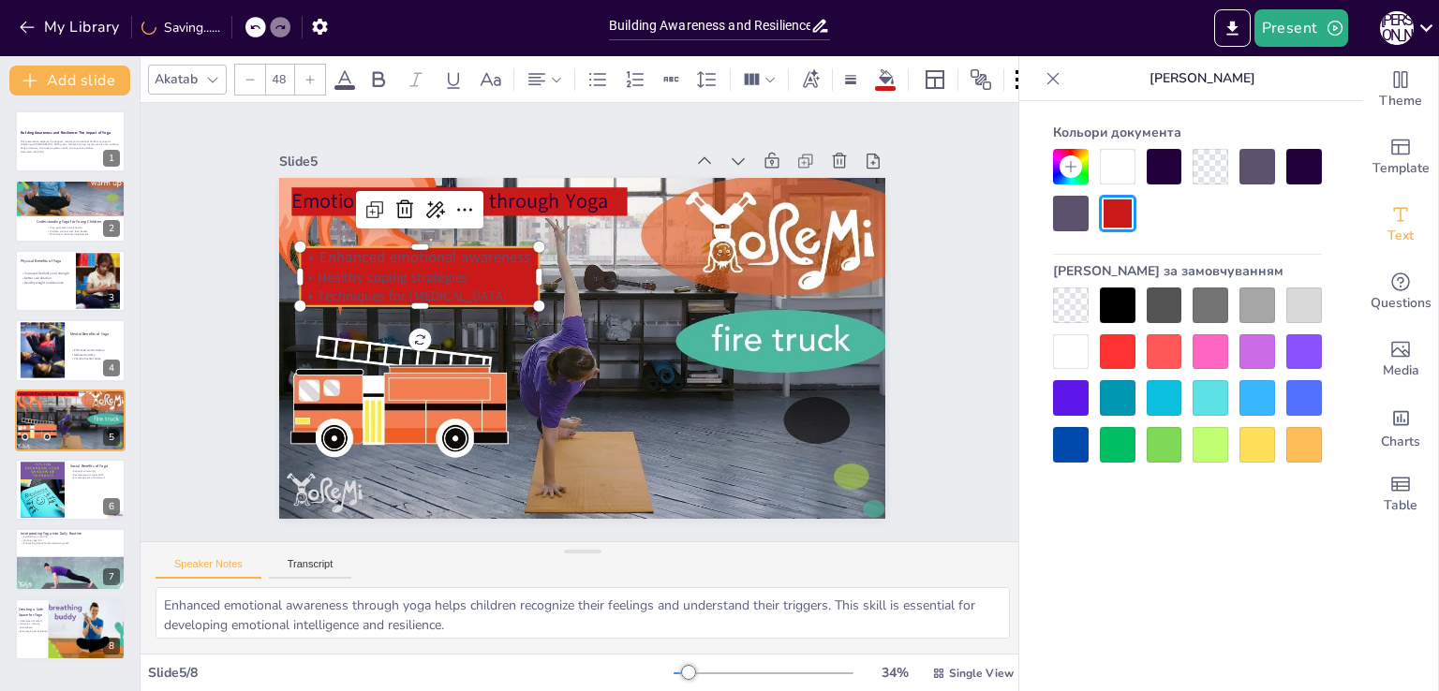
click at [307, 76] on icon at bounding box center [309, 79] width 11 height 11
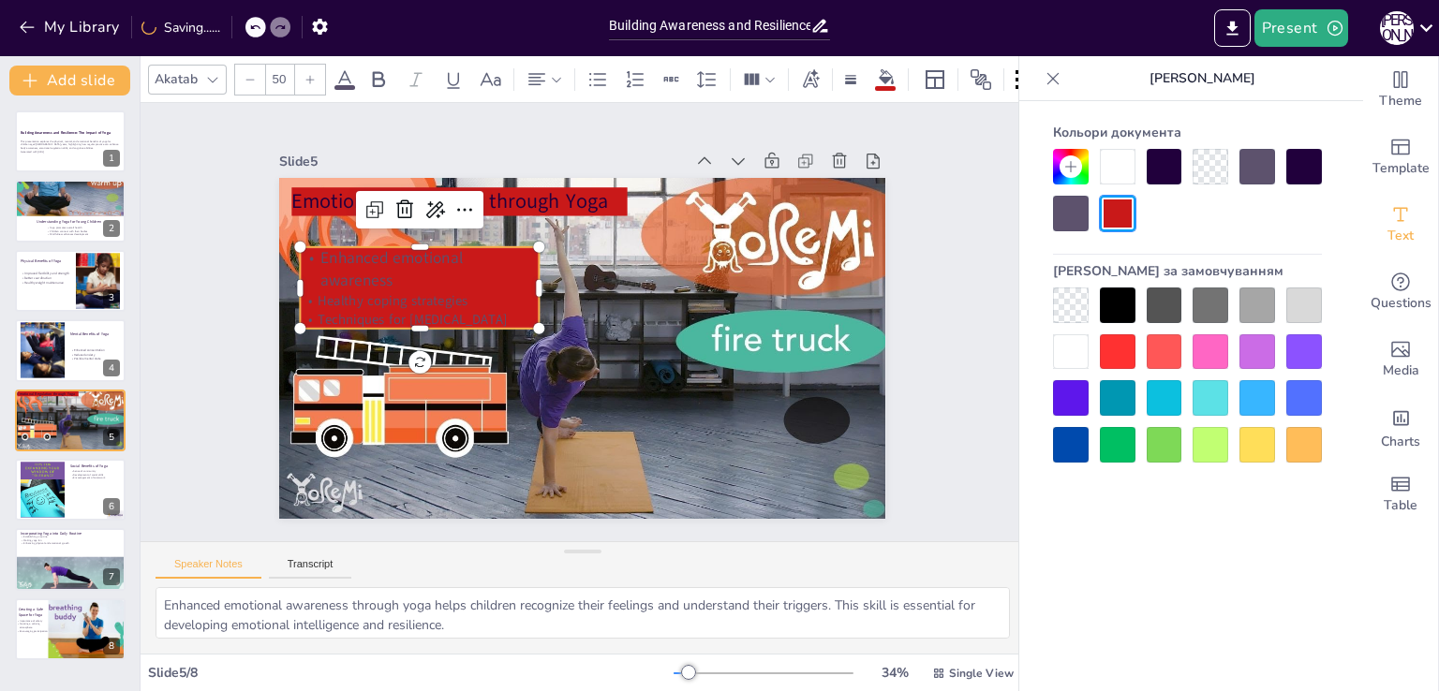
click at [259, 77] on div at bounding box center [250, 80] width 30 height 30
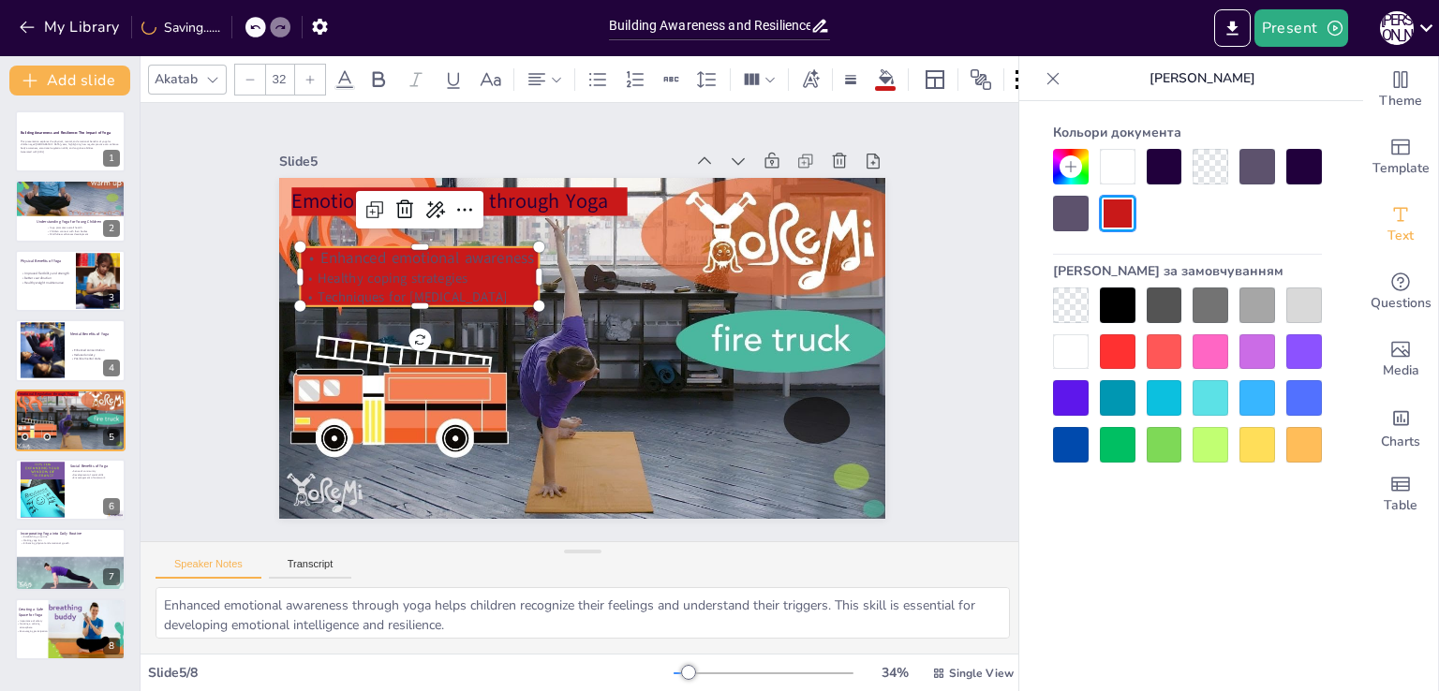
click at [325, 271] on p "Healthy coping strategies" at bounding box center [441, 231] width 232 height 92
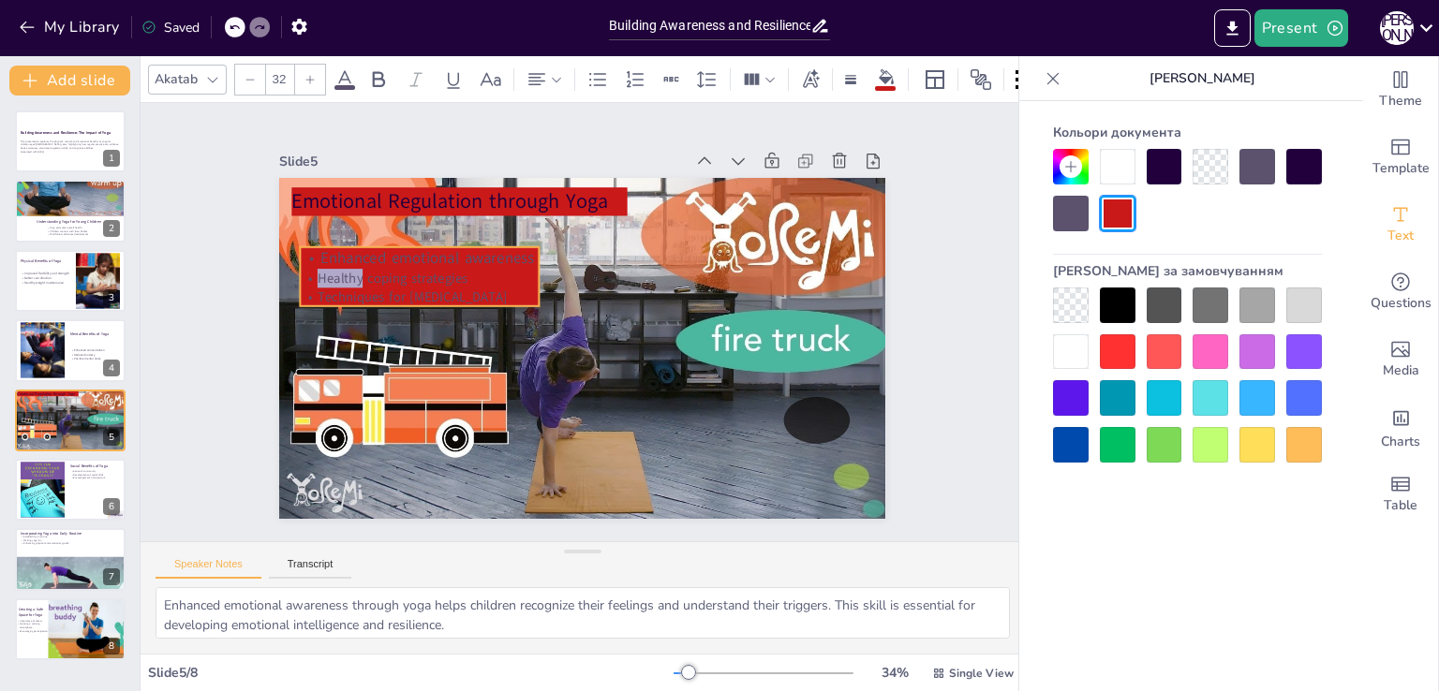
click at [339, 271] on p "Healthy coping strategies" at bounding box center [452, 215] width 226 height 114
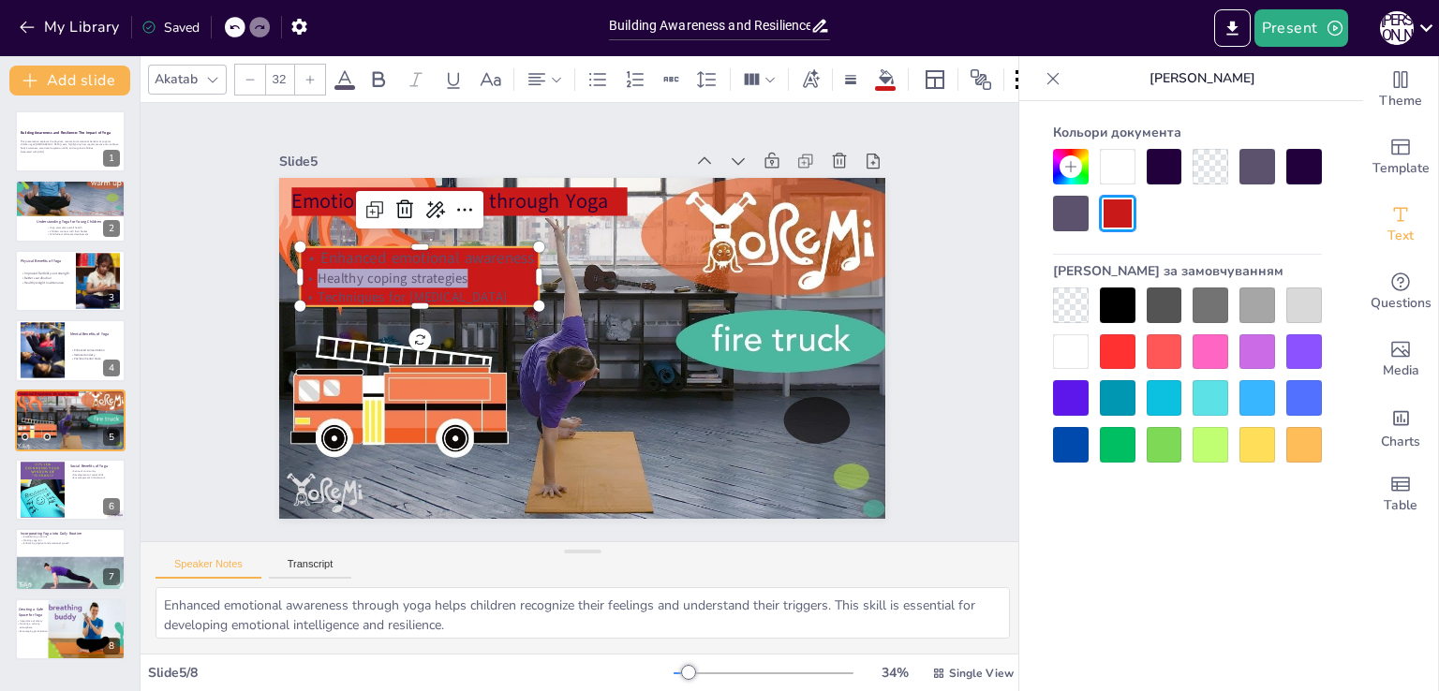
click at [308, 74] on icon at bounding box center [309, 79] width 11 height 11
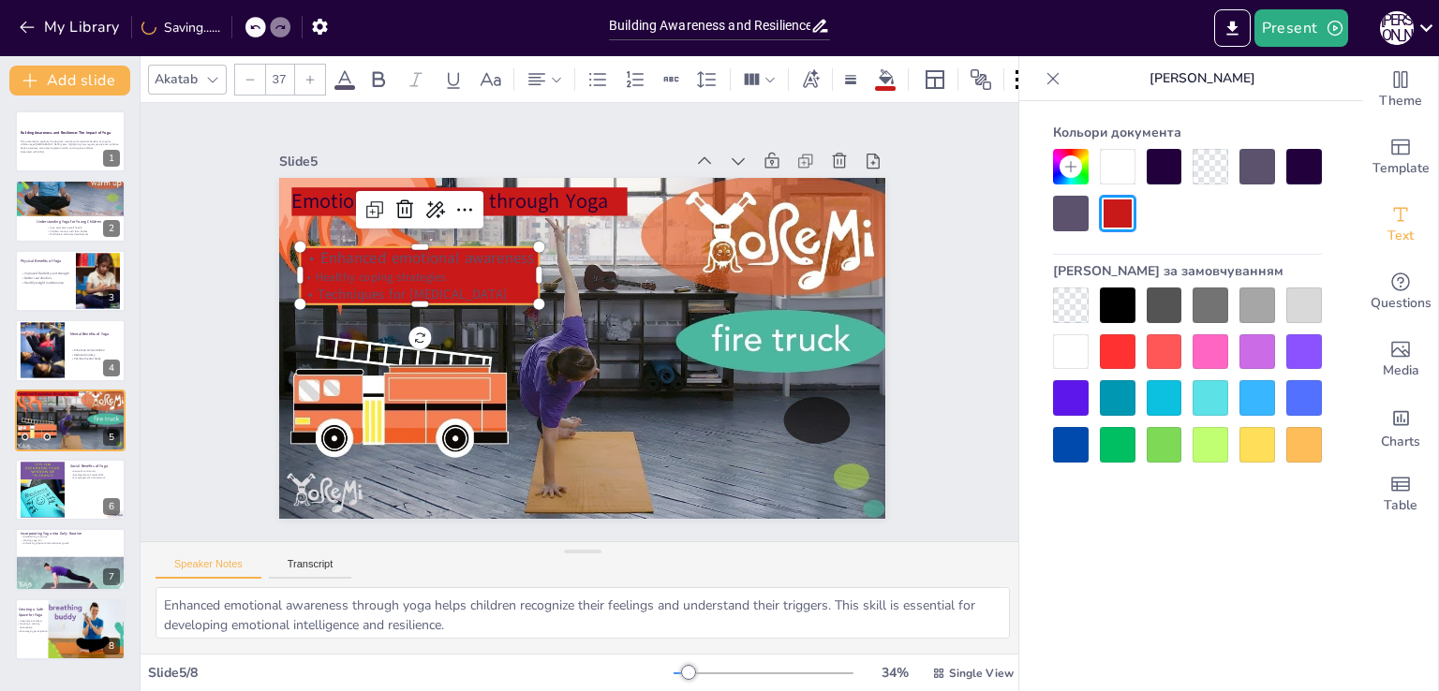
click at [308, 74] on icon at bounding box center [309, 79] width 11 height 11
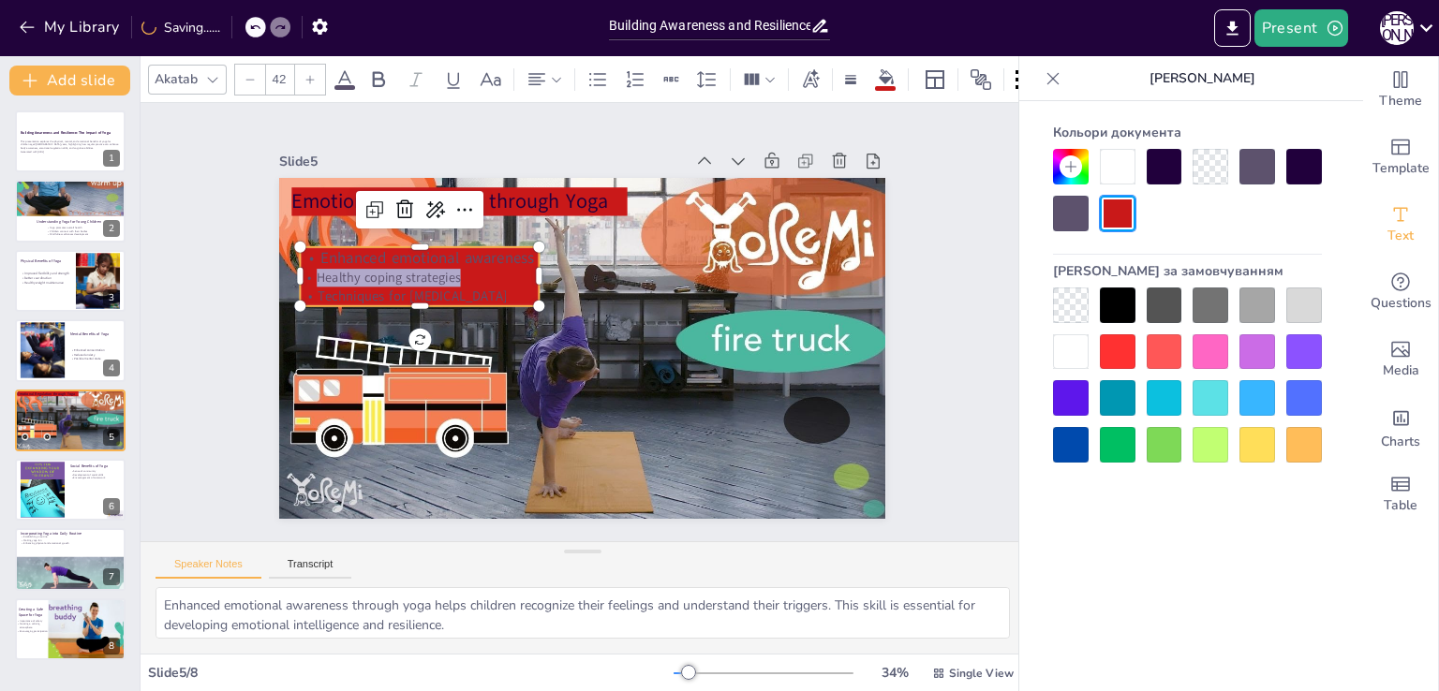
click at [308, 74] on icon at bounding box center [309, 79] width 11 height 11
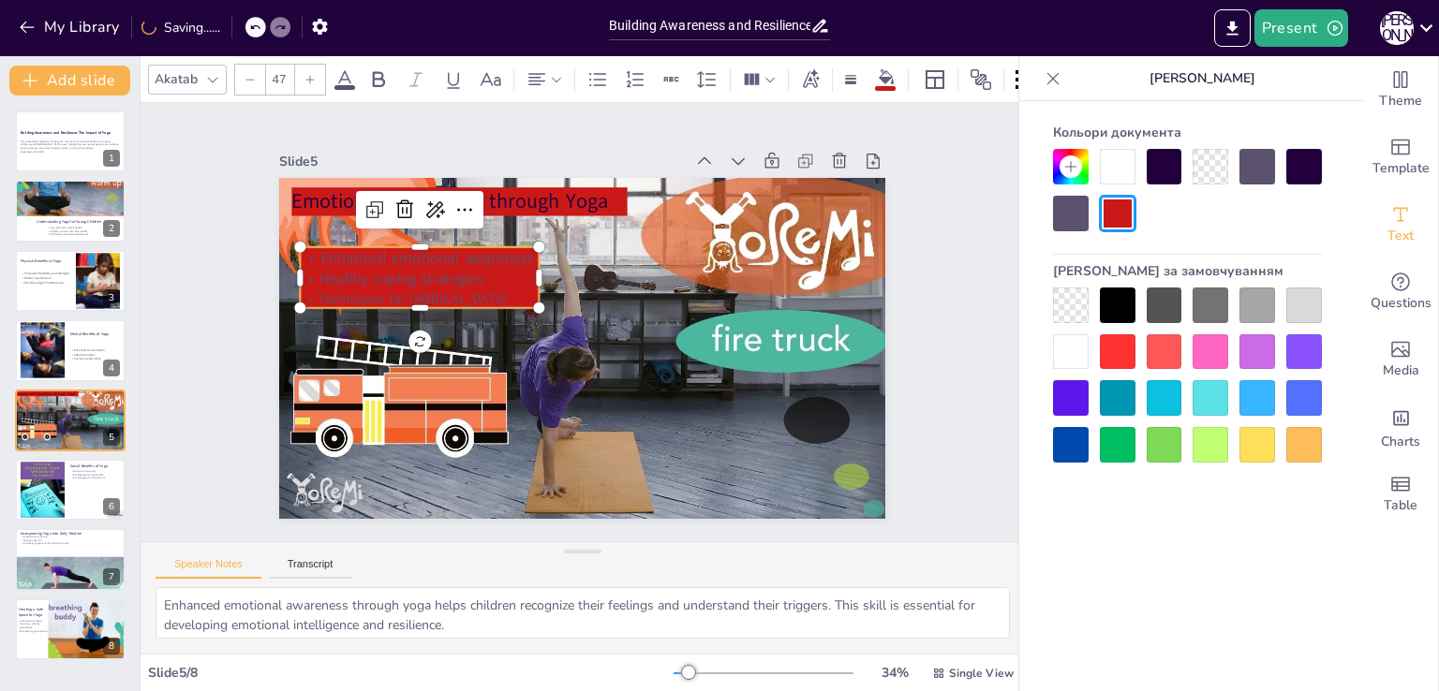
click at [308, 74] on icon at bounding box center [309, 79] width 11 height 11
click at [345, 289] on p "Techniques for [MEDICAL_DATA]" at bounding box center [452, 222] width 215 height 136
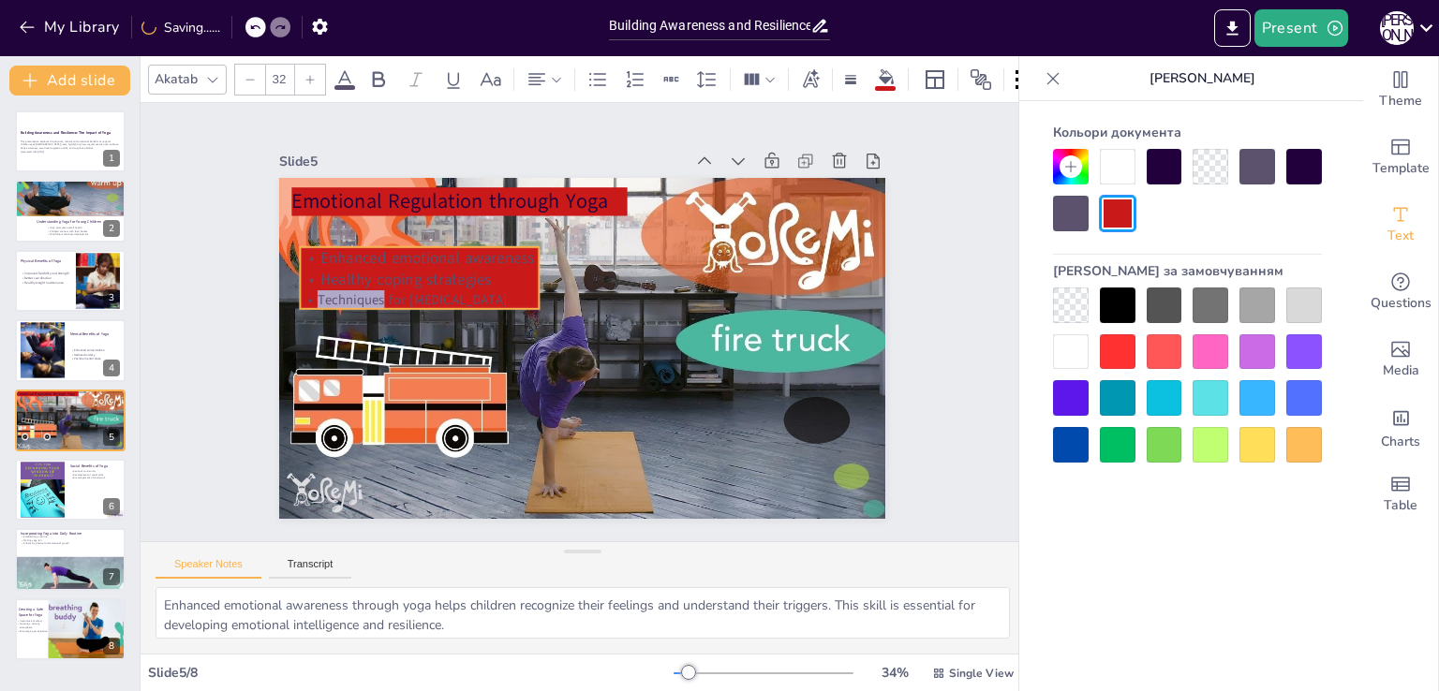
click at [345, 289] on p "Techniques for [MEDICAL_DATA]" at bounding box center [452, 222] width 215 height 136
click at [427, 279] on p "Techniques for [MEDICAL_DATA]" at bounding box center [504, 177] width 155 height 204
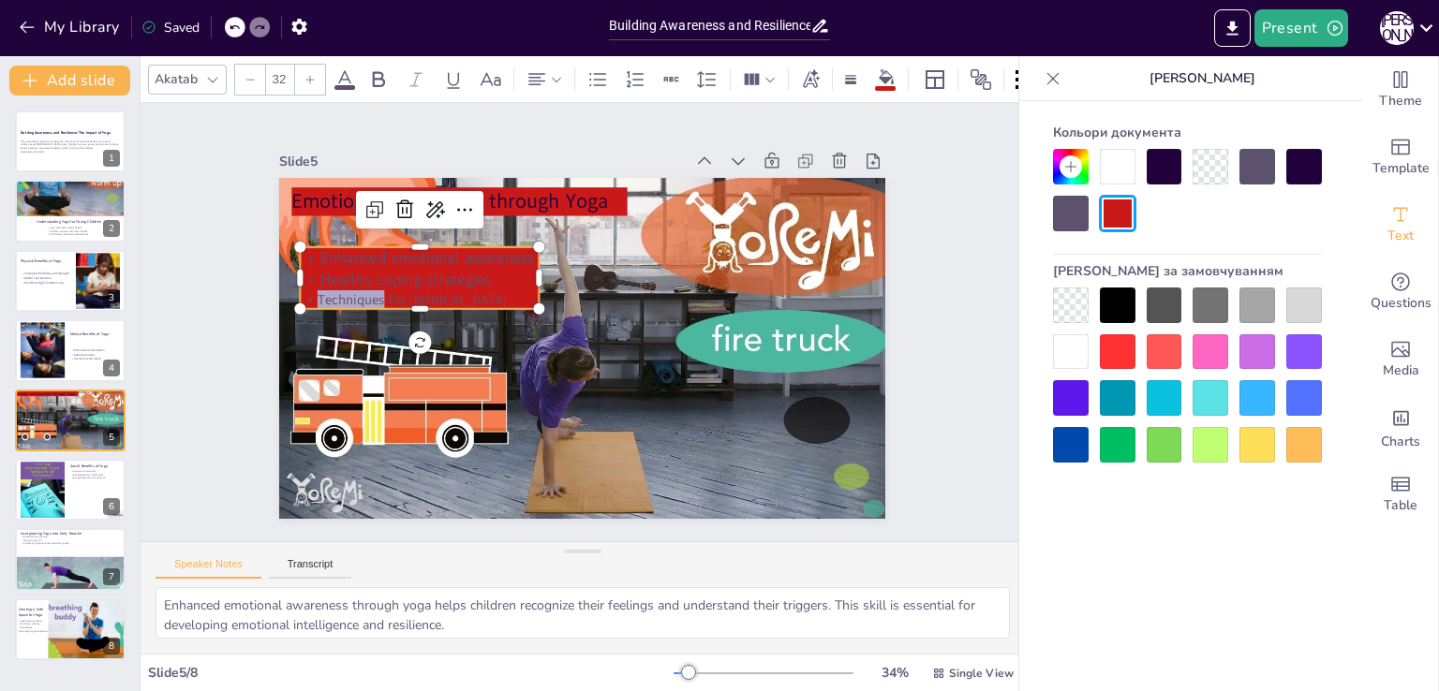
click at [312, 76] on icon at bounding box center [309, 79] width 11 height 11
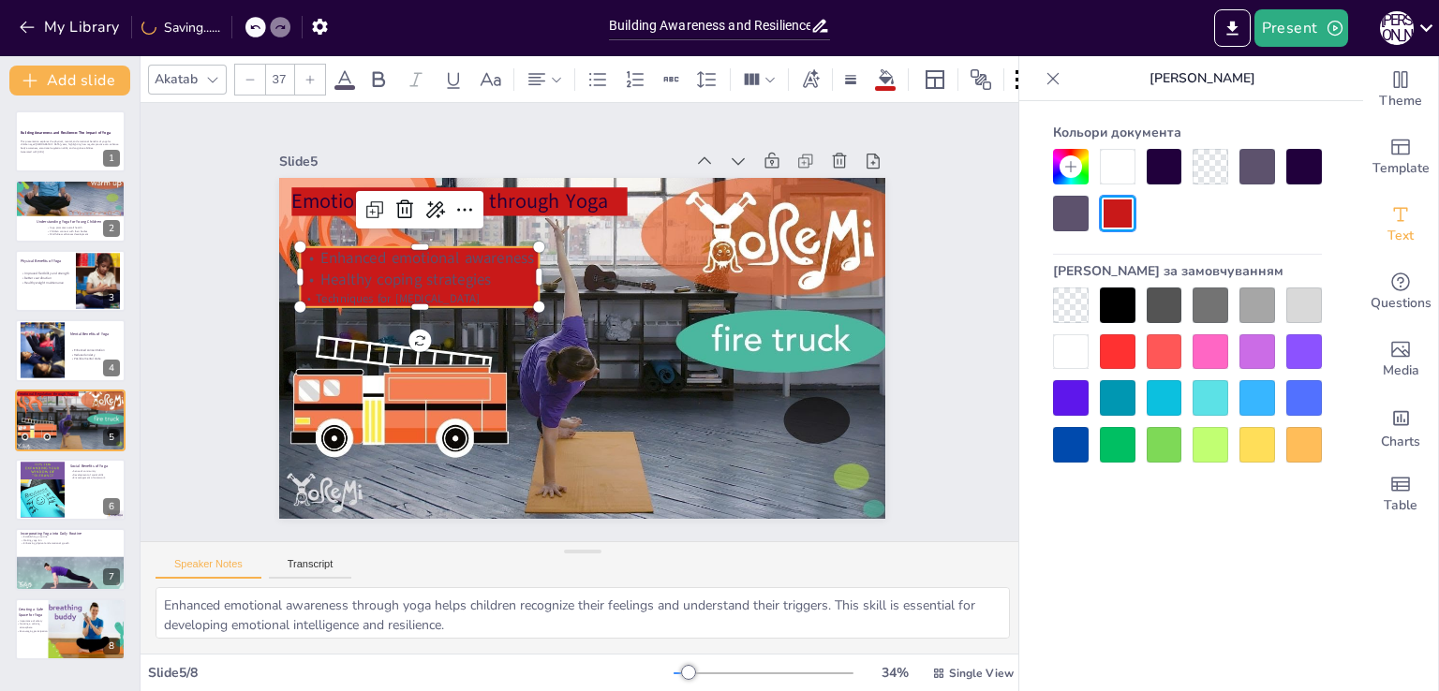
click at [312, 76] on icon at bounding box center [309, 79] width 11 height 11
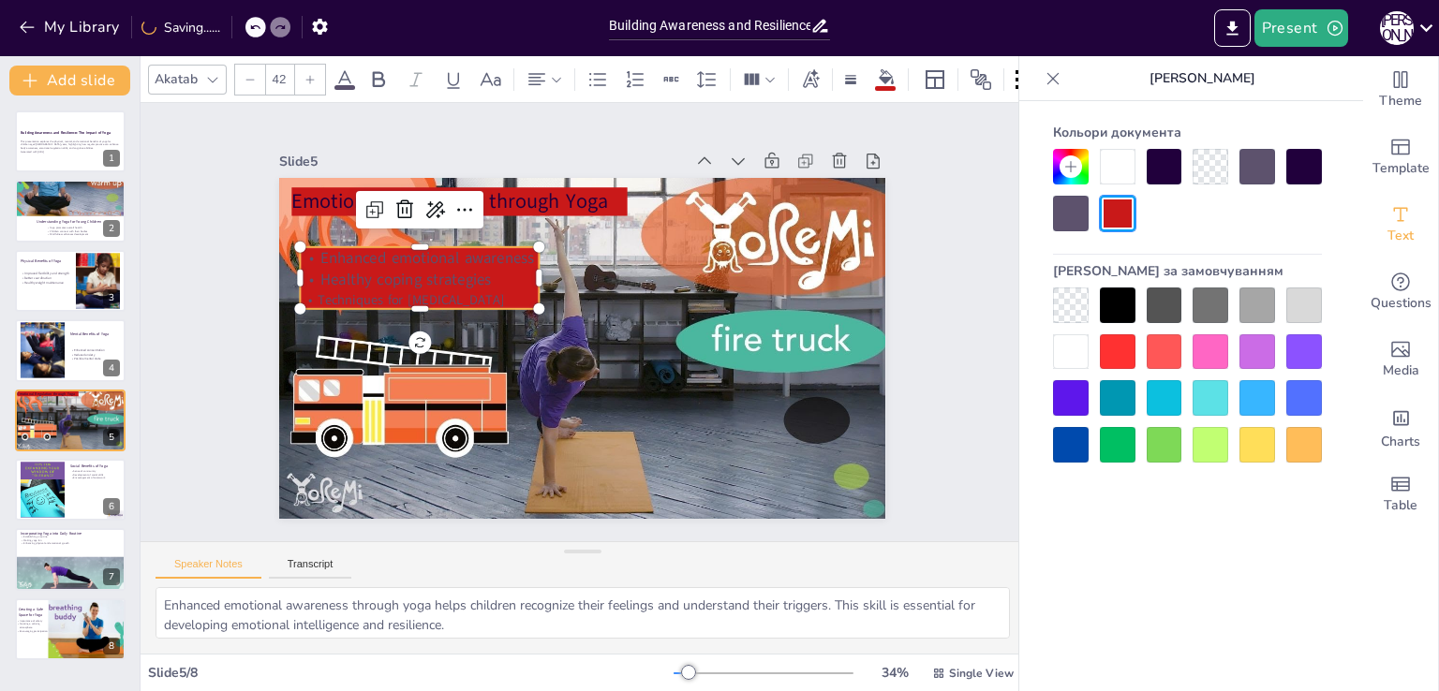
click at [312, 76] on icon at bounding box center [309, 79] width 11 height 11
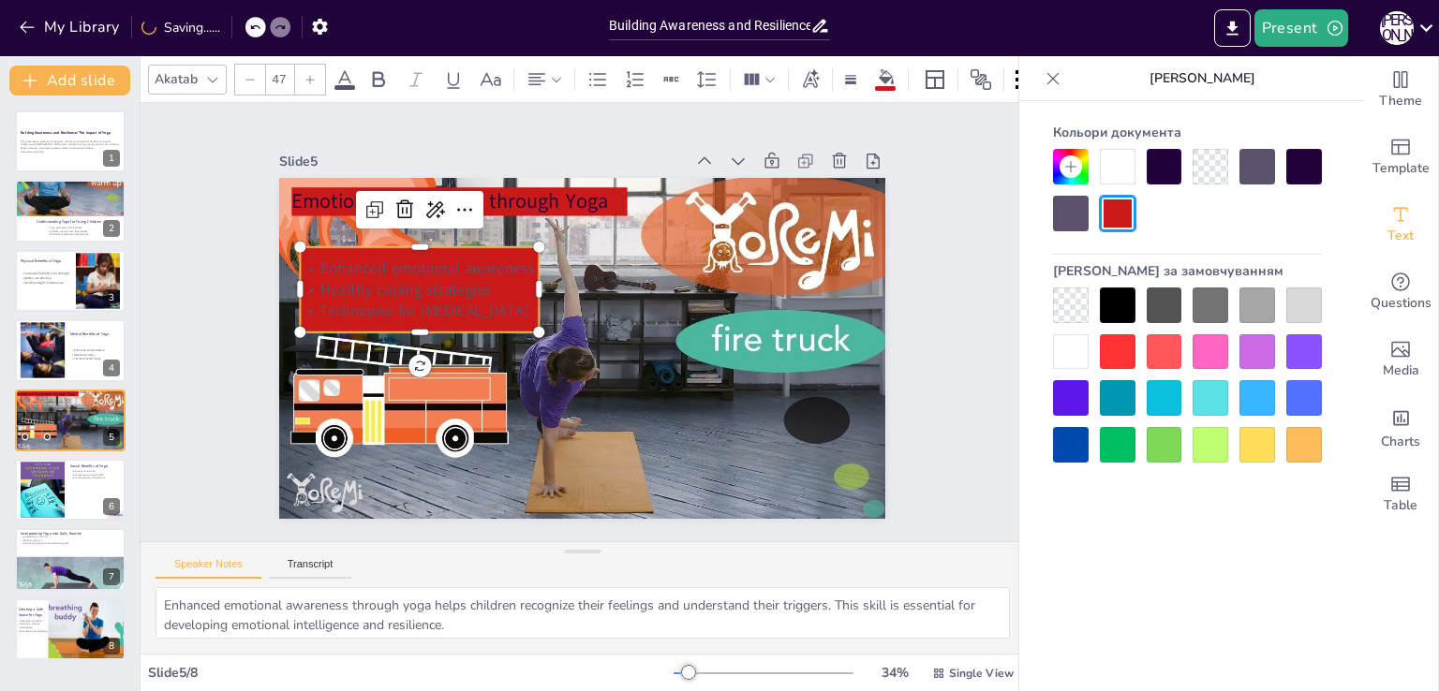
click at [312, 76] on icon at bounding box center [309, 79] width 11 height 11
click at [255, 76] on div at bounding box center [250, 80] width 30 height 30
type input "49"
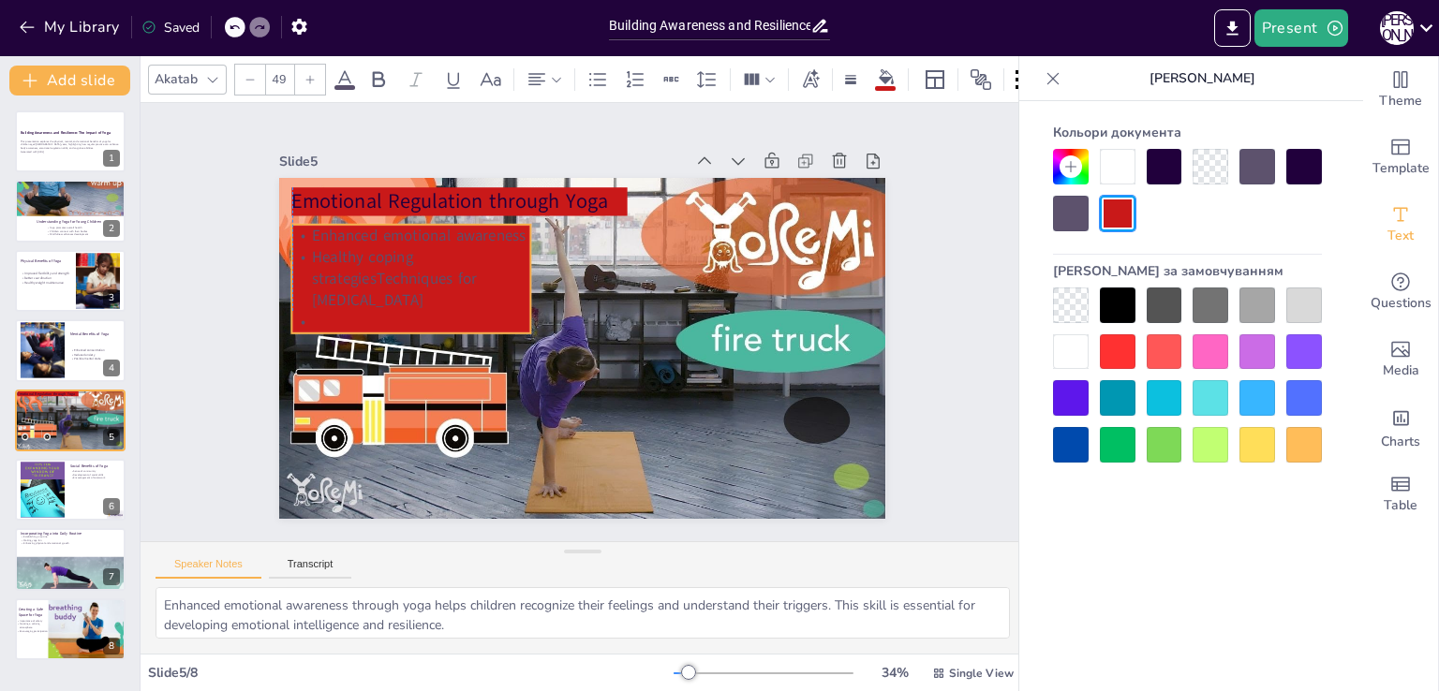
click at [472, 271] on p "Healthy coping strategiesTechniques for stress management" at bounding box center [534, 152] width 175 height 239
click at [421, 283] on p "Healthy coping strategiesTechniques for stress management" at bounding box center [469, 186] width 231 height 193
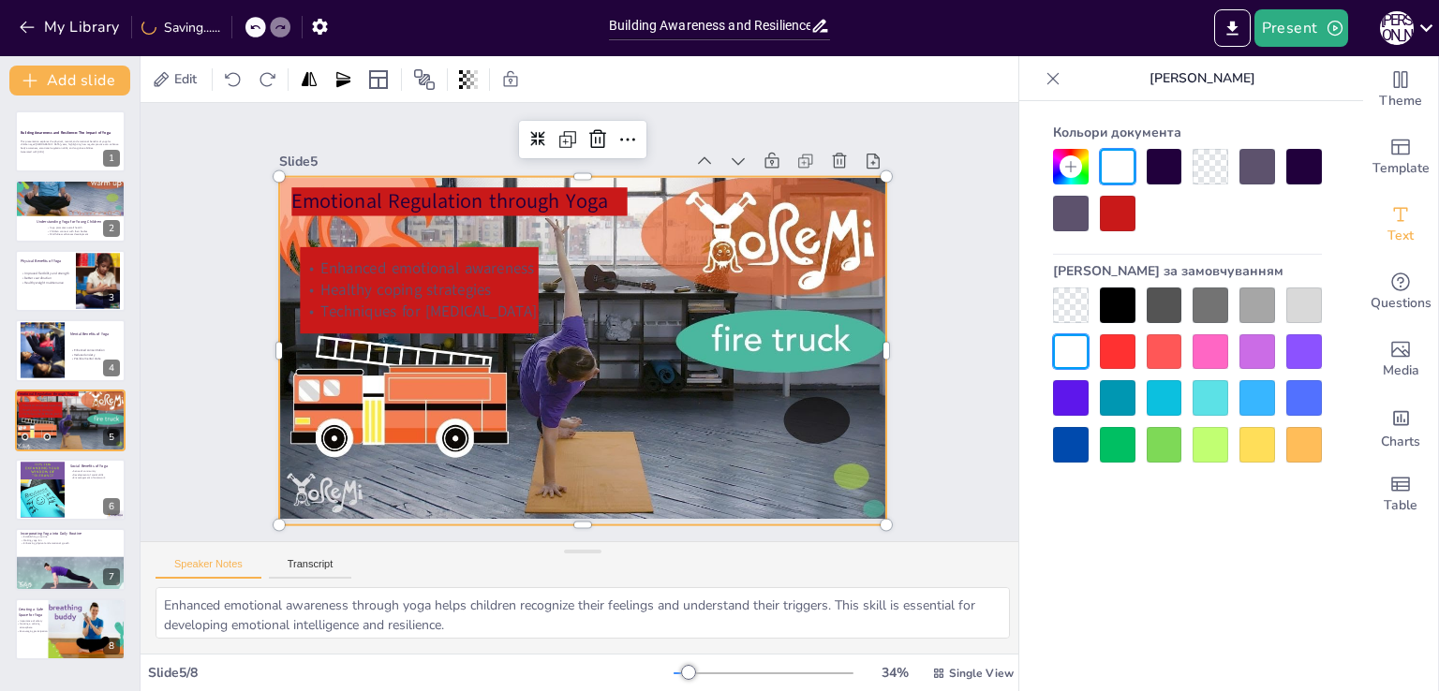
click at [495, 383] on div at bounding box center [572, 349] width 699 height 567
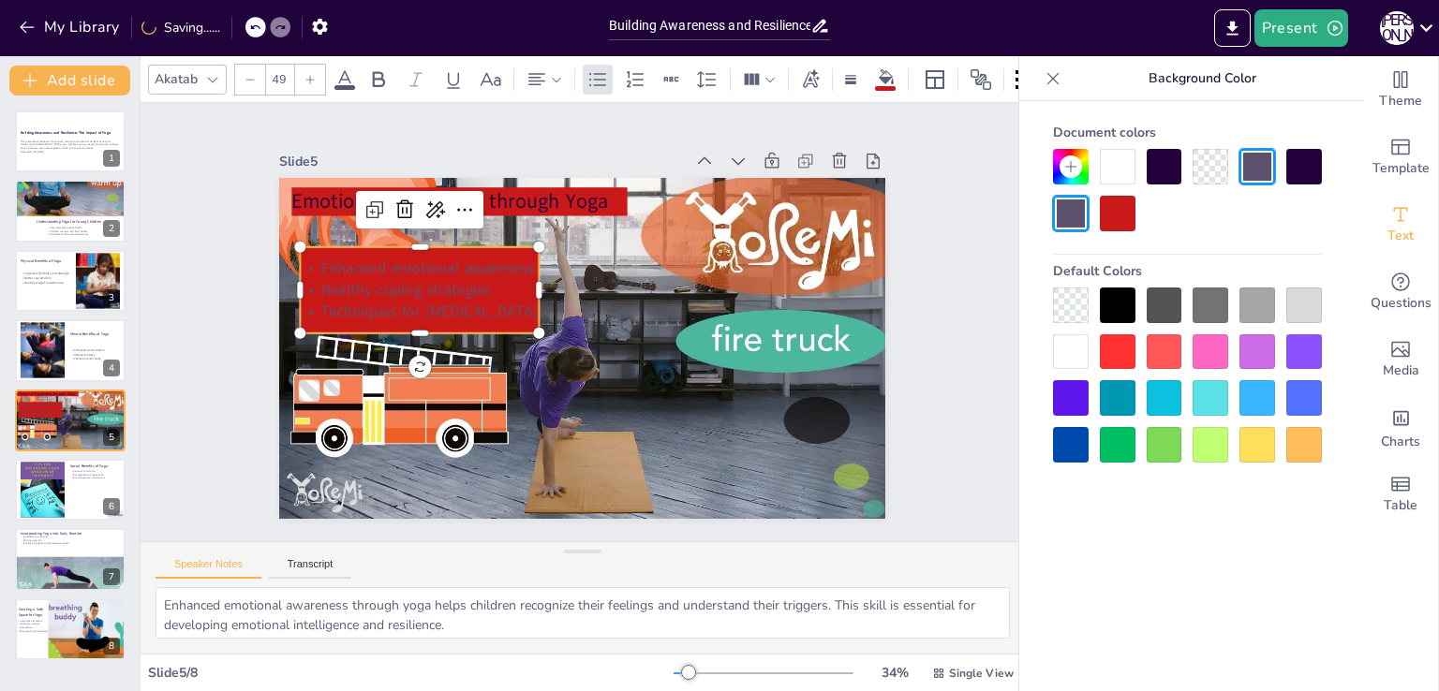
click at [393, 290] on p "Techniques for [MEDICAL_DATA]" at bounding box center [480, 194] width 175 height 192
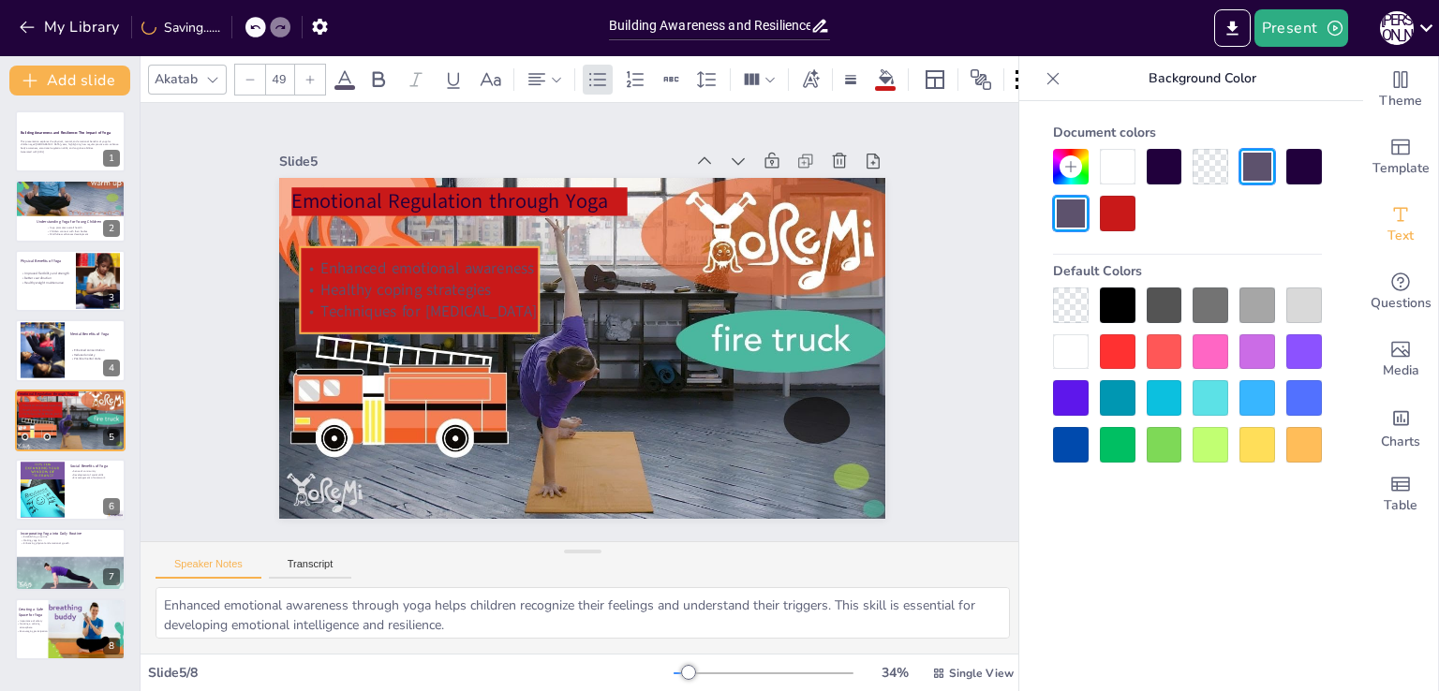
click at [393, 289] on p "Techniques for [MEDICAL_DATA]" at bounding box center [480, 193] width 175 height 191
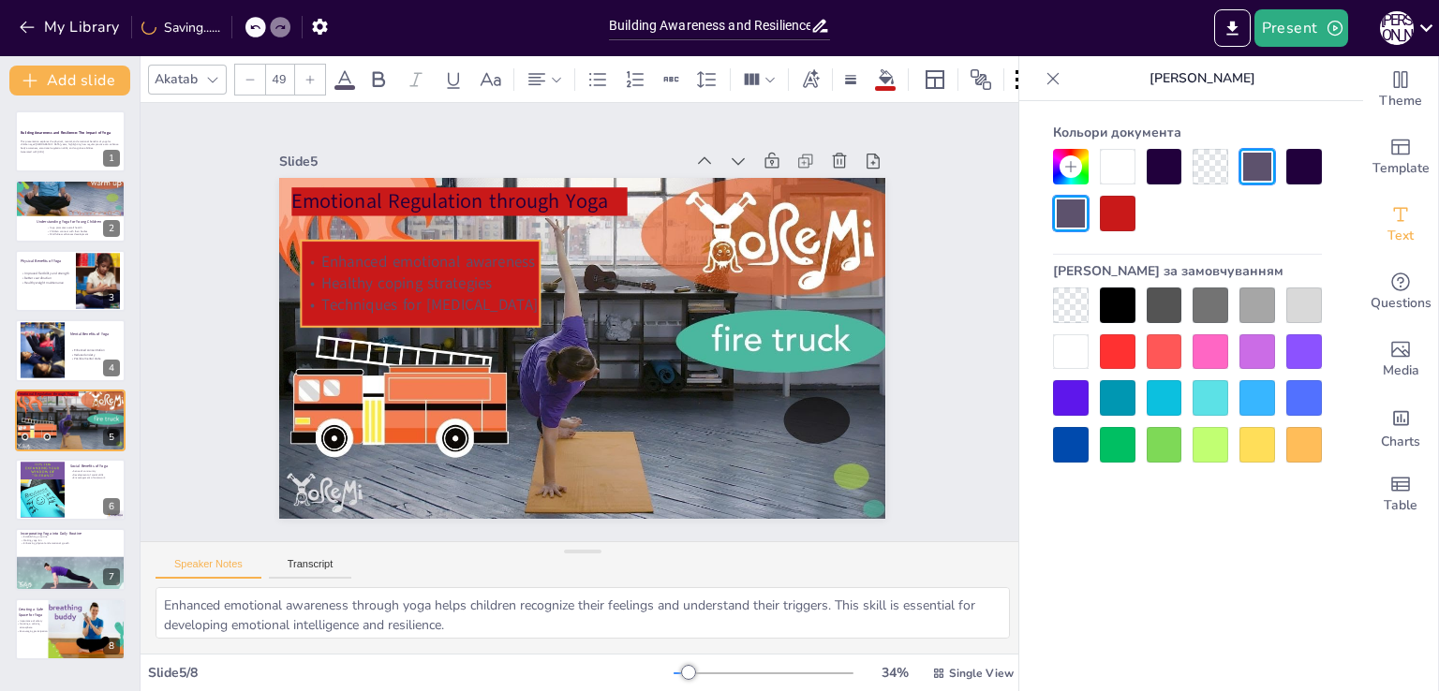
click at [530, 279] on p "Techniques for [MEDICAL_DATA]" at bounding box center [565, 160] width 70 height 238
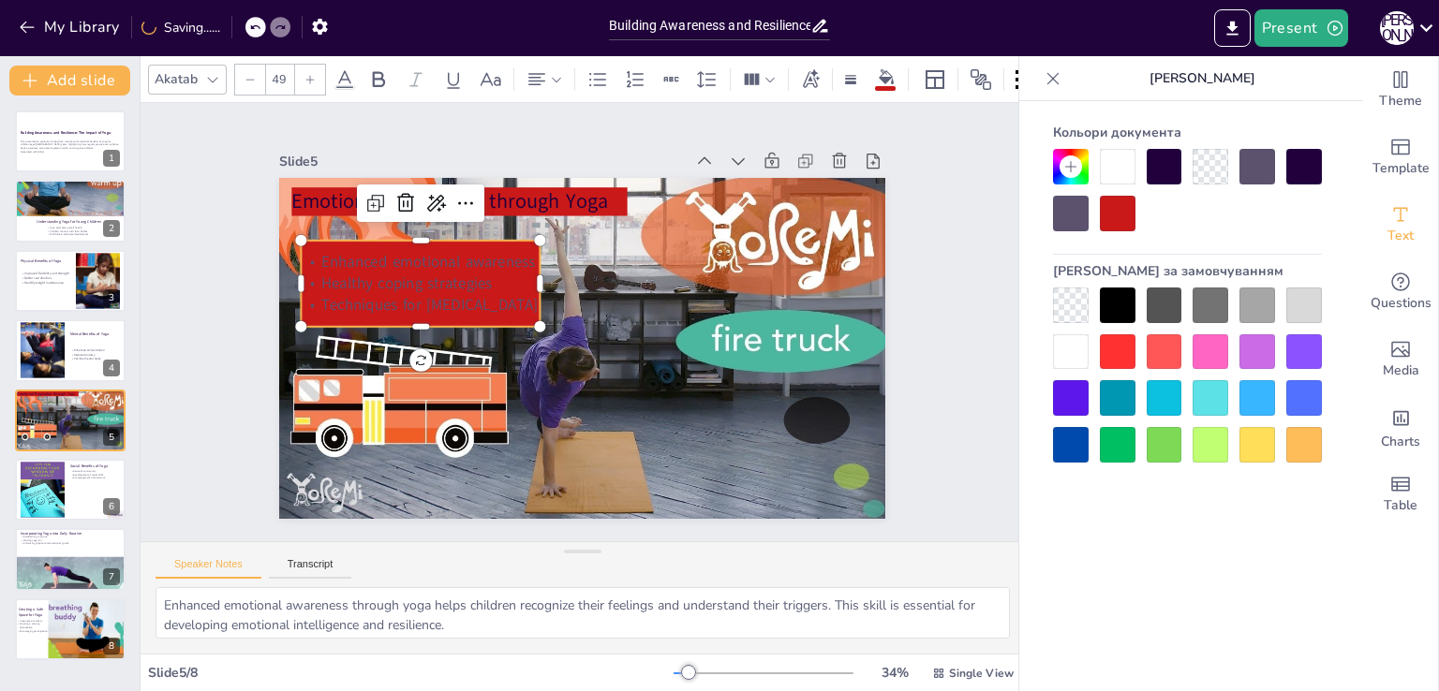
click at [384, 245] on p "Enhanced emotional awareness" at bounding box center [486, 177] width 205 height 157
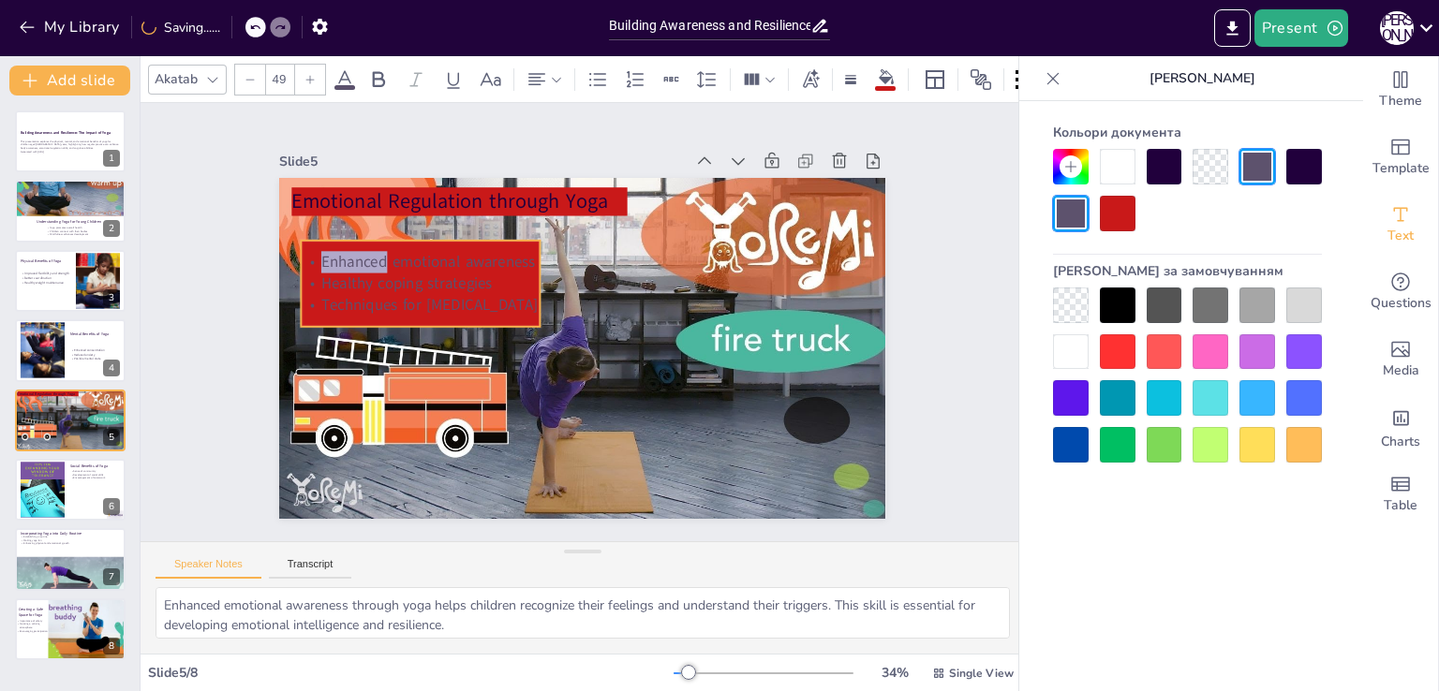
click at [513, 245] on p "Enhanced emotional awareness" at bounding box center [571, 150] width 117 height 227
click at [346, 245] on p "Enhanced emotional awareness" at bounding box center [459, 201] width 227 height 117
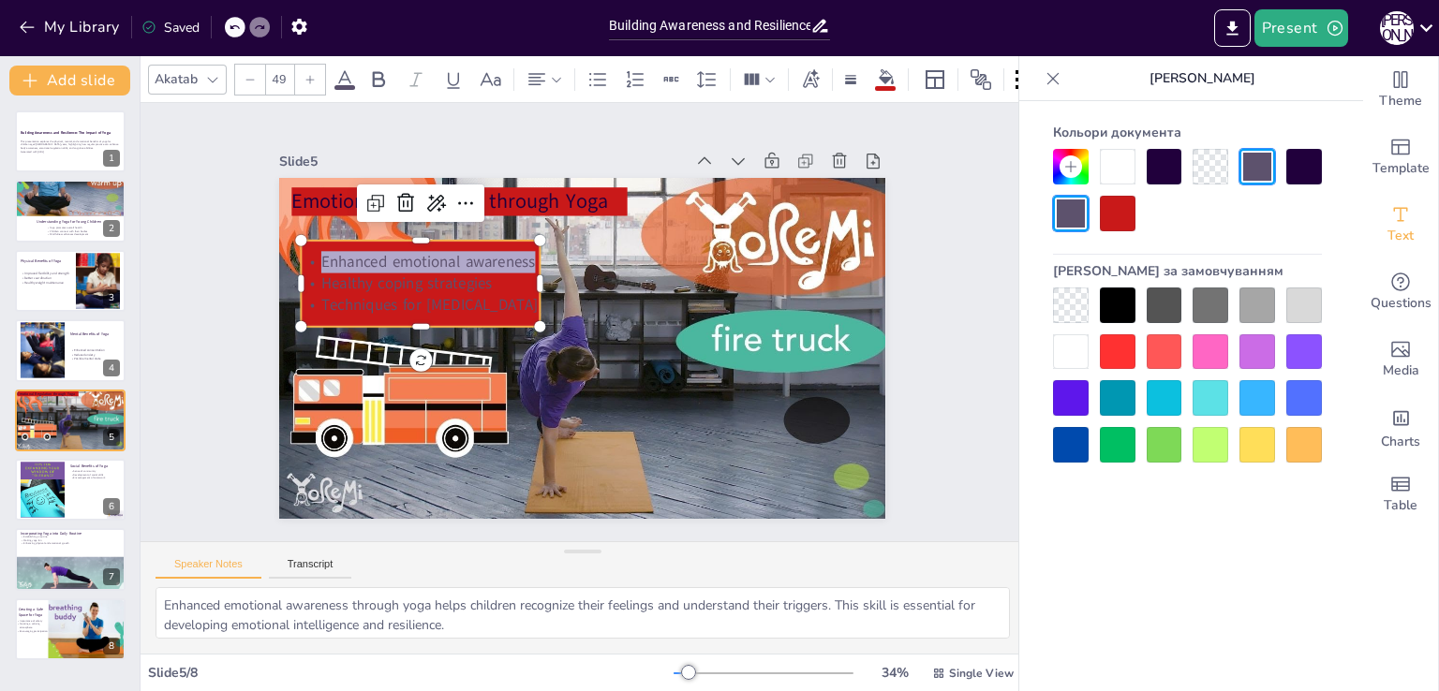
click at [1118, 170] on div at bounding box center [1118, 167] width 36 height 36
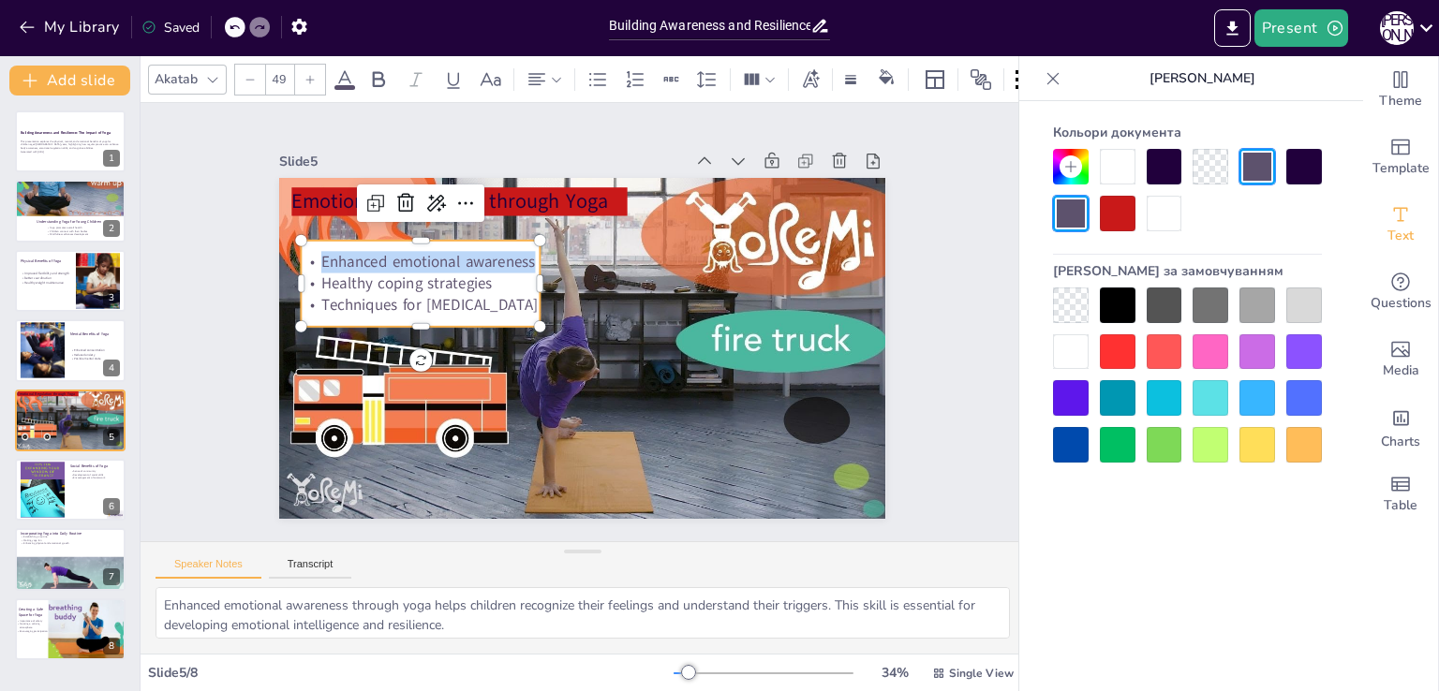
click at [1113, 216] on div at bounding box center [1118, 214] width 36 height 36
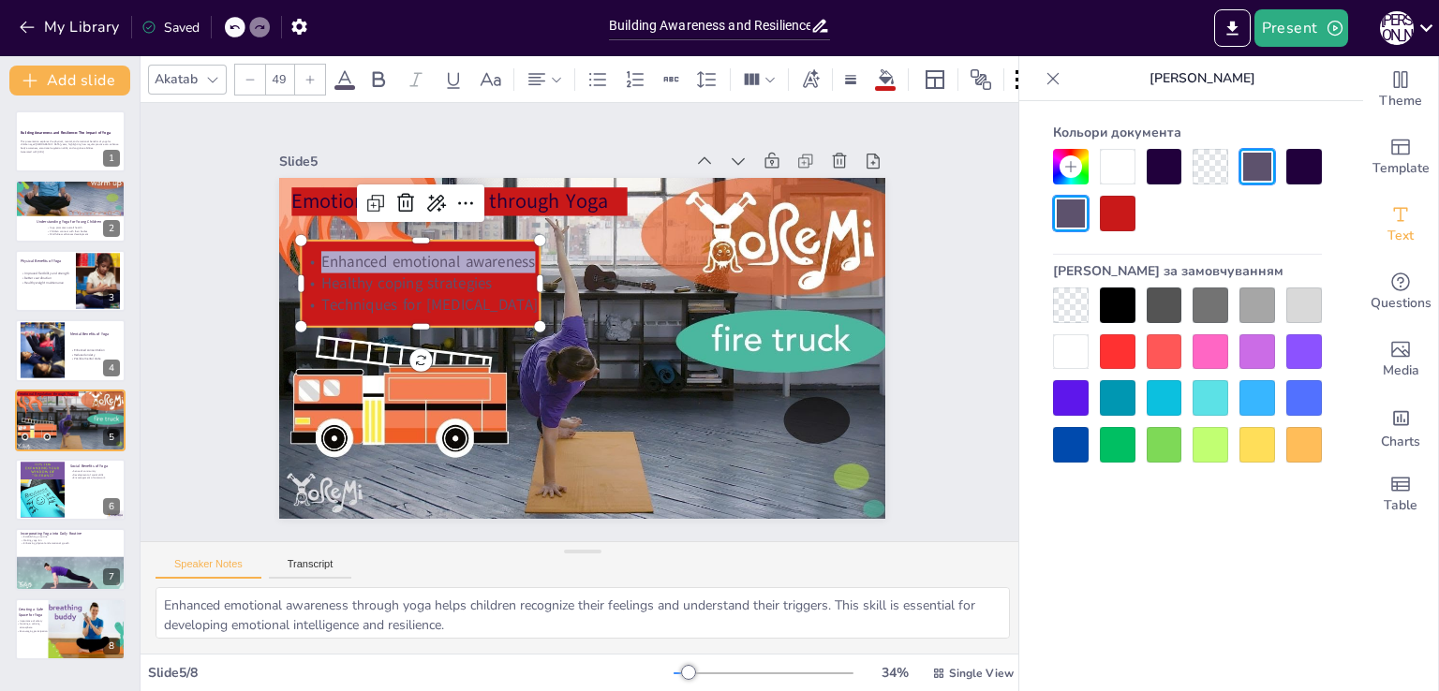
click at [1071, 354] on div at bounding box center [1071, 352] width 36 height 36
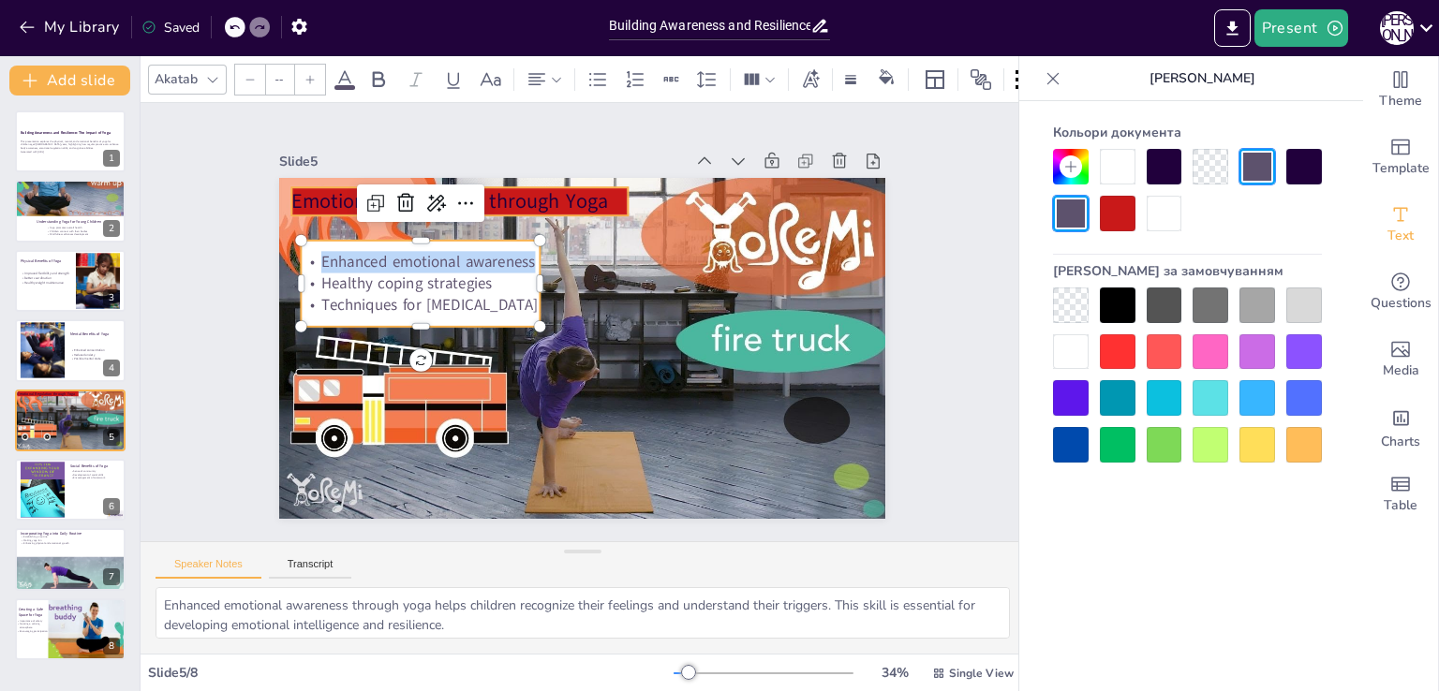
type input "48"
click at [558, 191] on p "Emotional Regulation through Yoga" at bounding box center [571, 150] width 269 height 245
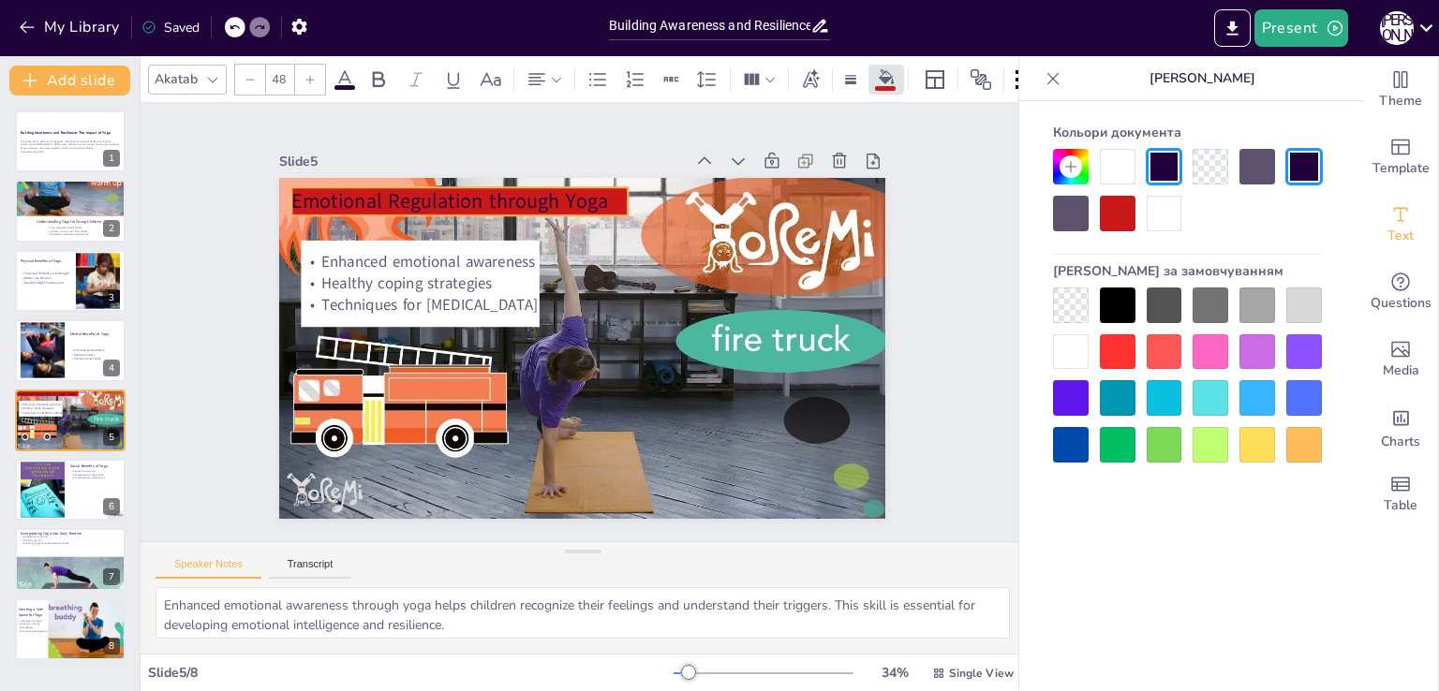
click at [594, 191] on p "Emotional Regulation through Yoga" at bounding box center [659, 169] width 131 height 328
click at [558, 191] on p "Emotional Regulation through Yoga" at bounding box center [554, 152] width 288 height 220
click at [1120, 170] on div at bounding box center [1118, 167] width 36 height 36
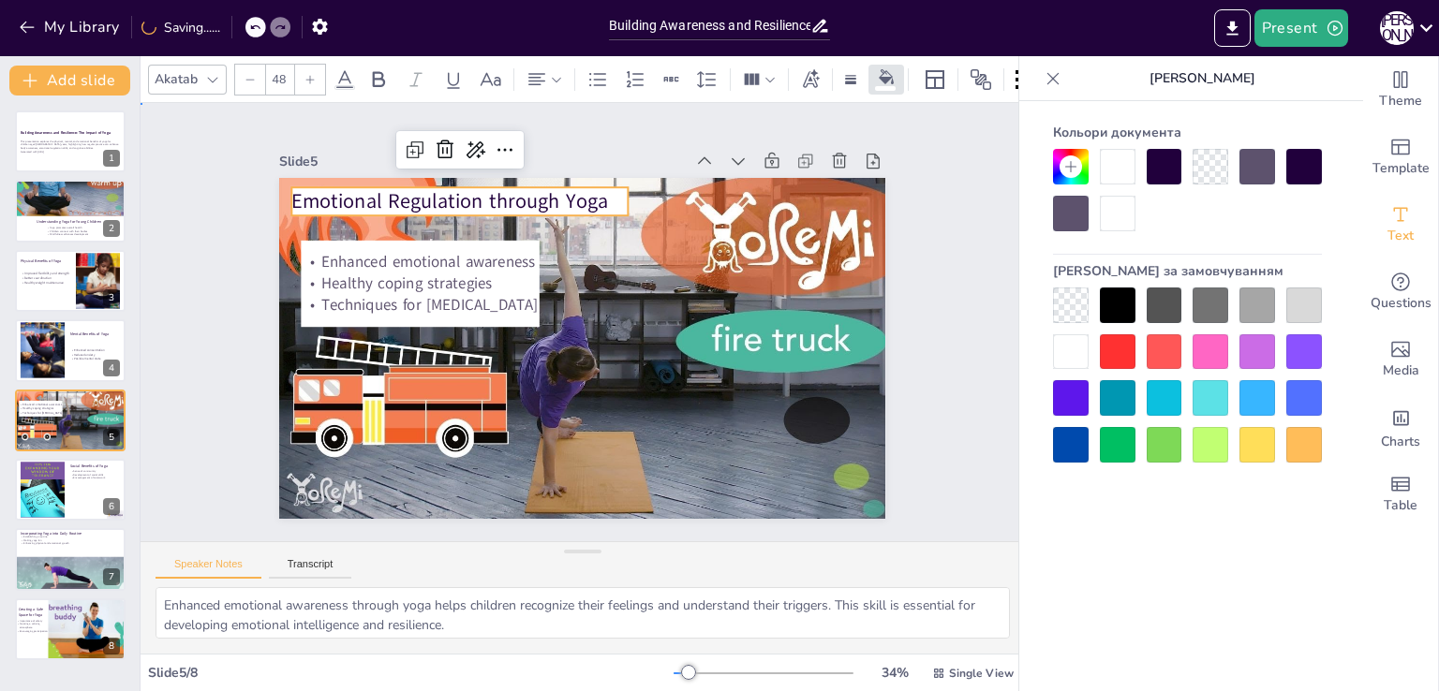
click at [214, 362] on div "Slide 1 Building Awareness and Resilience: The Impact of Yoga This presentation…" at bounding box center [582, 322] width 809 height 648
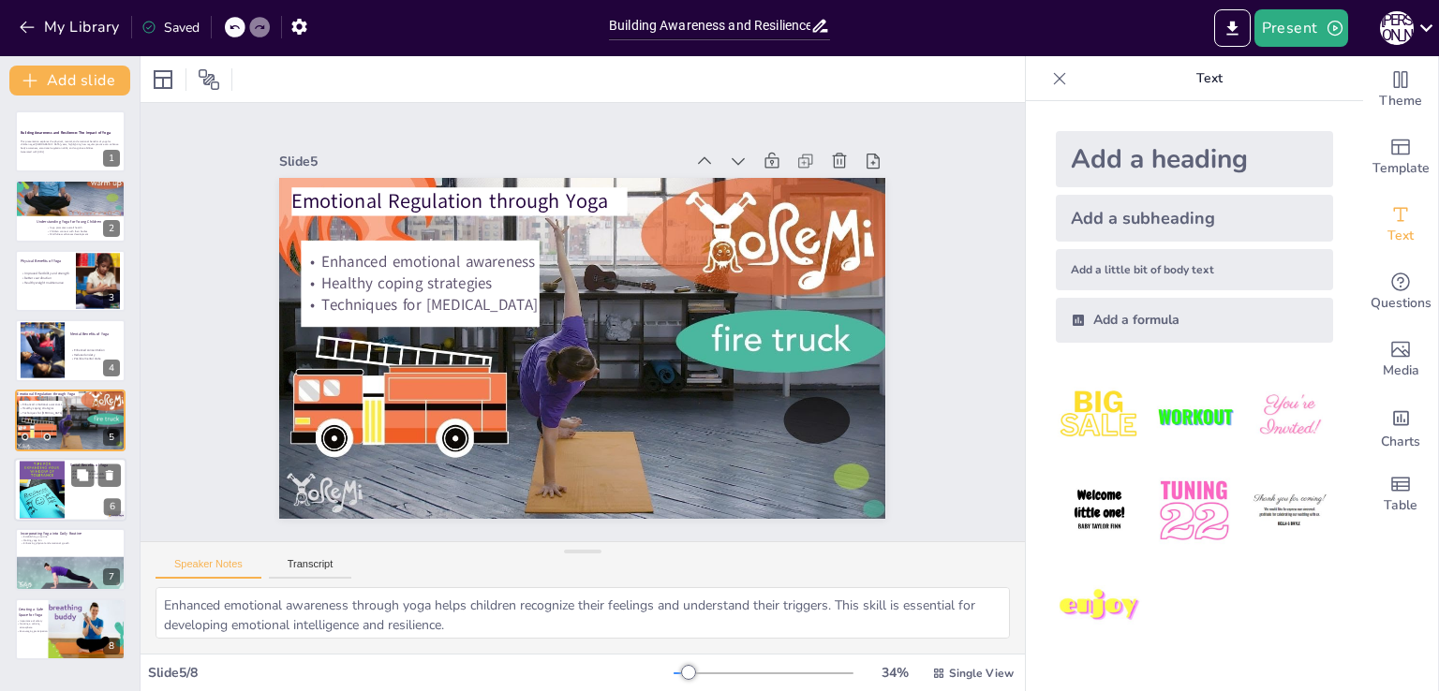
click at [39, 495] on div at bounding box center [42, 489] width 45 height 67
type textarea "A sense of community developed through yoga classes helps children feel connect…"
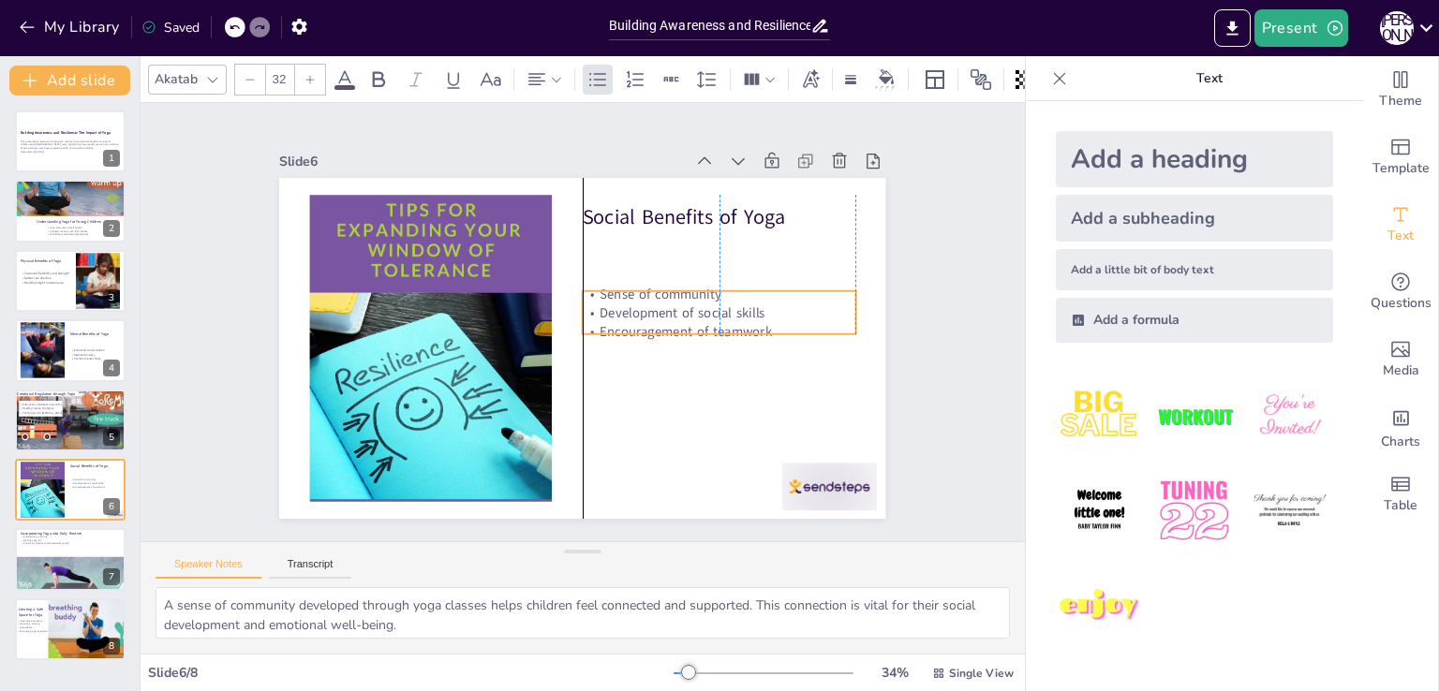
drag, startPoint x: 687, startPoint y: 270, endPoint x: 686, endPoint y: 316, distance: 45.9
click at [686, 322] on p "Encouragement of teamwork" at bounding box center [655, 437] width 175 height 231
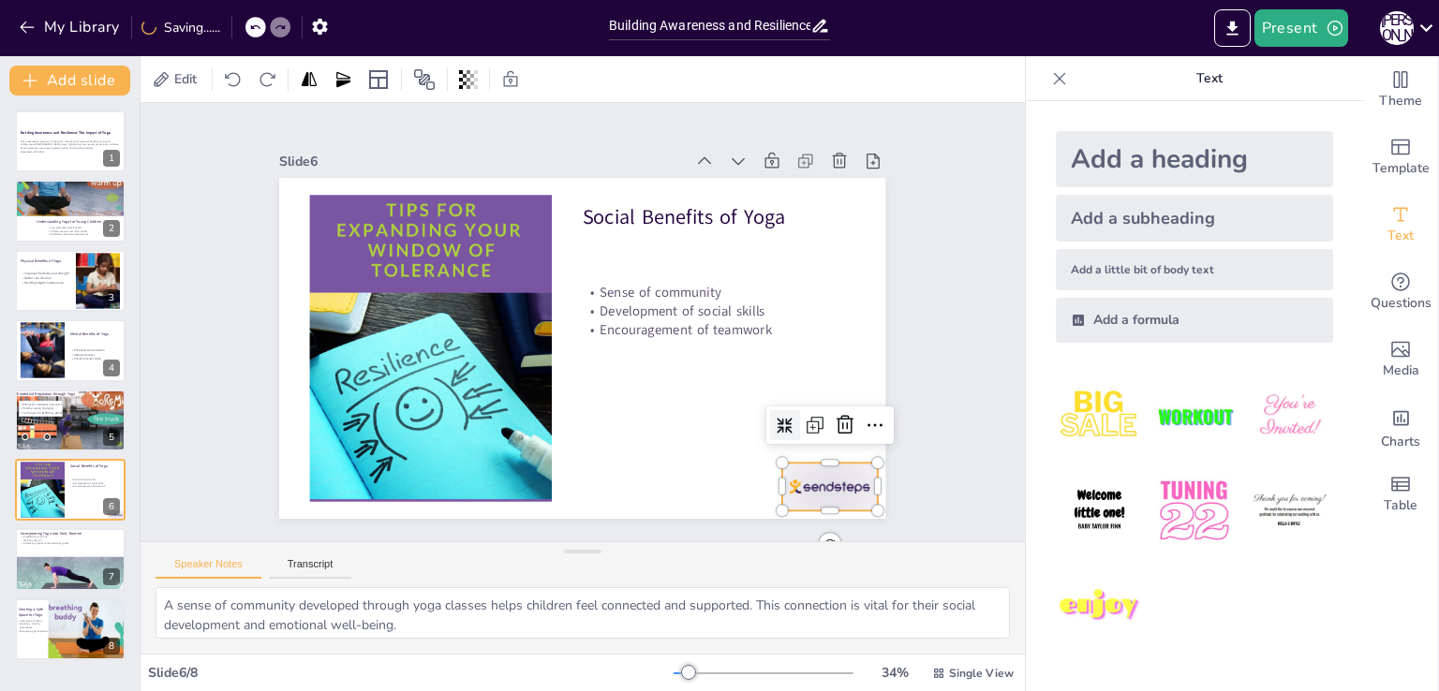
click at [707, 560] on div at bounding box center [656, 609] width 102 height 98
click at [332, 230] on icon at bounding box center [320, 219] width 22 height 22
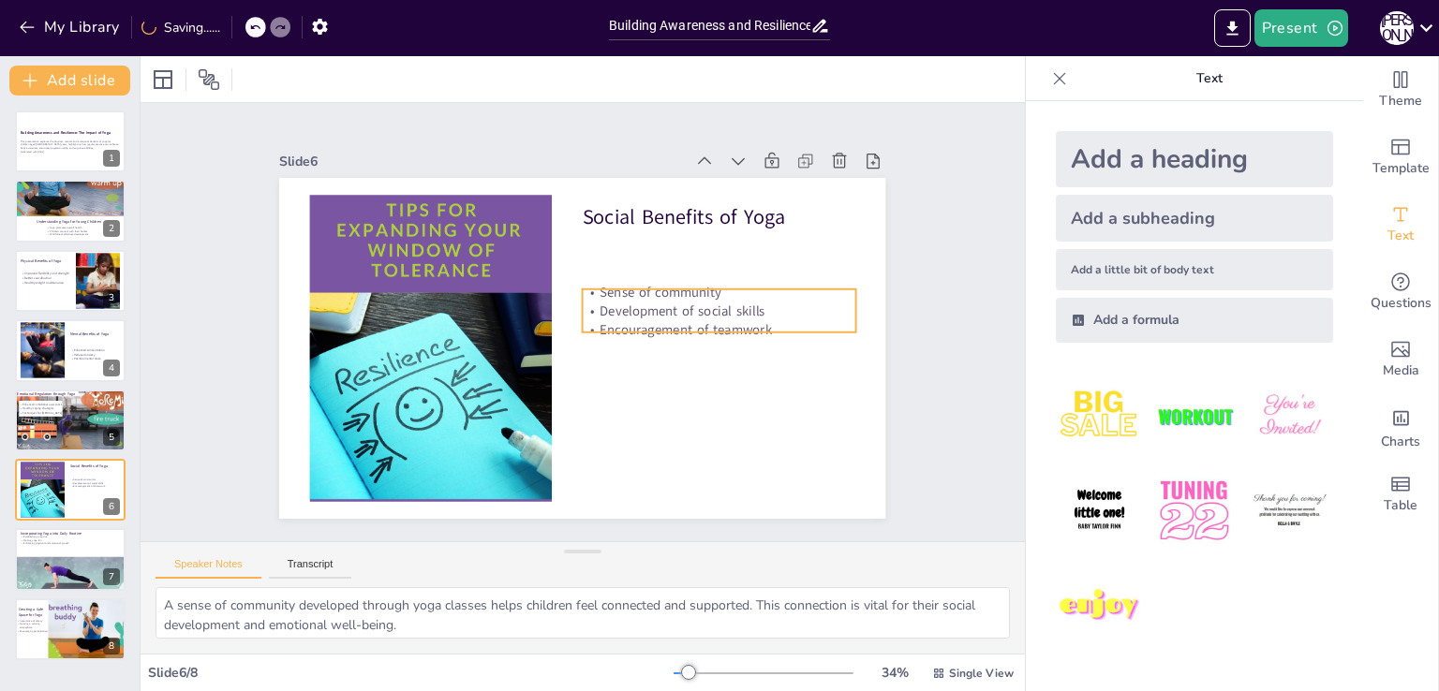
click at [633, 302] on p "Development of social skills" at bounding box center [718, 339] width 271 height 75
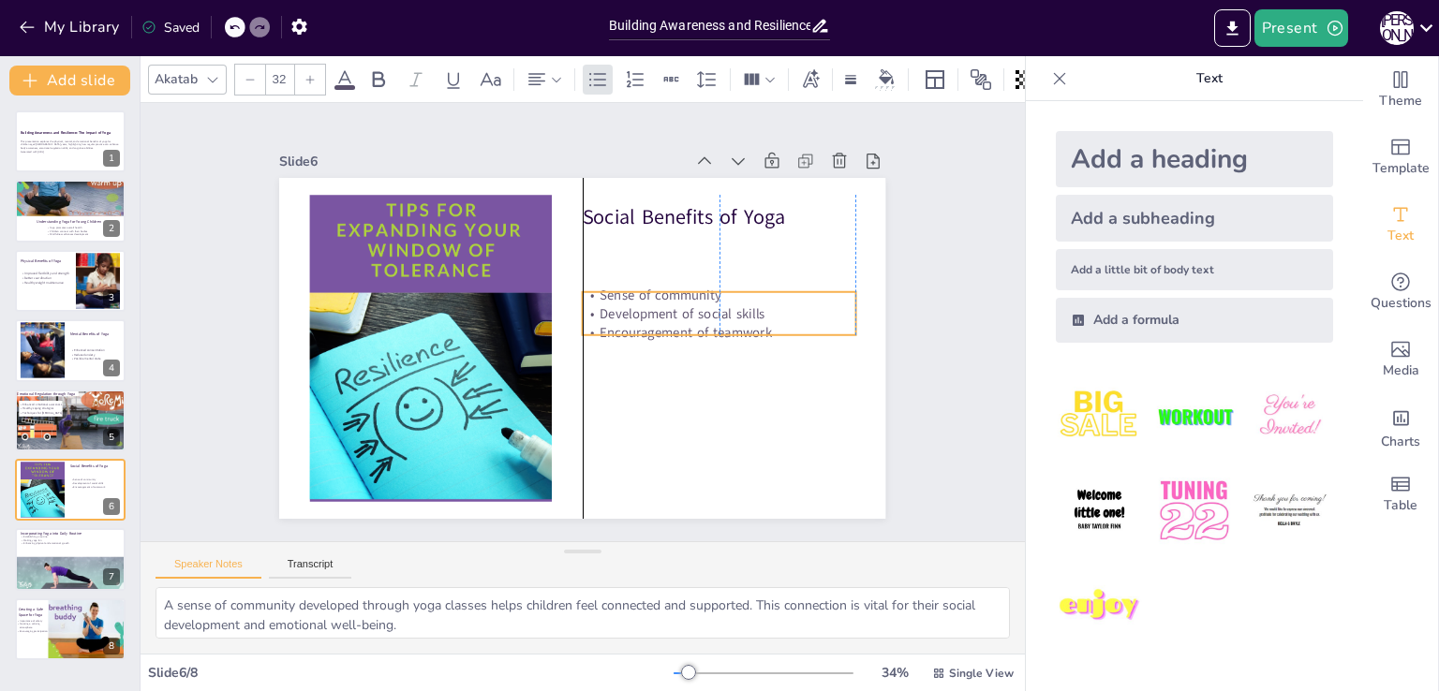
click at [765, 323] on p "Encouragement of teamwork" at bounding box center [686, 410] width 231 height 175
click at [604, 322] on p "Sense of community" at bounding box center [607, 458] width 19 height 273
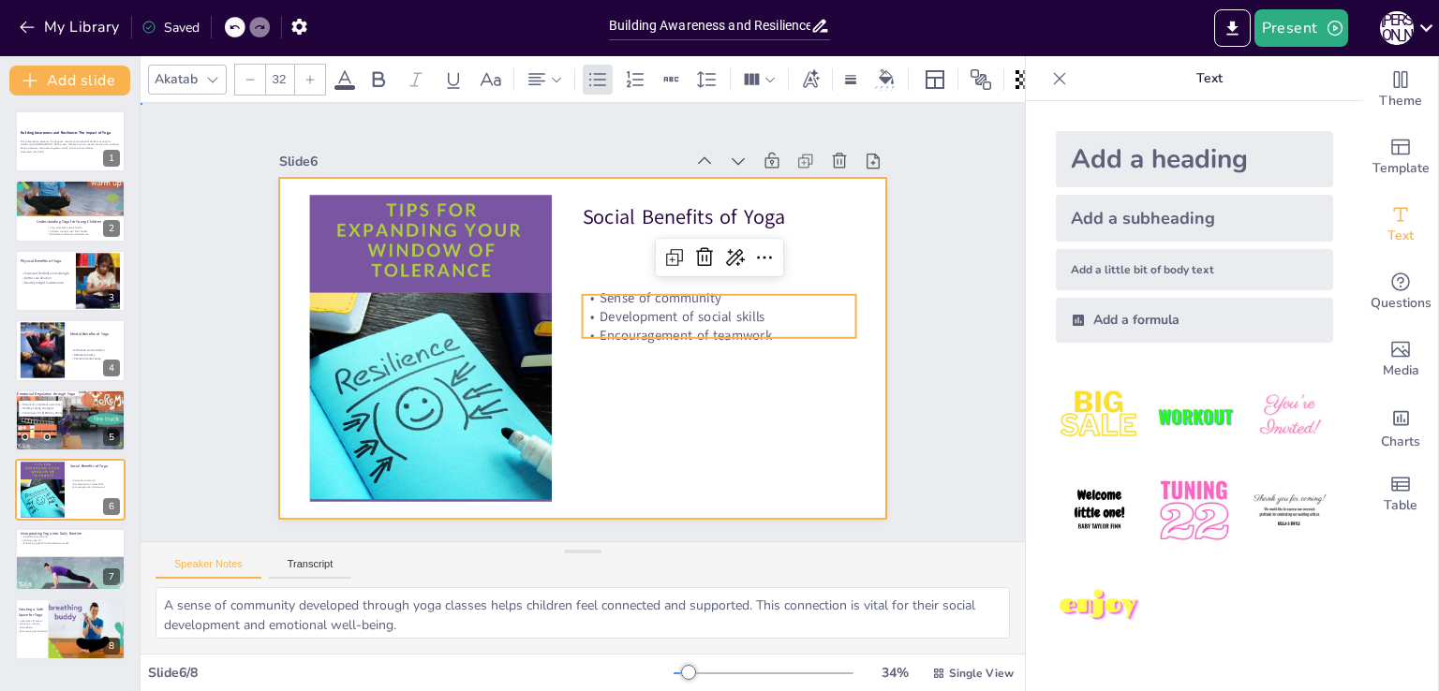
click at [582, 436] on div at bounding box center [561, 307] width 632 height 690
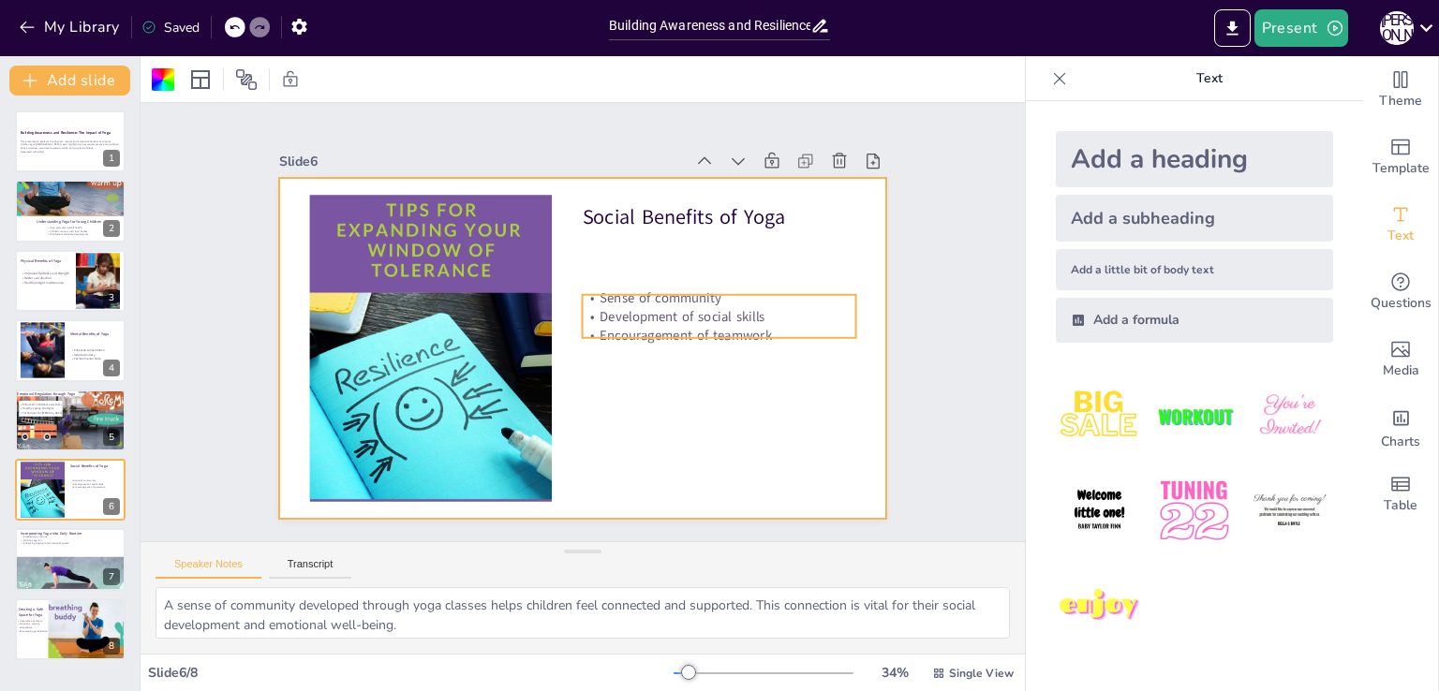
click at [596, 297] on p "Sense of community" at bounding box center [700, 395] width 215 height 197
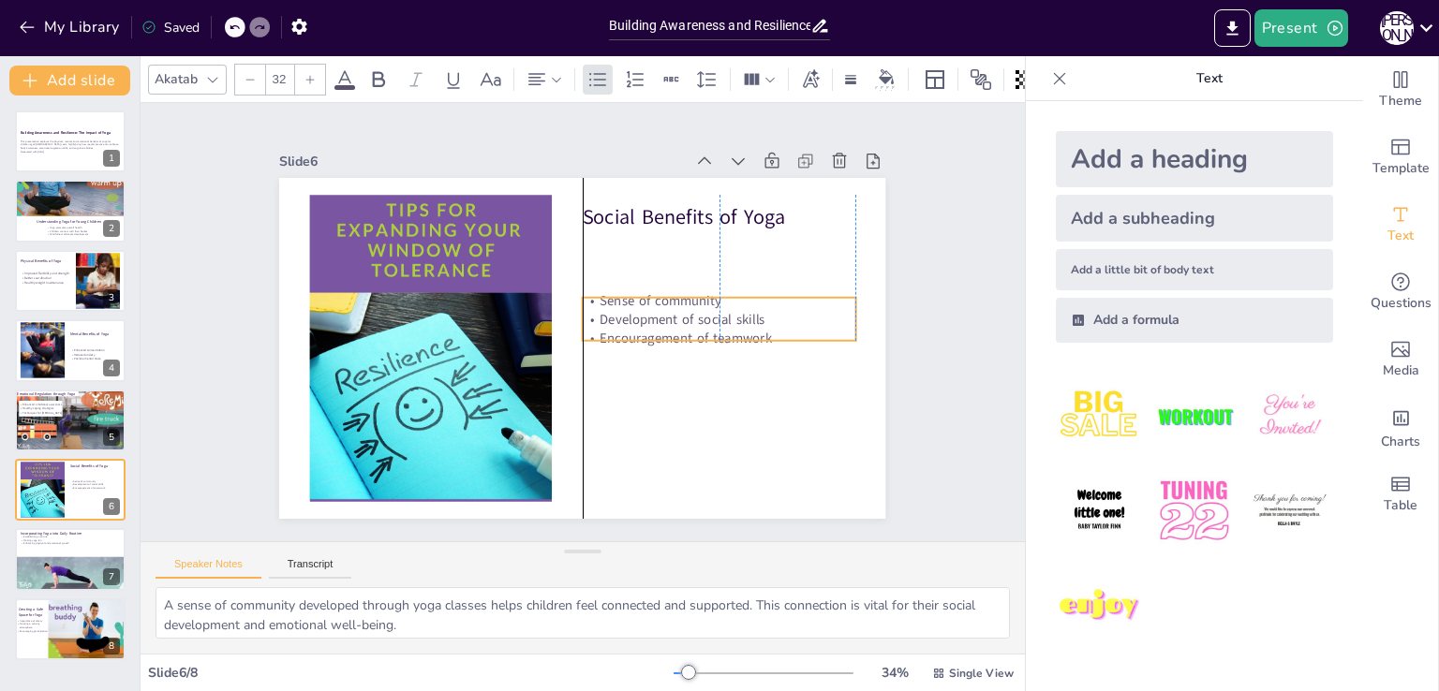
click at [599, 309] on p "Sense of community" at bounding box center [658, 437] width 128 height 257
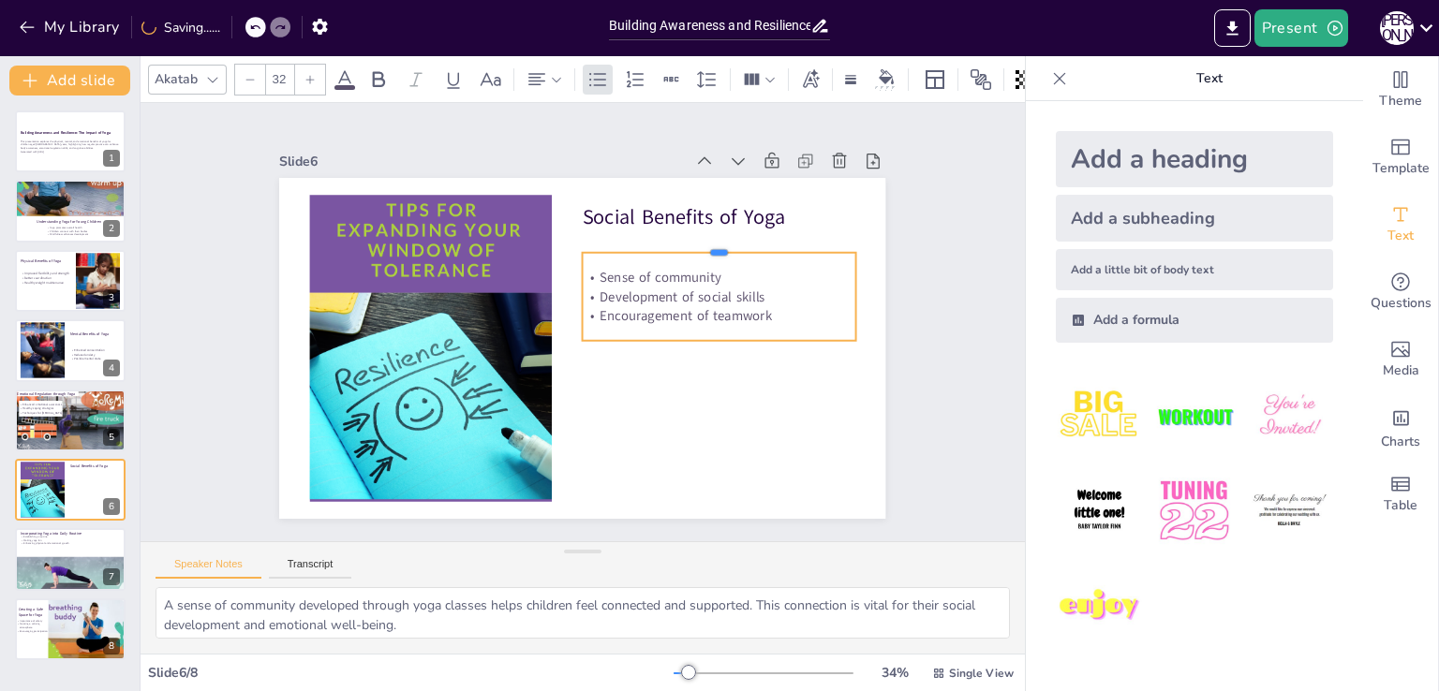
drag, startPoint x: 704, startPoint y: 289, endPoint x: 699, endPoint y: 244, distance: 45.3
click at [699, 273] on div at bounding box center [725, 387] width 172 height 229
click at [597, 273] on p "Sense of community" at bounding box center [725, 337] width 257 height 128
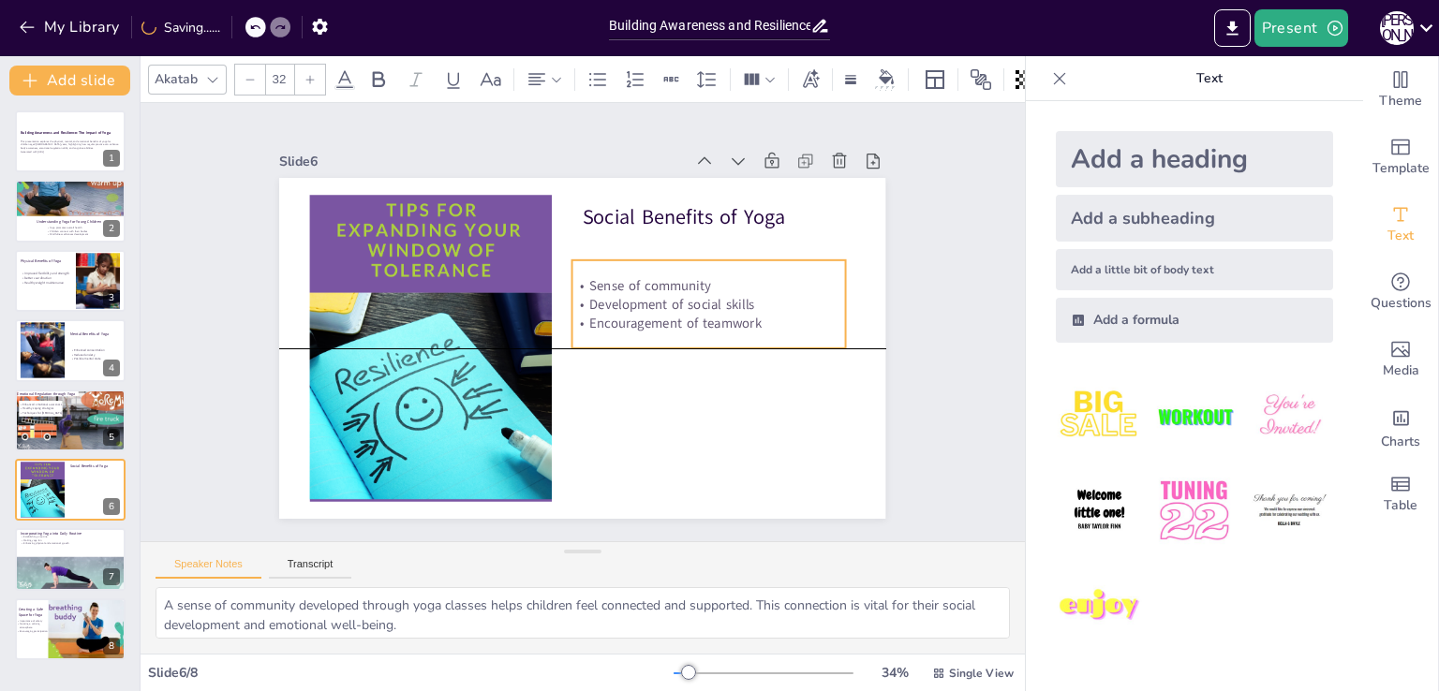
drag, startPoint x: 585, startPoint y: 271, endPoint x: 577, endPoint y: 279, distance: 11.9
click at [577, 335] on p "Sense of community" at bounding box center [513, 433] width 215 height 197
click at [589, 279] on p "Sense of community" at bounding box center [711, 354] width 245 height 153
click at [759, 247] on icon at bounding box center [772, 260] width 26 height 26
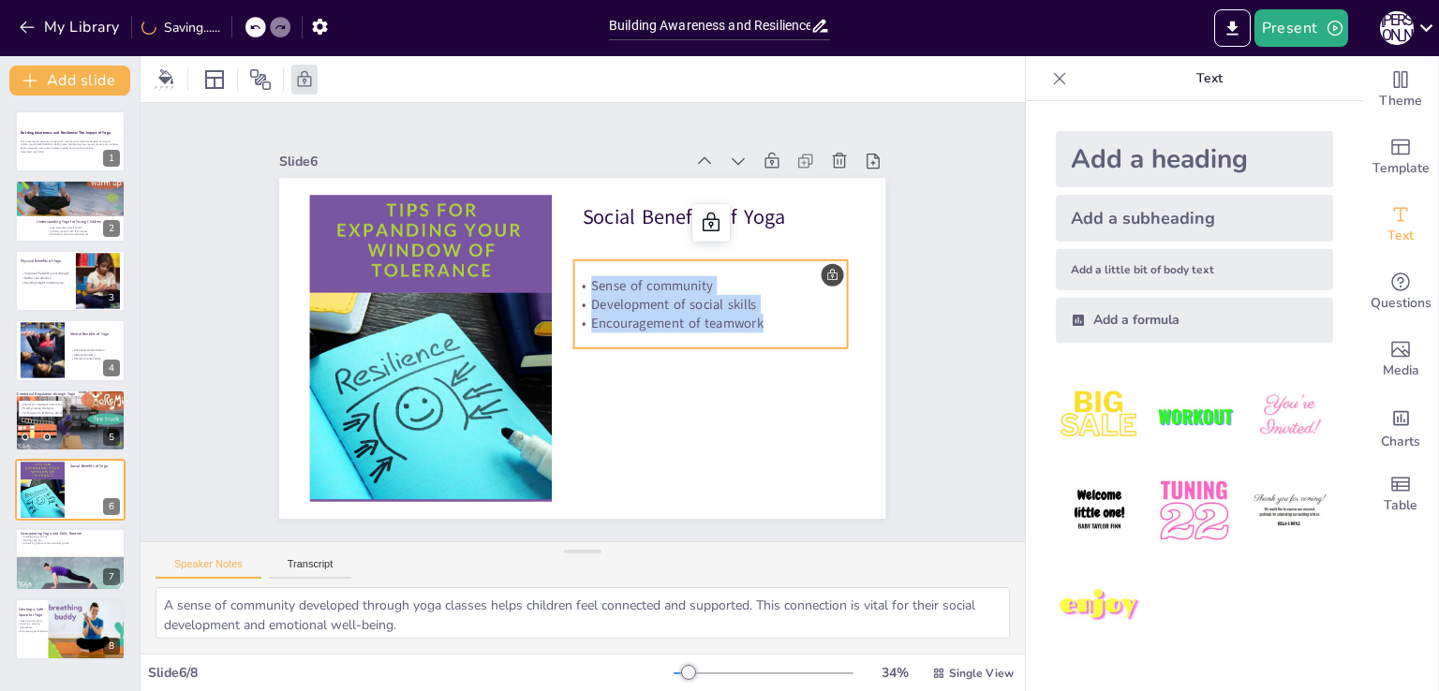
drag, startPoint x: 579, startPoint y: 278, endPoint x: 766, endPoint y: 324, distance: 192.9
click at [766, 324] on div "Sense of community Development of social skills Encouragement of teamwork" at bounding box center [696, 383] width 254 height 206
click at [295, 30] on icon "button" at bounding box center [298, 27] width 15 height 16
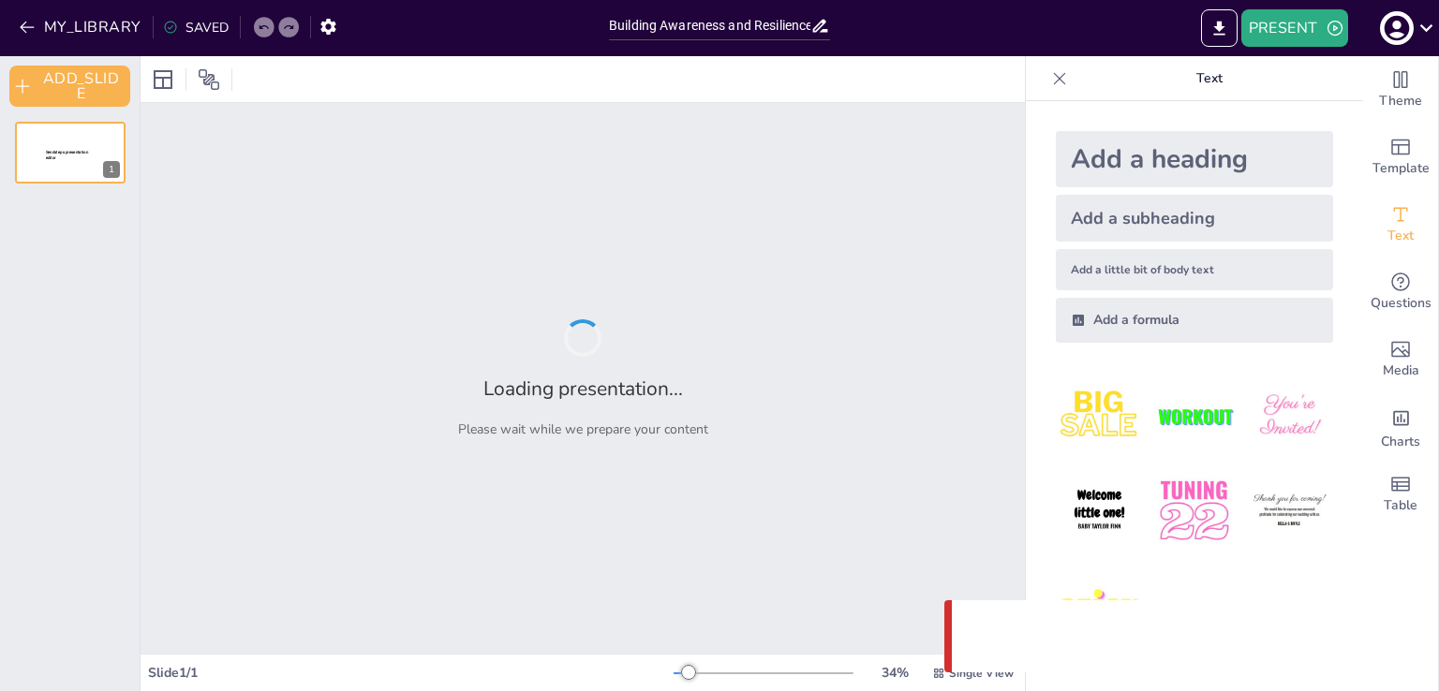
type input "Building Awareness and Resilience: The Impact of Yoga on 5-6 Year Olds"
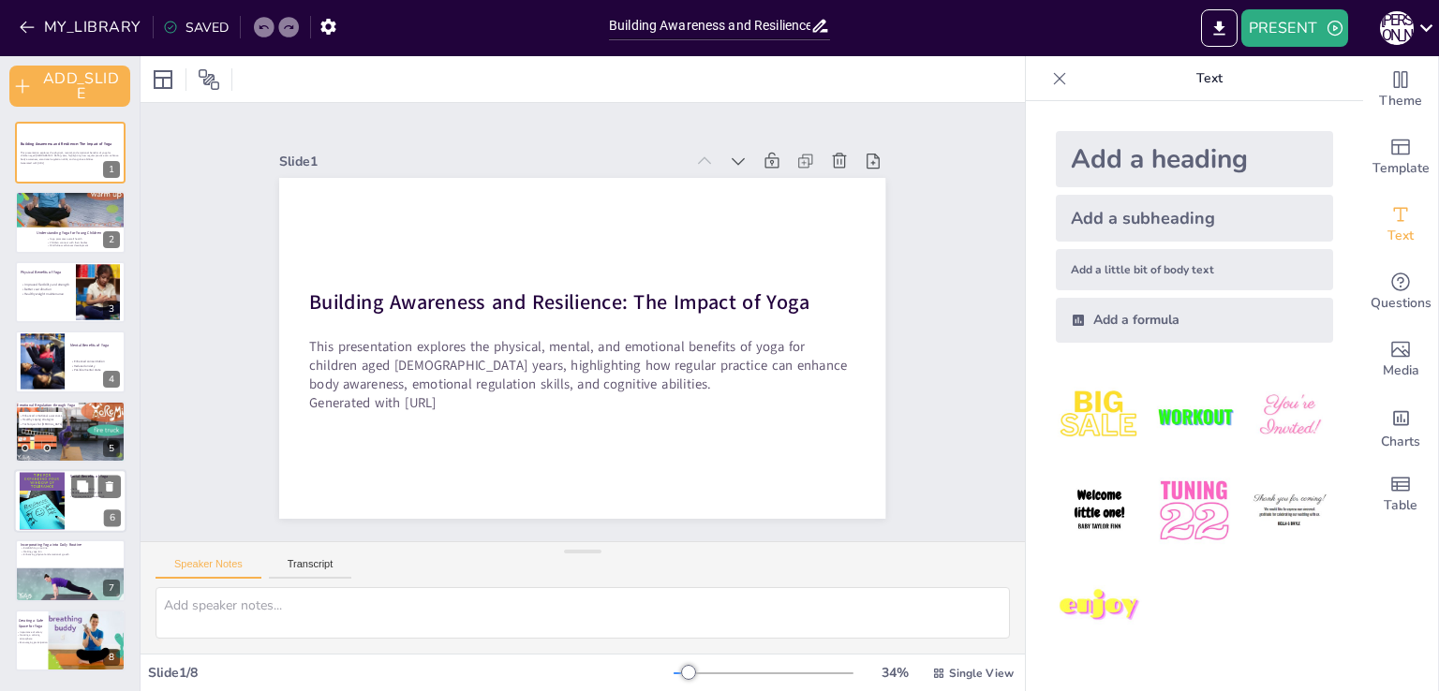
click at [61, 519] on div at bounding box center [42, 500] width 45 height 67
type textarea "A sense of community developed through yoga classes helps children feel connect…"
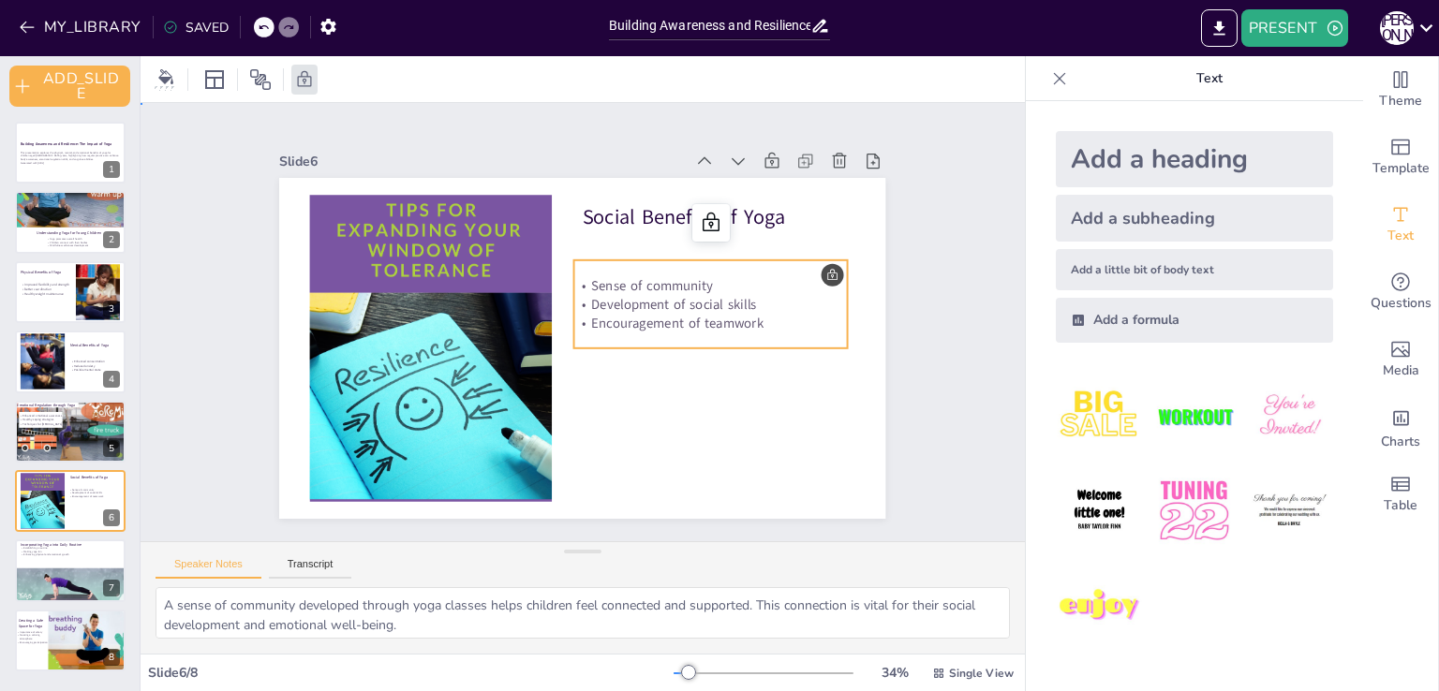
click at [612, 304] on p "Development of social skills" at bounding box center [702, 370] width 245 height 153
click at [170, 77] on icon at bounding box center [165, 76] width 15 height 15
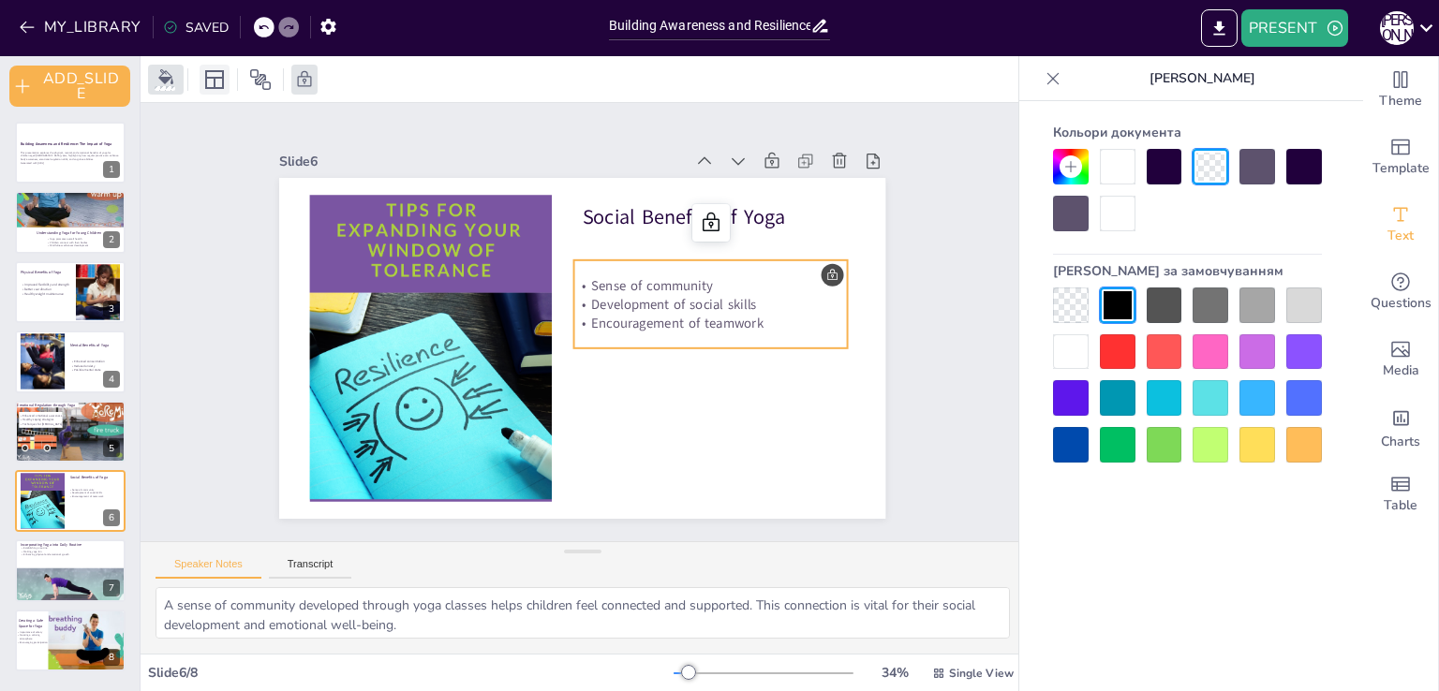
click at [221, 79] on icon at bounding box center [214, 79] width 22 height 22
click at [254, 82] on icon at bounding box center [260, 79] width 22 height 22
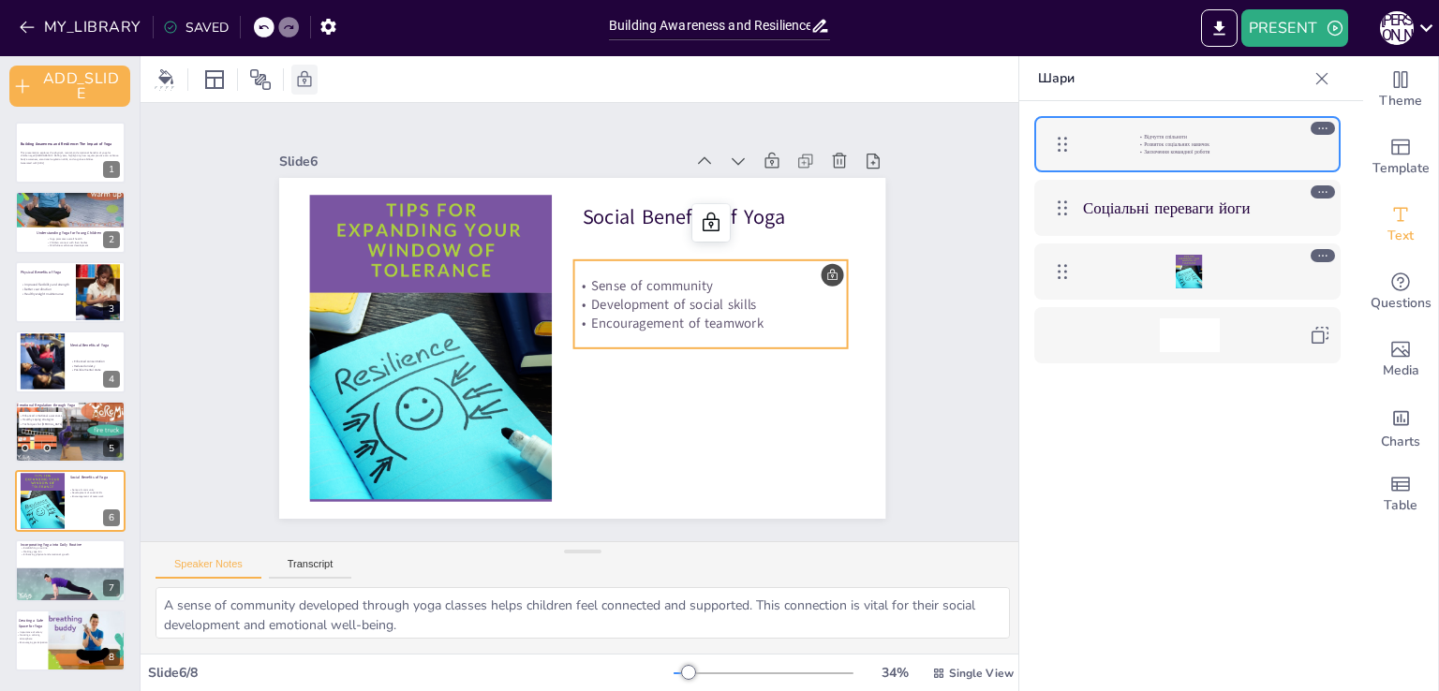
click at [303, 81] on icon at bounding box center [305, 78] width 14 height 16
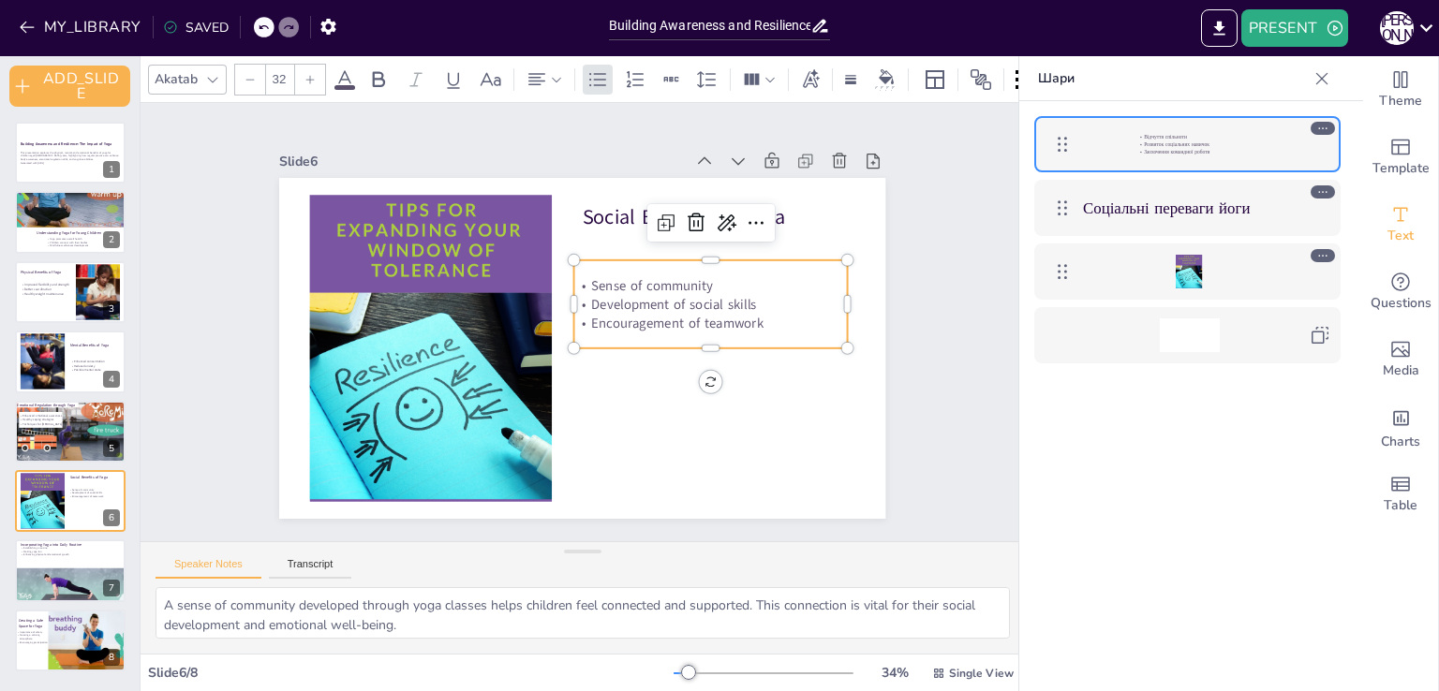
click at [746, 318] on p "Encouragement of teamwork" at bounding box center [667, 417] width 197 height 215
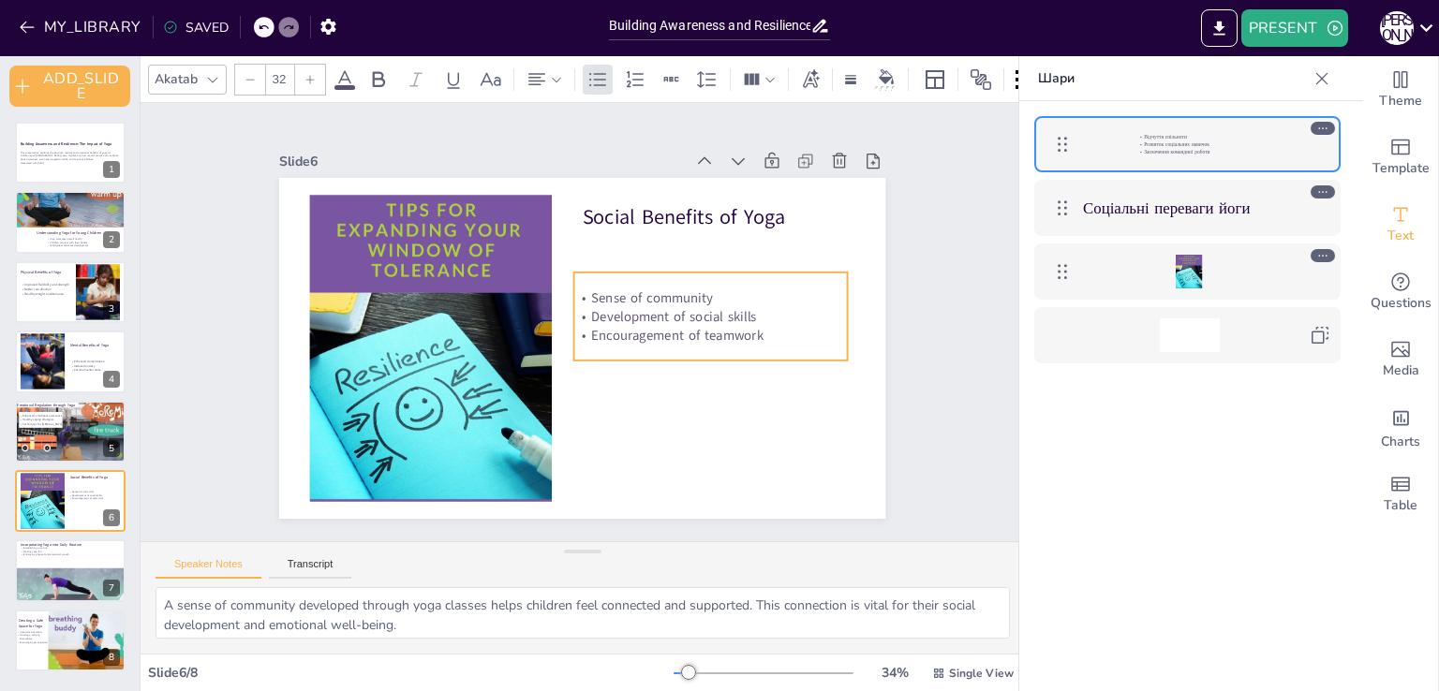
drag, startPoint x: 749, startPoint y: 317, endPoint x: 749, endPoint y: 329, distance: 12.2
click at [749, 329] on p "Encouragement of teamwork" at bounding box center [678, 407] width 231 height 175
click at [603, 289] on p "Sense of community" at bounding box center [709, 352] width 257 height 128
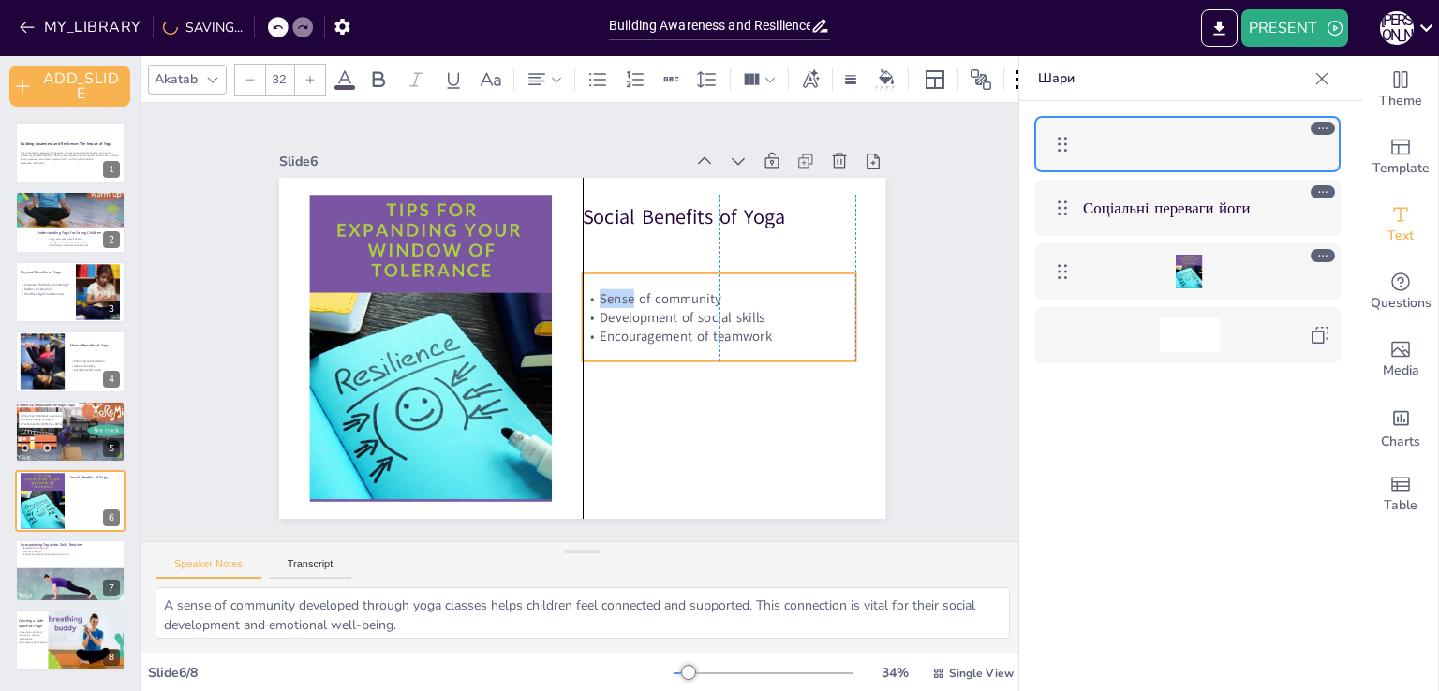
click at [606, 290] on p "Sense of community" at bounding box center [720, 326] width 271 height 75
click at [606, 290] on p "Sense of community" at bounding box center [719, 341] width 265 height 102
click at [606, 293] on p "Sense of community" at bounding box center [712, 369] width 245 height 153
click at [606, 290] on p "Sense of community" at bounding box center [720, 326] width 271 height 75
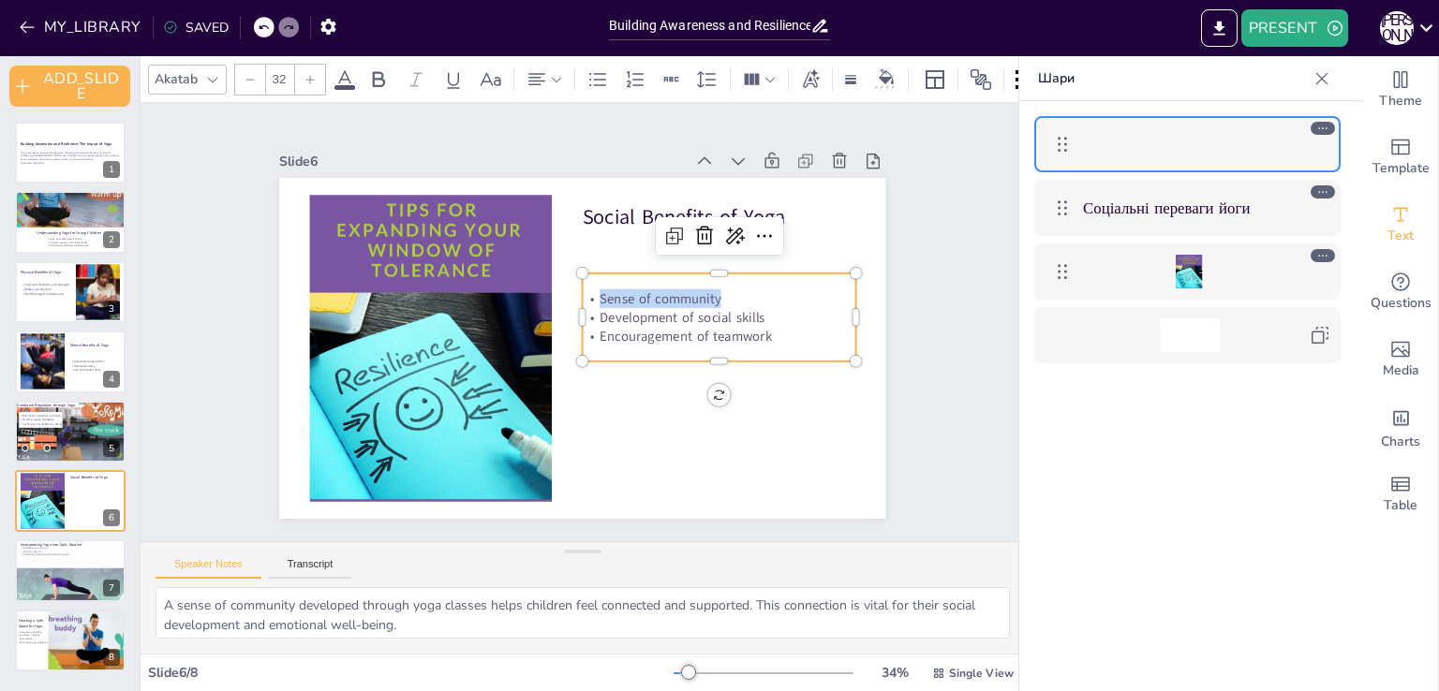
click at [316, 72] on div at bounding box center [310, 80] width 30 height 30
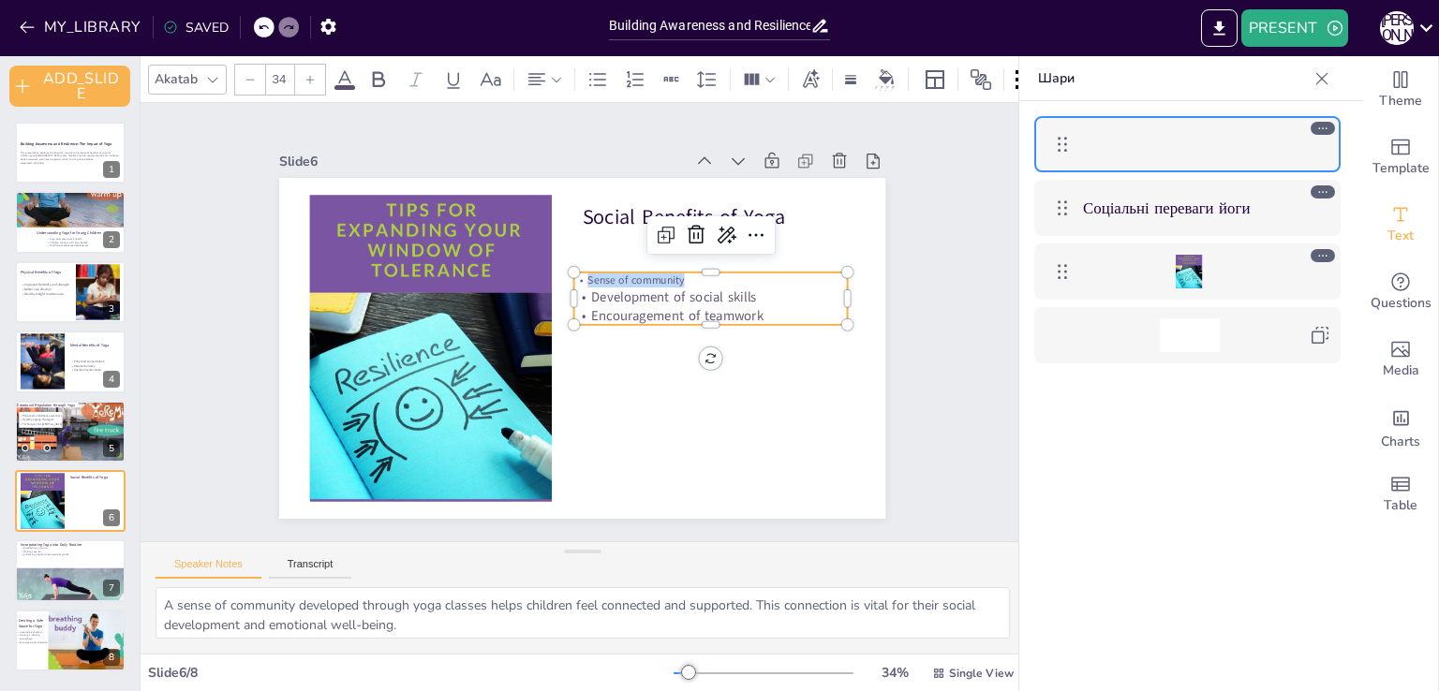
click at [316, 72] on div at bounding box center [310, 80] width 30 height 30
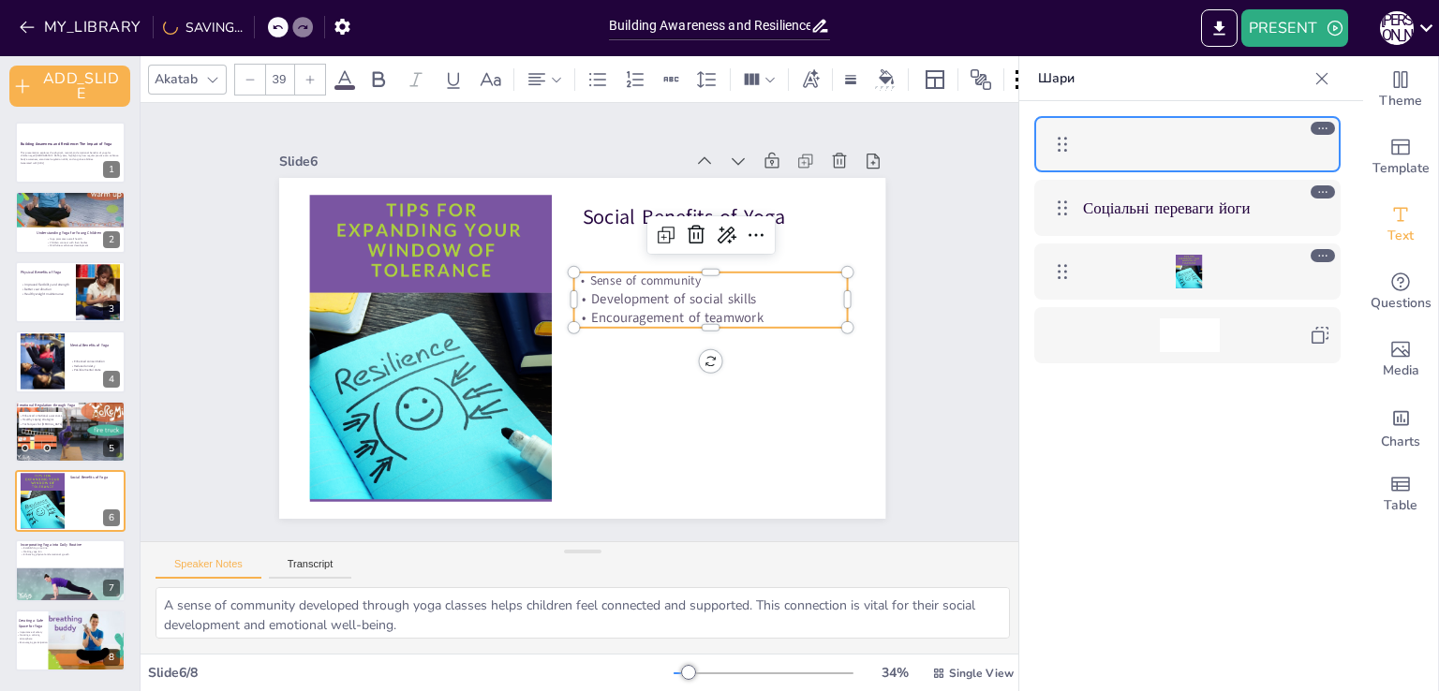
click at [316, 72] on div at bounding box center [310, 80] width 30 height 30
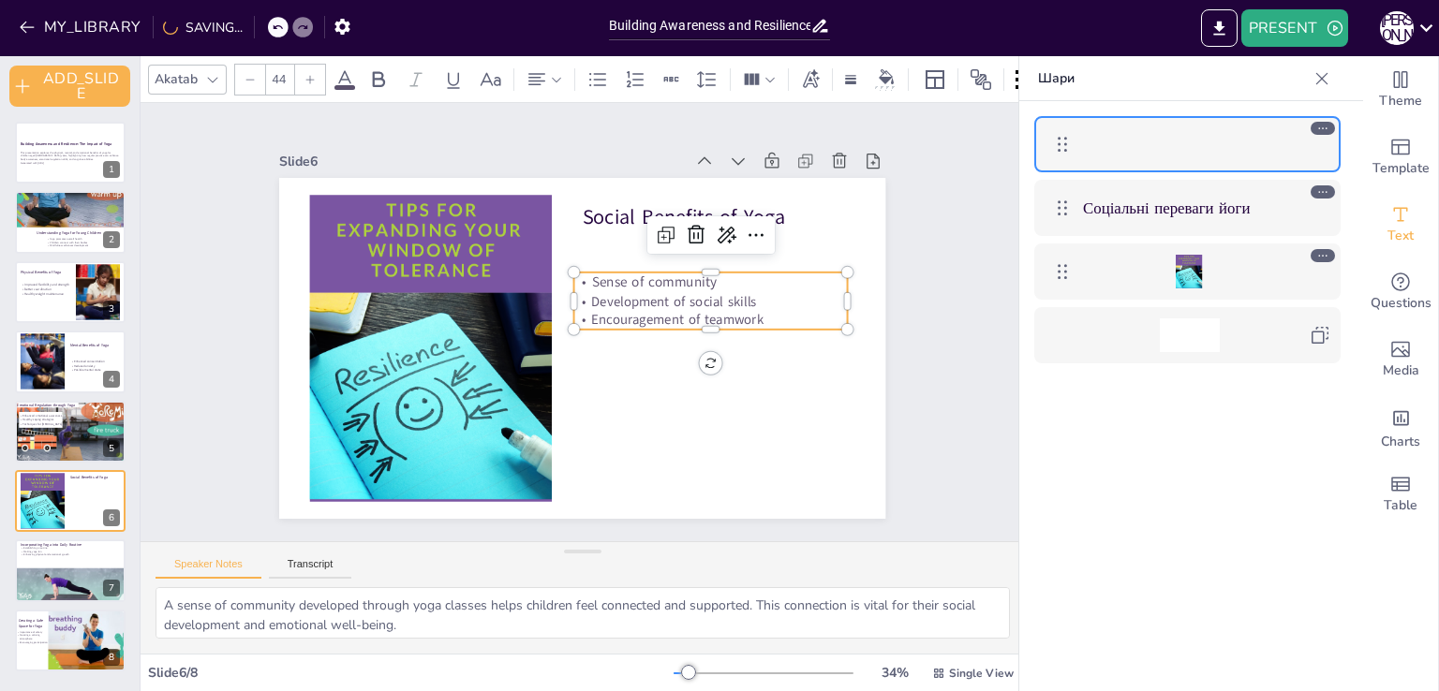
click at [316, 72] on div at bounding box center [310, 80] width 30 height 30
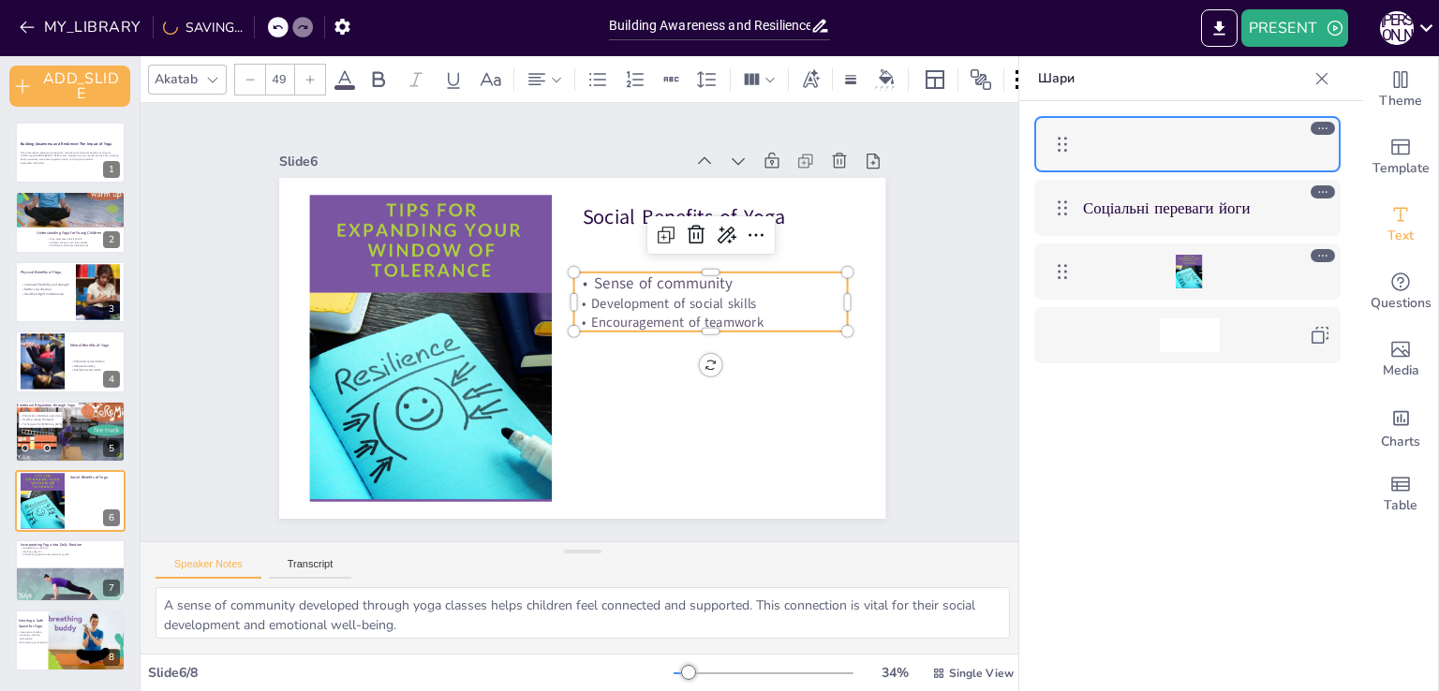
click at [316, 72] on div at bounding box center [310, 80] width 30 height 30
click at [595, 299] on p "Development of social skills" at bounding box center [702, 370] width 245 height 153
click at [595, 299] on p "Development of social skills" at bounding box center [709, 345] width 265 height 102
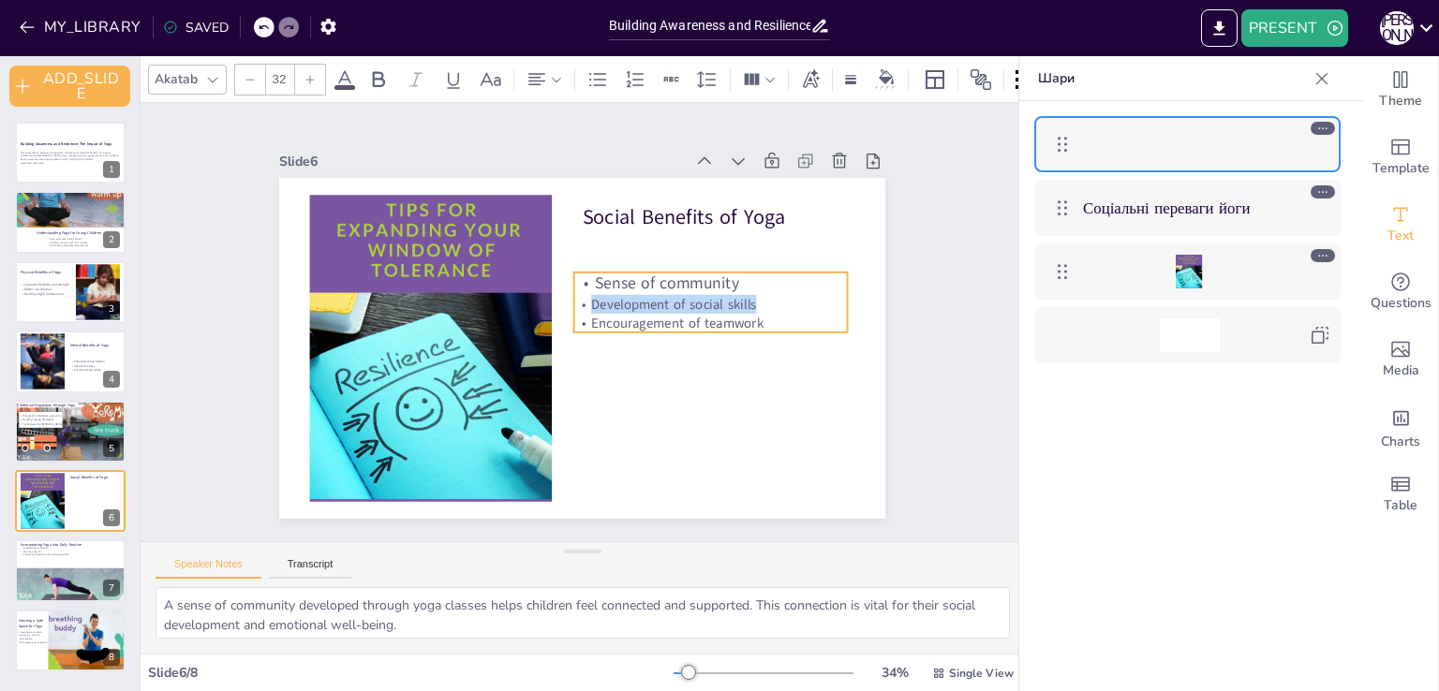
click at [595, 299] on p "Development of social skills" at bounding box center [709, 345] width 265 height 102
click at [279, 68] on input "32" at bounding box center [279, 80] width 26 height 30
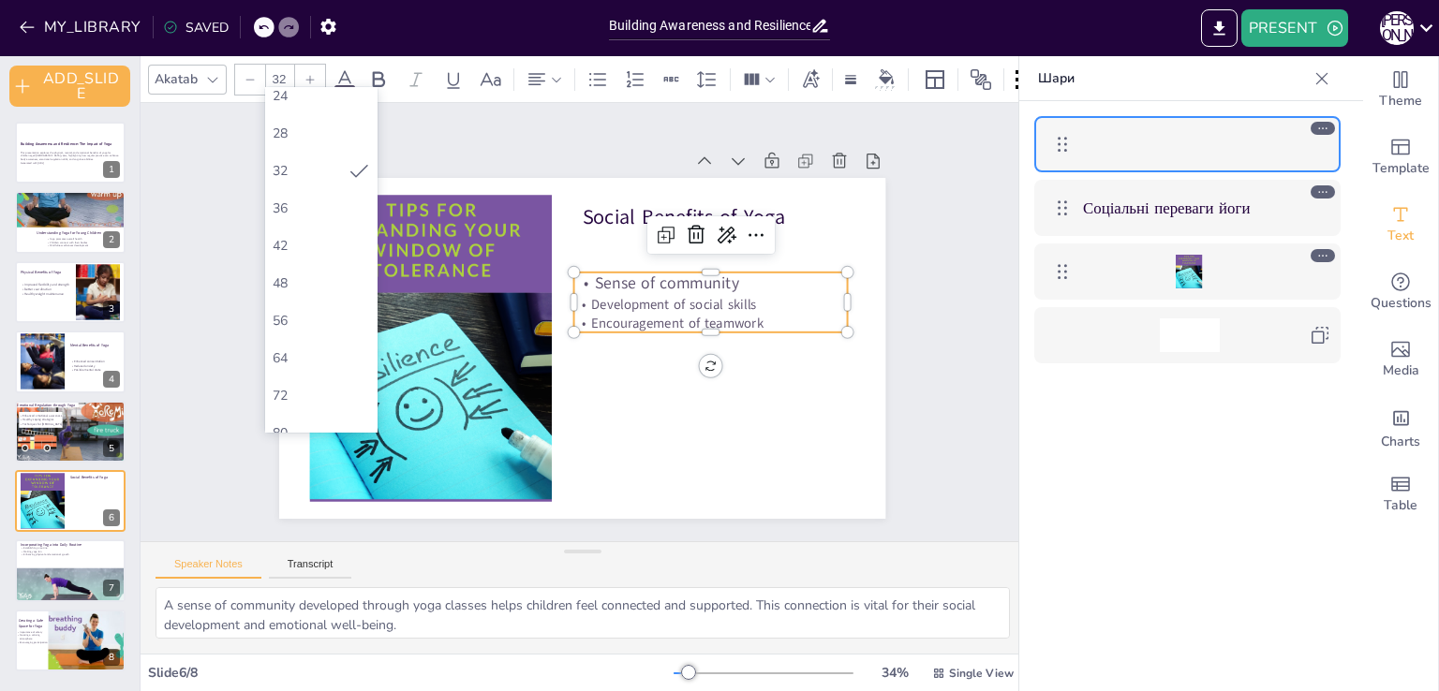
scroll to position [309, 0]
click at [303, 286] on div "48" at bounding box center [321, 284] width 97 height 18
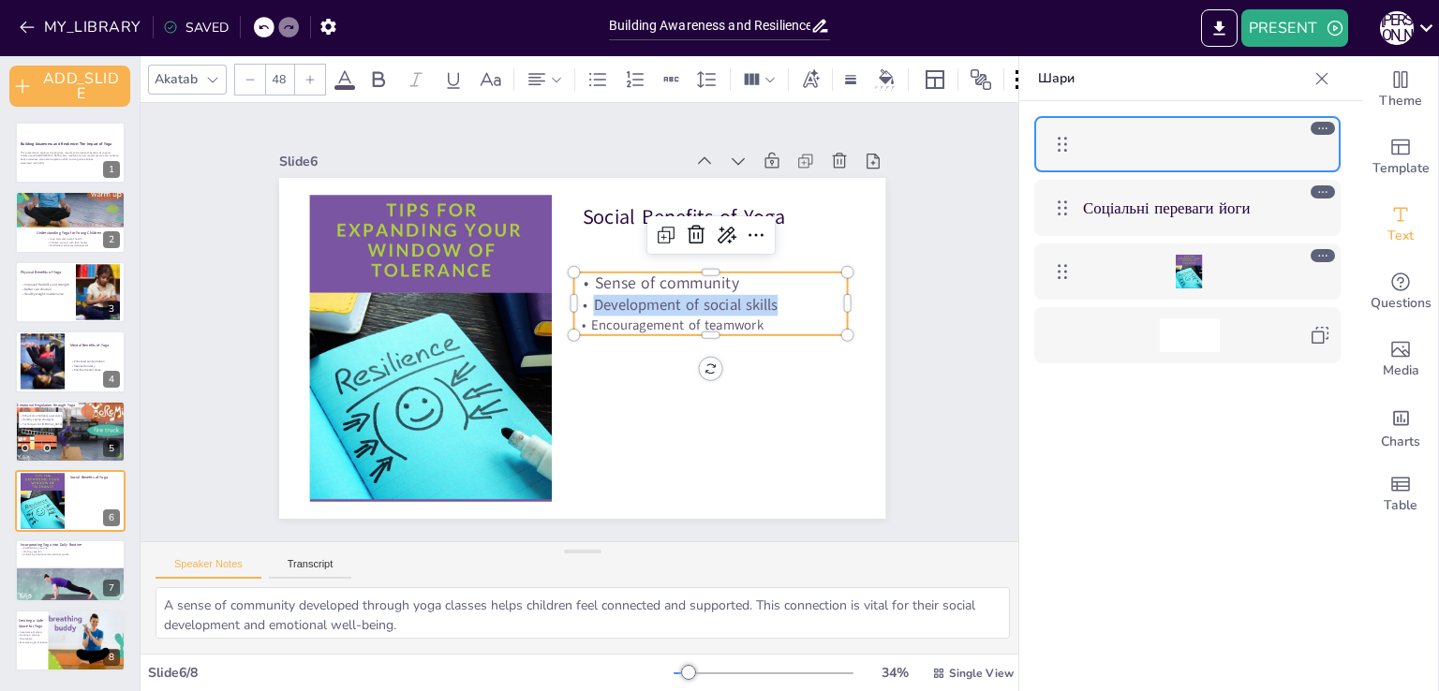
click at [305, 74] on icon at bounding box center [309, 79] width 11 height 11
click at [606, 323] on p "Encouragement of teamwork" at bounding box center [706, 353] width 271 height 75
click at [606, 323] on p "Encouragement of teamwork" at bounding box center [690, 390] width 245 height 153
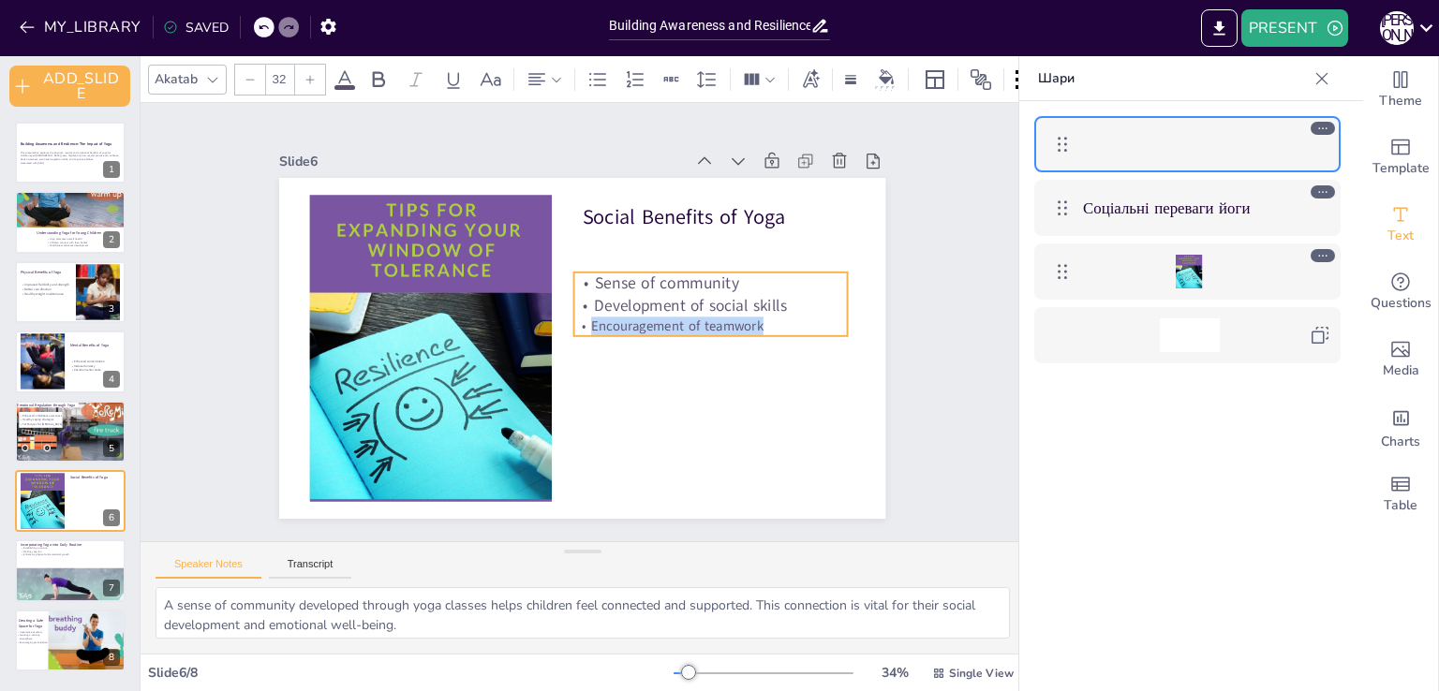
click at [606, 323] on p "Encouragement of teamwork" at bounding box center [697, 378] width 257 height 128
click at [286, 70] on input "32" at bounding box center [279, 80] width 26 height 30
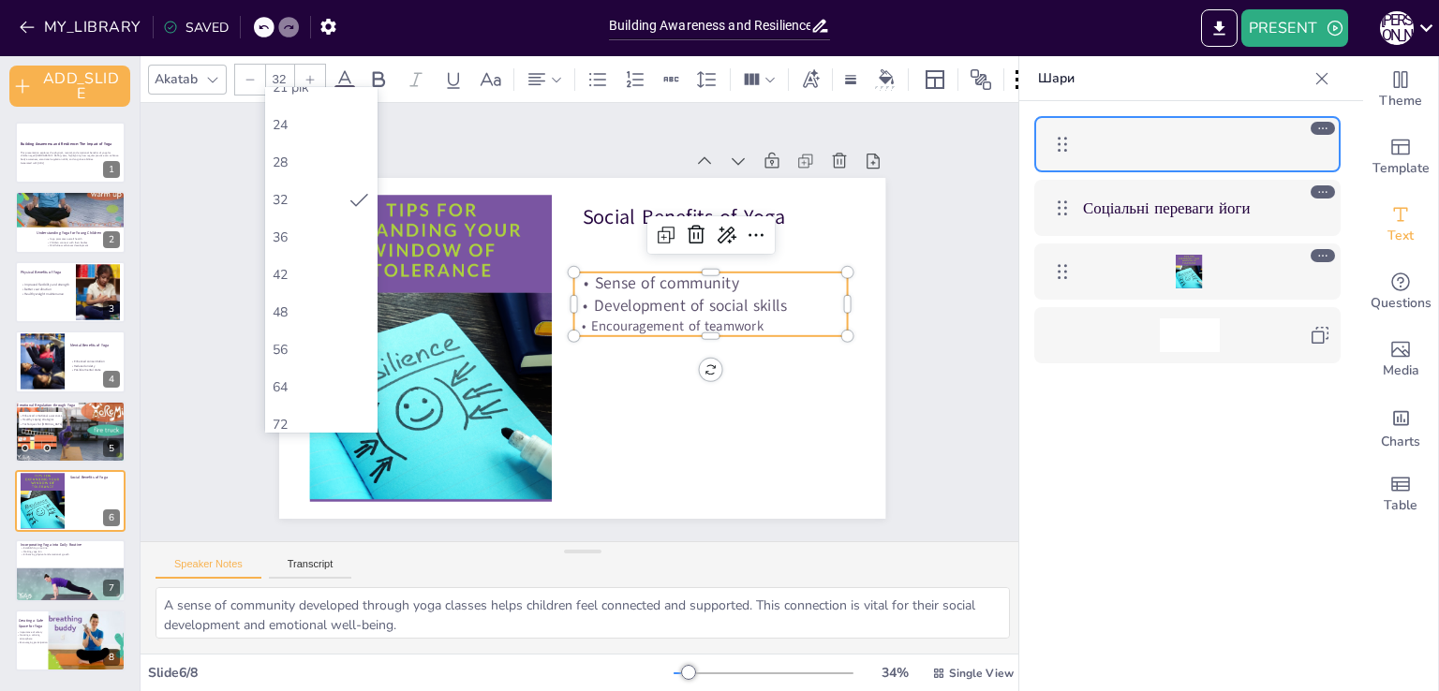
scroll to position [290, 0]
click at [303, 307] on div "48" at bounding box center [321, 303] width 97 height 18
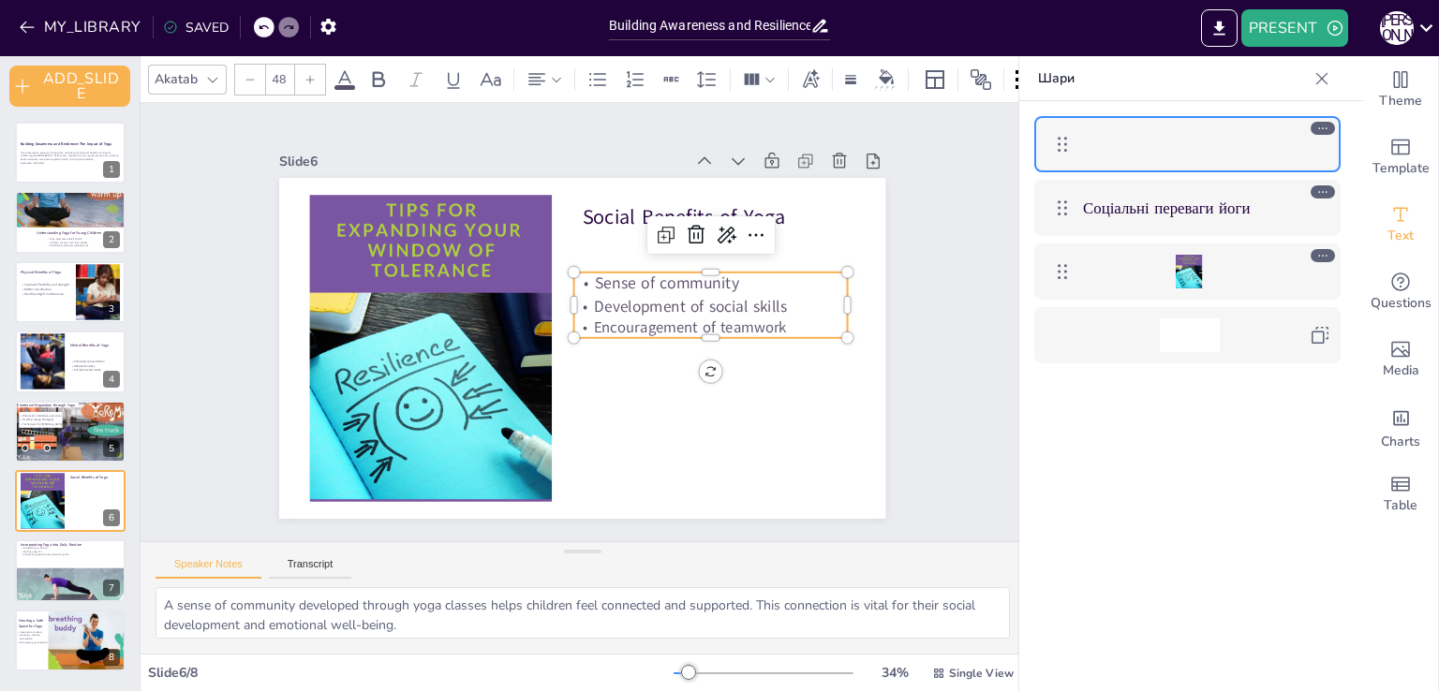
click at [313, 74] on icon at bounding box center [309, 79] width 11 height 11
type input "50"
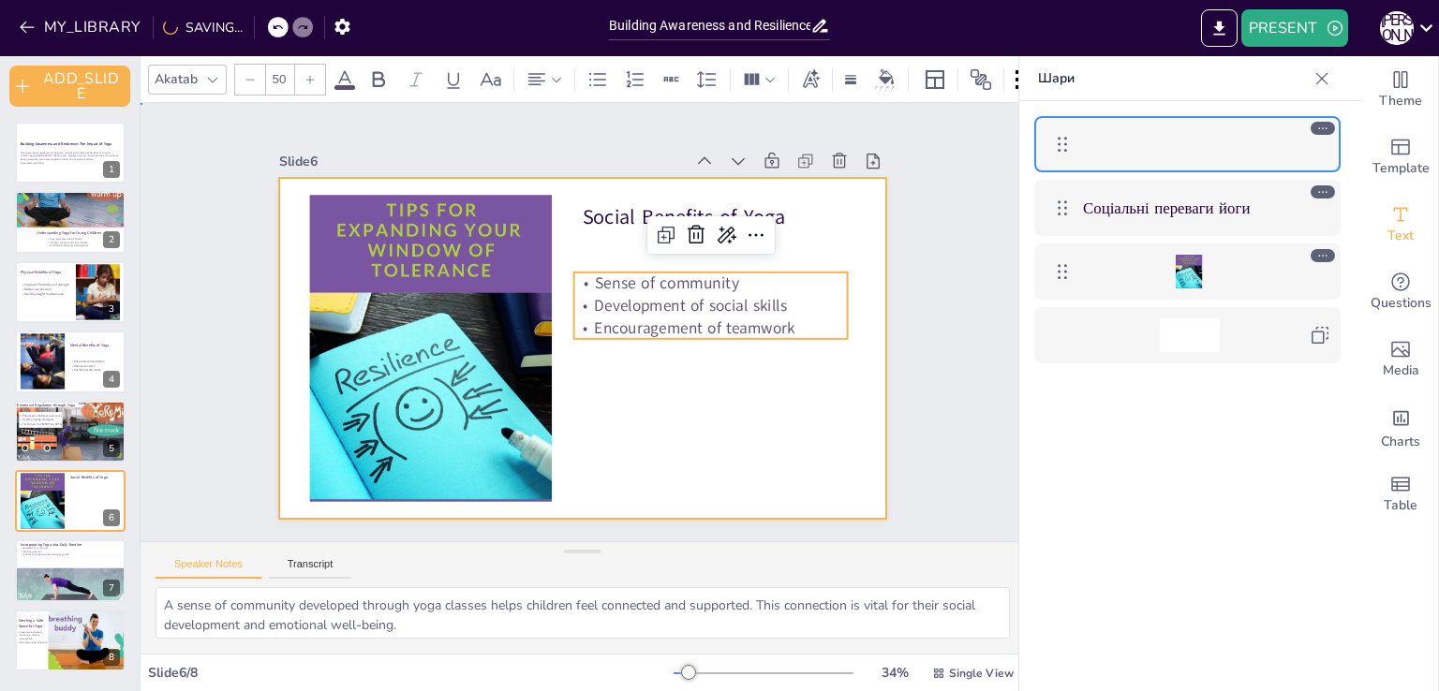
click at [670, 426] on div at bounding box center [572, 346] width 692 height 558
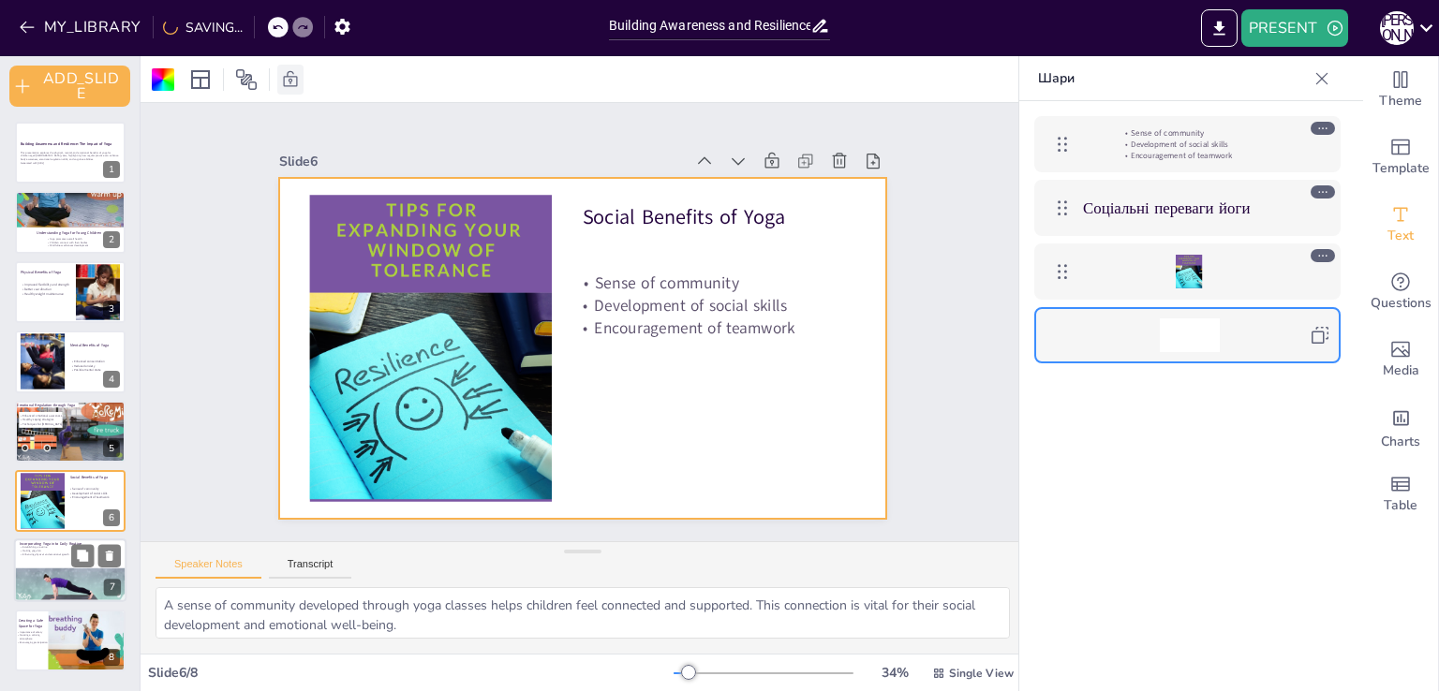
click at [50, 569] on div at bounding box center [70, 571] width 112 height 64
type textarea "Establishing a routine for yoga practice helps children understand the importan…"
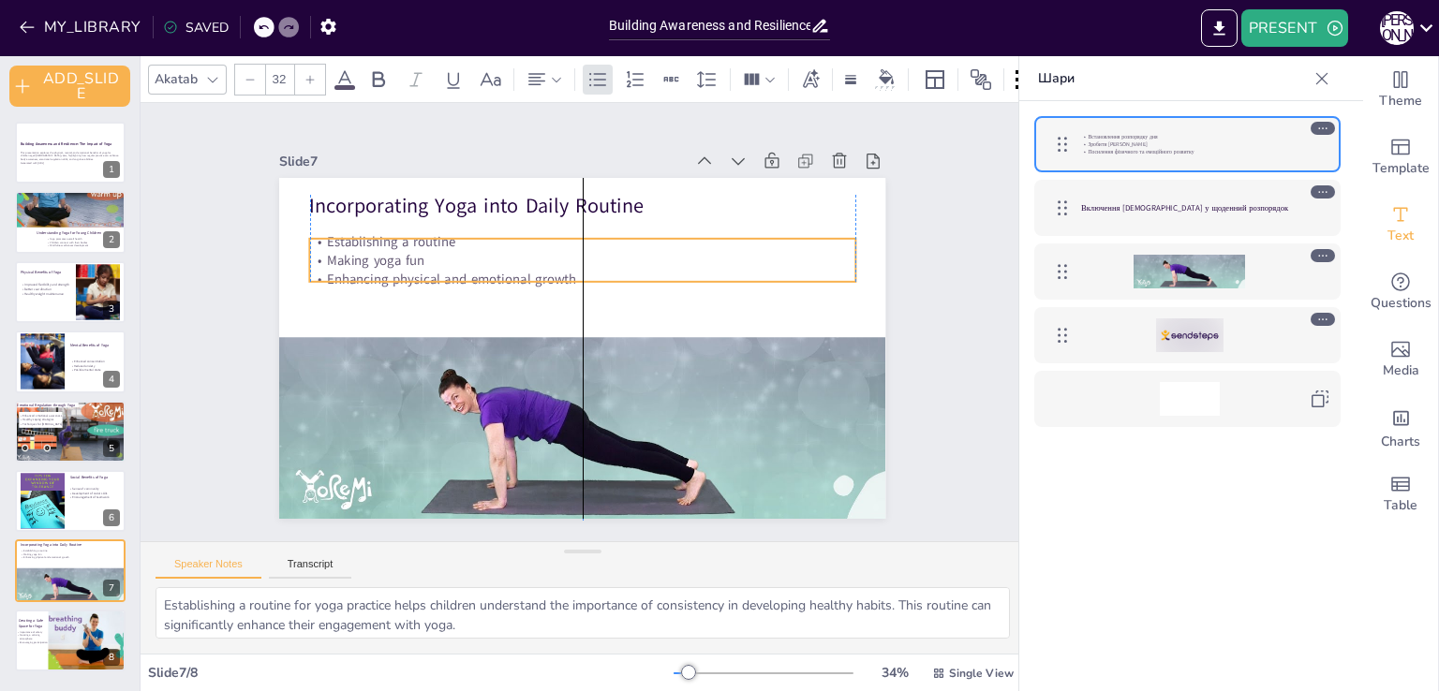
drag, startPoint x: 345, startPoint y: 253, endPoint x: 344, endPoint y: 269, distance: 15.9
click at [347, 269] on p "Enhancing physical and emotional growth" at bounding box center [600, 282] width 506 height 239
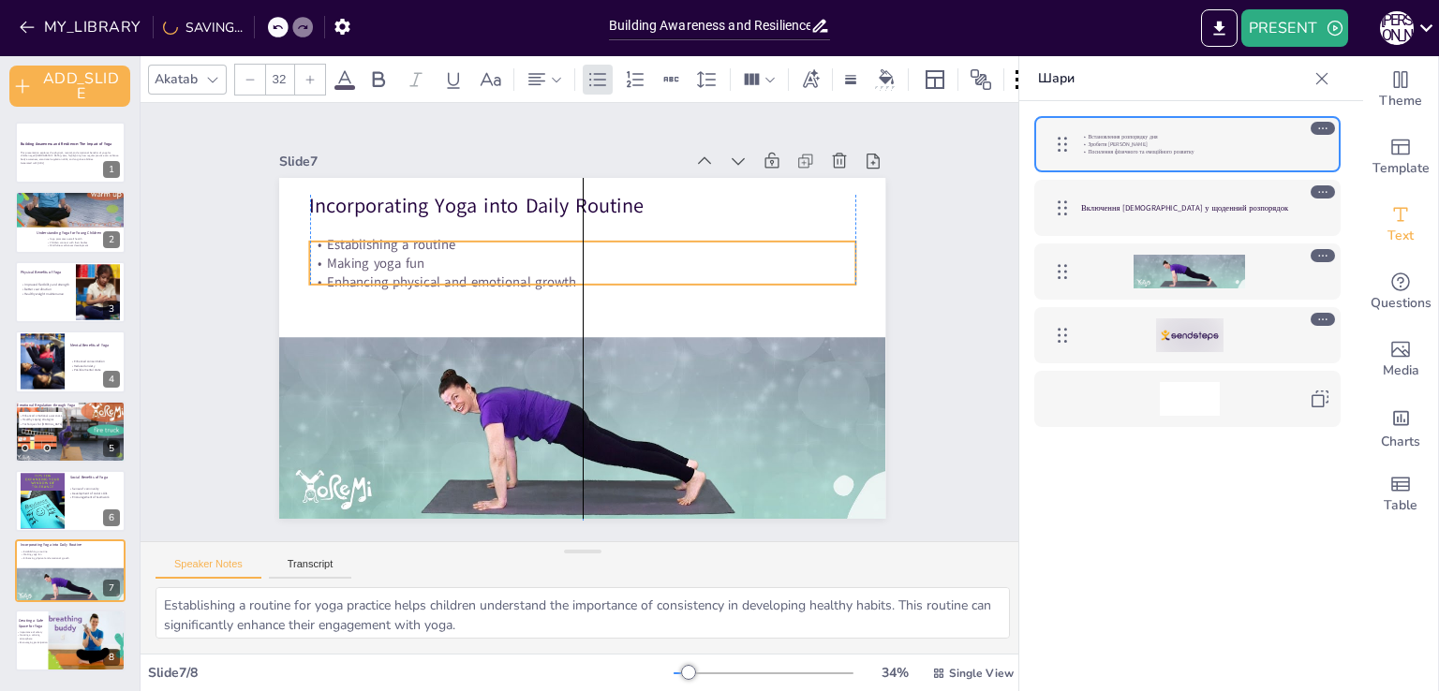
click at [569, 274] on p "Enhancing physical and emotional growth" at bounding box center [591, 283] width 538 height 132
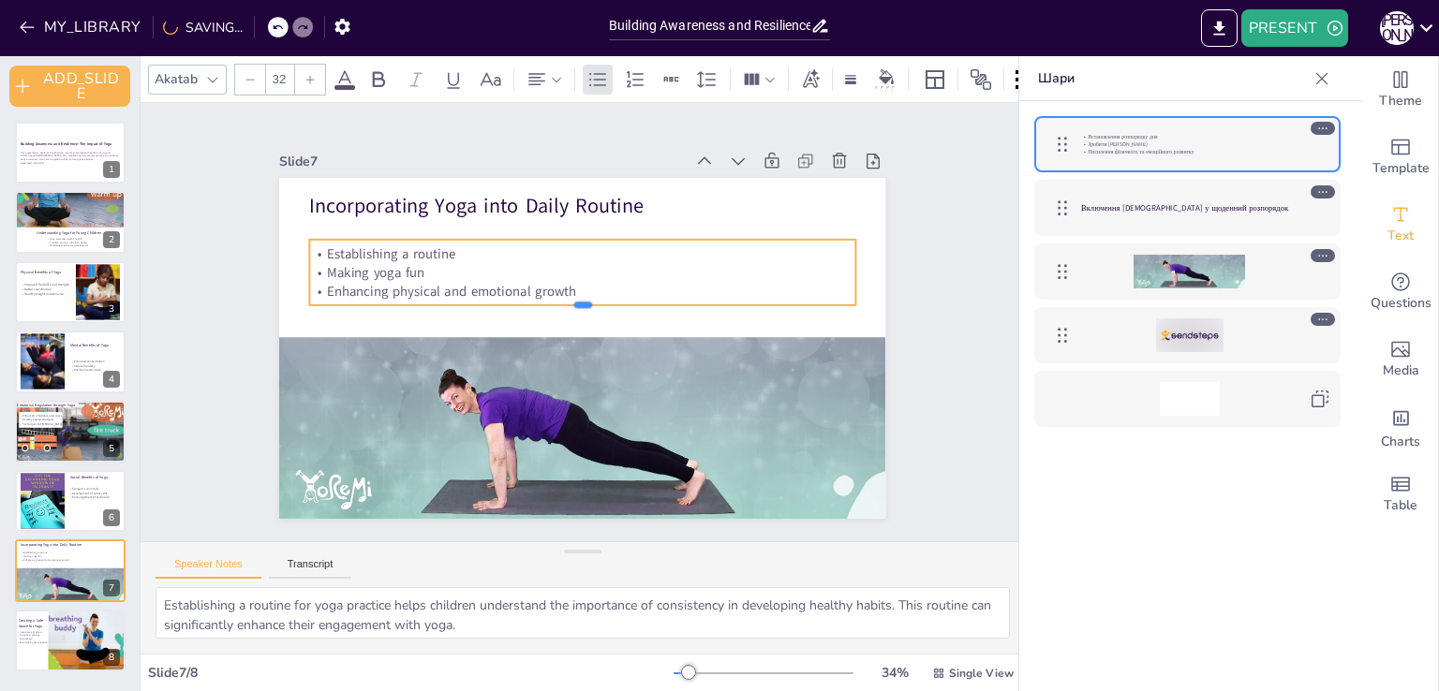
drag, startPoint x: 569, startPoint y: 274, endPoint x: 573, endPoint y: 297, distance: 22.8
click at [573, 297] on div at bounding box center [585, 313] width 537 height 128
click at [397, 243] on p "Establishing a routine" at bounding box center [623, 266] width 452 height 336
click at [358, 243] on p "Establishing a routine" at bounding box center [611, 259] width 506 height 239
click at [374, 243] on p "Establishing a routine" at bounding box center [614, 267] width 481 height 289
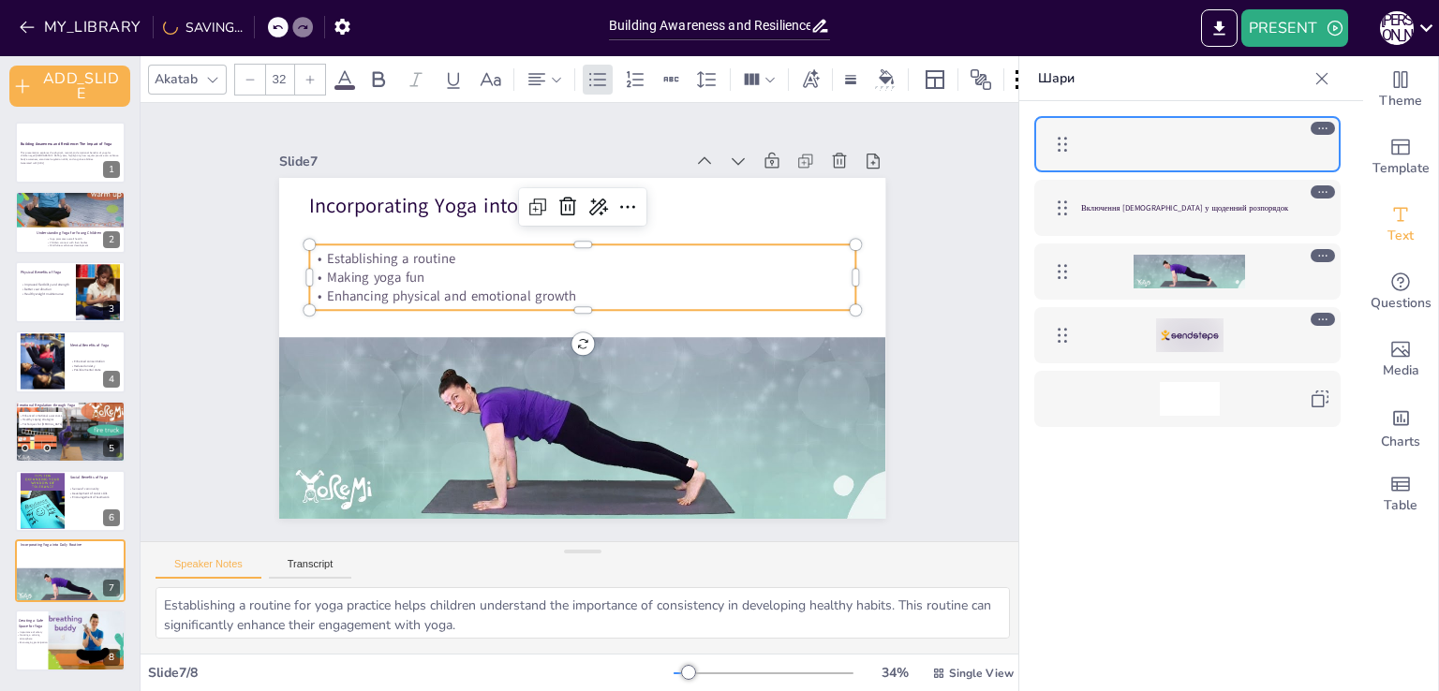
click at [278, 71] on input "32" at bounding box center [279, 80] width 26 height 30
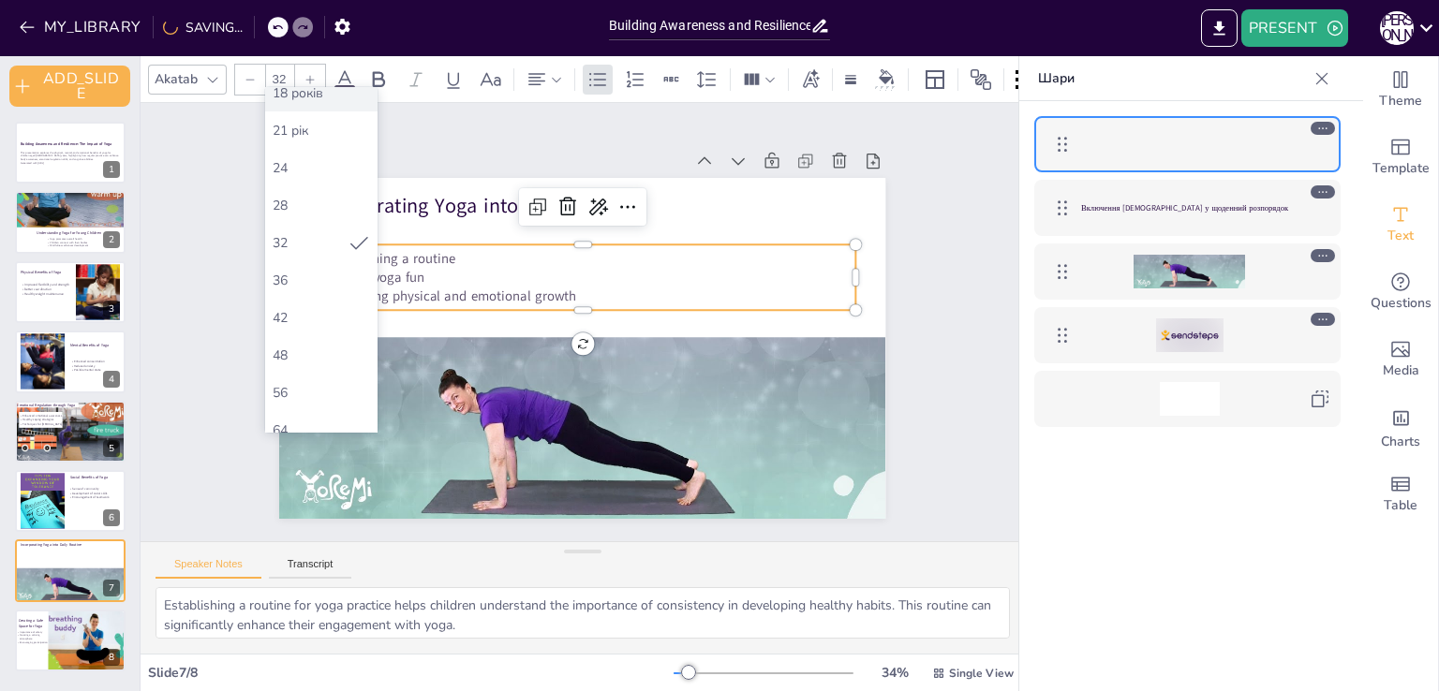
scroll to position [244, 0]
click at [316, 337] on div "48" at bounding box center [321, 349] width 112 height 37
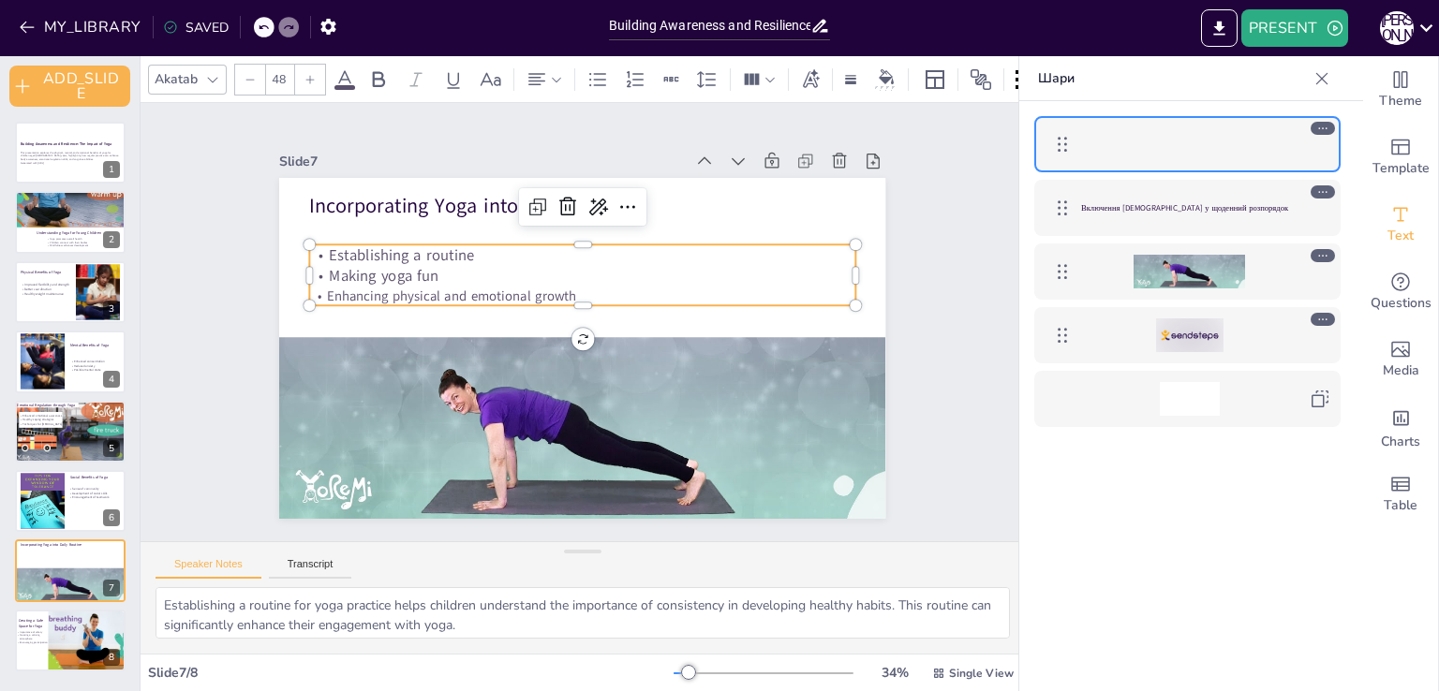
click at [305, 74] on icon at bounding box center [309, 79] width 11 height 11
click at [342, 271] on p "Making yoga fun" at bounding box center [592, 279] width 539 height 135
click at [347, 271] on p "Making yoga fun" at bounding box center [601, 283] width 508 height 242
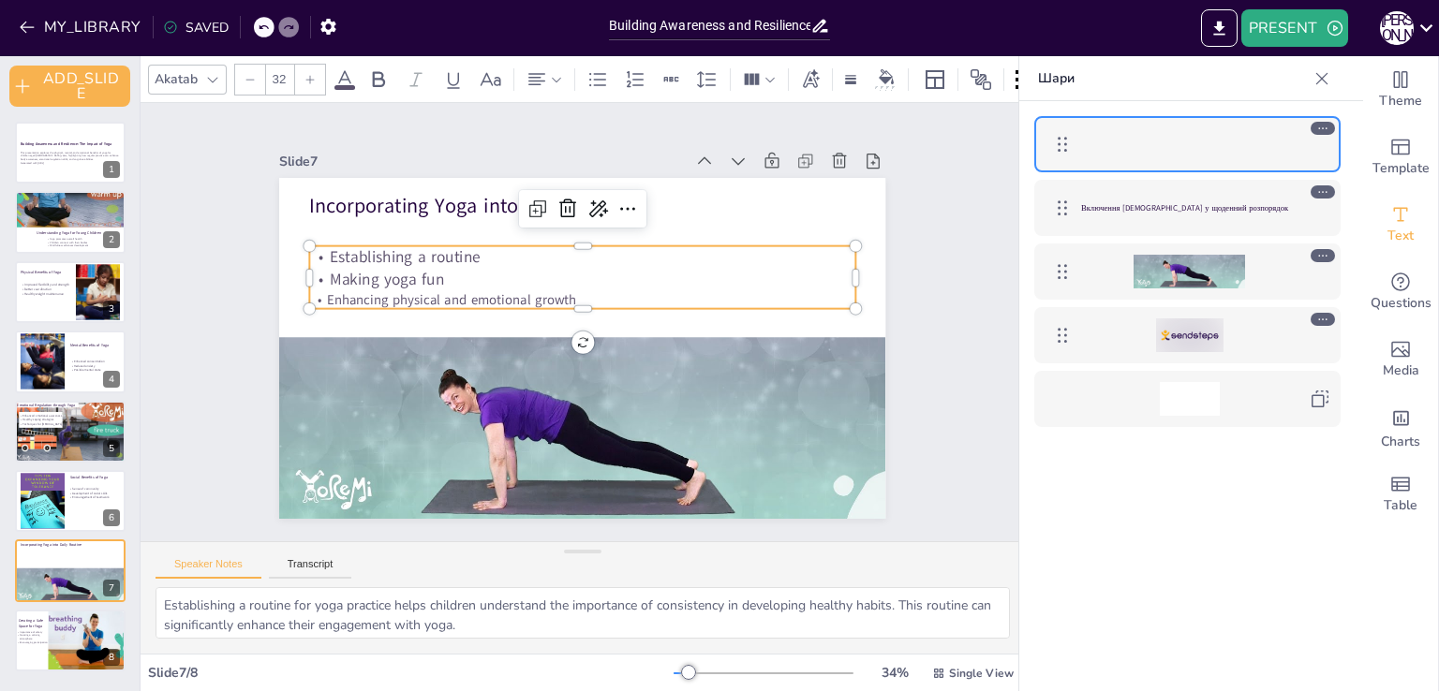
click at [333, 291] on p "Enhancing physical and emotional growth" at bounding box center [589, 301] width 524 height 186
click at [370, 291] on p "Enhancing physical and emotional growth" at bounding box center [596, 304] width 452 height 336
click at [333, 291] on p "Enhancing physical and emotional growth" at bounding box center [587, 300] width 538 height 132
click at [333, 291] on p "Enhancing physical and emotional growth" at bounding box center [589, 301] width 524 height 186
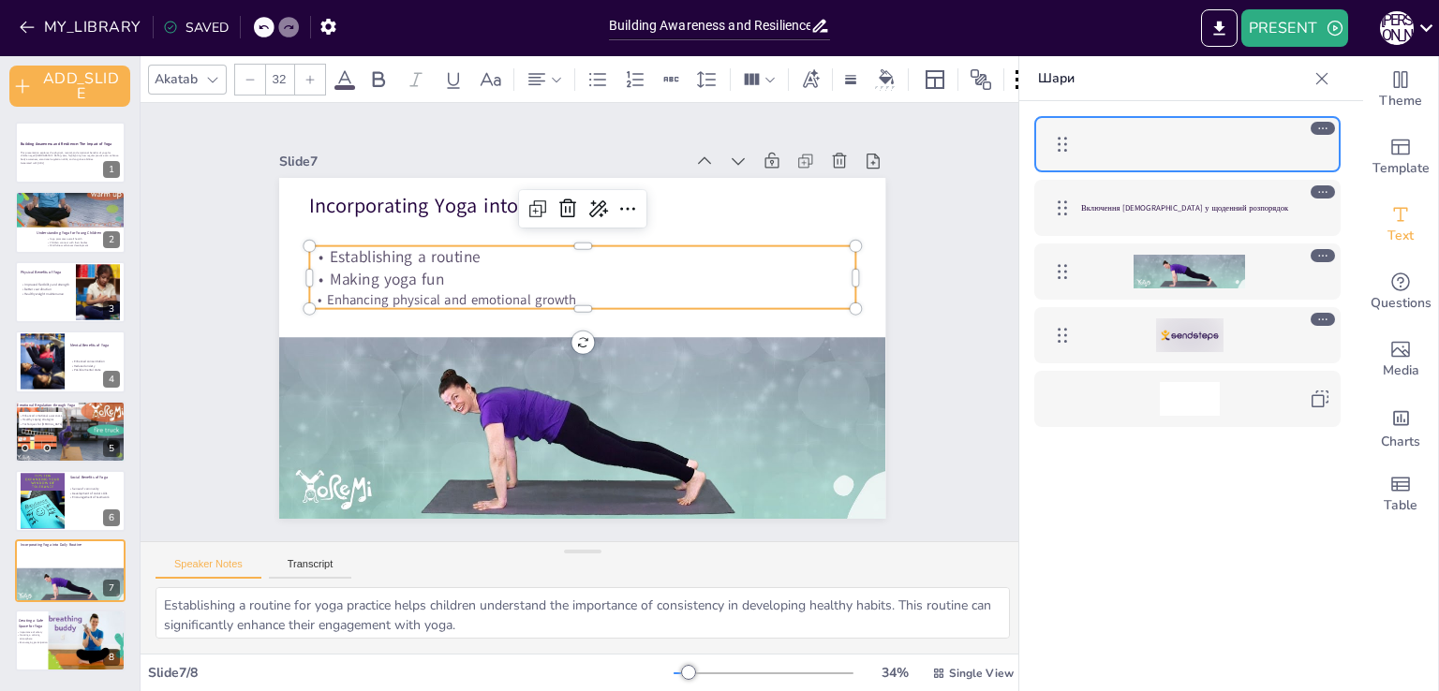
click at [279, 80] on input "32" at bounding box center [279, 80] width 26 height 30
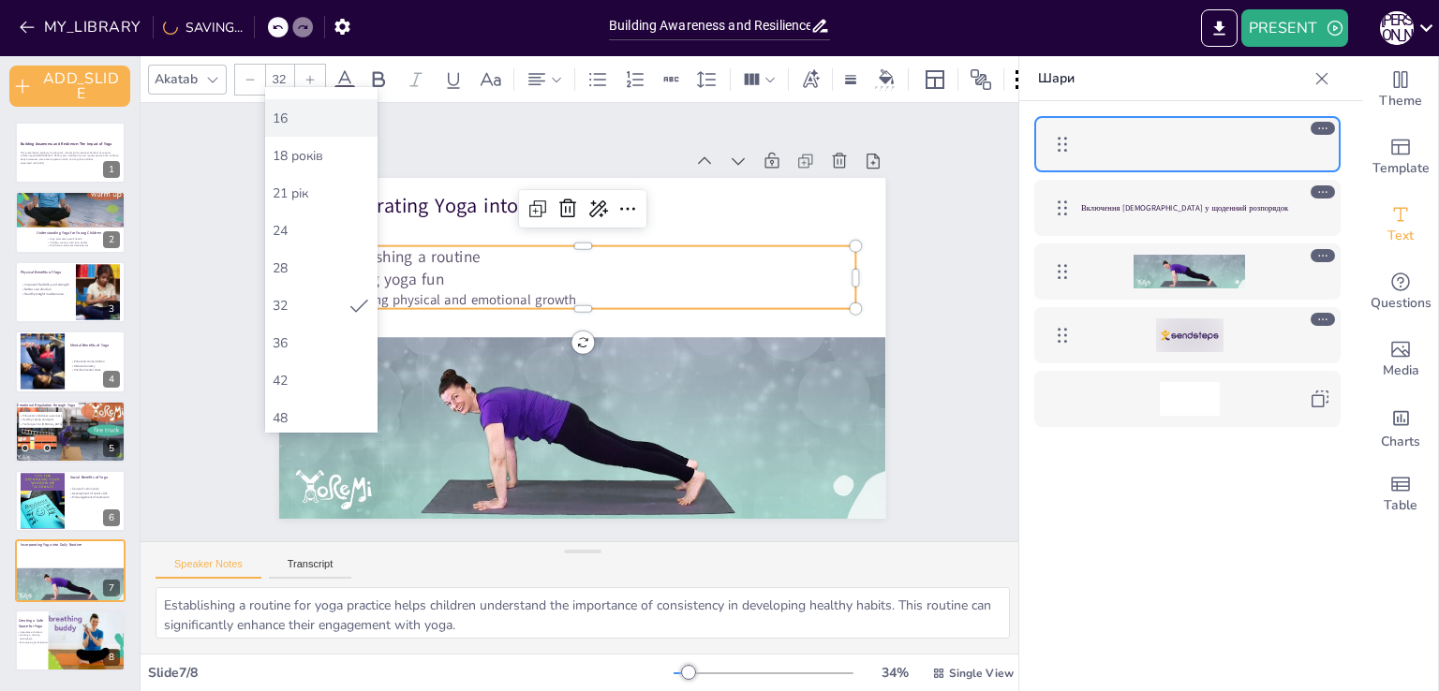
scroll to position [270, 0]
click at [303, 307] on div "48" at bounding box center [321, 322] width 112 height 37
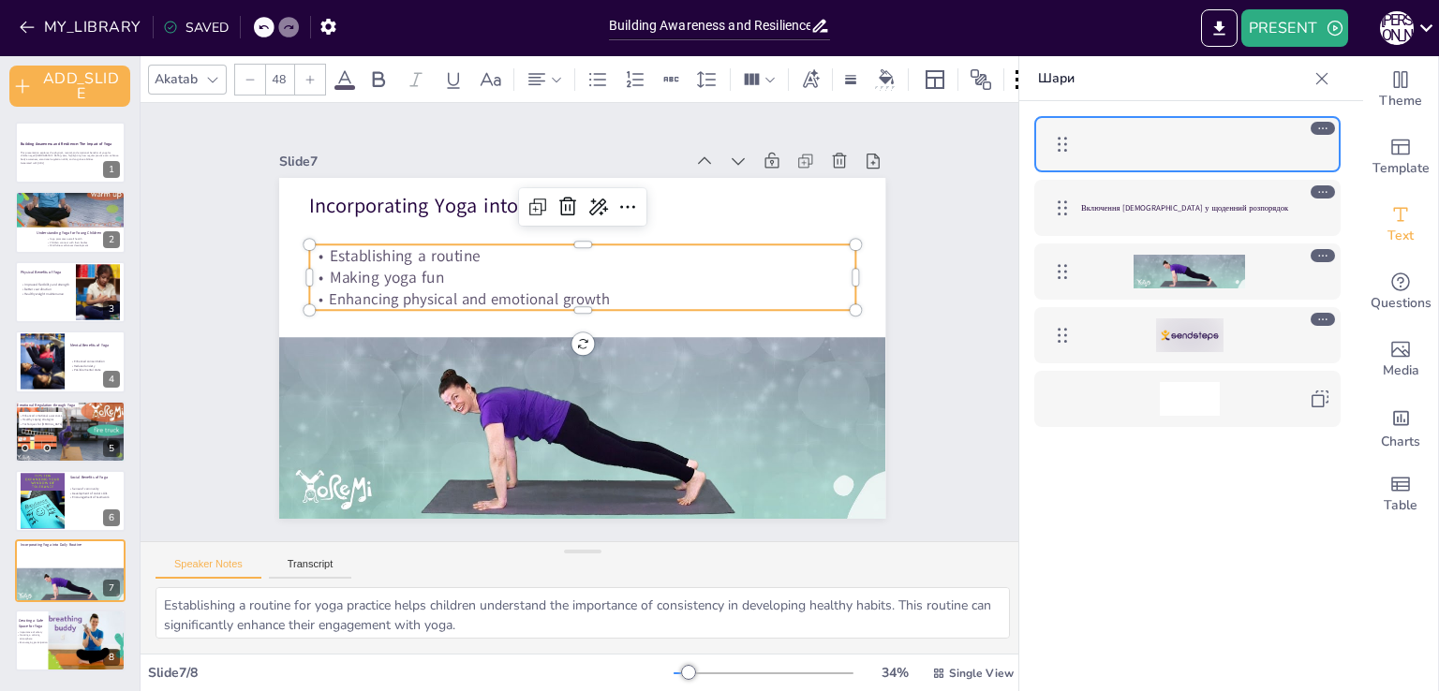
click at [300, 73] on div at bounding box center [310, 80] width 30 height 30
type input "50"
click at [216, 294] on div "Slide 1 Building Awareness and Resilience: The Impact of Yoga This presentation…" at bounding box center [582, 322] width 777 height 533
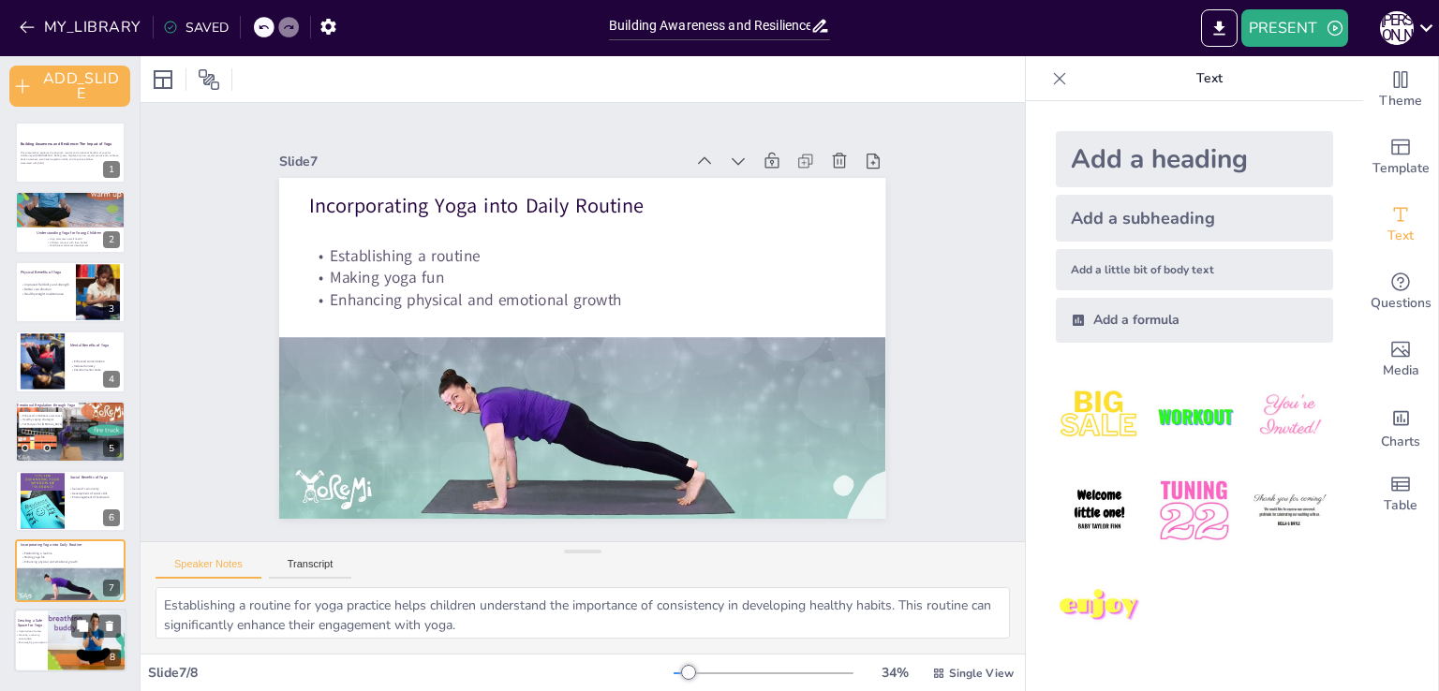
click at [45, 633] on p "Creating a calming atmosphere" at bounding box center [33, 636] width 36 height 7
type textarea "Emphasizing safety in yoga practice helps children feel secure and confident. T…"
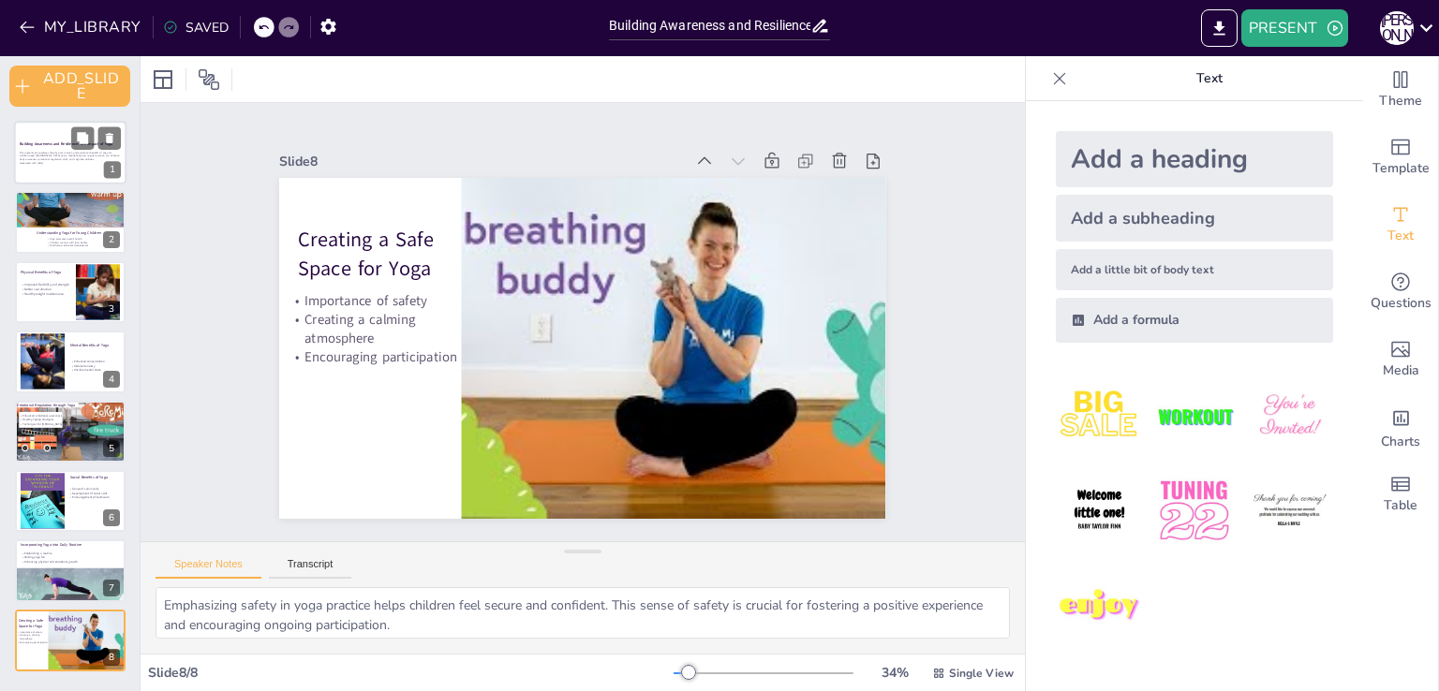
click at [54, 155] on p "This presentation explores the physical, mental, and emotional benefits of yoga…" at bounding box center [70, 156] width 101 height 10
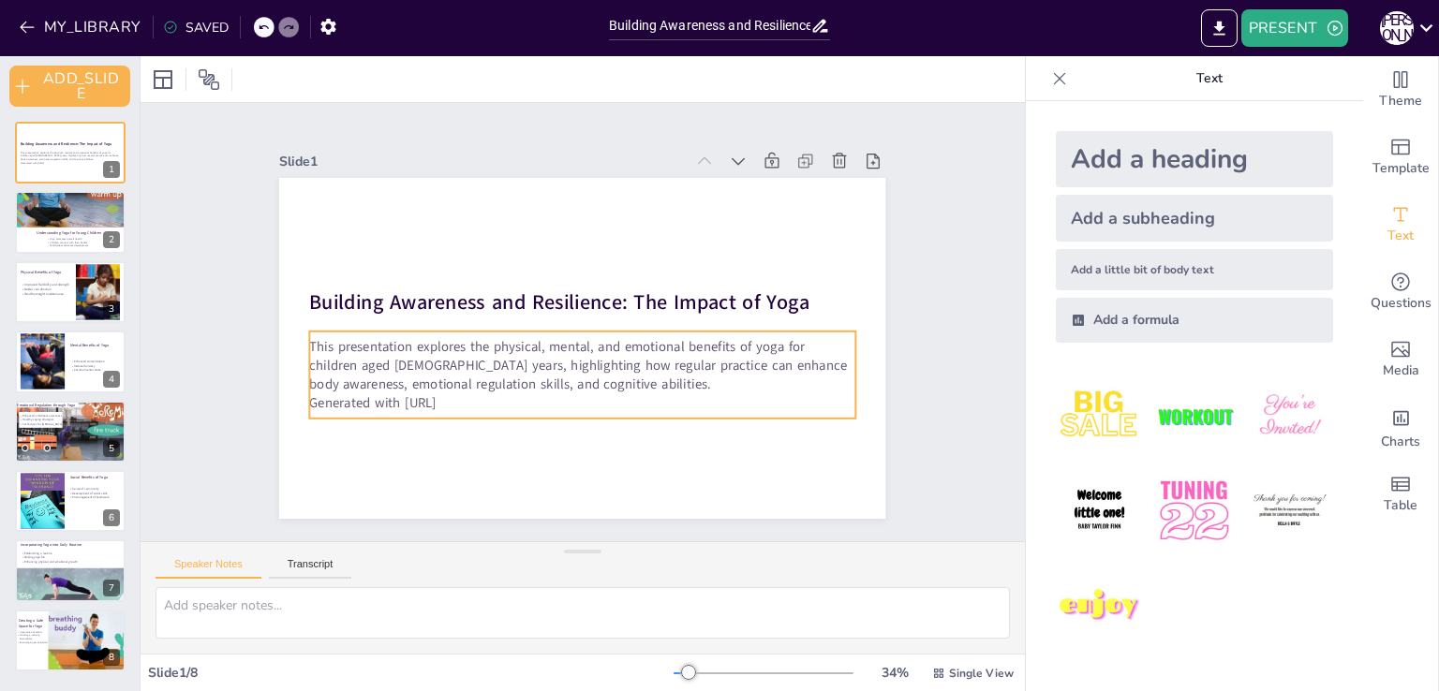
click at [309, 340] on p "This presentation explores the physical, mental, and emotional benefits of yoga…" at bounding box center [565, 361] width 522 height 273
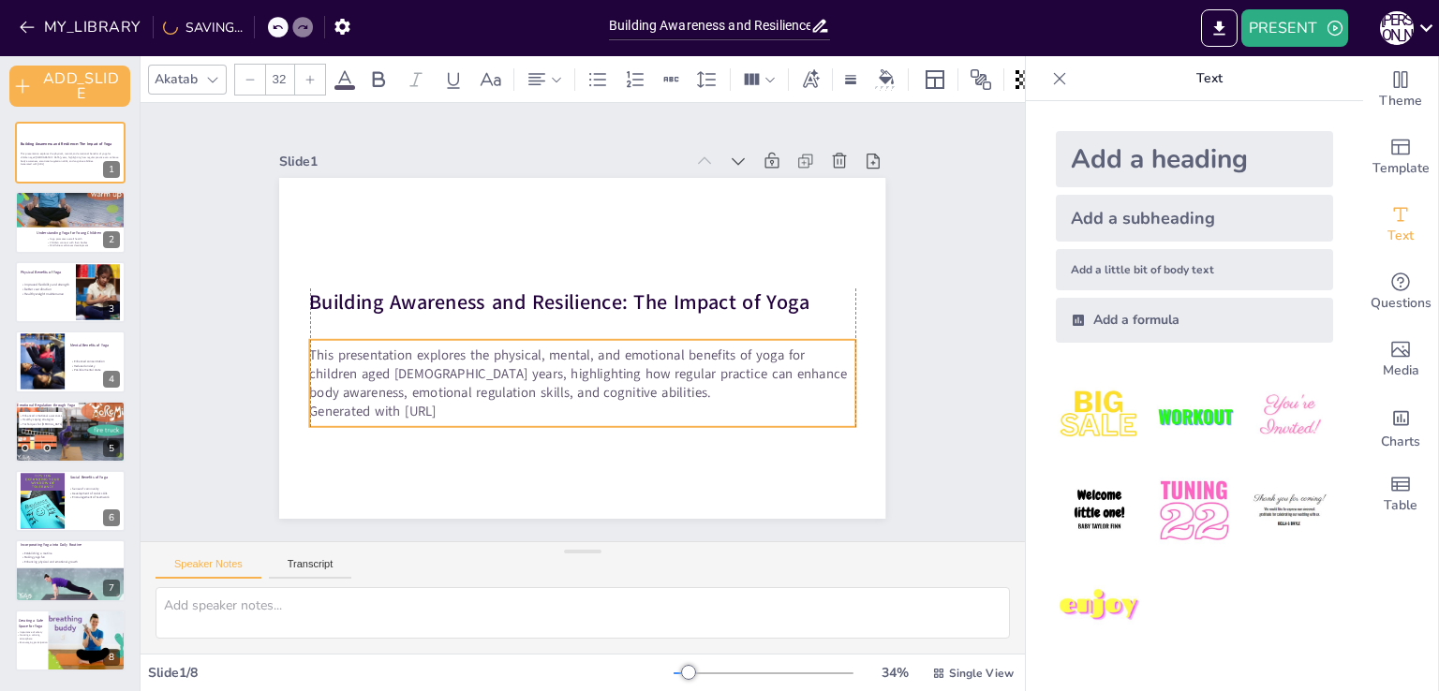
drag, startPoint x: 309, startPoint y: 340, endPoint x: 303, endPoint y: 348, distance: 10.1
click at [303, 348] on p "This presentation explores the physical, mental, and emotional benefits of yoga…" at bounding box center [571, 372] width 545 height 169
click at [307, 346] on p "This presentation explores the physical, mental, and emotional benefits of yoga…" at bounding box center [567, 371] width 537 height 222
click at [307, 346] on p "This presentation explores the physical, mental, and emotional benefits of yoga…" at bounding box center [556, 366] width 501 height 321
click at [307, 346] on p "This presentation explores the physical, mental, and emotional benefits of yoga…" at bounding box center [562, 369] width 522 height 273
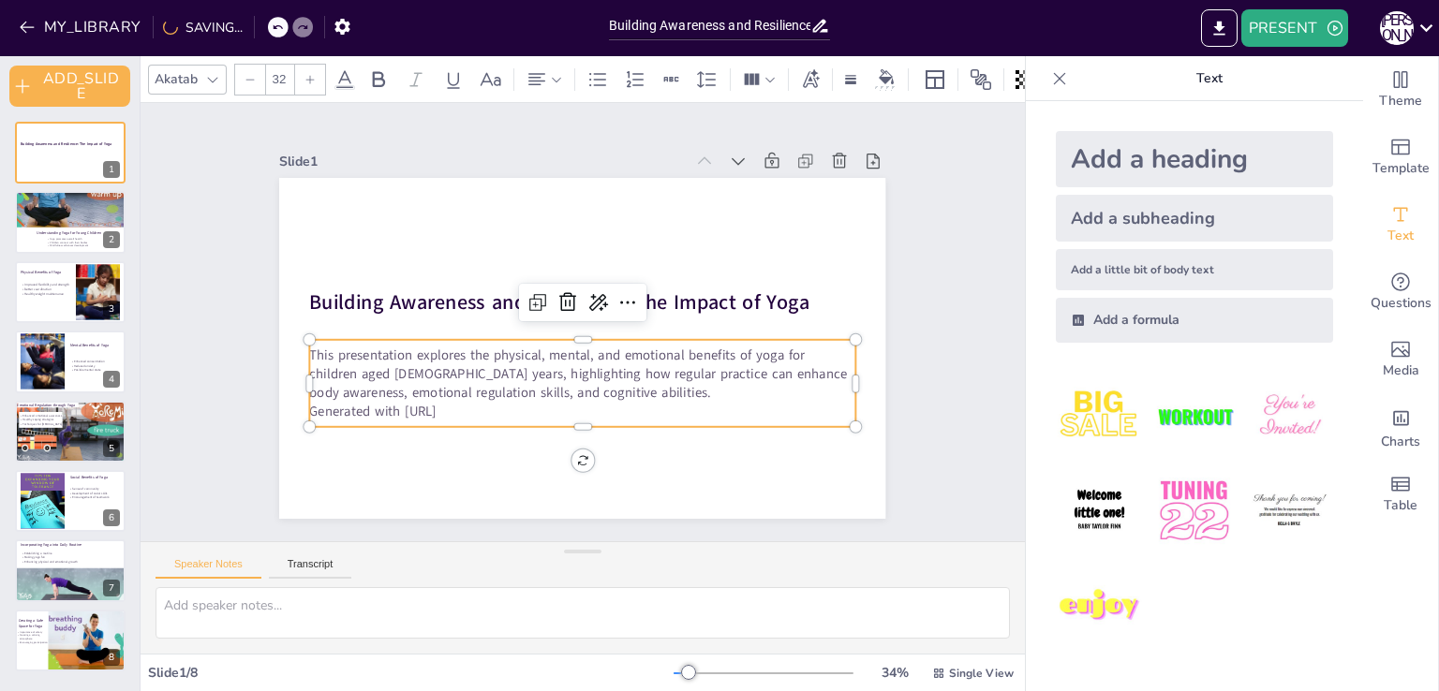
click at [307, 346] on p "This presentation explores the physical, mental, and emotional benefits of yoga…" at bounding box center [562, 368] width 522 height 273
click at [307, 346] on p "This presentation explores the physical, mental, and emotional benefits of yoga…" at bounding box center [562, 369] width 522 height 273
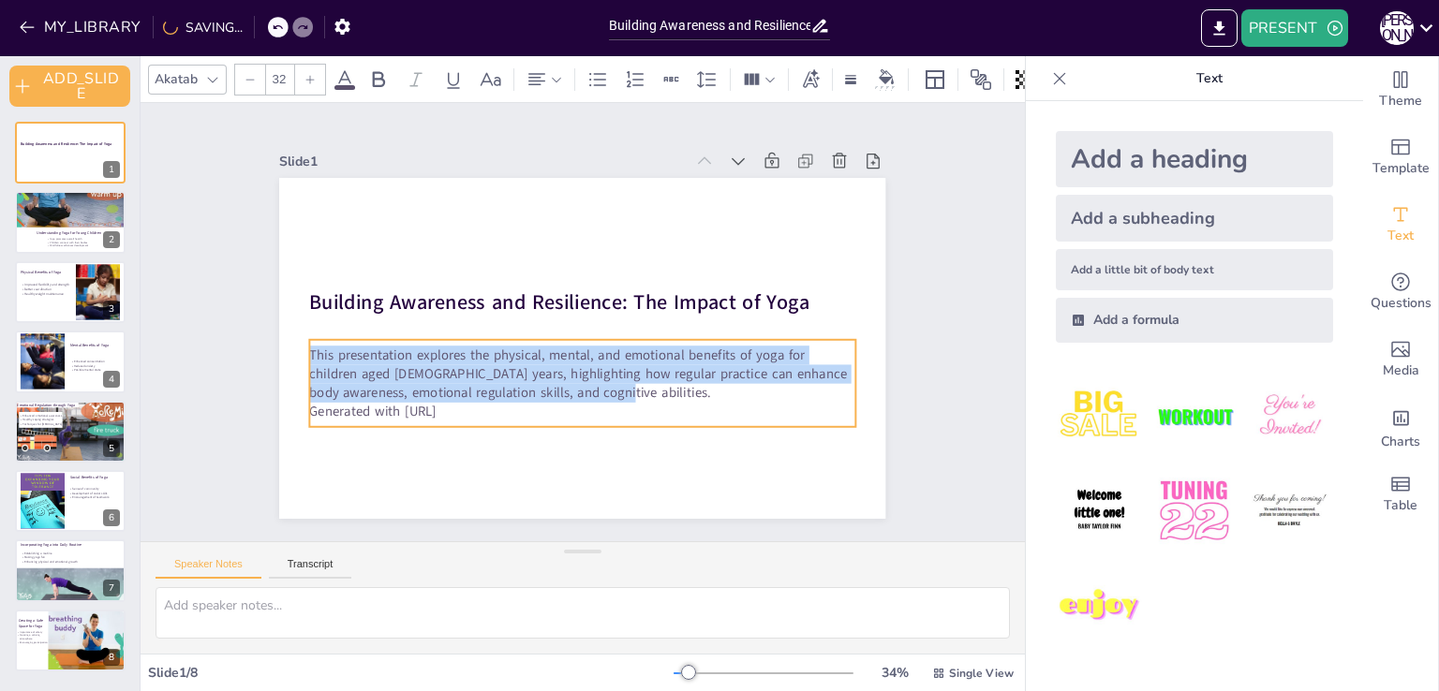
click at [340, 346] on p "This presentation explores the physical, mental, and emotional benefits of yoga…" at bounding box center [543, 357] width 407 height 443
click at [305, 75] on icon at bounding box center [309, 79] width 11 height 11
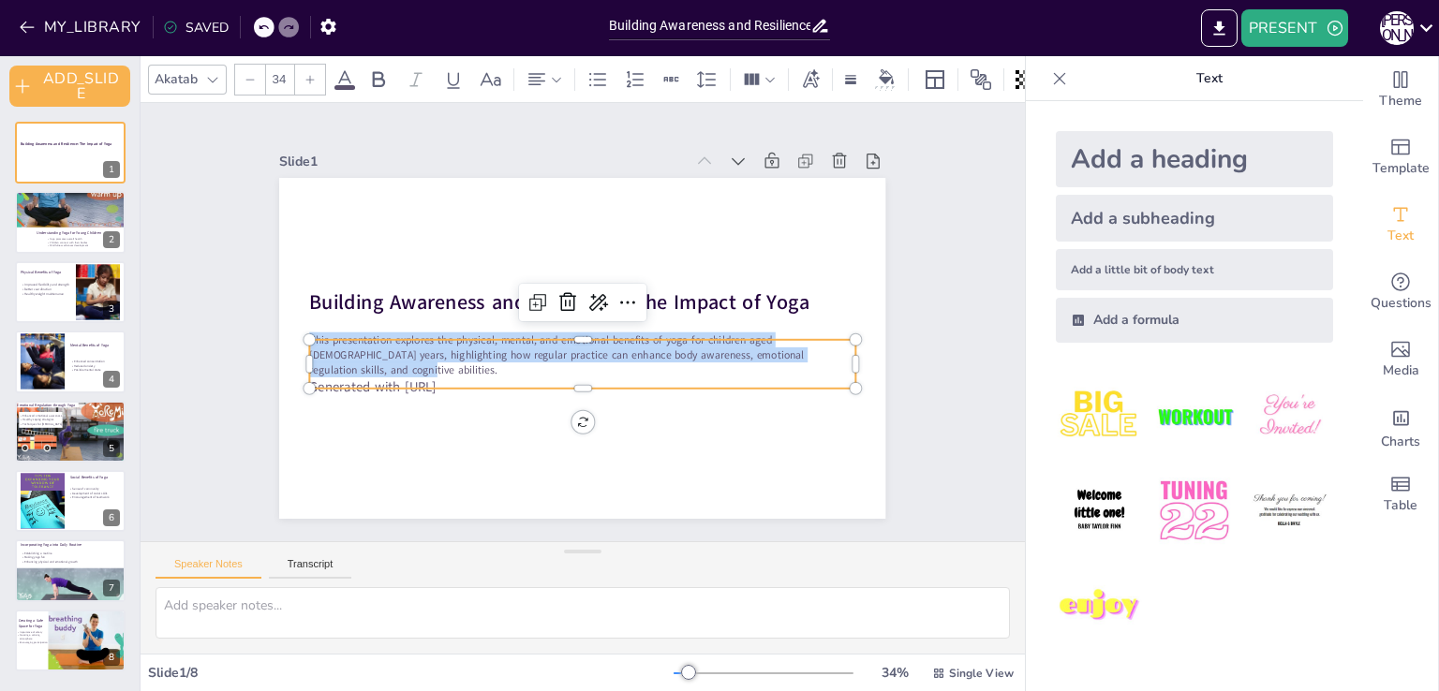
click at [305, 75] on icon at bounding box center [309, 79] width 11 height 11
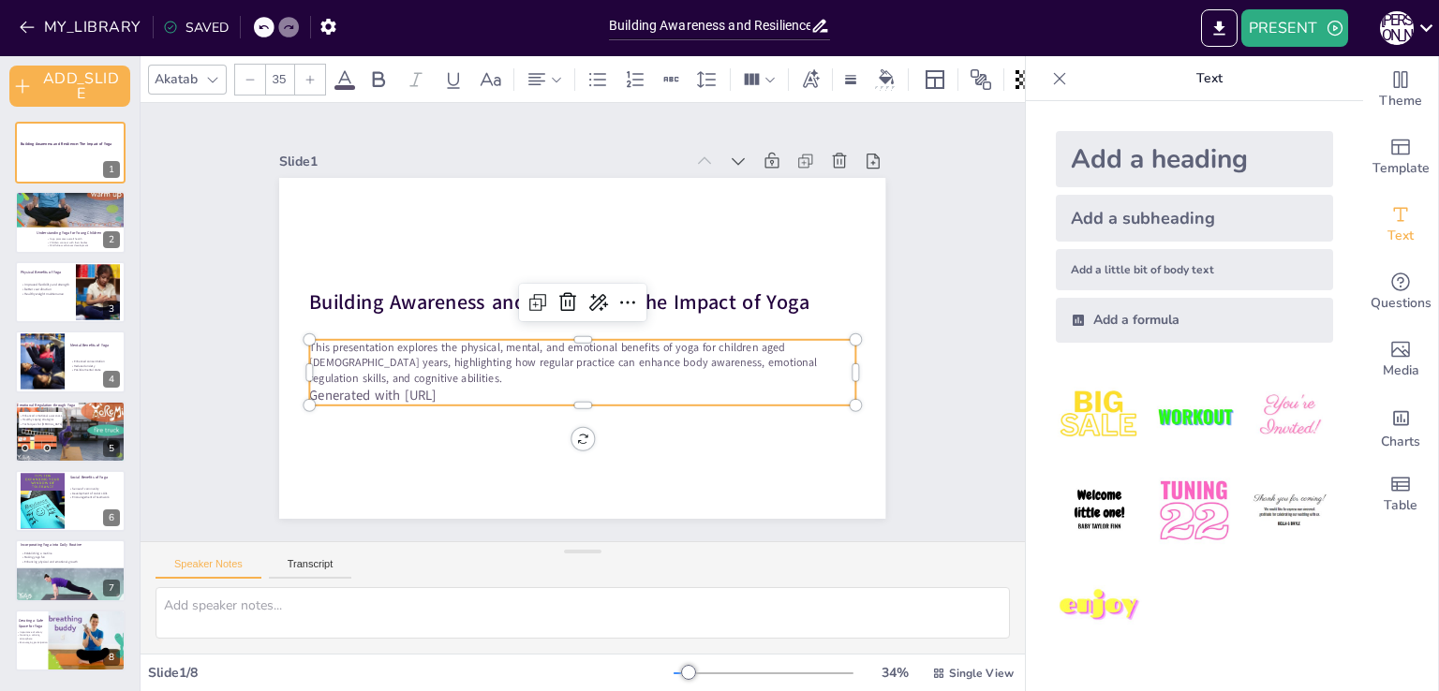
click at [305, 75] on icon at bounding box center [309, 79] width 11 height 11
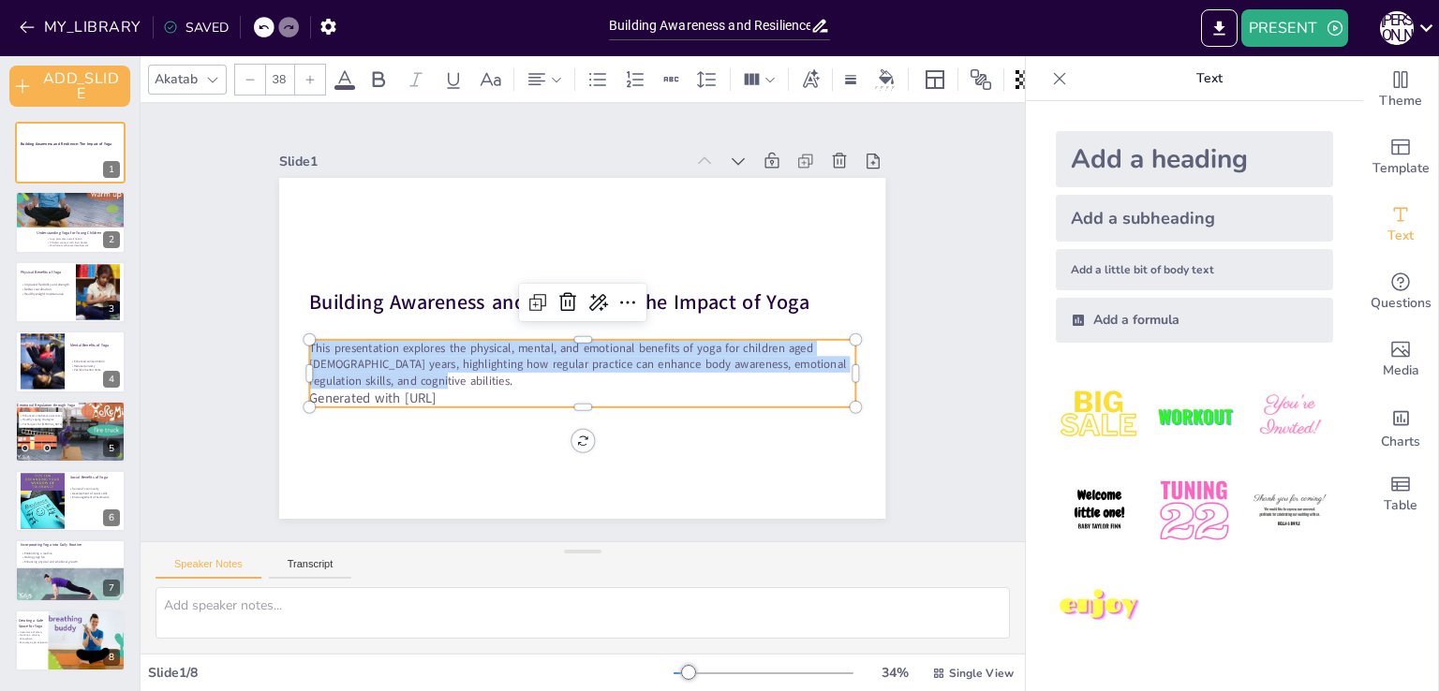
click at [305, 75] on icon at bounding box center [309, 79] width 11 height 11
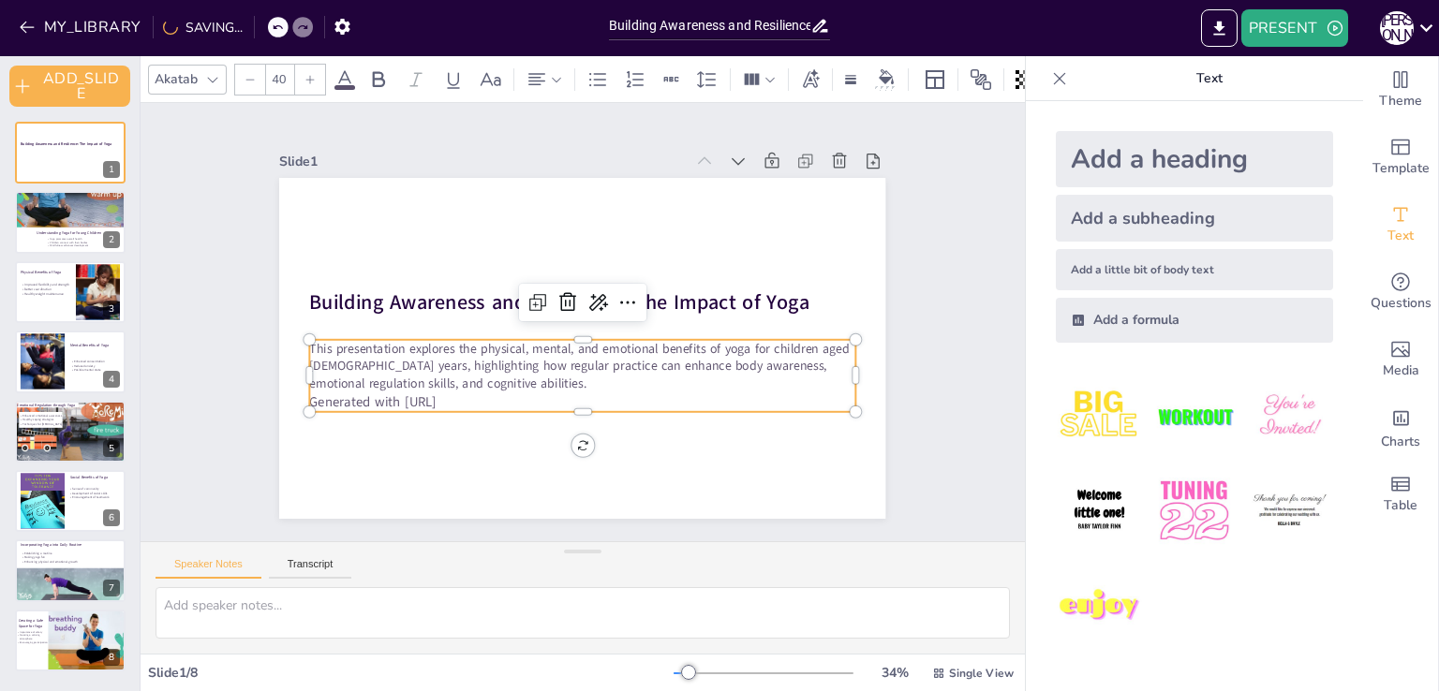
click at [305, 75] on icon at bounding box center [309, 79] width 11 height 11
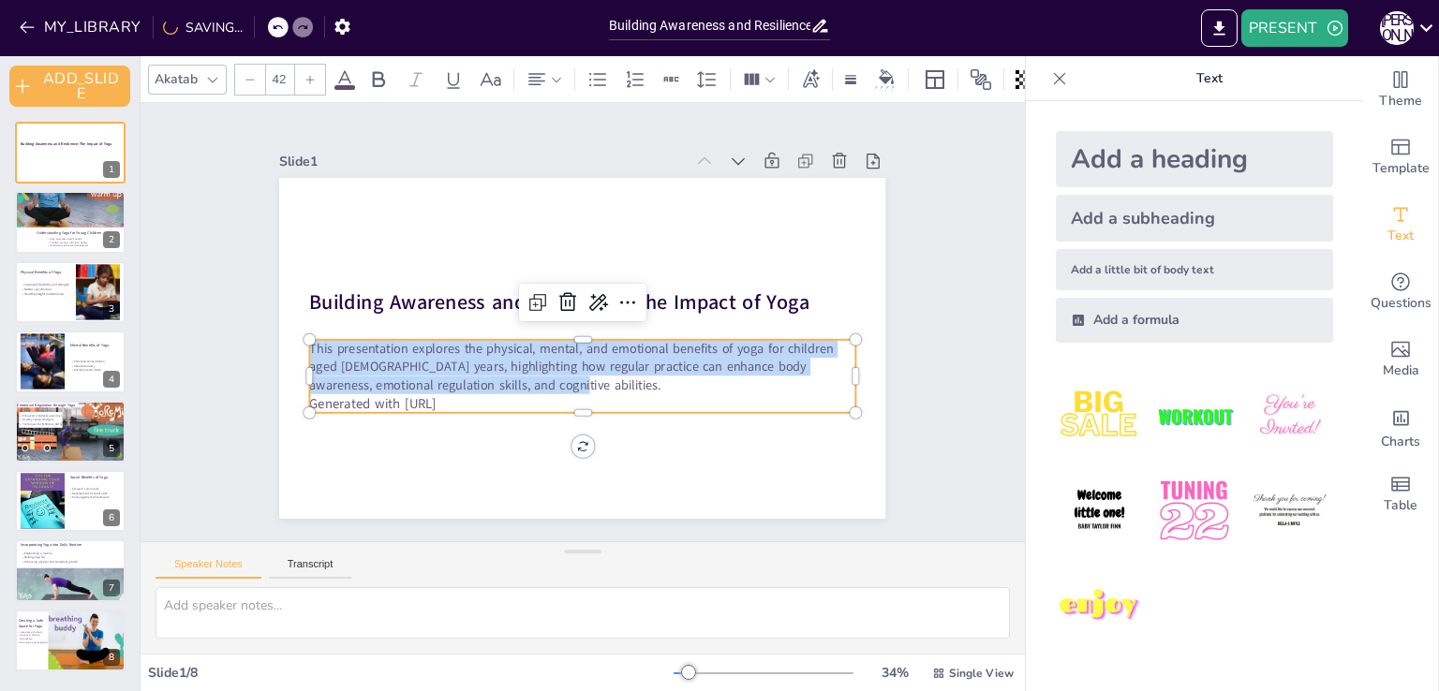
click at [305, 75] on icon at bounding box center [309, 79] width 11 height 11
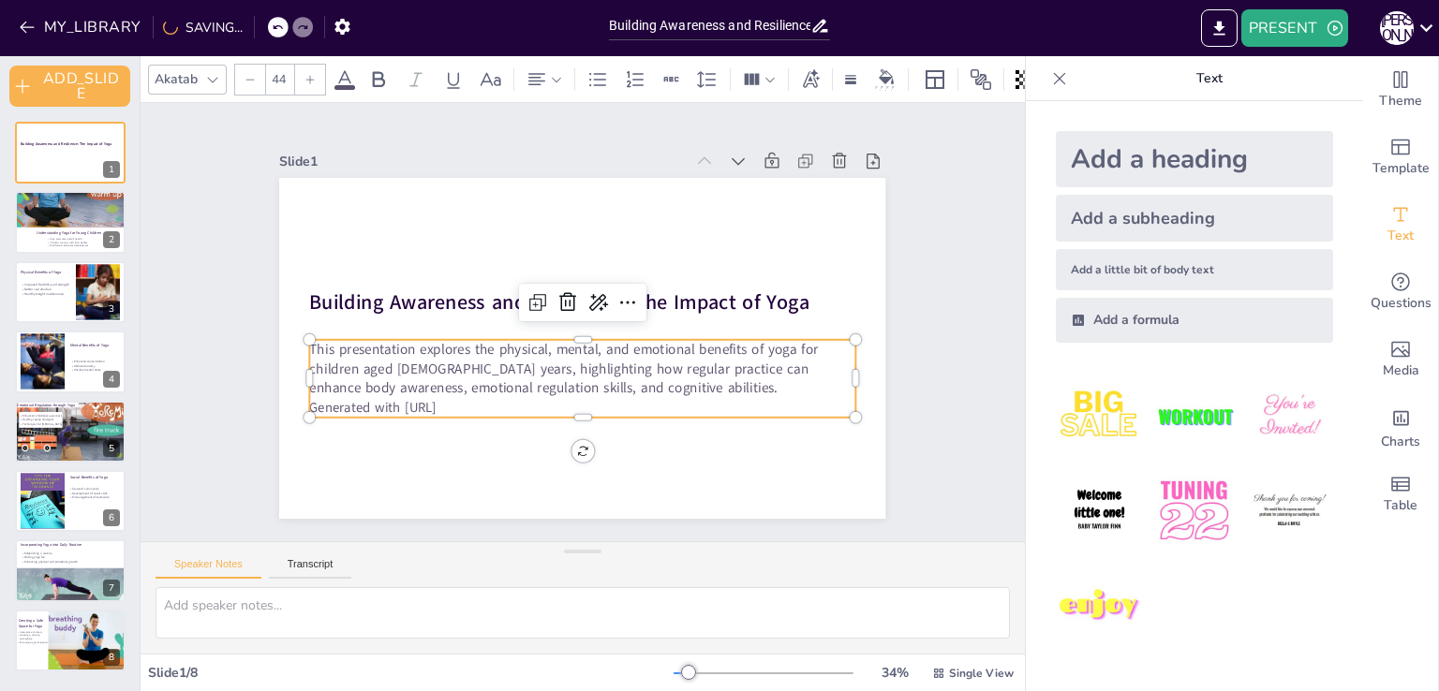
click at [305, 75] on icon at bounding box center [309, 79] width 11 height 11
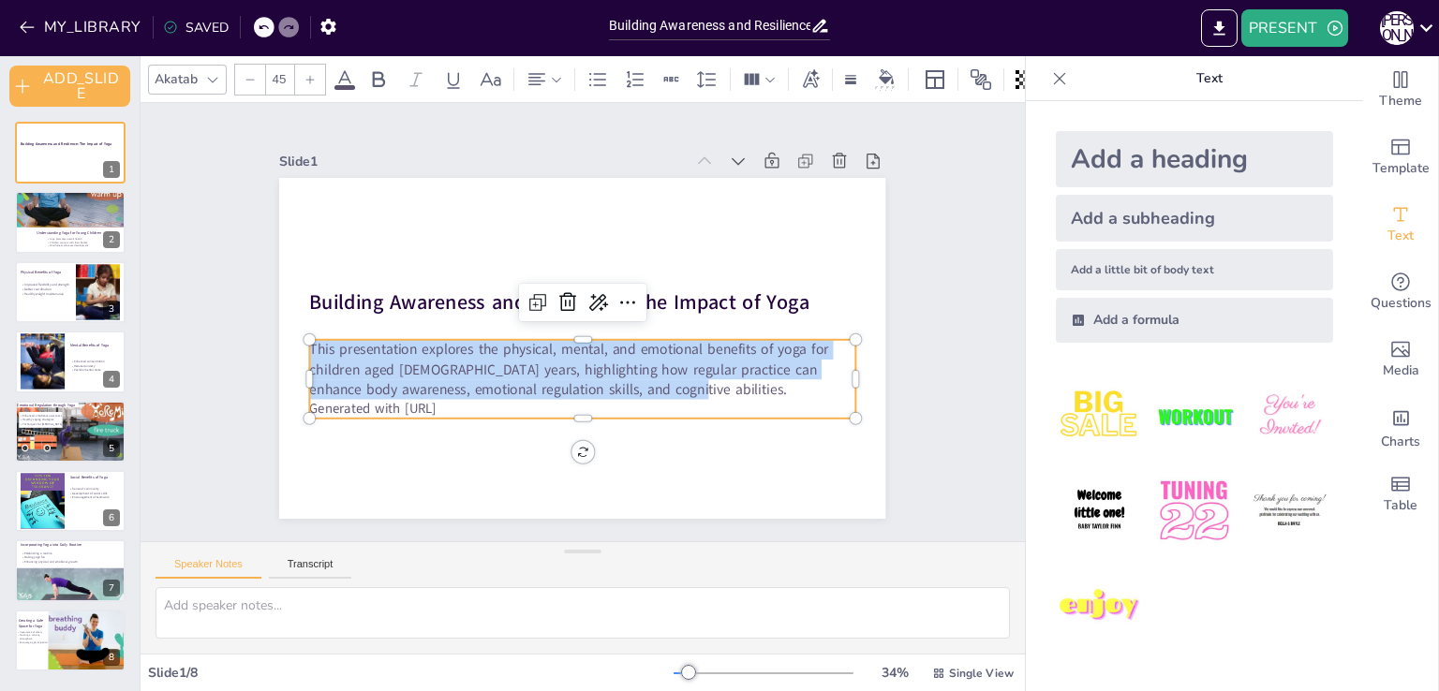
click at [303, 80] on div at bounding box center [310, 80] width 30 height 30
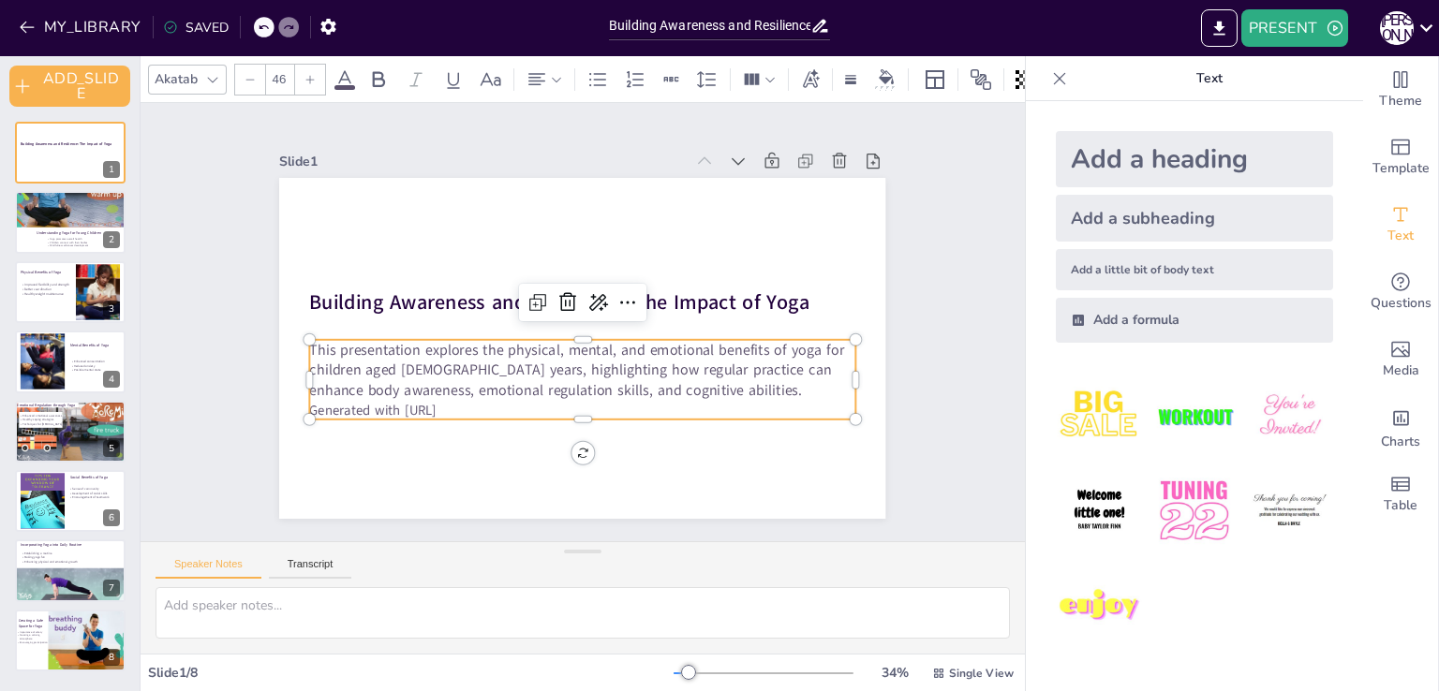
click at [303, 80] on div at bounding box center [310, 80] width 30 height 30
type input "32"
click at [471, 409] on p "Generated with [URL]" at bounding box center [573, 411] width 544 height 76
type input "47"
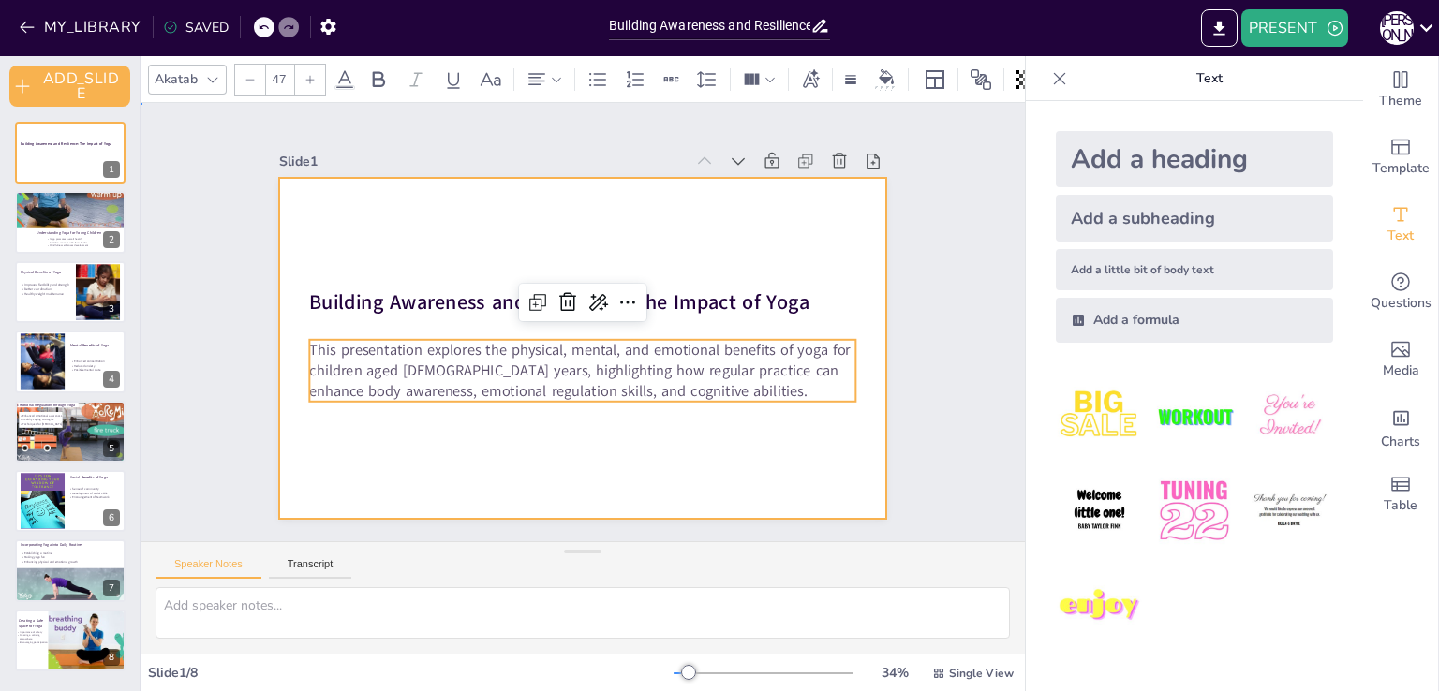
click at [447, 436] on div at bounding box center [574, 347] width 682 height 511
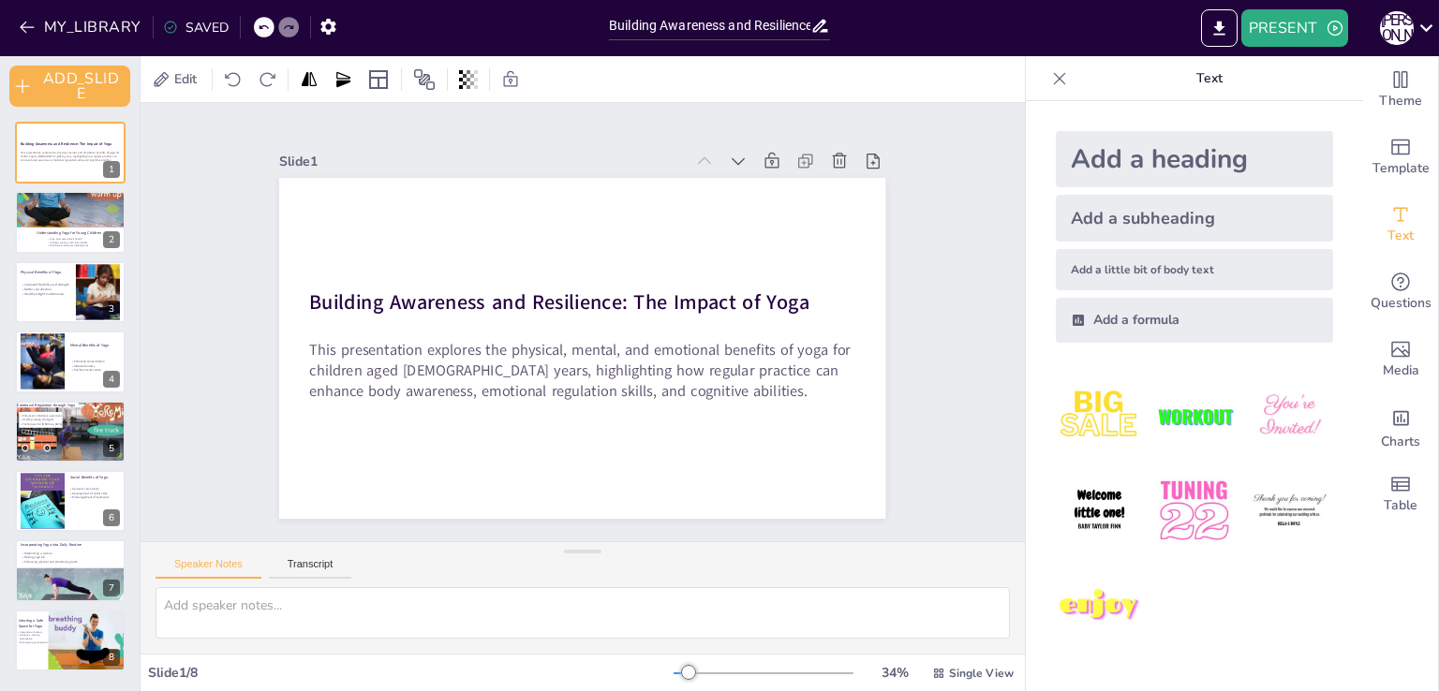
click at [212, 406] on div "Slide 1 Building Awareness and Resilience: The Impact of Yoga This presentation…" at bounding box center [583, 322] width 956 height 613
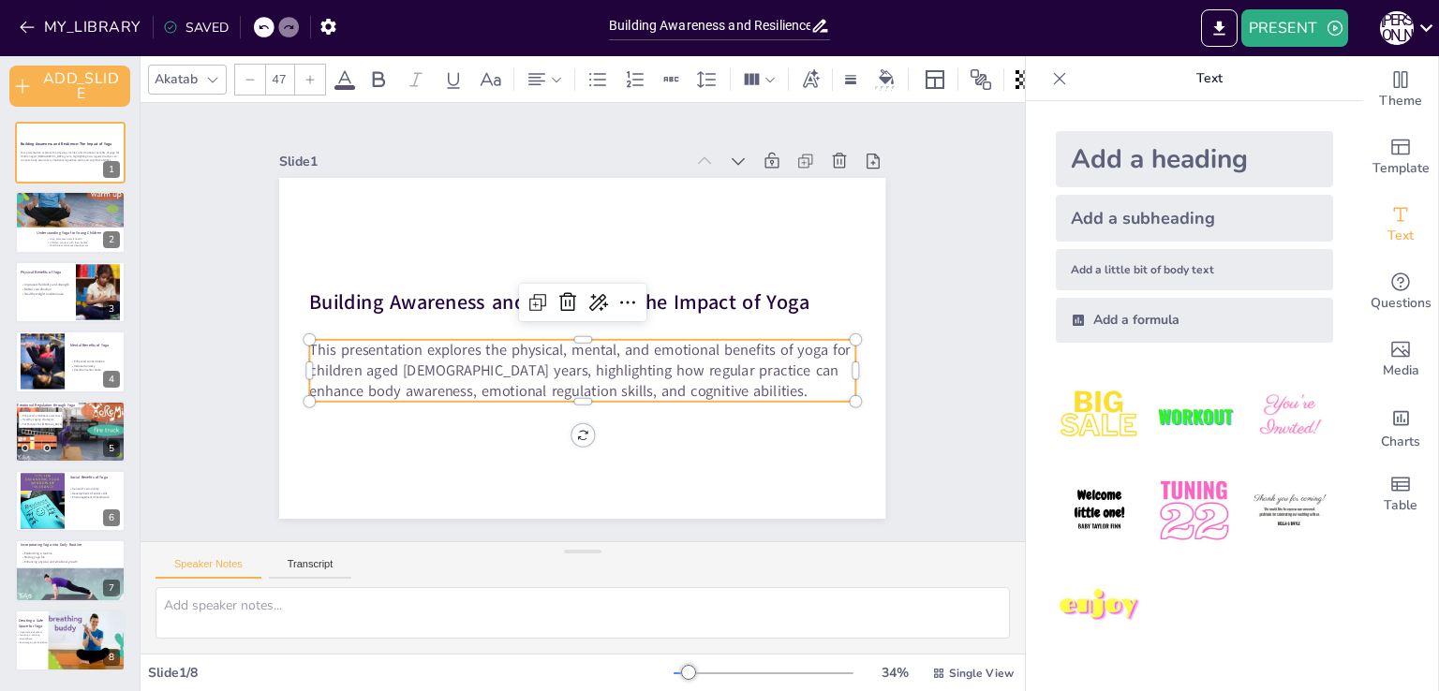
click at [338, 383] on p "This presentation explores the physical, mental, and emotional benefits of yoga…" at bounding box center [572, 370] width 547 height 174
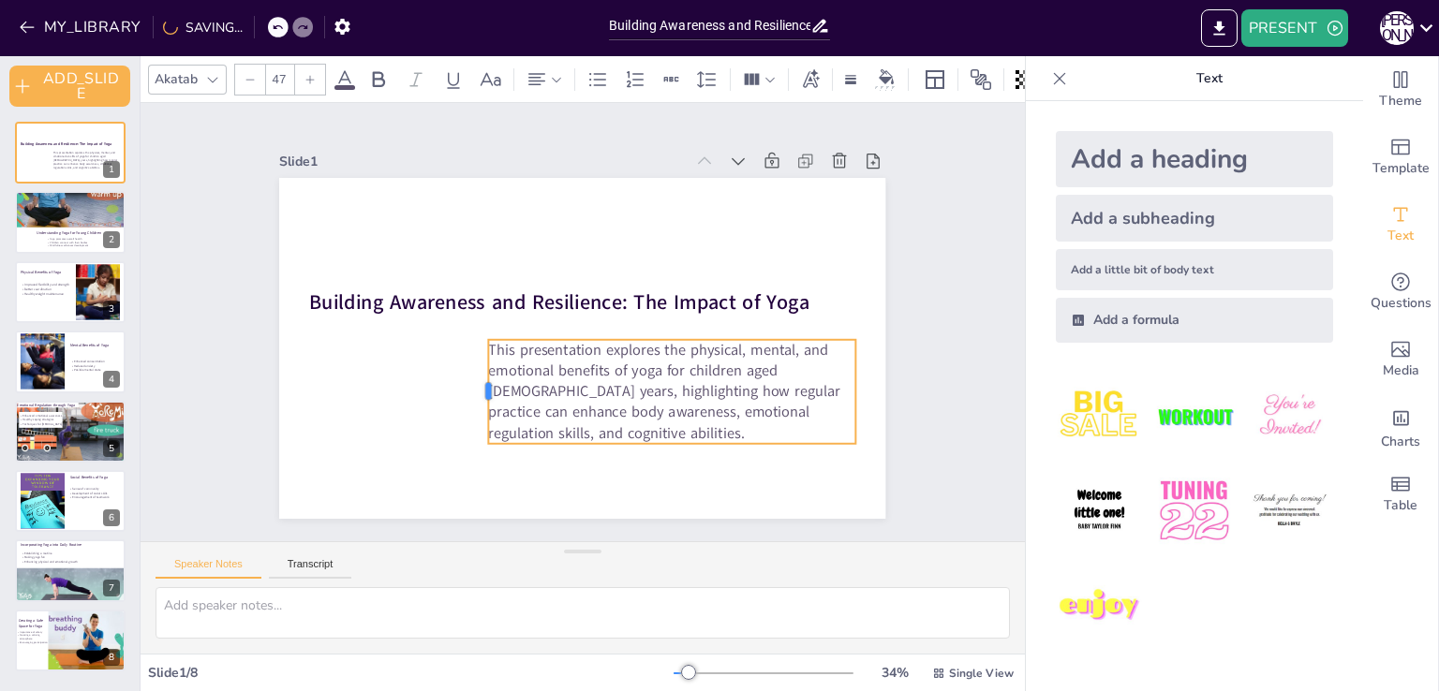
drag, startPoint x: 293, startPoint y: 362, endPoint x: 468, endPoint y: 387, distance: 177.0
click at [468, 387] on div at bounding box center [464, 356] width 46 height 103
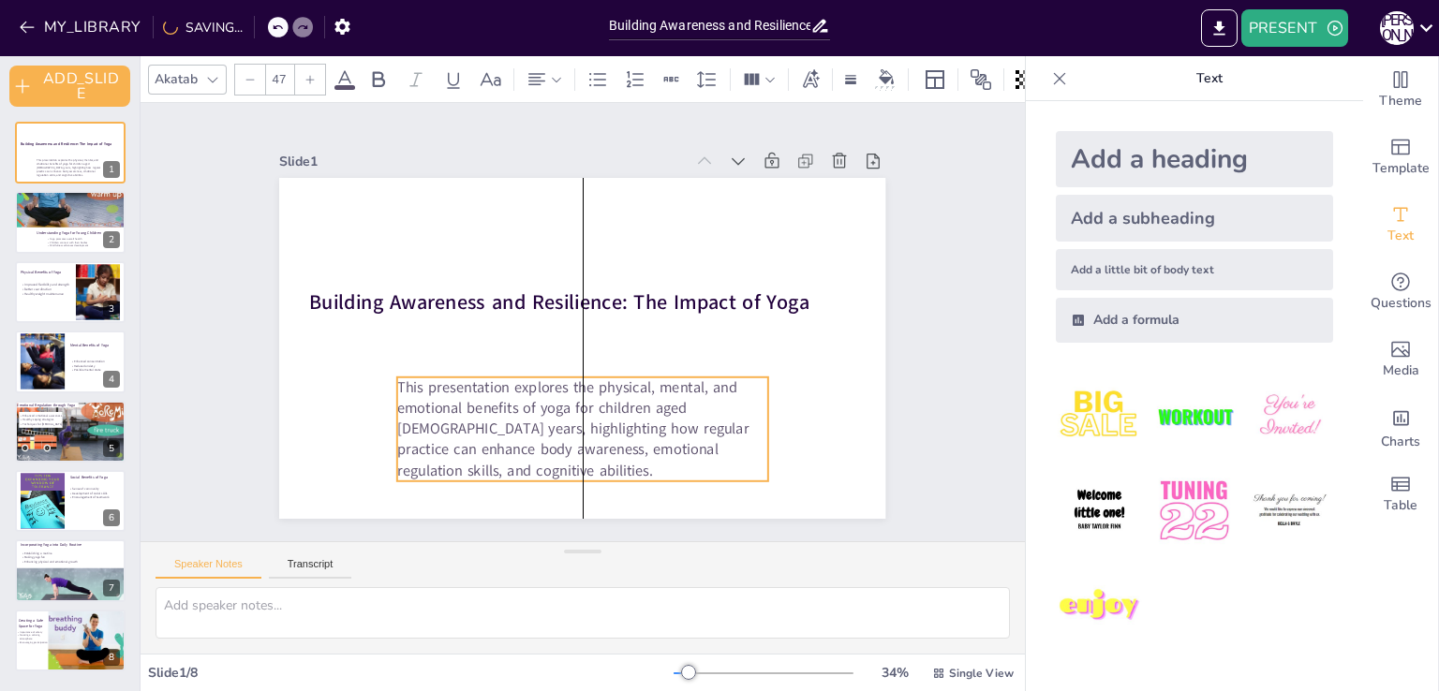
drag, startPoint x: 603, startPoint y: 358, endPoint x: 513, endPoint y: 395, distance: 97.4
click at [513, 395] on p "This presentation explores the physical, mental, and emotional benefits of yoga…" at bounding box center [538, 419] width 380 height 245
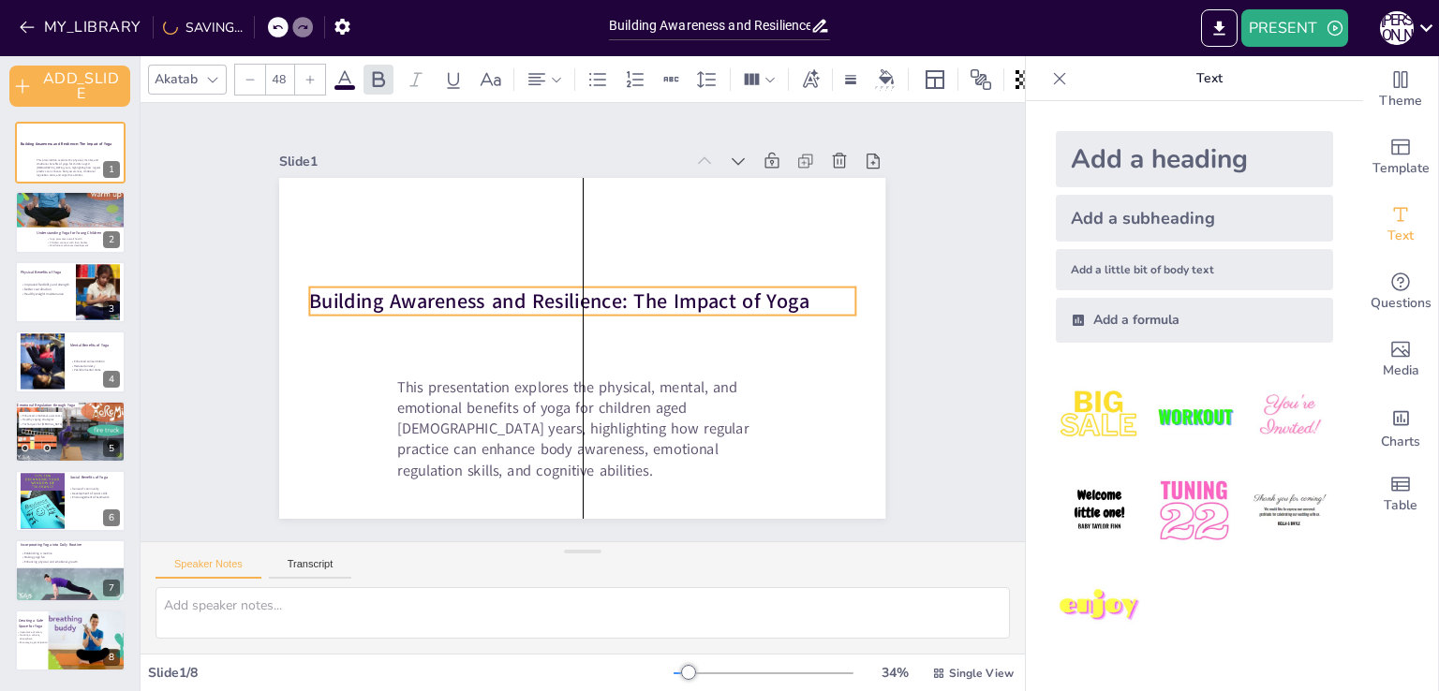
click at [463, 290] on strong "Building Awareness and Resilience: The Impact of Yoga" at bounding box center [570, 294] width 468 height 229
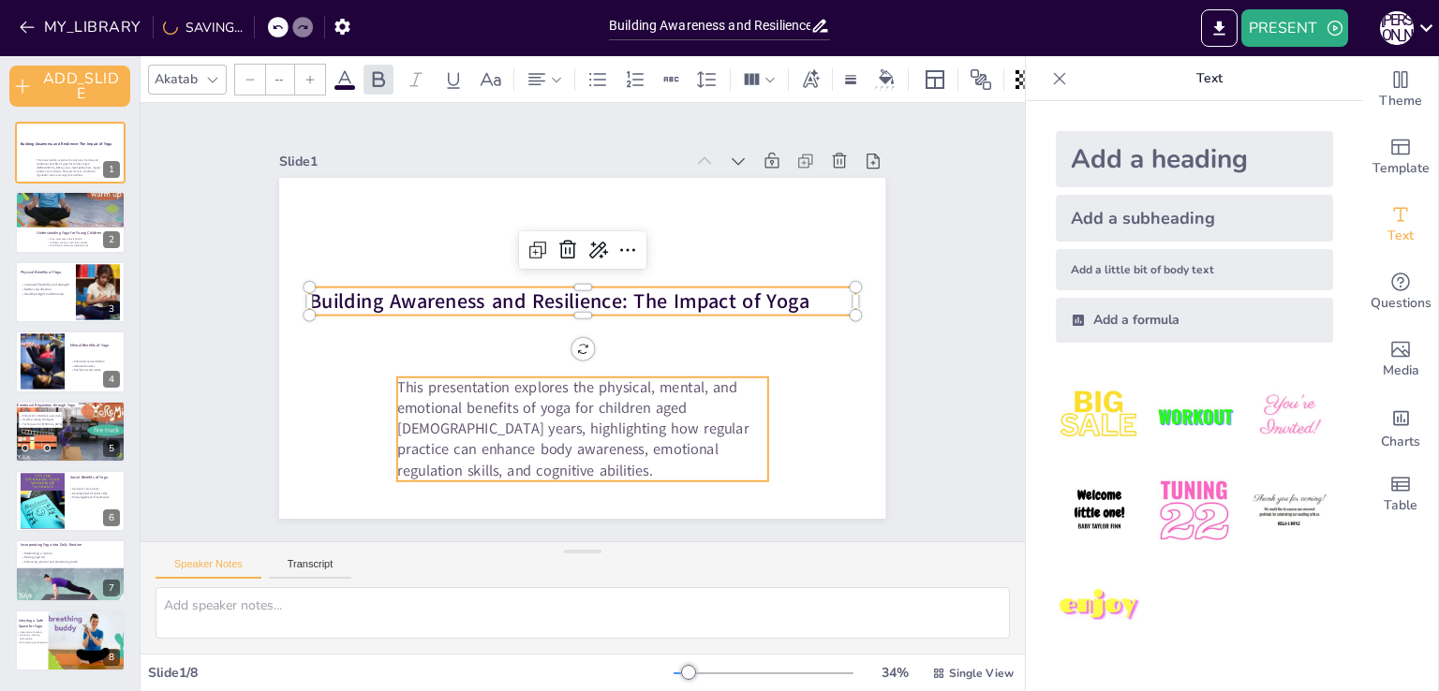
type input "47"
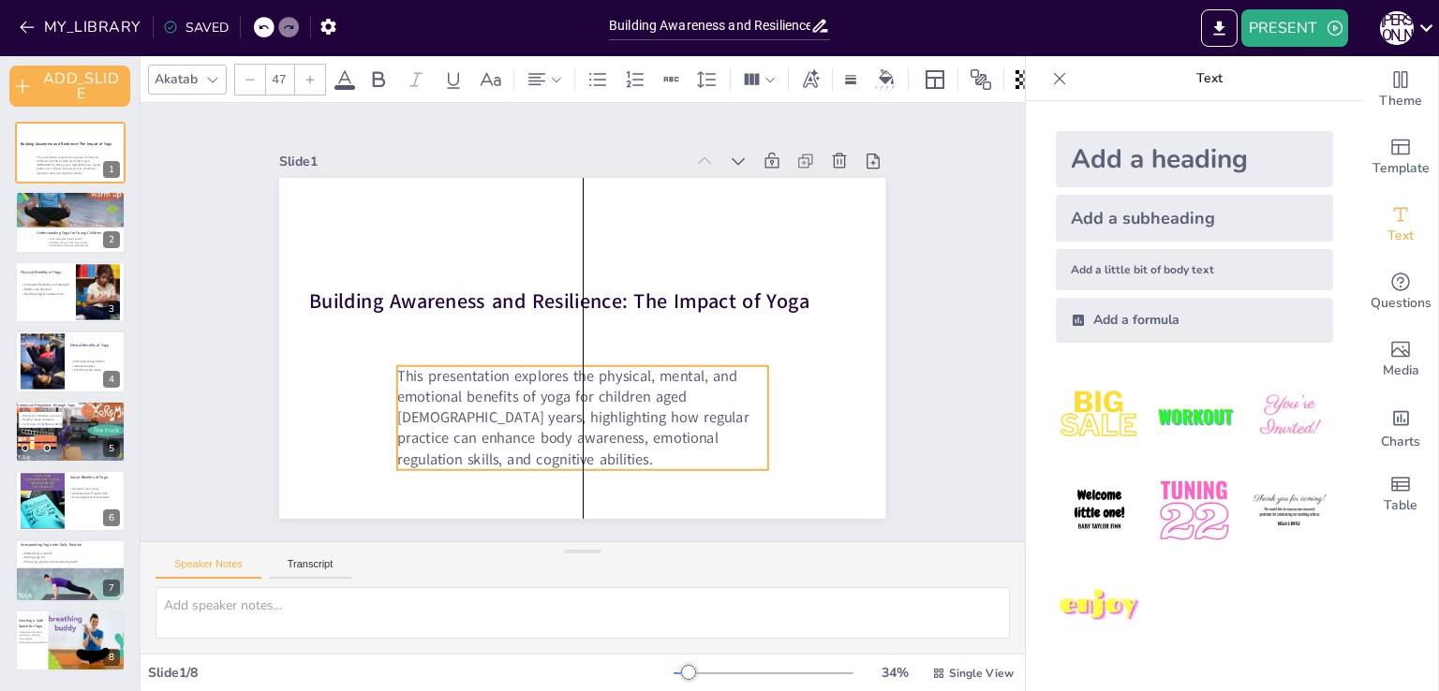
drag, startPoint x: 476, startPoint y: 430, endPoint x: 476, endPoint y: 420, distance: 10.3
click at [476, 420] on p "This presentation explores the physical, mental, and emotional benefits of yoga…" at bounding box center [553, 413] width 384 height 214
click at [191, 452] on div "Slide 1 Building Awareness and Resilience: The Impact of Yoga This presentation…" at bounding box center [582, 321] width 985 height 821
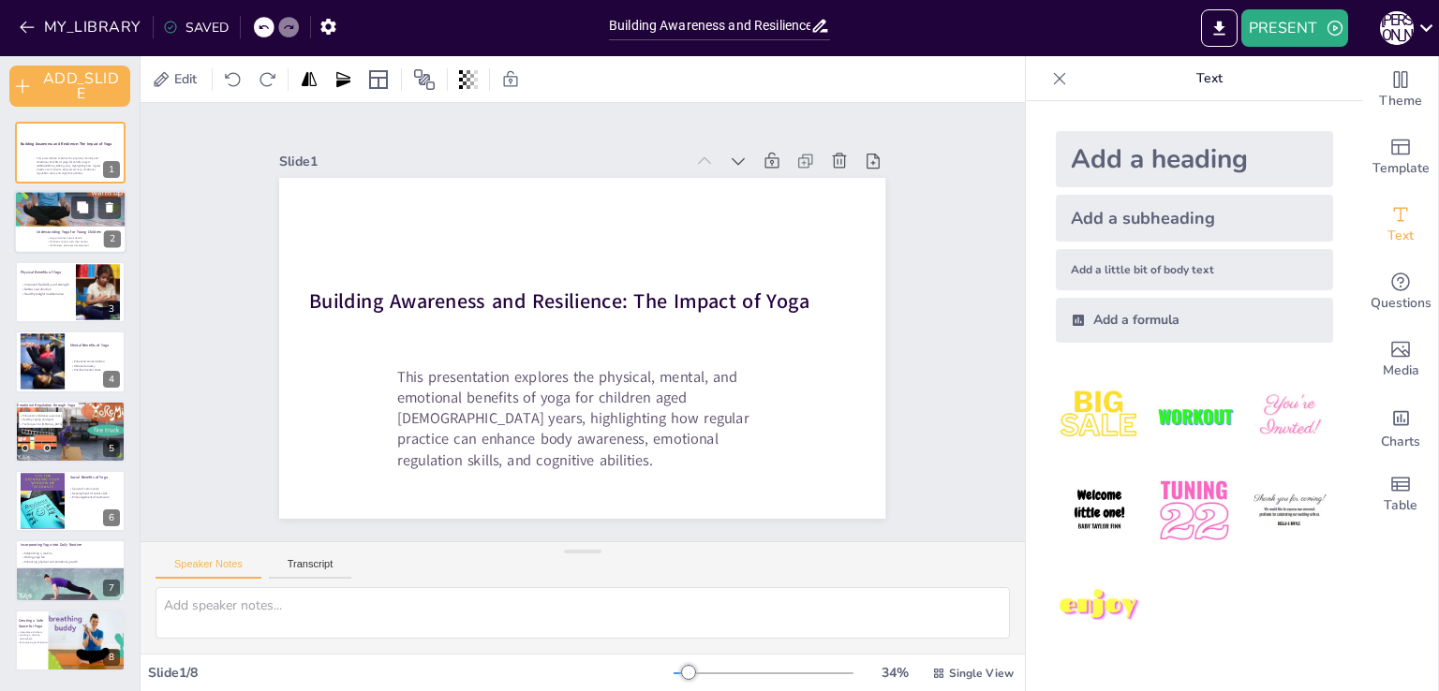
click at [37, 243] on div at bounding box center [70, 223] width 112 height 64
type textarea "Yoga serves as a holistic approach to health, combining physical, mental, and e…"
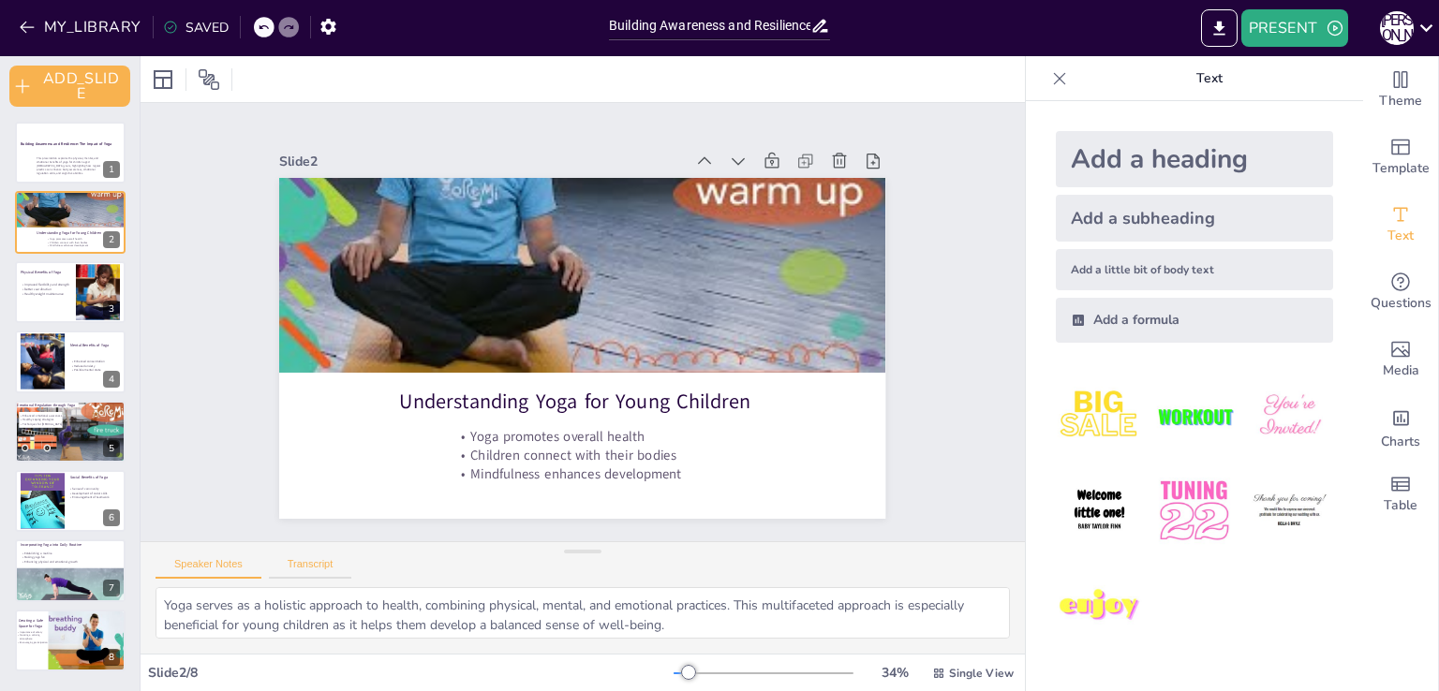
click at [296, 564] on button "Transcript" at bounding box center [310, 568] width 83 height 21
click at [219, 565] on button "Speaker Notes" at bounding box center [208, 568] width 106 height 21
click at [64, 299] on div at bounding box center [70, 292] width 112 height 64
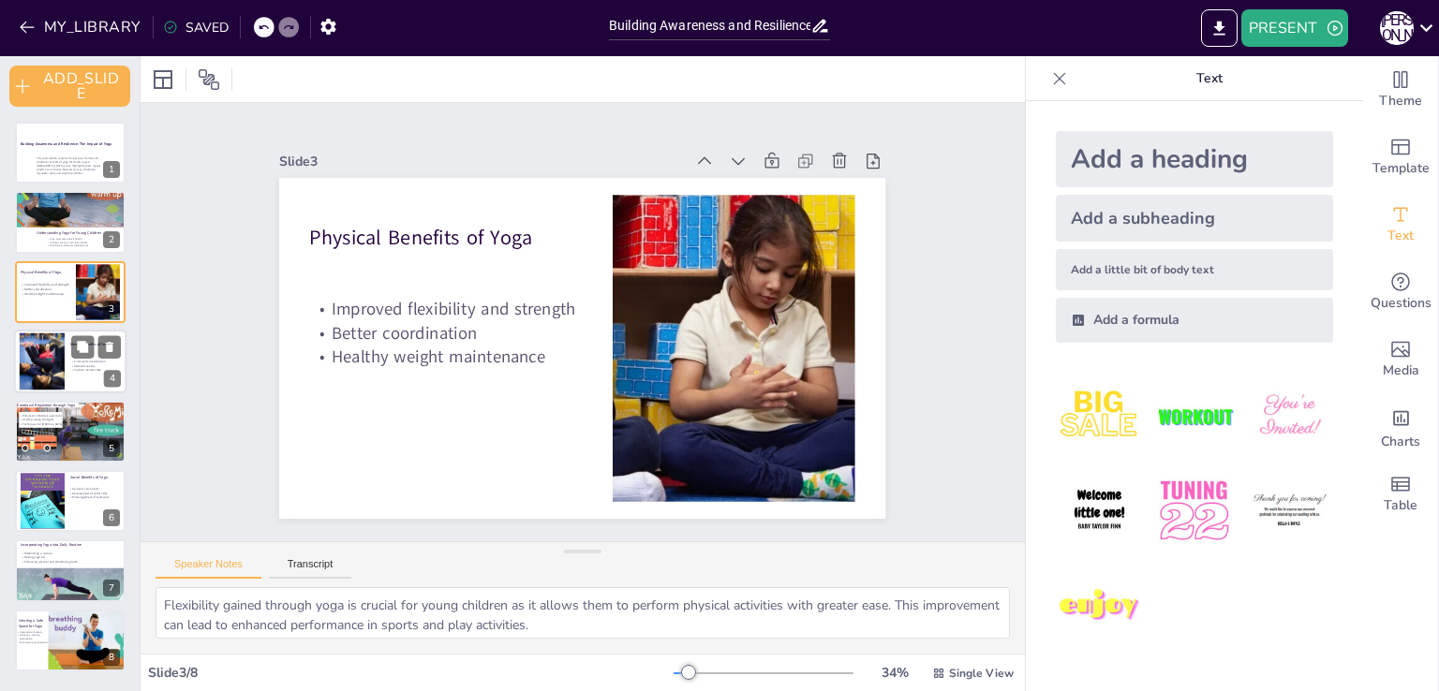
click at [50, 369] on div at bounding box center [41, 361] width 57 height 57
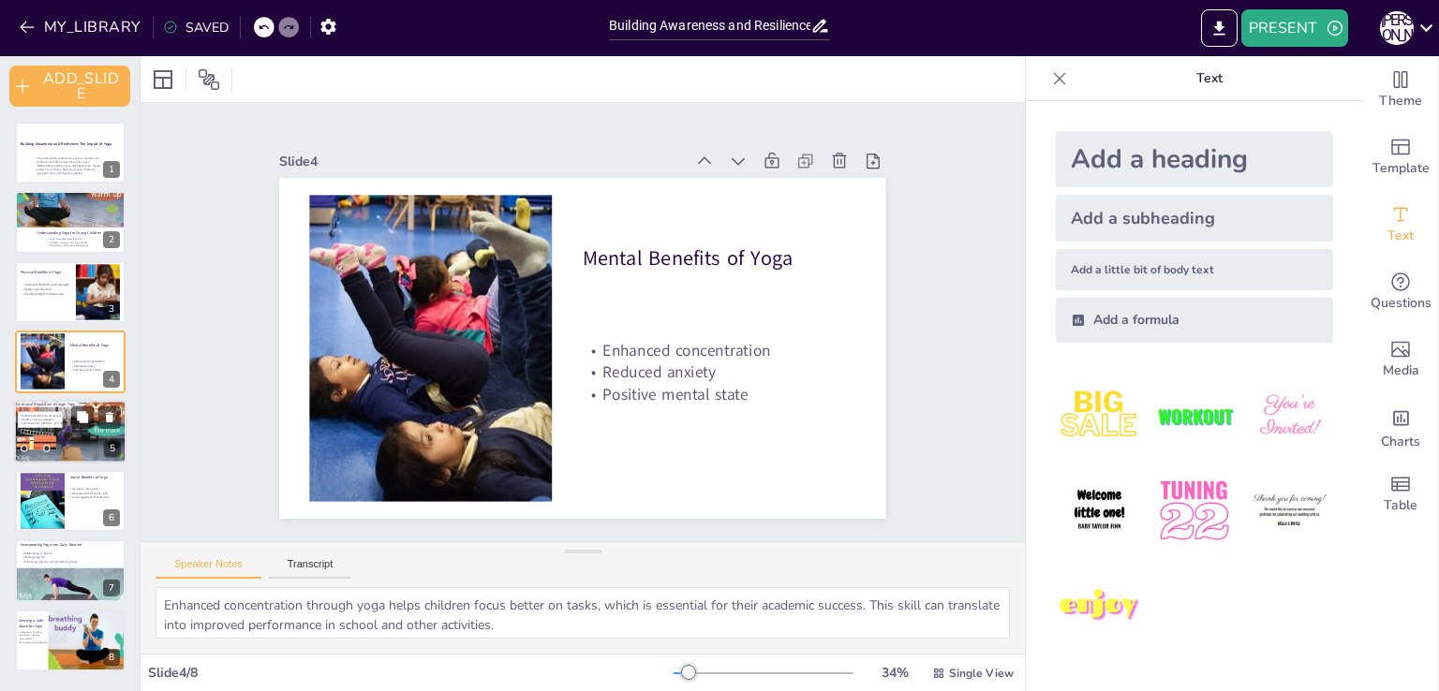
click at [56, 440] on div at bounding box center [70, 432] width 113 height 65
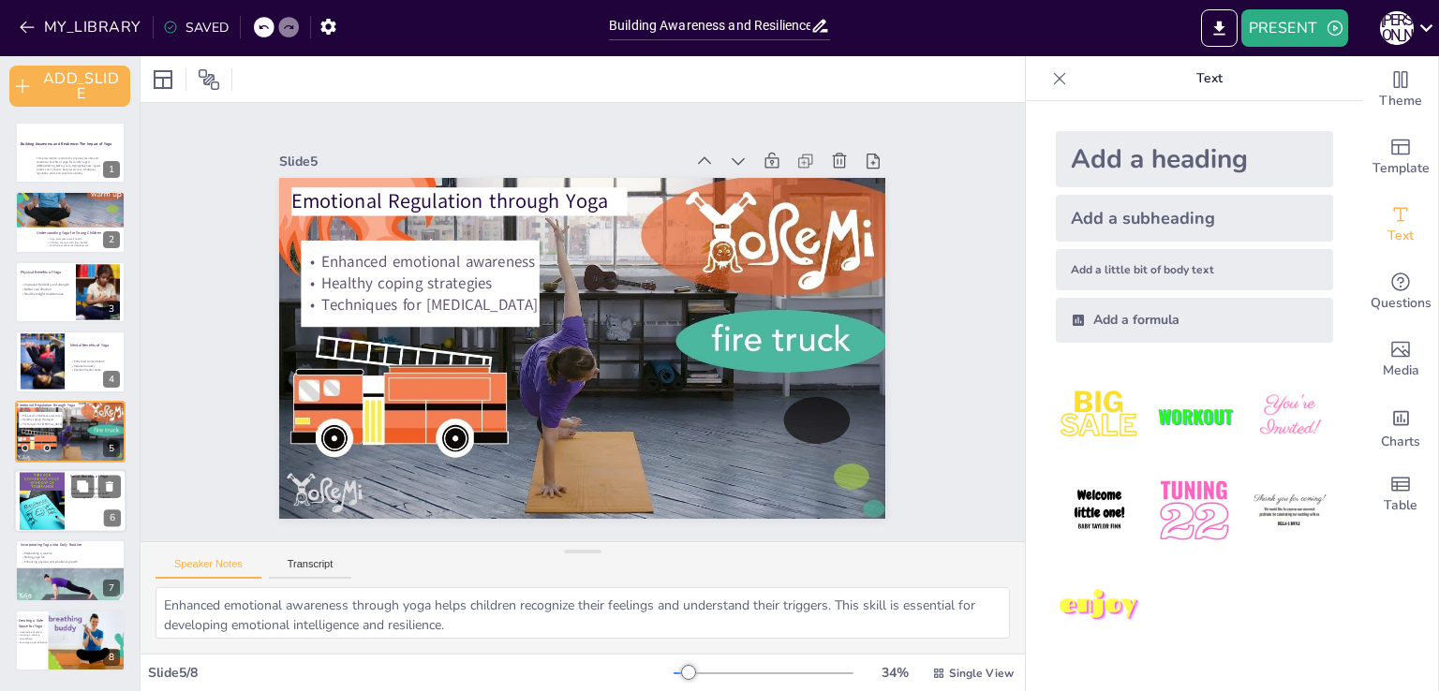
click at [52, 494] on div at bounding box center [42, 500] width 45 height 67
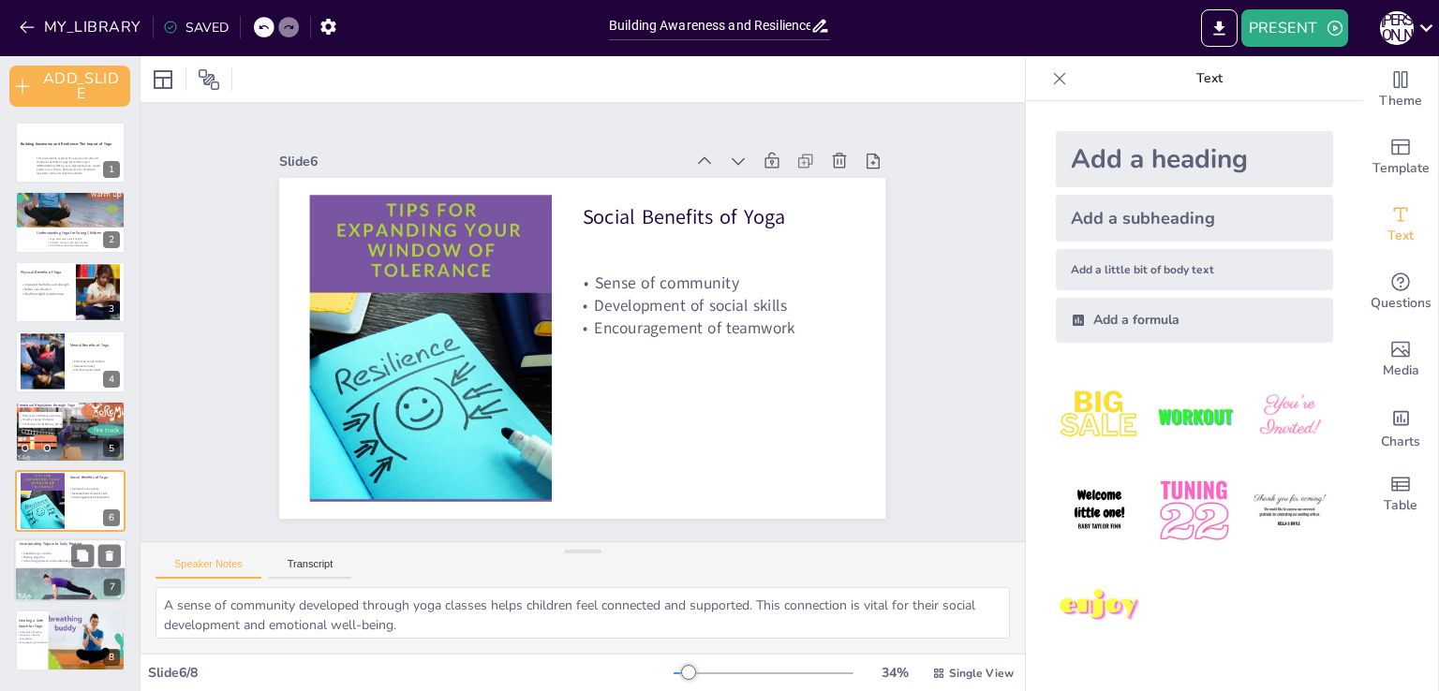
click at [77, 583] on div at bounding box center [70, 571] width 112 height 64
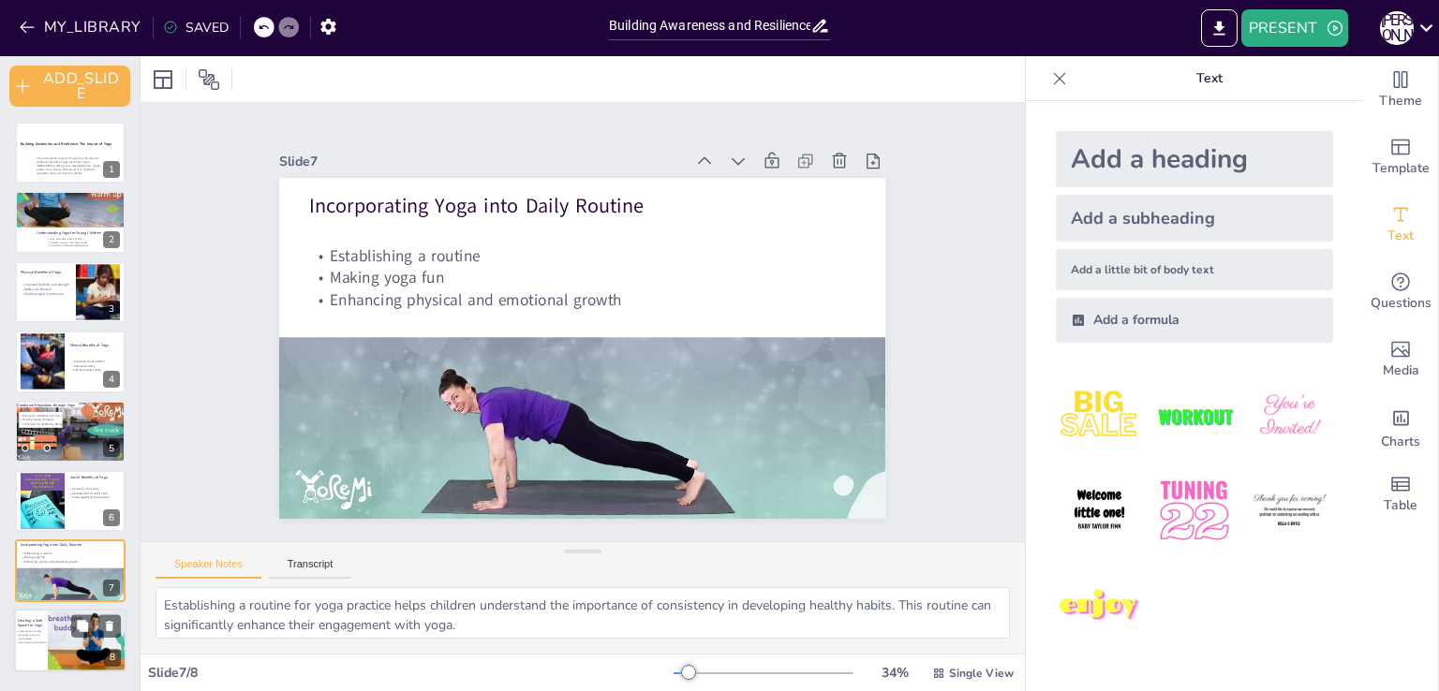
click at [45, 655] on div at bounding box center [70, 641] width 112 height 64
type textarea "Emphasizing safety in yoga practice helps children feel secure and confident. T…"
